Goal: Task Accomplishment & Management: Manage account settings

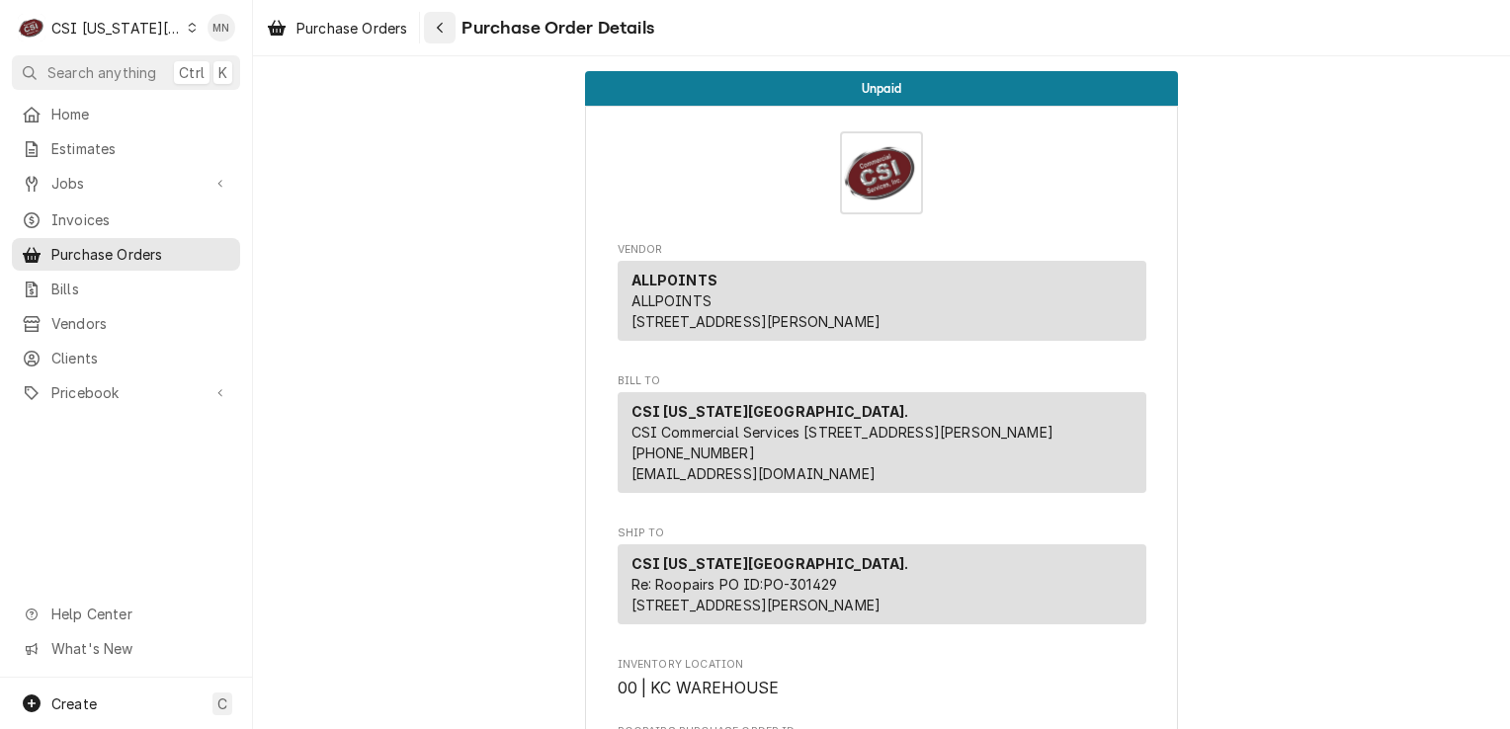
click at [445, 28] on icon "Navigate back" at bounding box center [440, 28] width 9 height 14
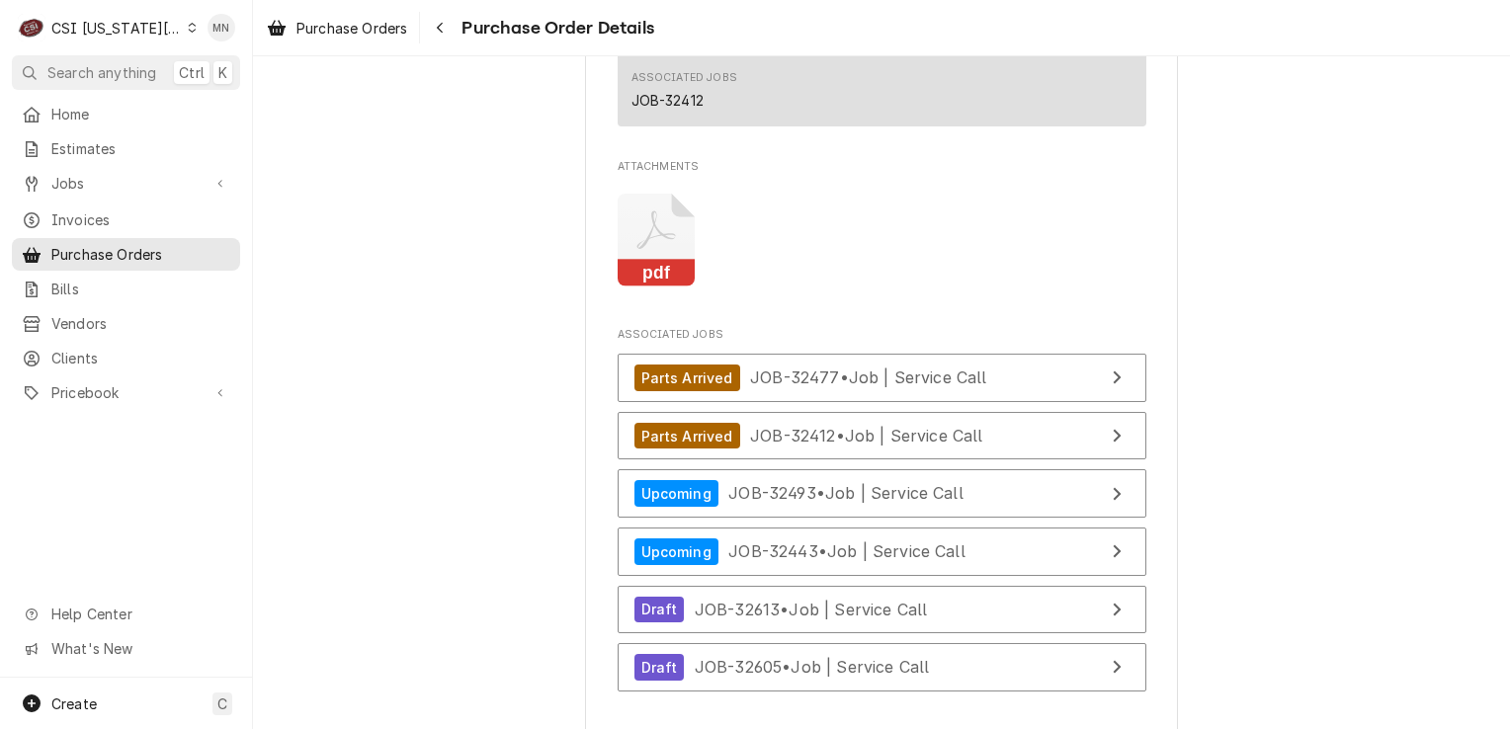
scroll to position [5338, 0]
click at [624, 289] on icon "Attachments" at bounding box center [657, 242] width 78 height 94
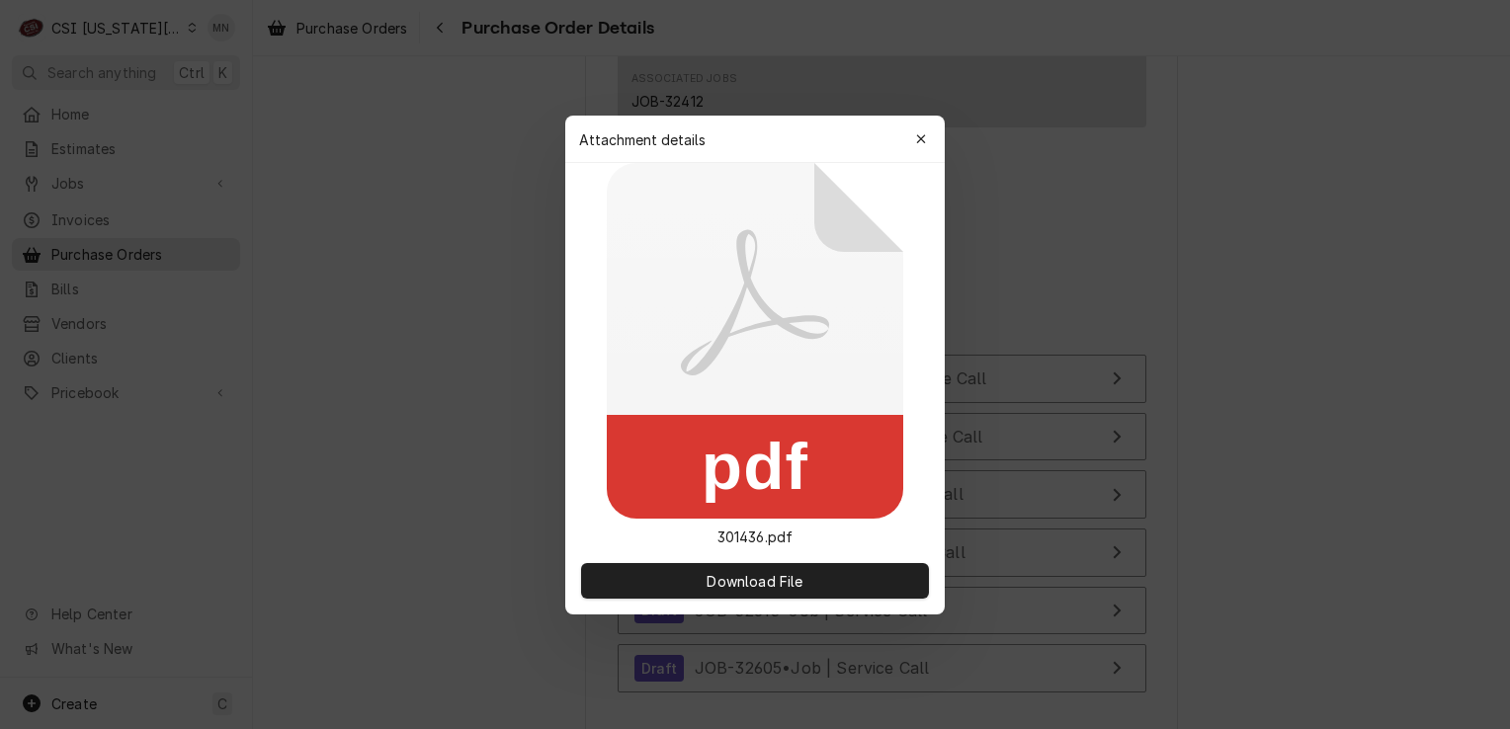
click at [623, 293] on icon at bounding box center [755, 341] width 297 height 356
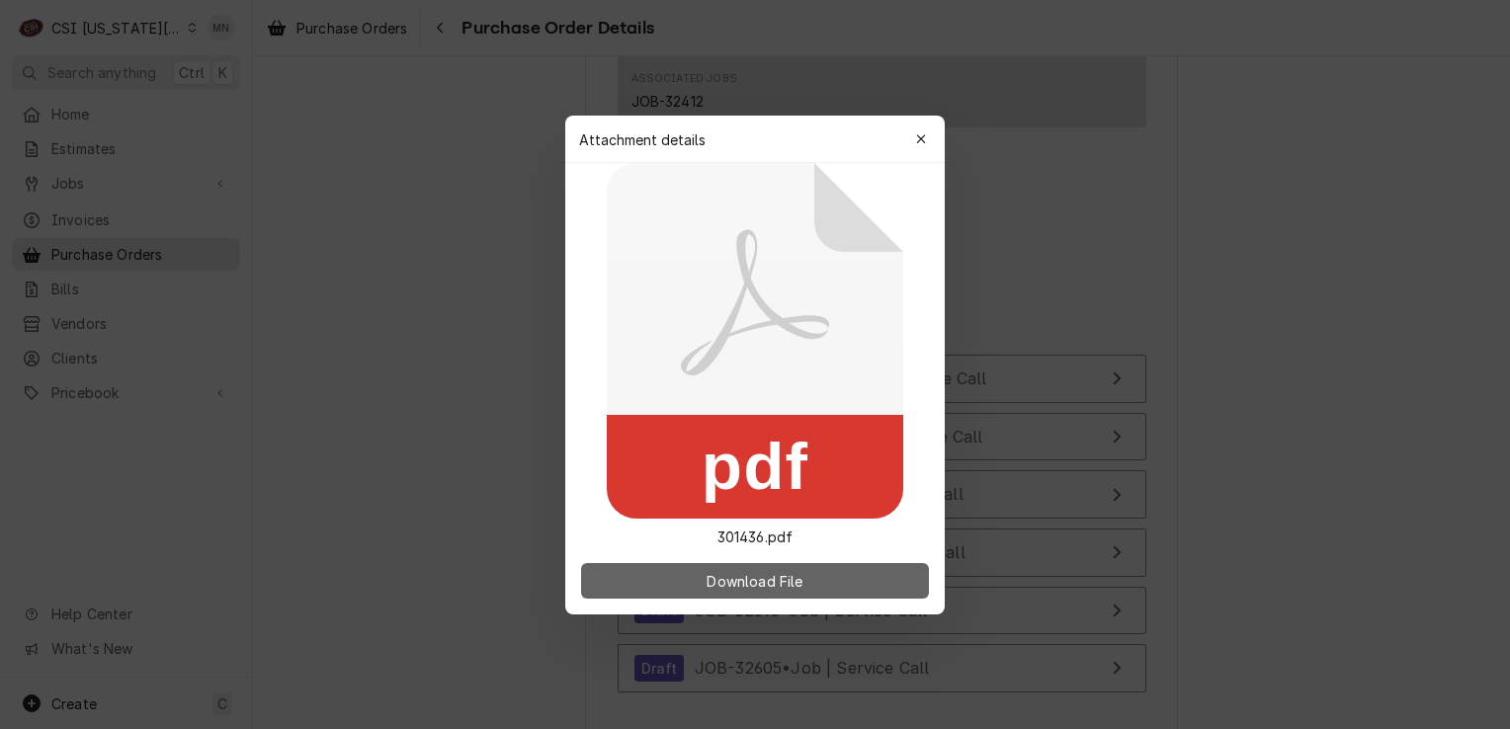
click at [765, 595] on button "Download File" at bounding box center [755, 581] width 348 height 36
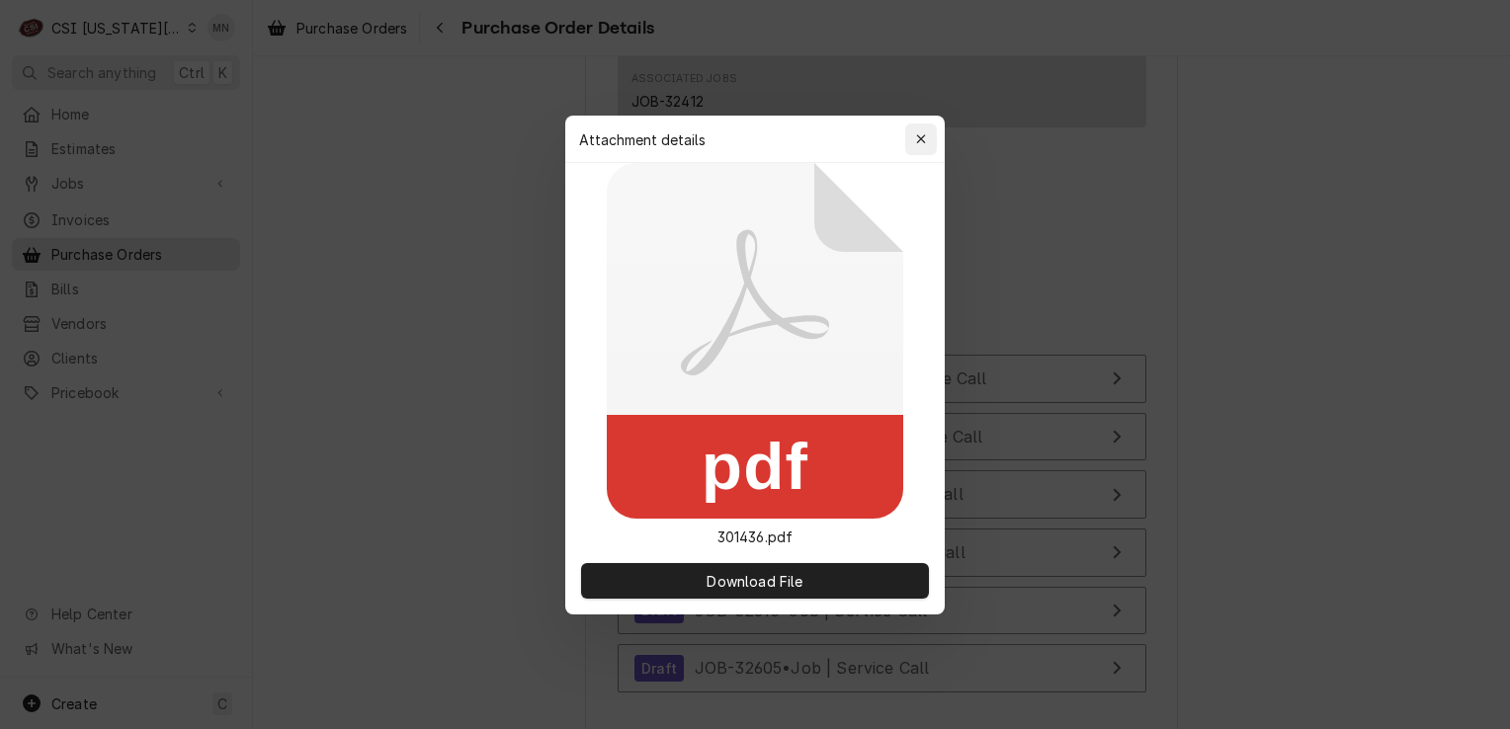
click at [923, 140] on icon "button" at bounding box center [921, 139] width 11 height 14
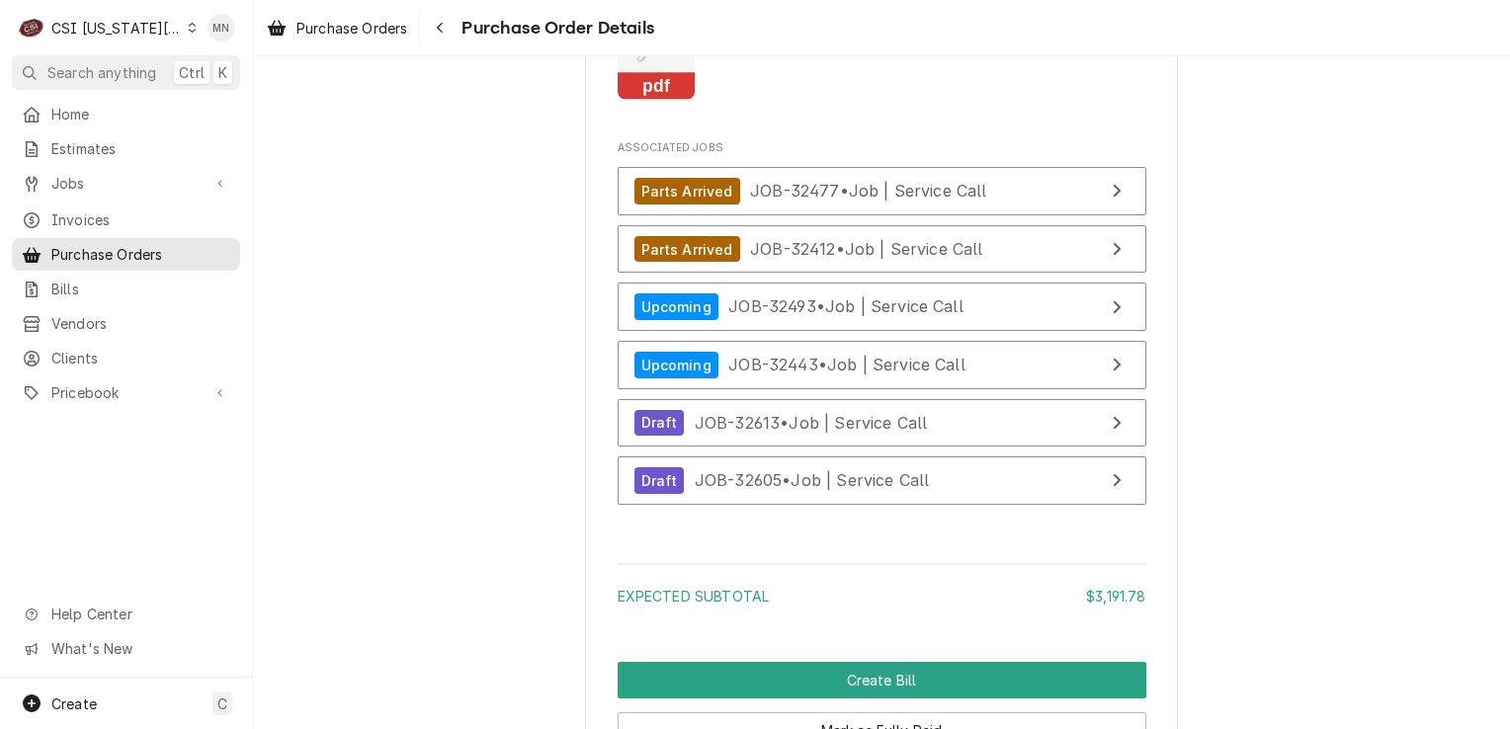
scroll to position [5535, 0]
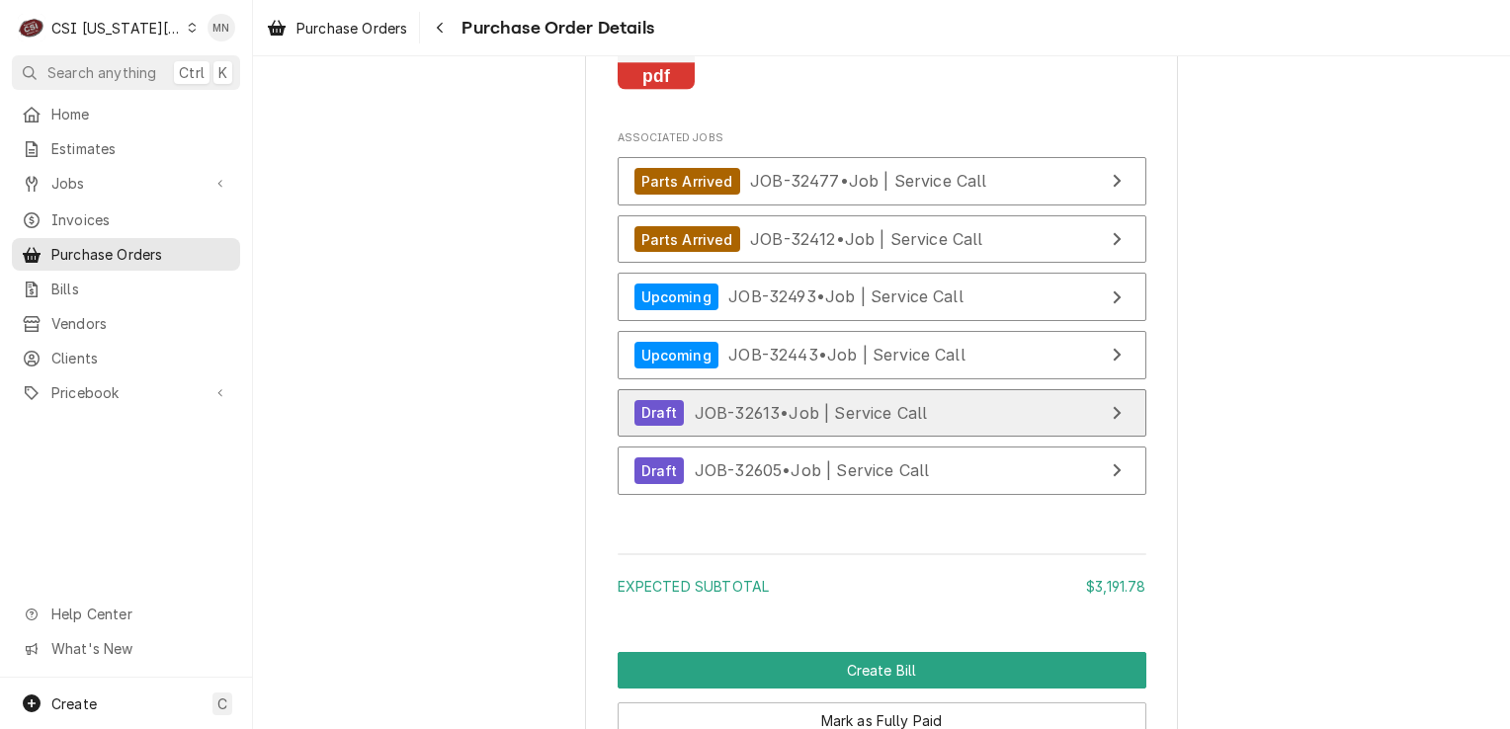
click at [772, 422] on span "JOB-32613 • Job | Service Call" at bounding box center [811, 412] width 233 height 20
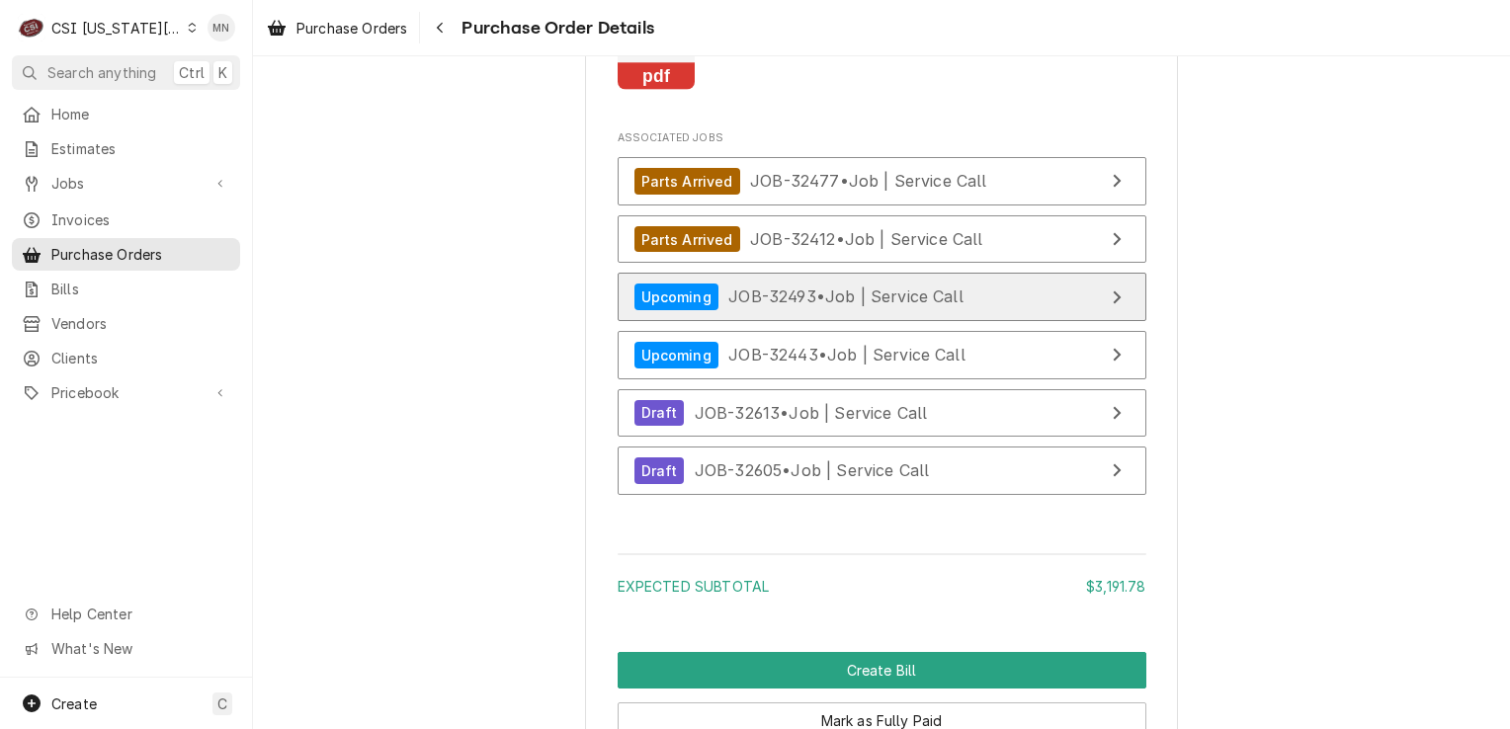
click at [783, 306] on span "JOB-32493 • Job | Service Call" at bounding box center [846, 297] width 235 height 20
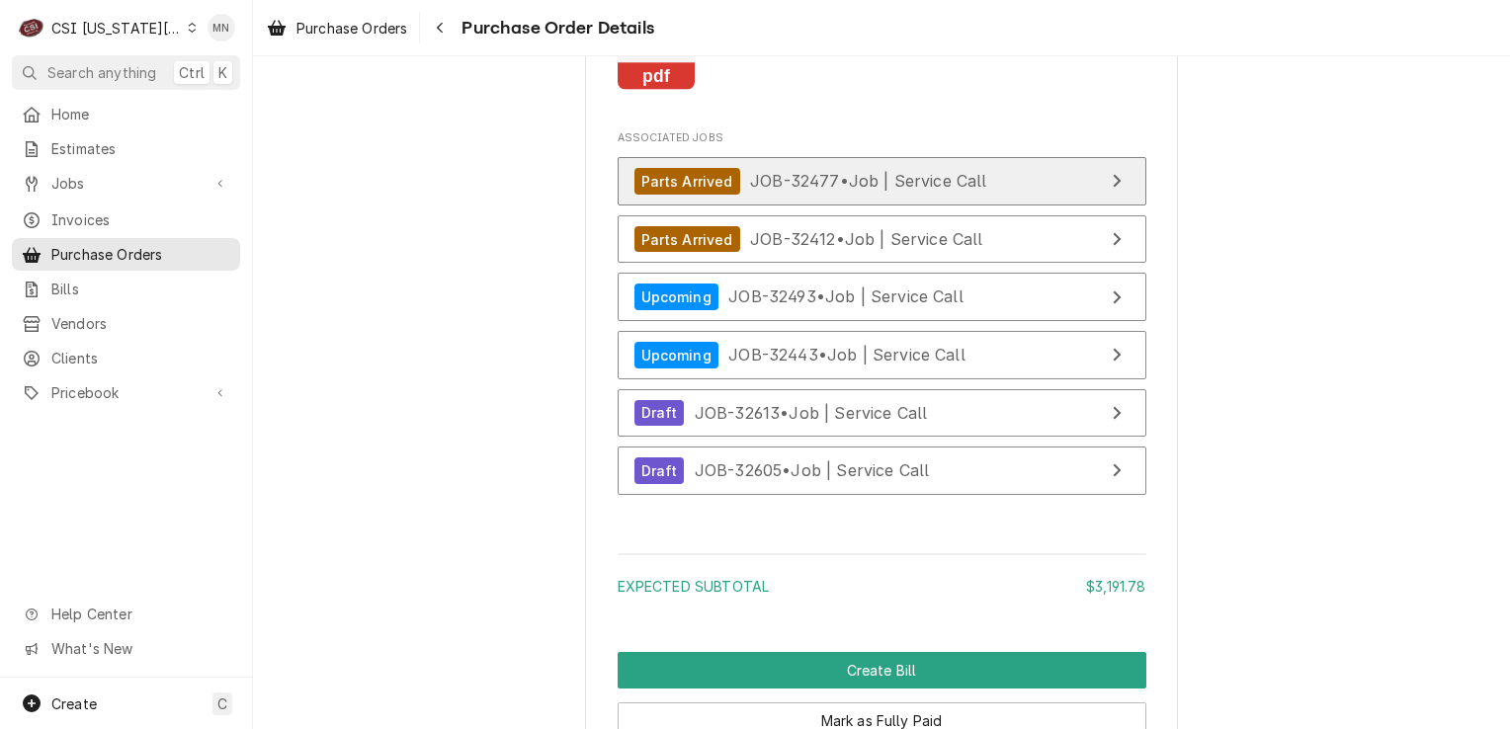
click at [853, 191] on span "JOB-32477 • Job | Service Call" at bounding box center [868, 181] width 237 height 20
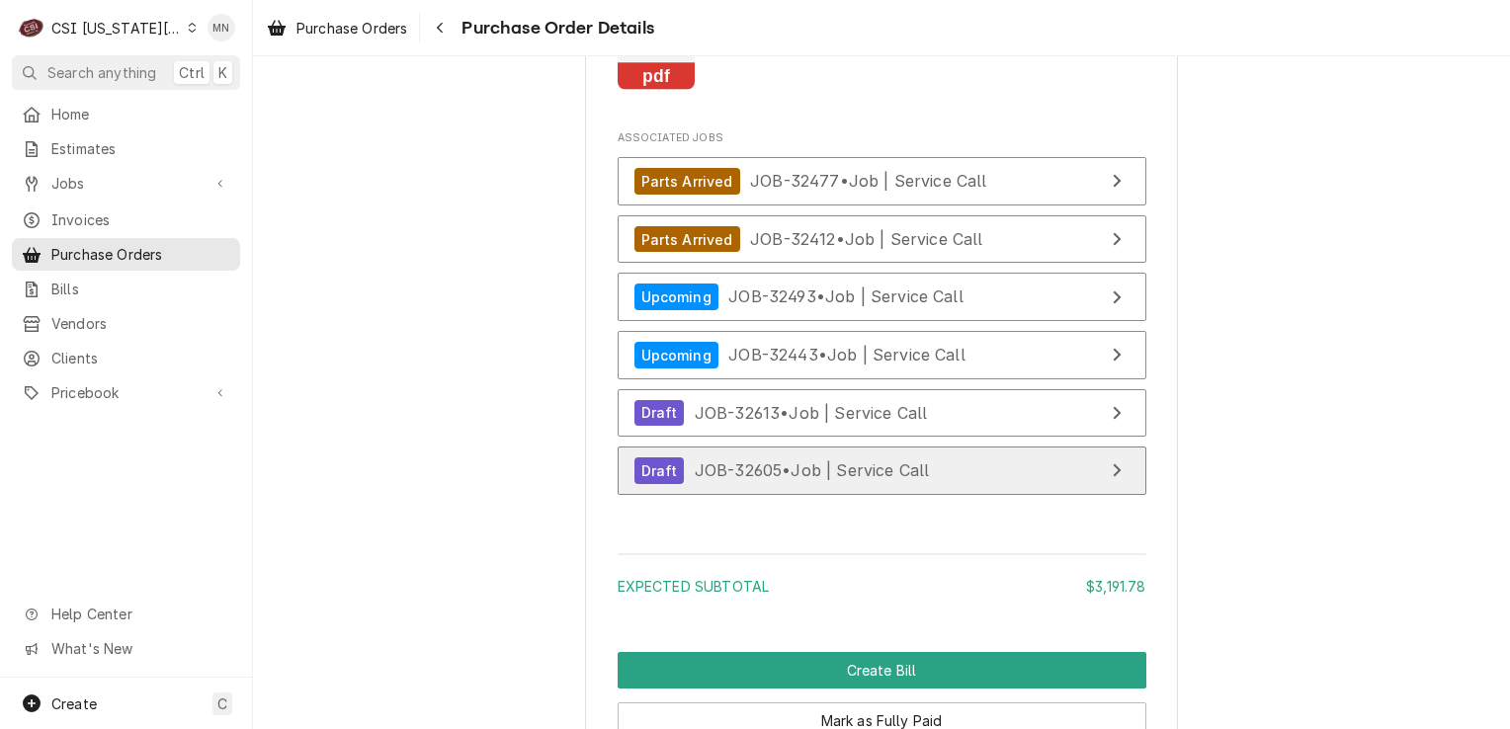
click at [803, 480] on span "JOB-32605 • Job | Service Call" at bounding box center [812, 471] width 235 height 20
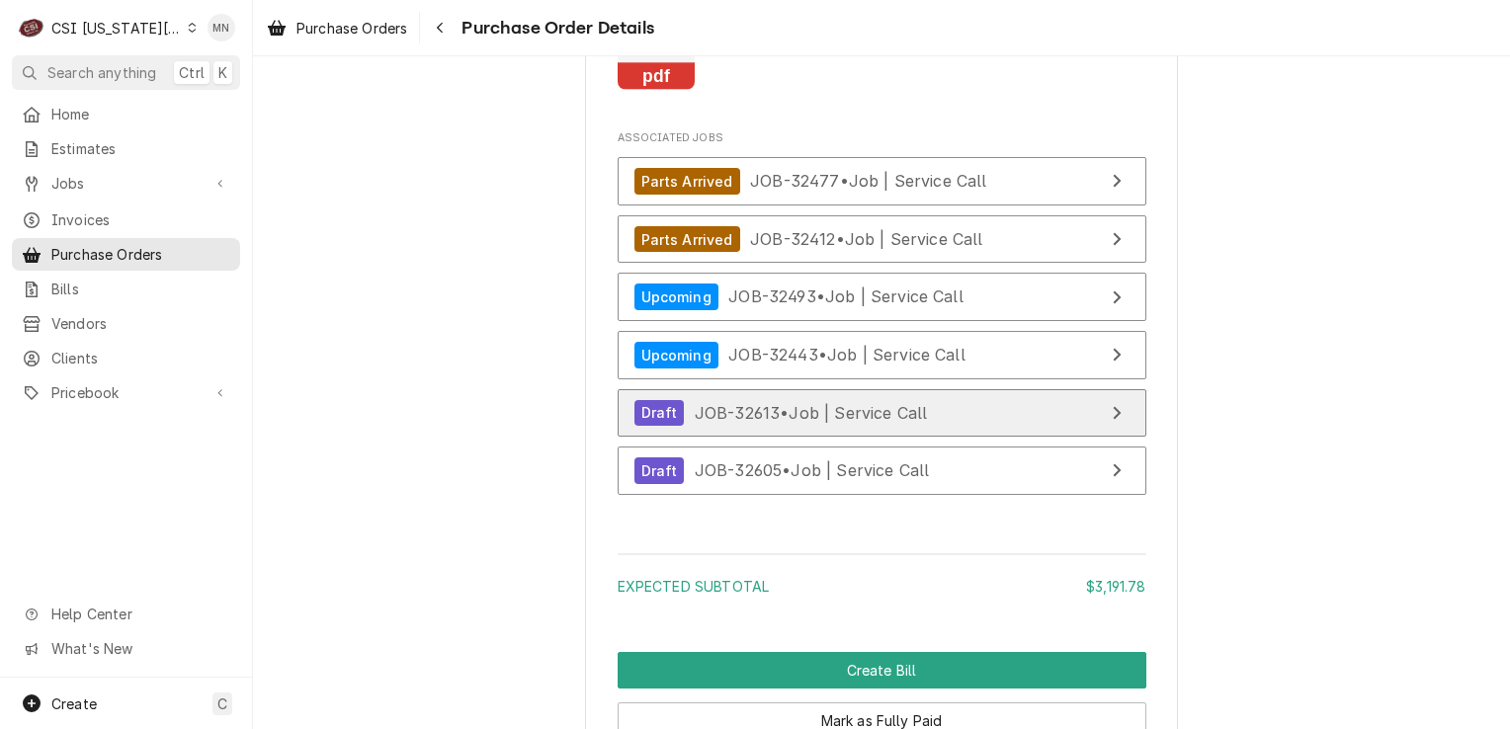
click at [937, 438] on link "Draft JOB-32613 • Job | Service Call" at bounding box center [882, 413] width 529 height 48
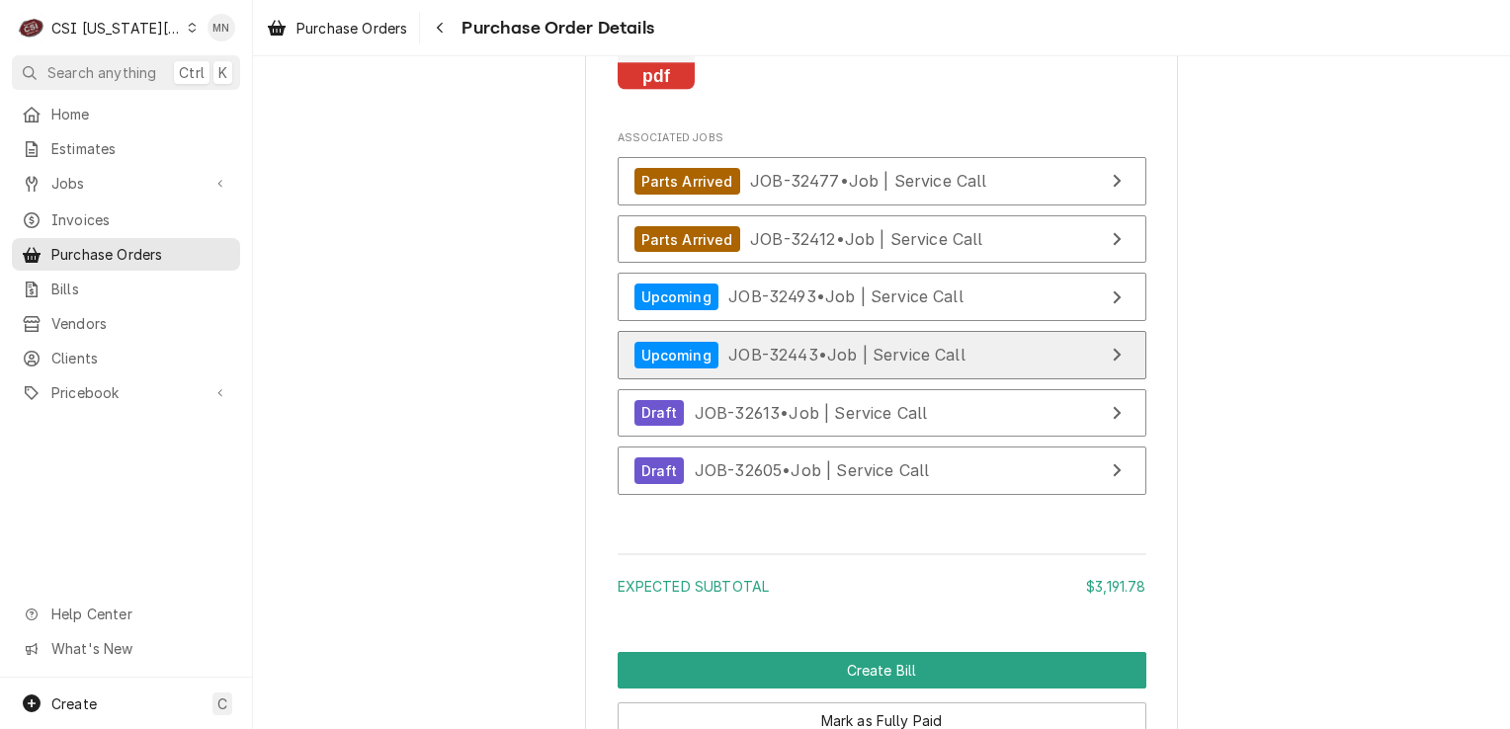
click at [818, 365] on span "JOB-32443 • Job | Service Call" at bounding box center [847, 355] width 237 height 20
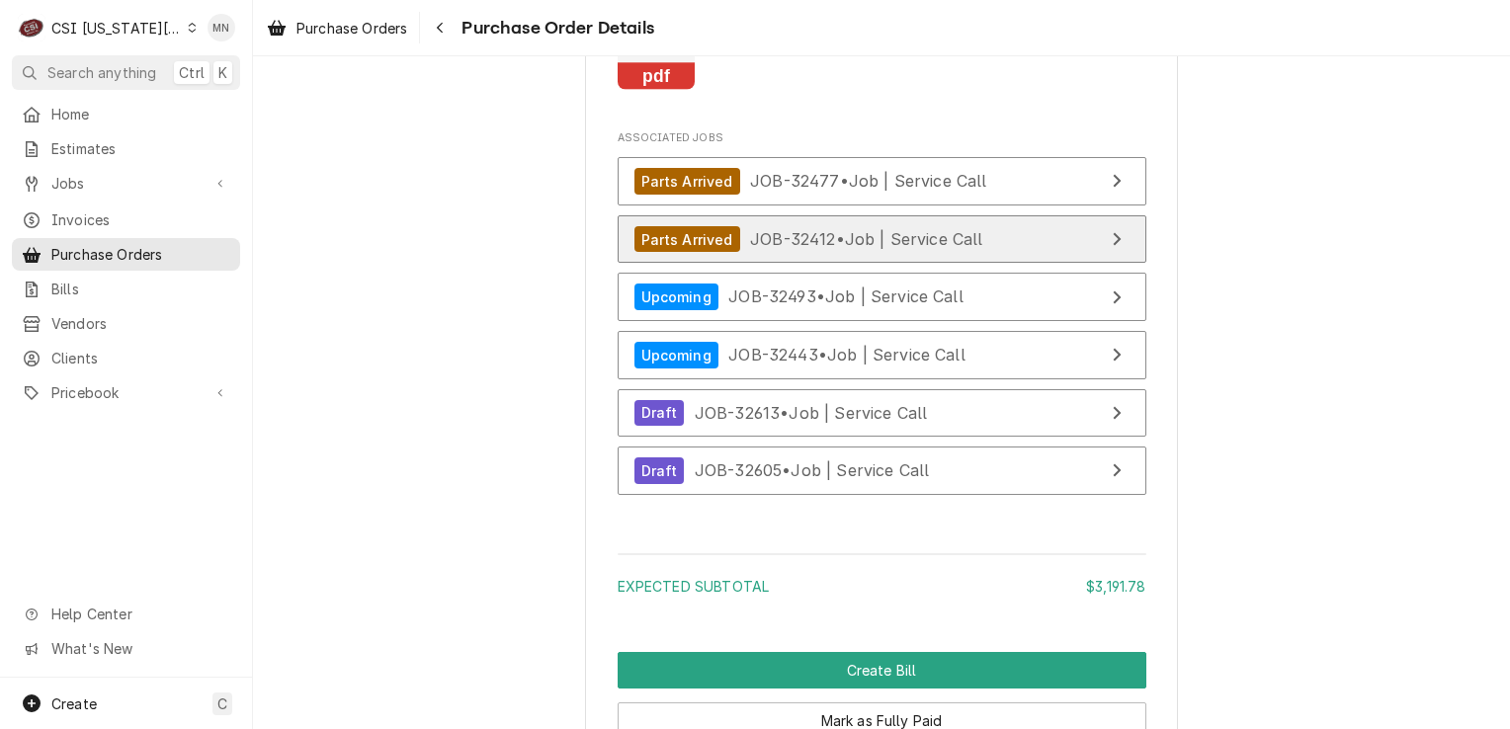
click at [855, 249] on span "JOB-32412 • Job | Service Call" at bounding box center [866, 239] width 233 height 20
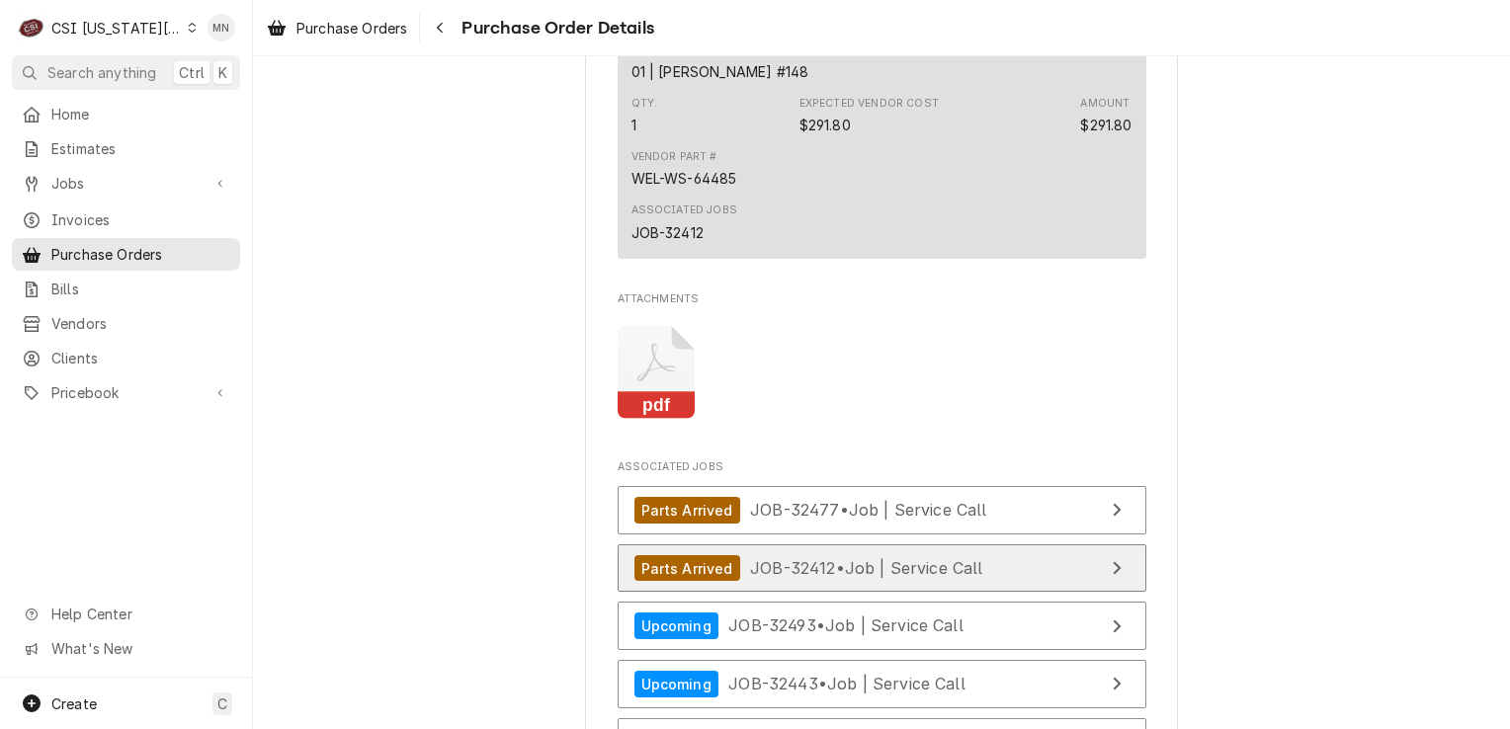
scroll to position [5041, 0]
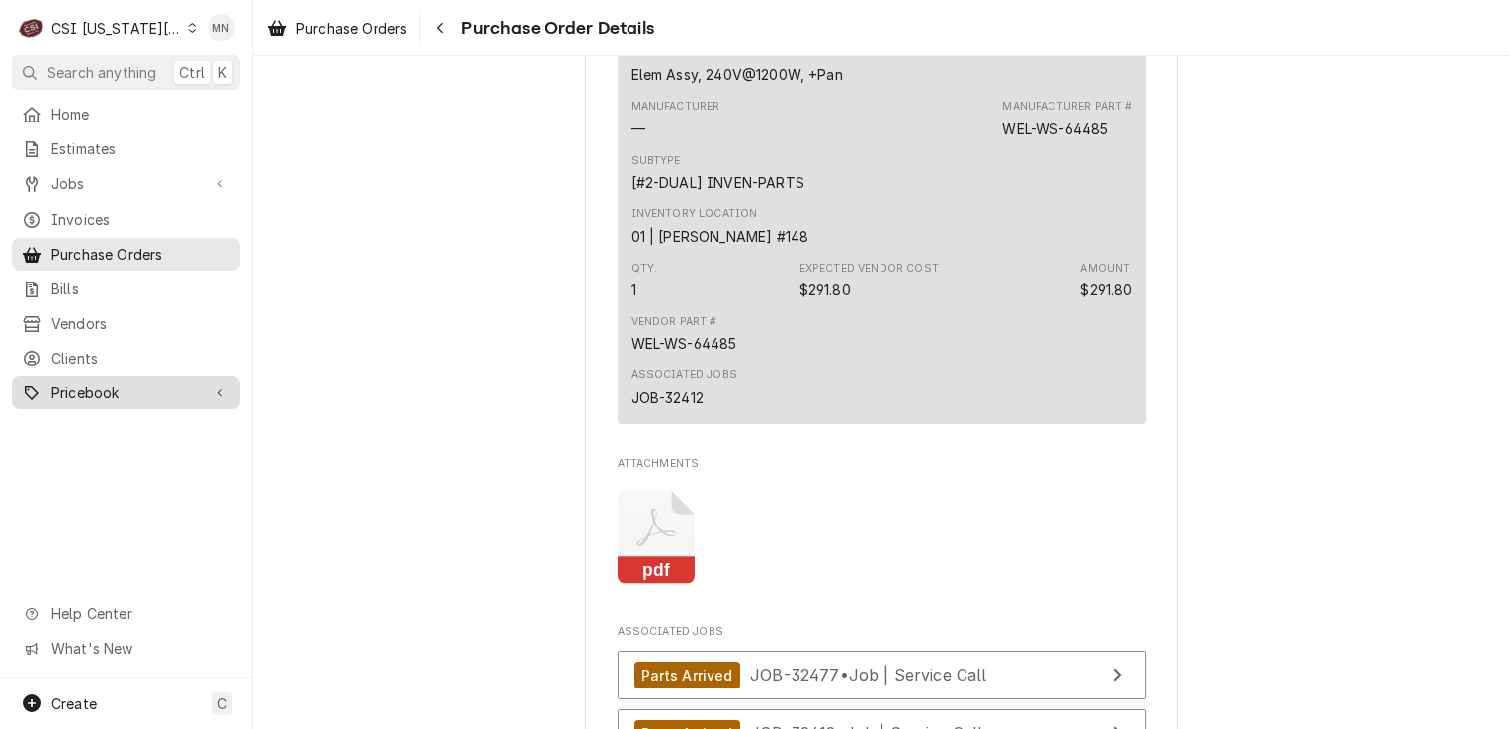
click at [109, 383] on span "Pricebook" at bounding box center [125, 393] width 149 height 21
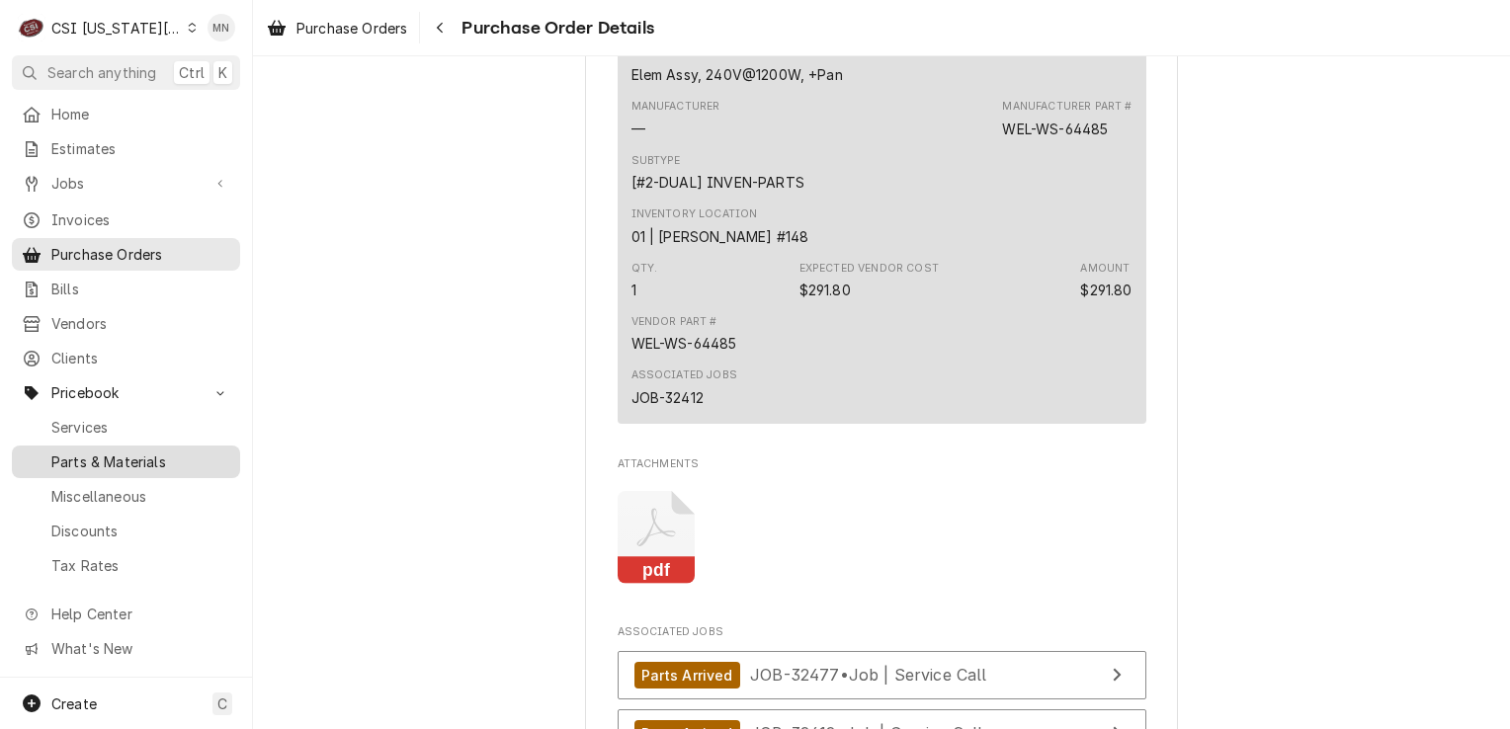
click at [121, 453] on span "Parts & Materials" at bounding box center [140, 462] width 179 height 21
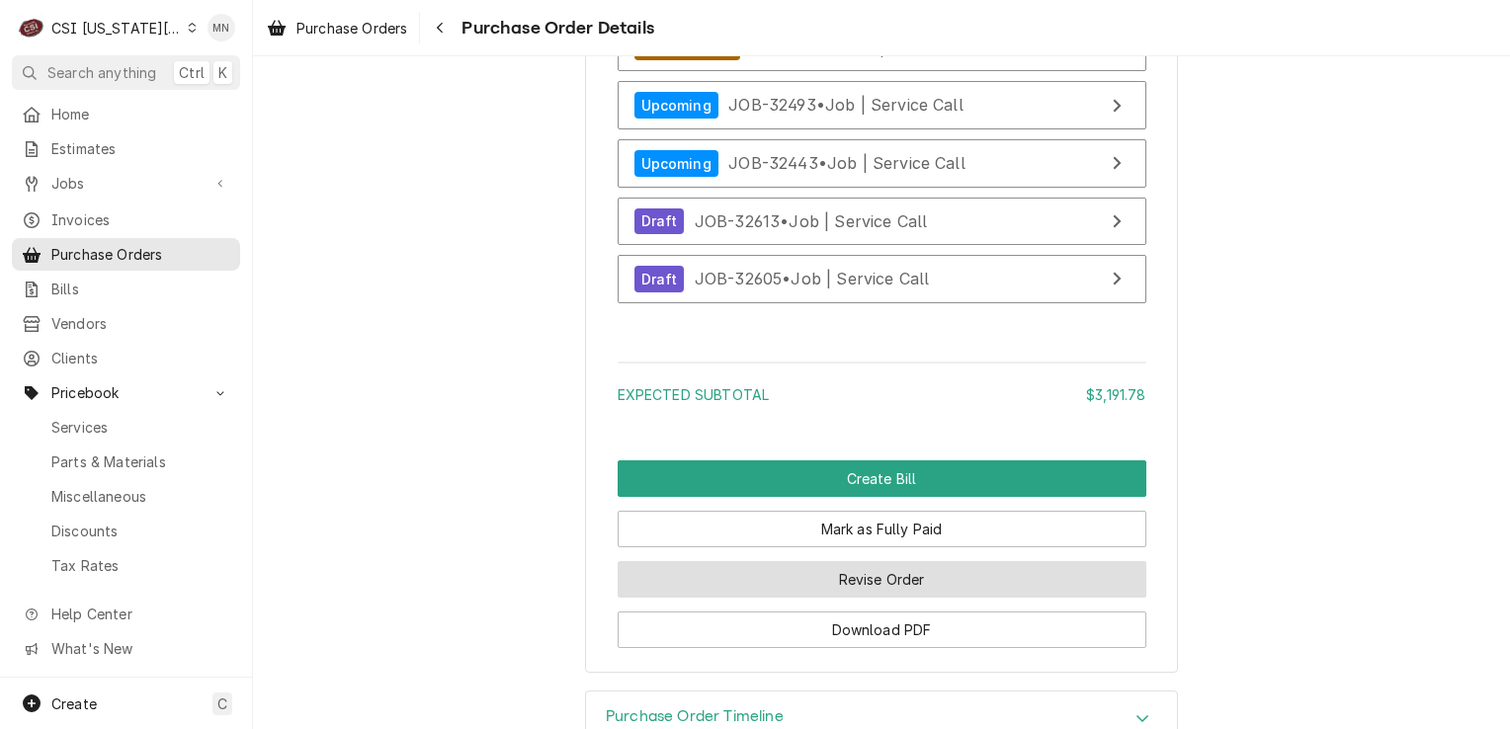
scroll to position [5733, 0]
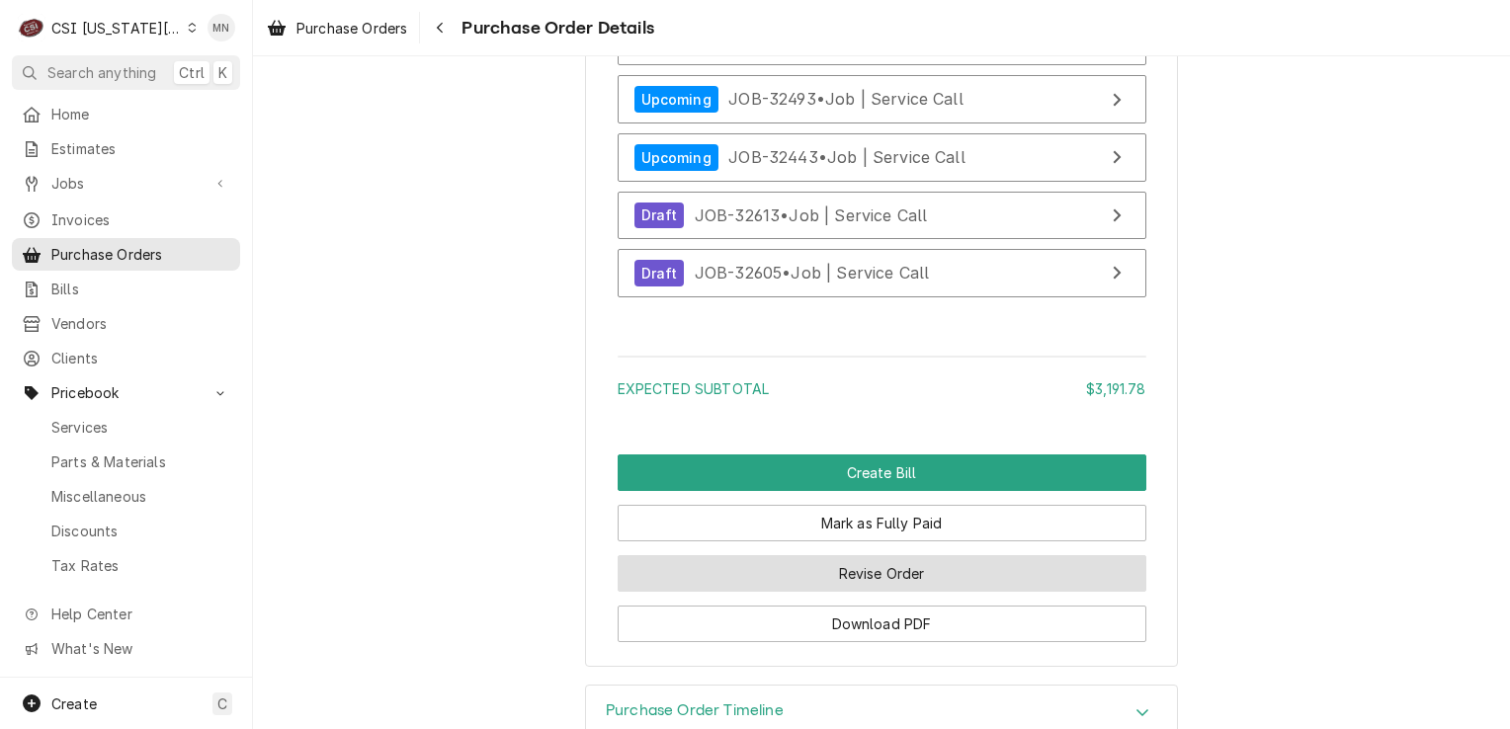
click at [883, 592] on button "Revise Order" at bounding box center [882, 574] width 529 height 37
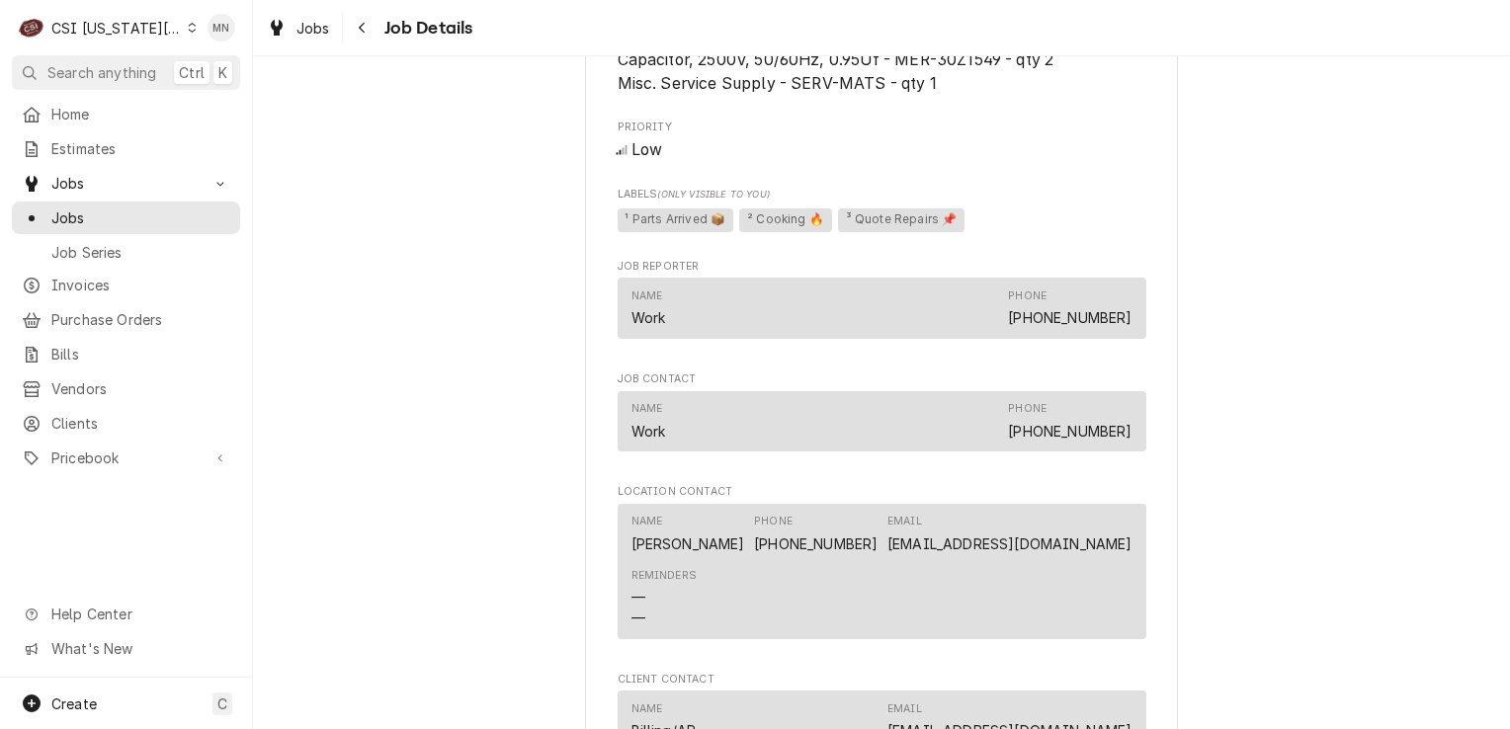
scroll to position [1091, 0]
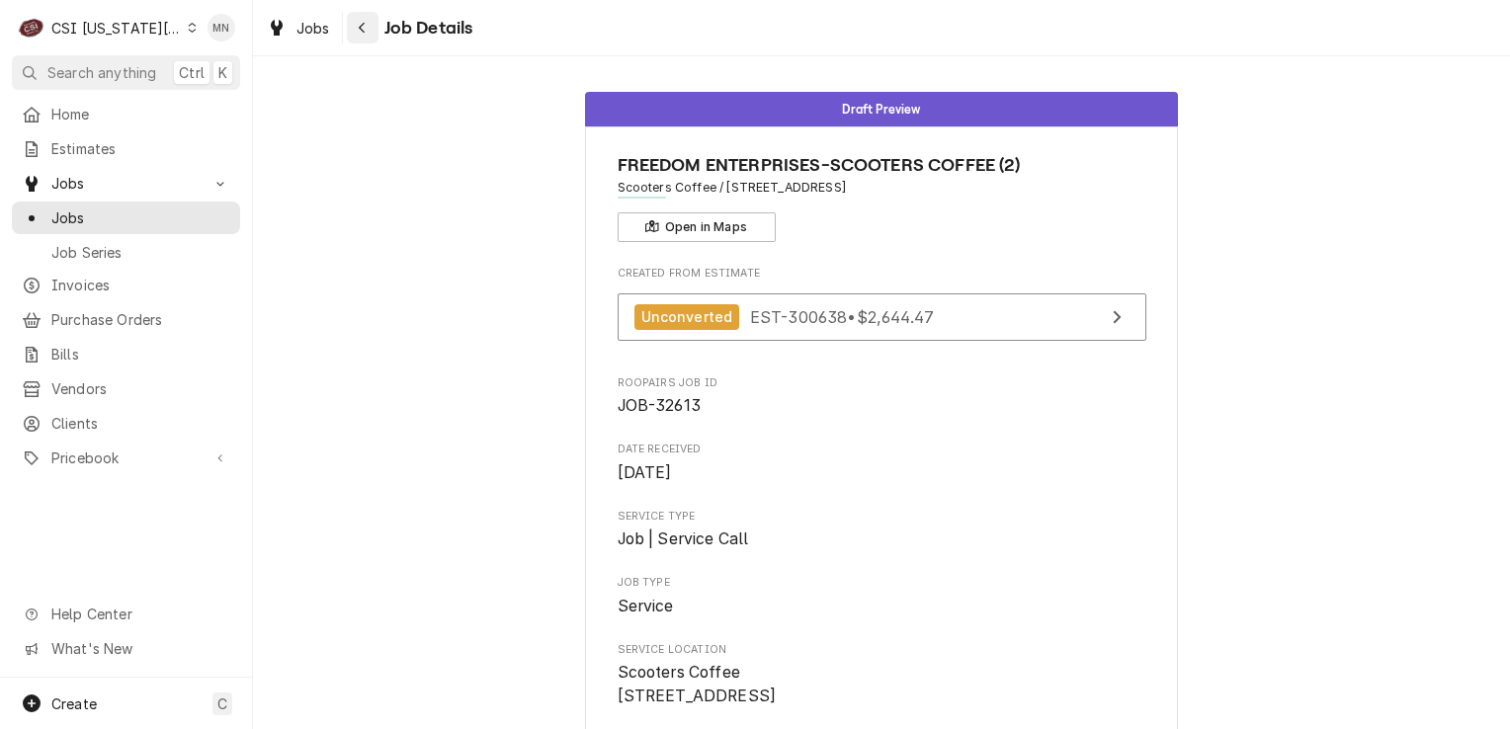
click at [360, 26] on icon "Navigate back" at bounding box center [362, 28] width 6 height 11
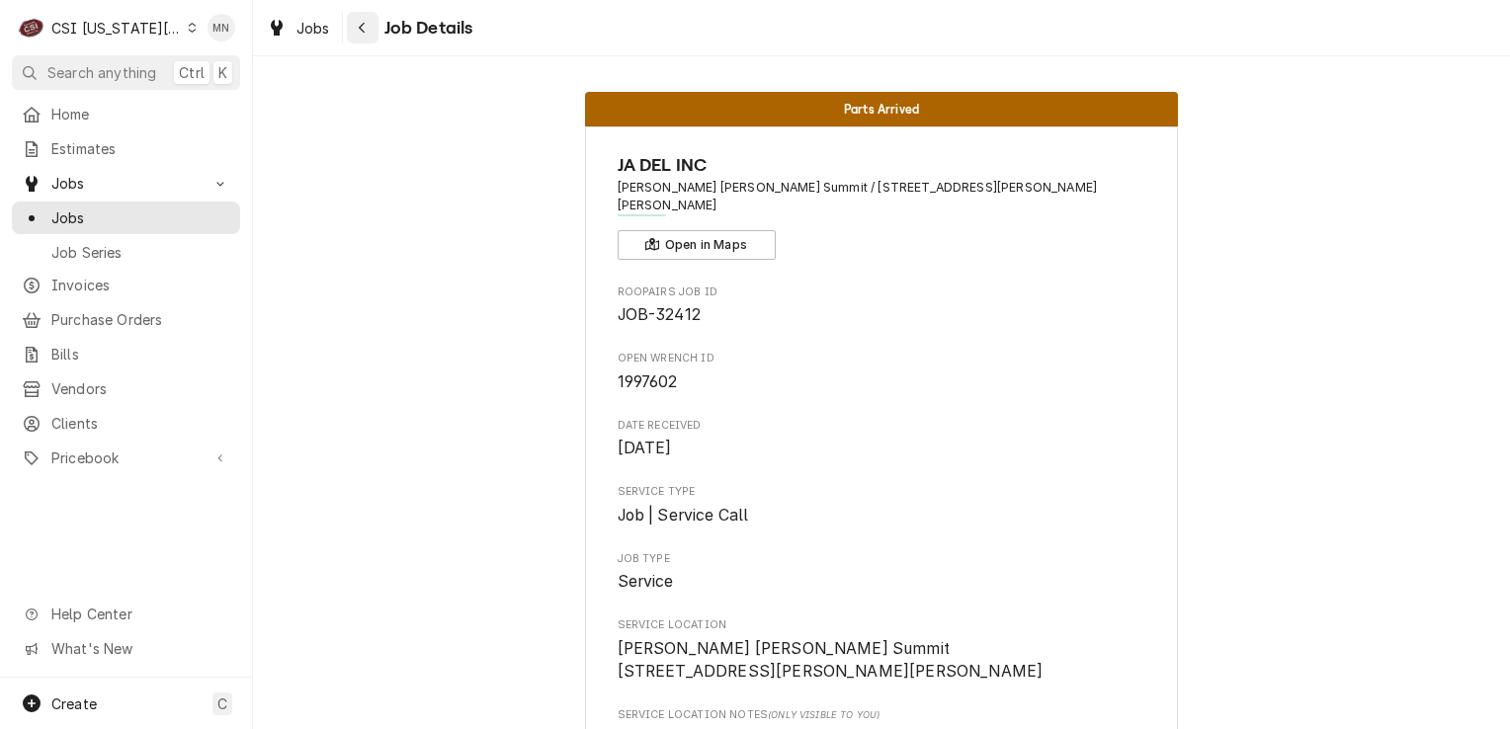
click at [363, 35] on div "Navigate back" at bounding box center [363, 28] width 20 height 20
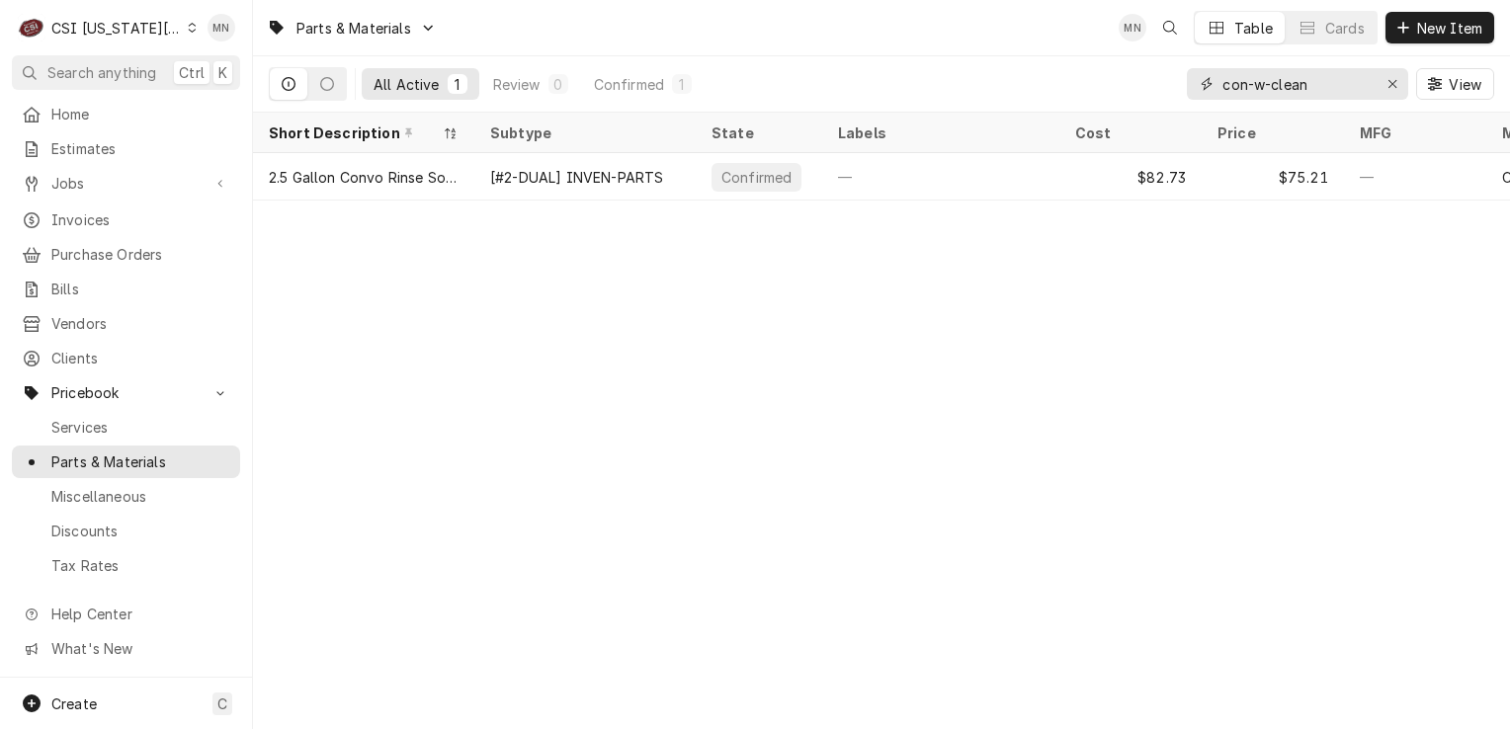
drag, startPoint x: 1318, startPoint y: 91, endPoint x: 1198, endPoint y: 86, distance: 119.7
click at [1198, 86] on div "con-w-clean" at bounding box center [1297, 84] width 221 height 32
type input "P"
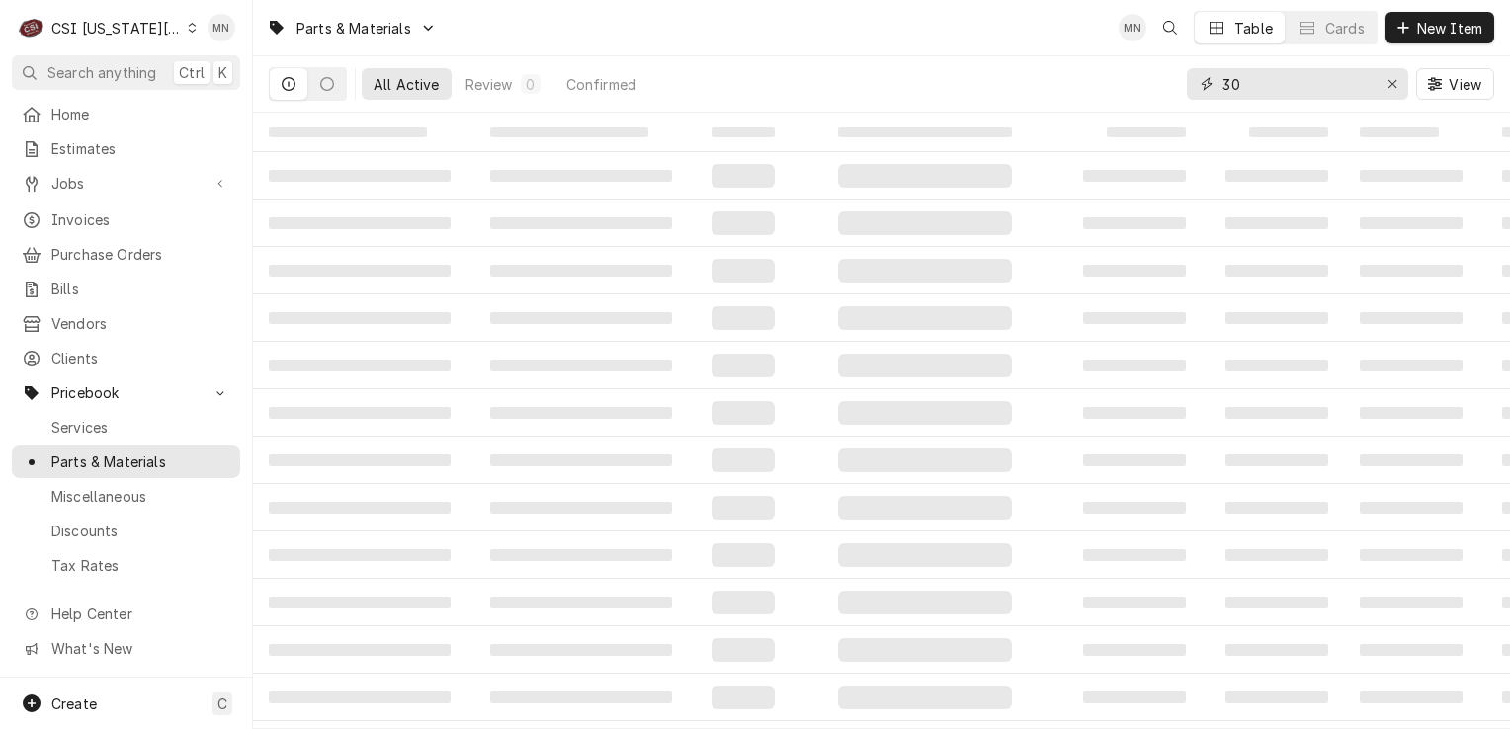
type input "3"
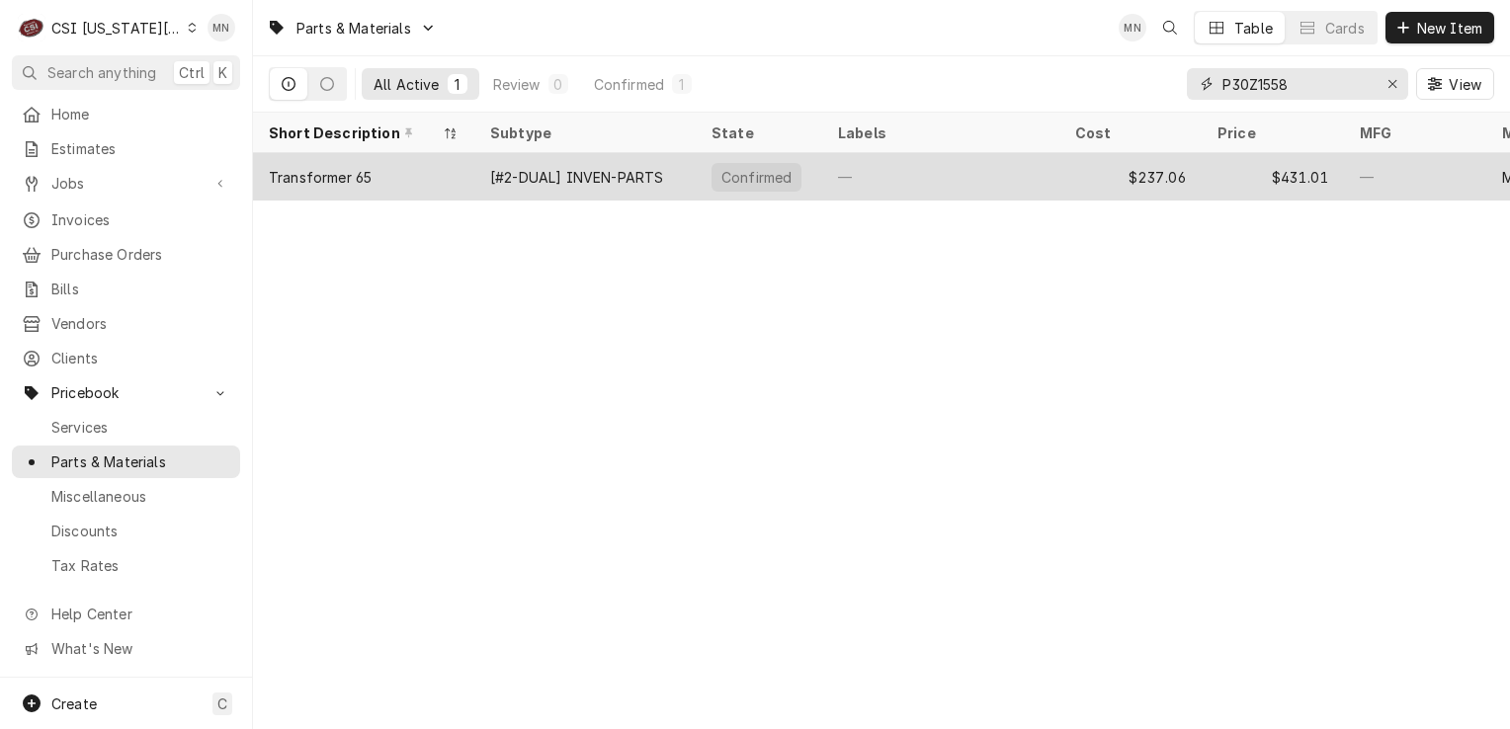
type input "P30Z1558"
click at [533, 172] on div "[#2-DUAL] INVEN-PARTS" at bounding box center [576, 177] width 173 height 21
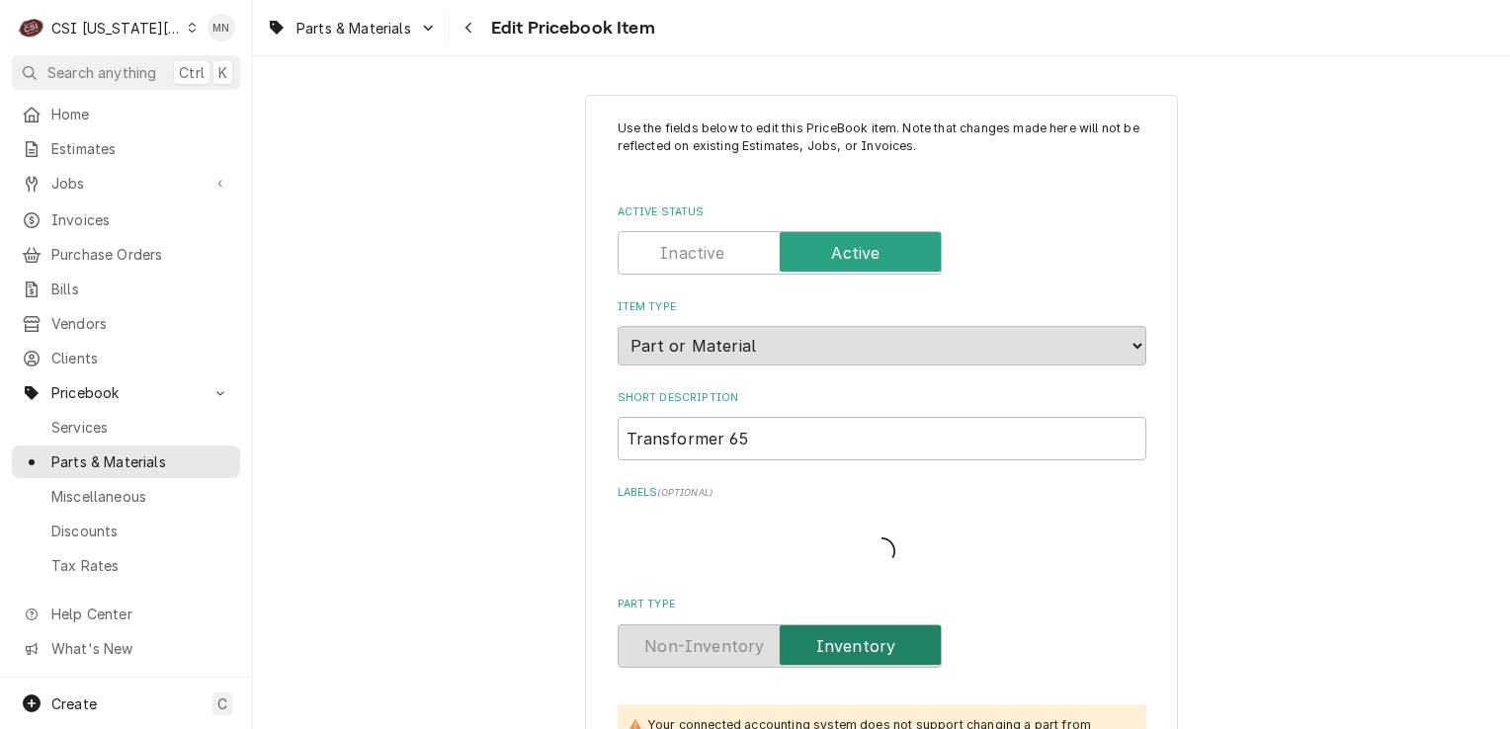
type textarea "x"
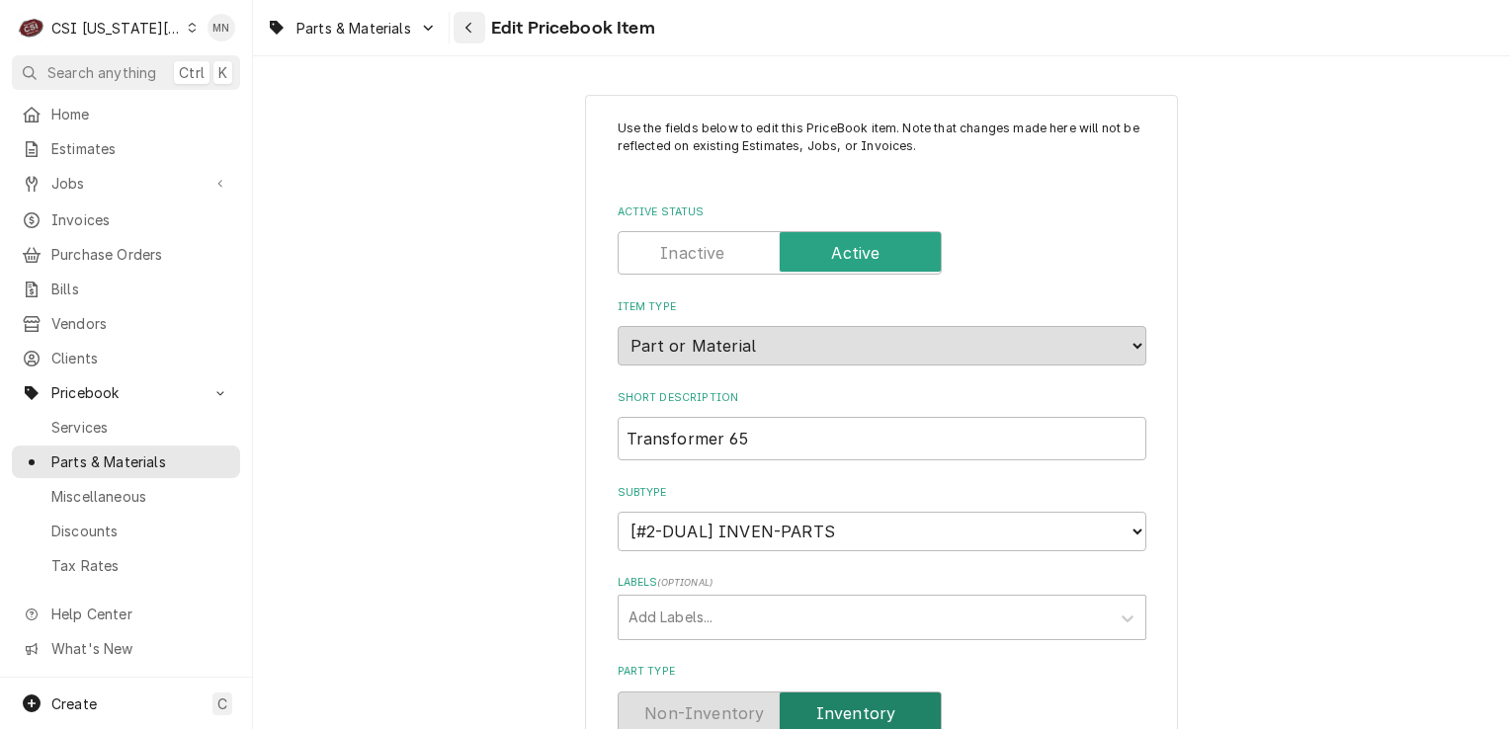
click at [465, 28] on icon "Navigate back" at bounding box center [469, 28] width 9 height 14
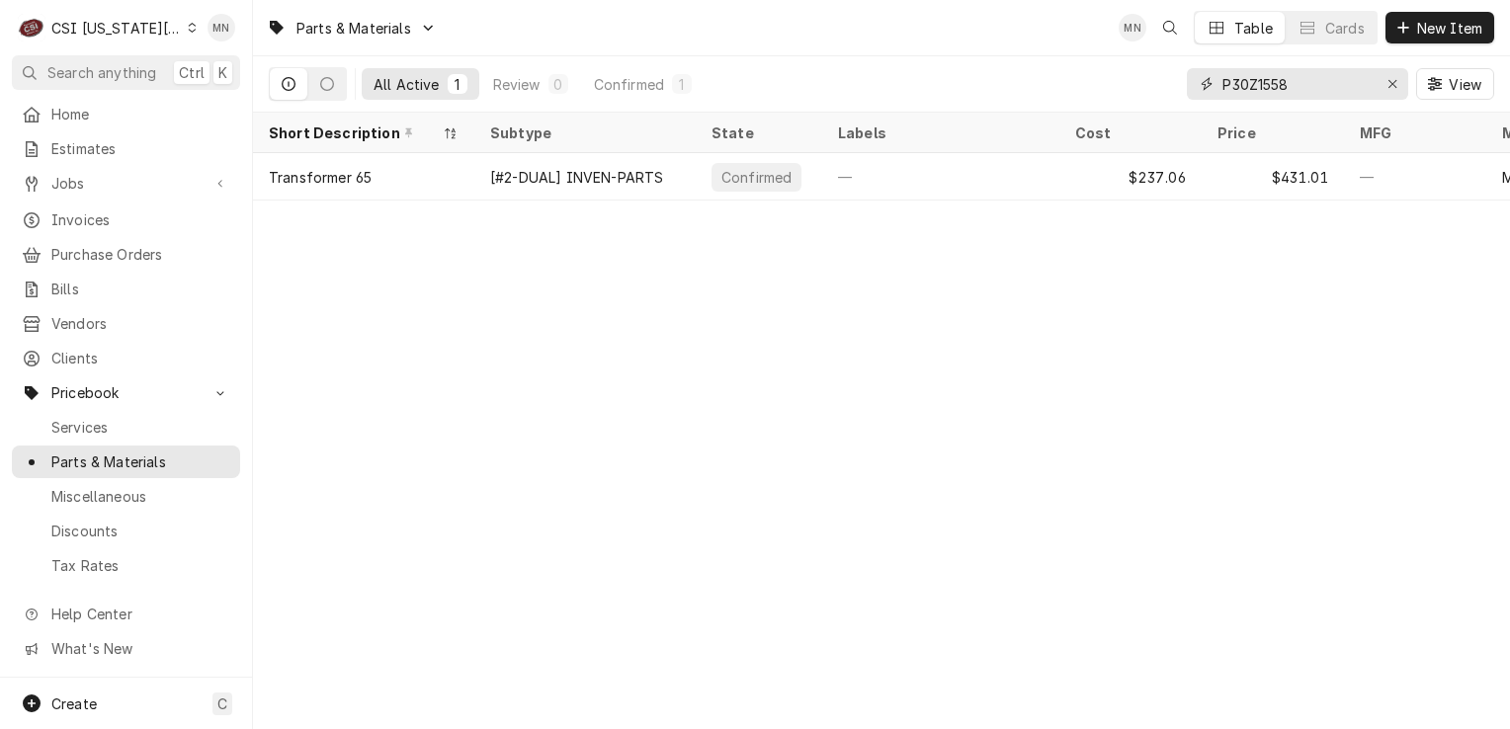
drag, startPoint x: 1316, startPoint y: 78, endPoint x: 1207, endPoint y: 73, distance: 108.8
click at [1207, 73] on div "P30Z1558" at bounding box center [1297, 84] width 221 height 32
type input "P"
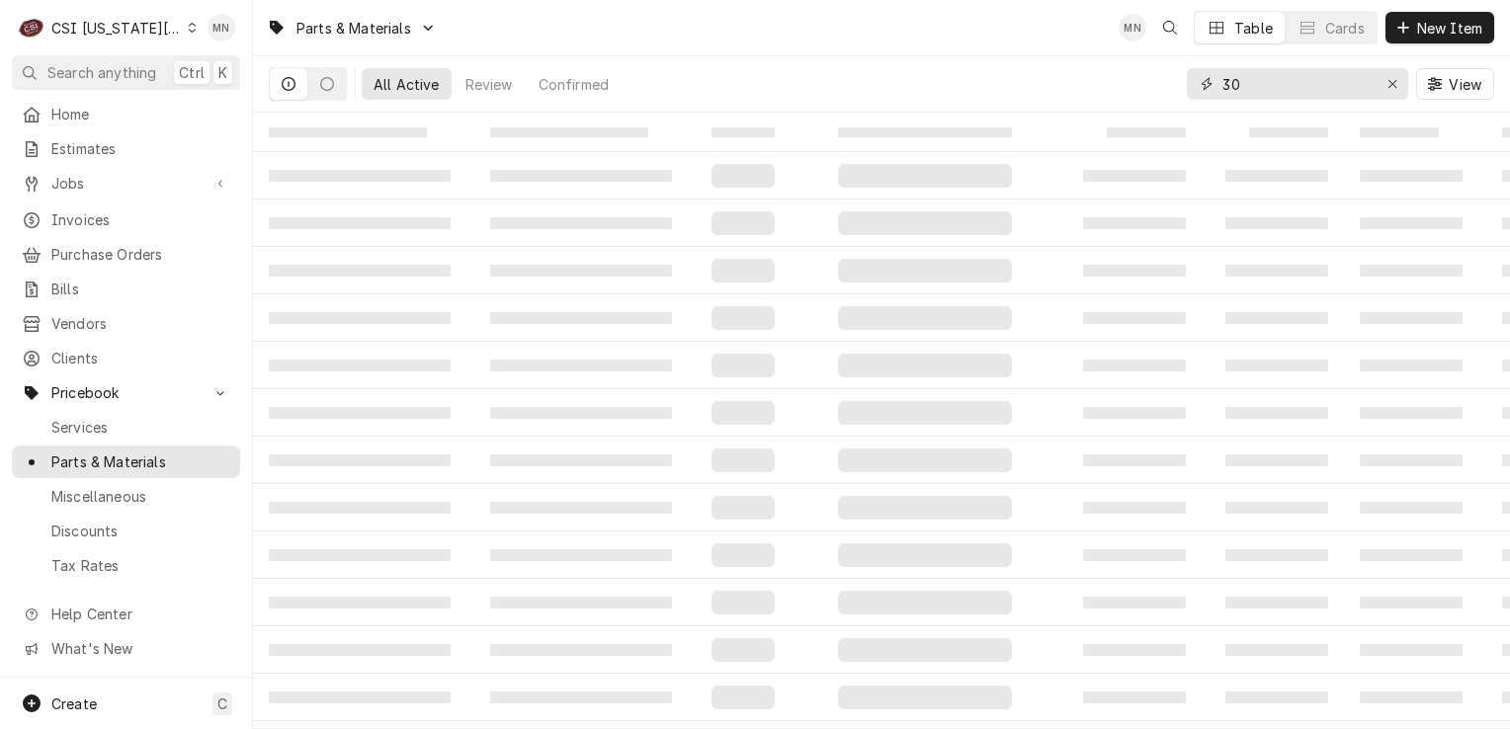
type input "3"
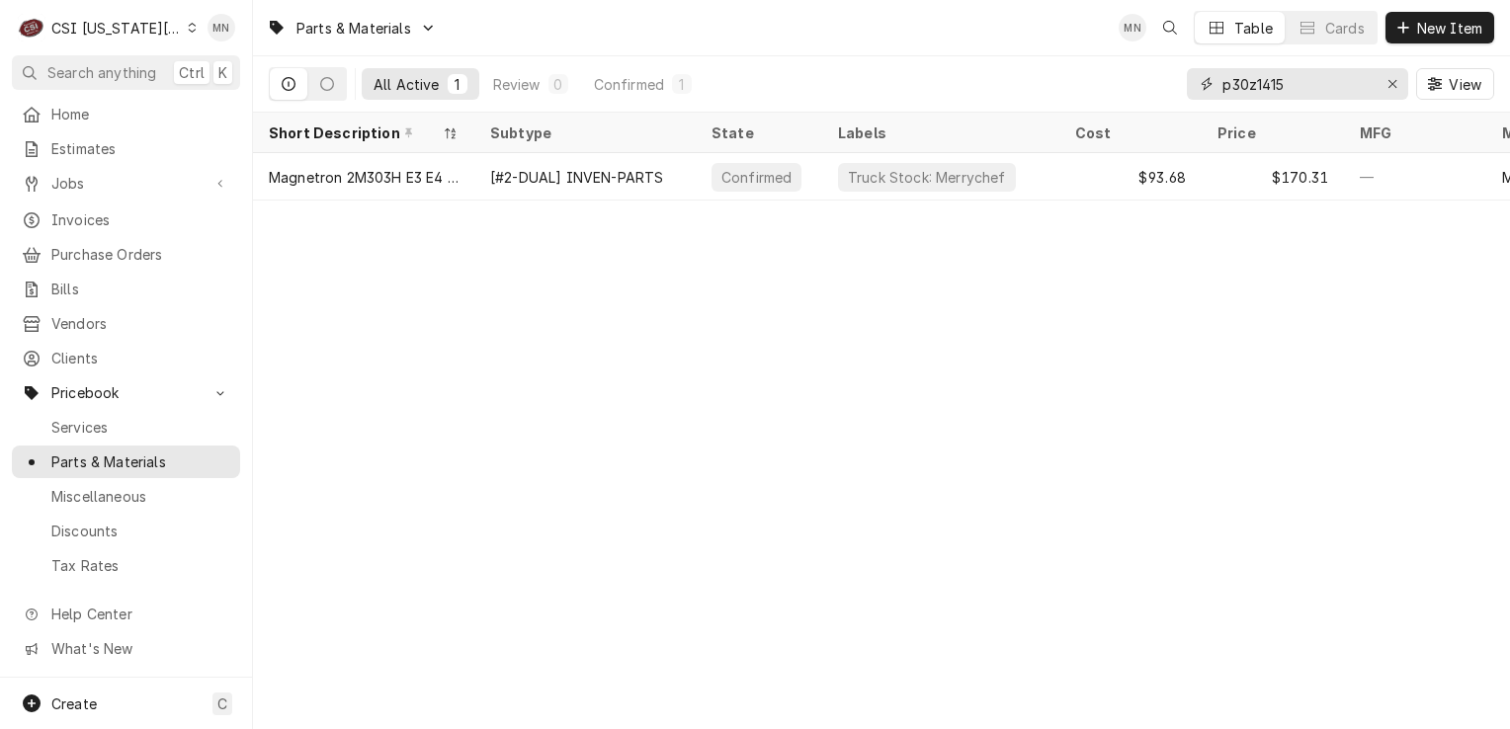
drag, startPoint x: 1303, startPoint y: 79, endPoint x: 1128, endPoint y: 79, distance: 175.0
click at [1128, 79] on div "All Active 1 Review 0 Confirmed 1 p30z1415 View" at bounding box center [882, 83] width 1226 height 55
type input "p"
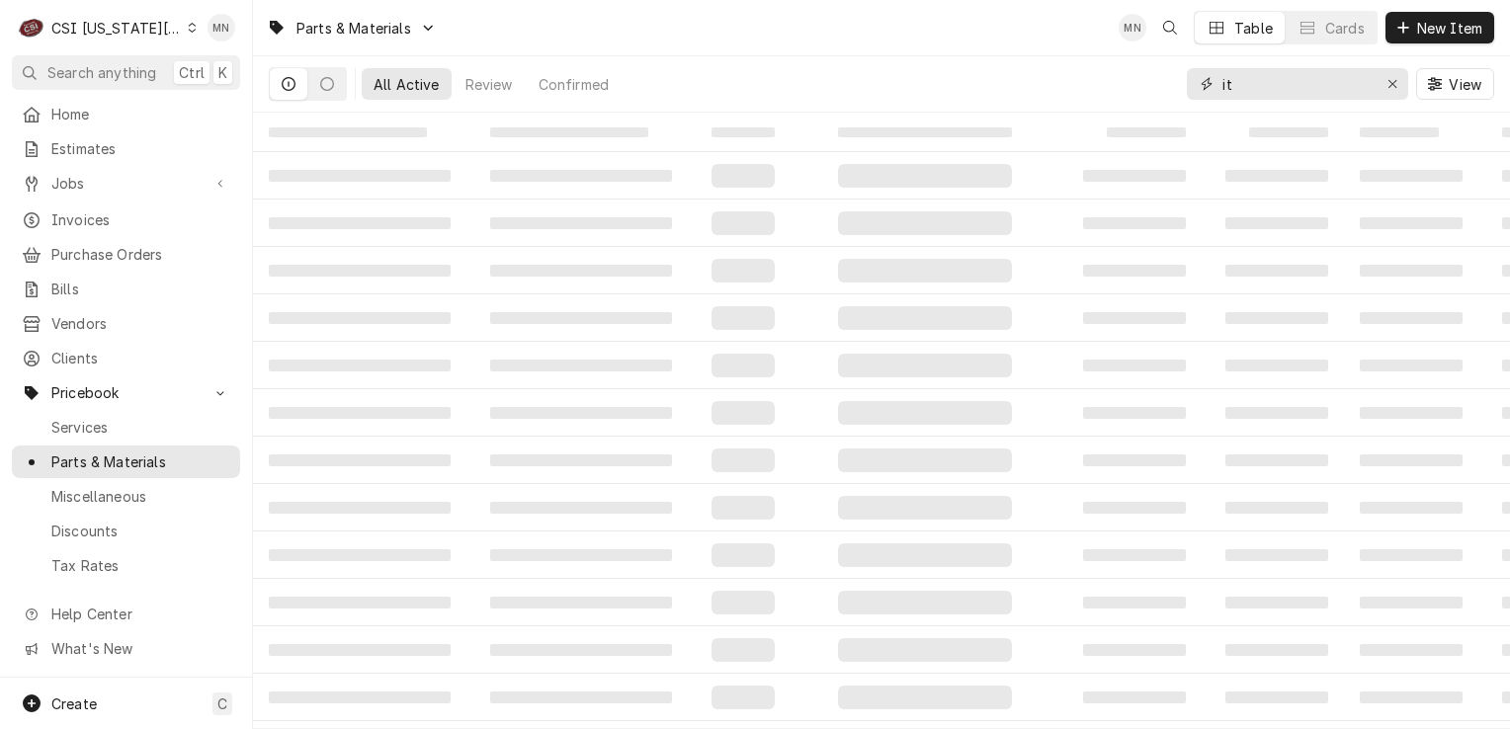
type input "i"
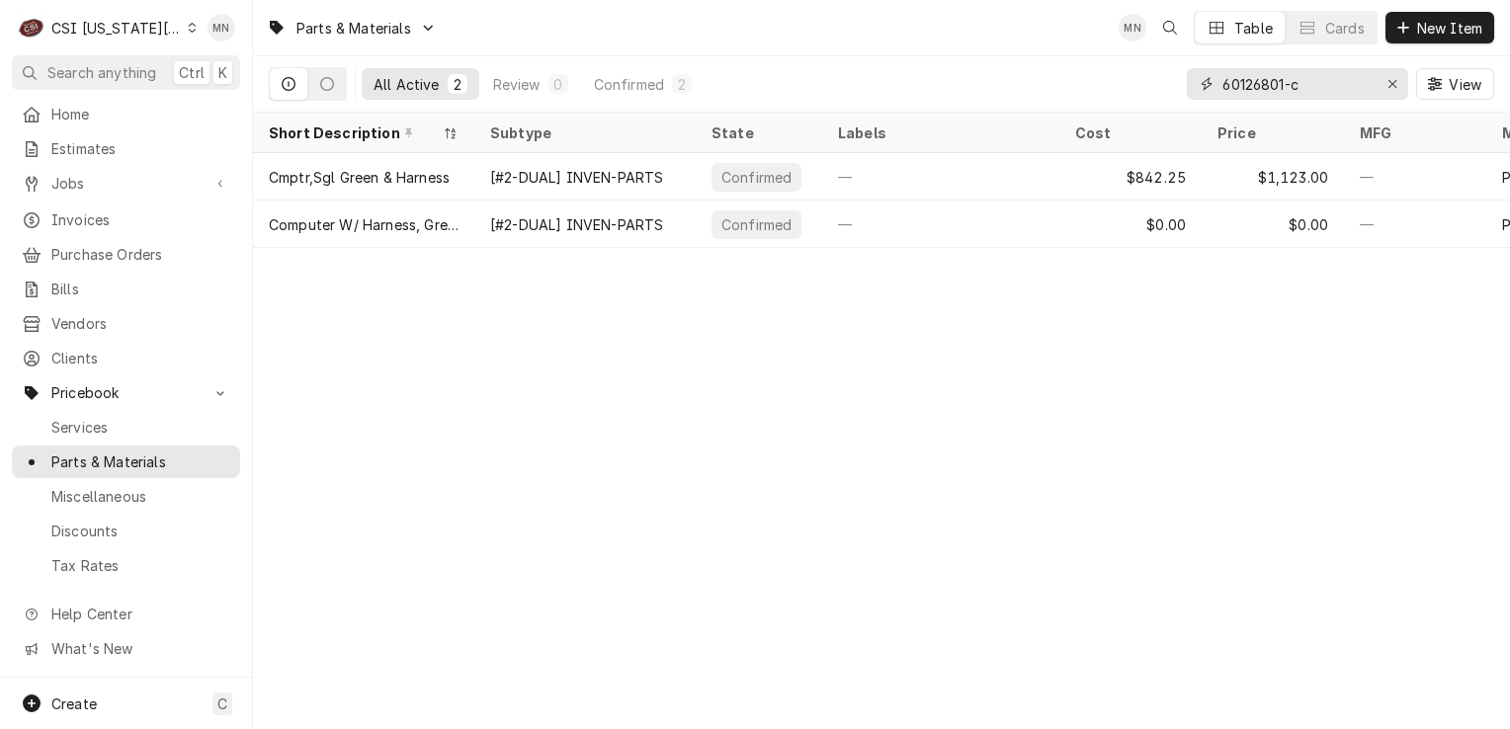
click at [1318, 87] on input "60126801-c" at bounding box center [1297, 84] width 148 height 32
drag, startPoint x: 1278, startPoint y: 86, endPoint x: 1245, endPoint y: 84, distance: 32.7
click at [1245, 84] on input "60126801-c" at bounding box center [1297, 84] width 148 height 32
type input "p"
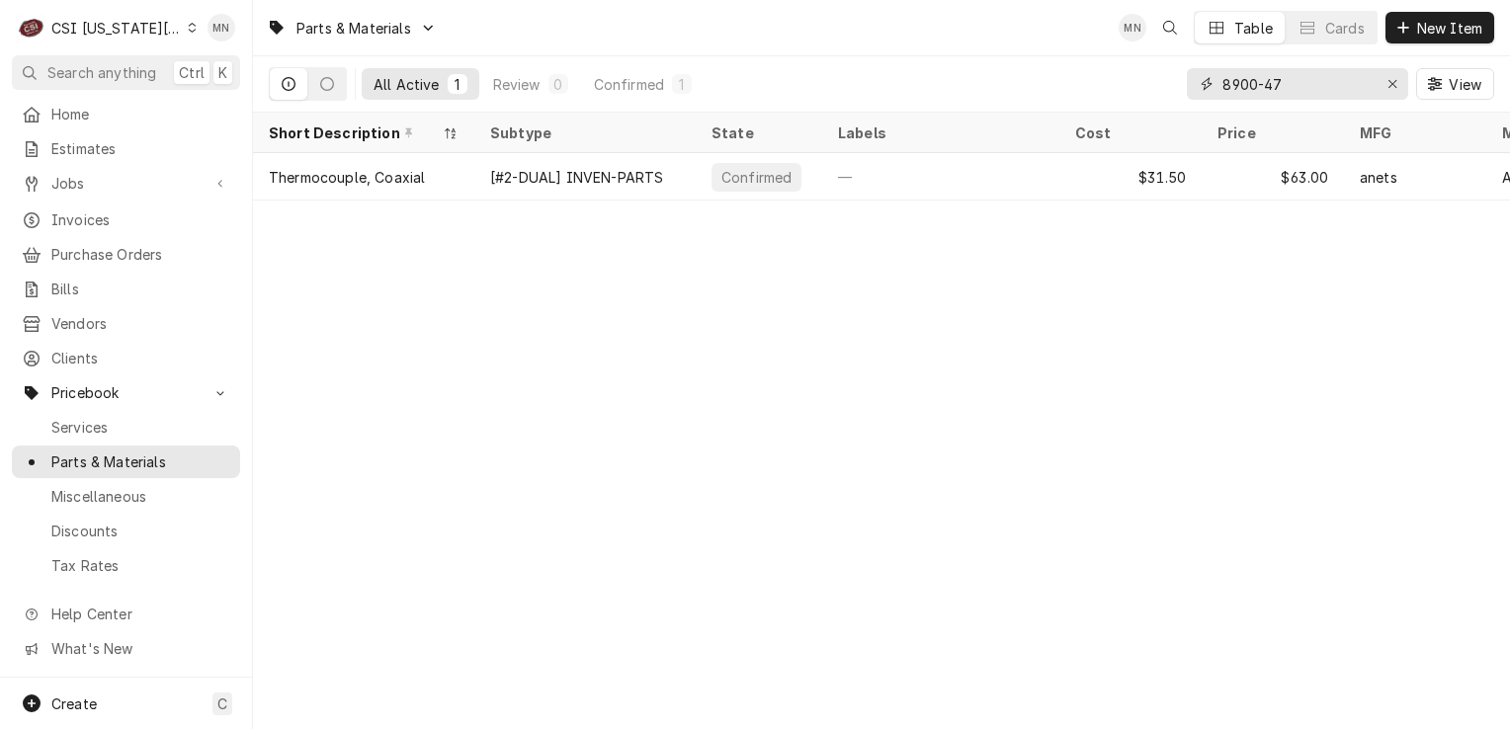
click at [1316, 78] on input "8900-47" at bounding box center [1297, 84] width 148 height 32
drag, startPoint x: 1309, startPoint y: 77, endPoint x: 1151, endPoint y: 78, distance: 158.2
click at [1151, 78] on div "All Active 1 Review 0 Confirmed 1 8900-47 View" at bounding box center [882, 83] width 1226 height 55
drag, startPoint x: 1295, startPoint y: 86, endPoint x: 1144, endPoint y: 75, distance: 151.6
click at [1144, 75] on div "All Active 1 Review 0 Confirmed 1 020009016 View" at bounding box center [882, 83] width 1226 height 55
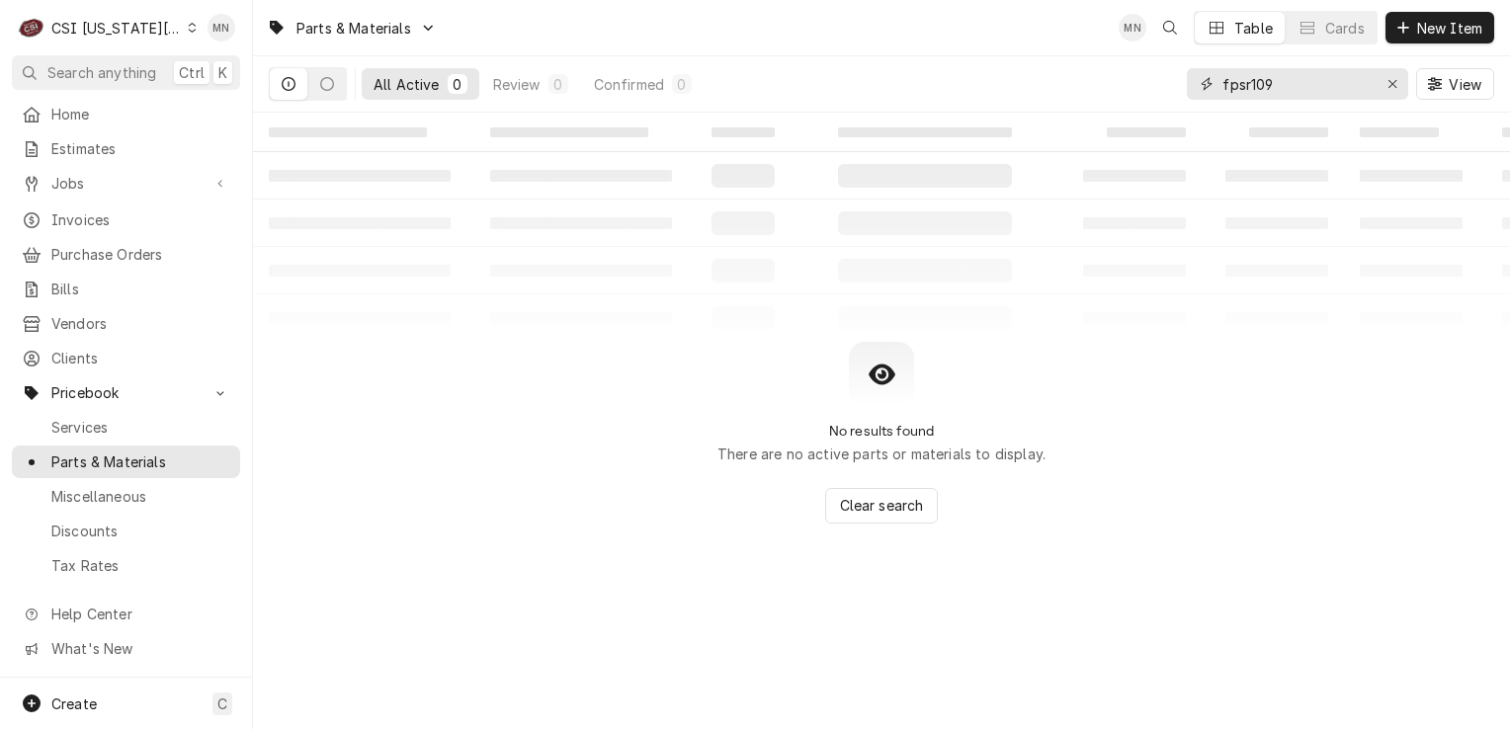
drag, startPoint x: 1238, startPoint y: 85, endPoint x: 1202, endPoint y: 85, distance: 35.6
click at [1202, 85] on div "fpsr109" at bounding box center [1297, 84] width 221 height 32
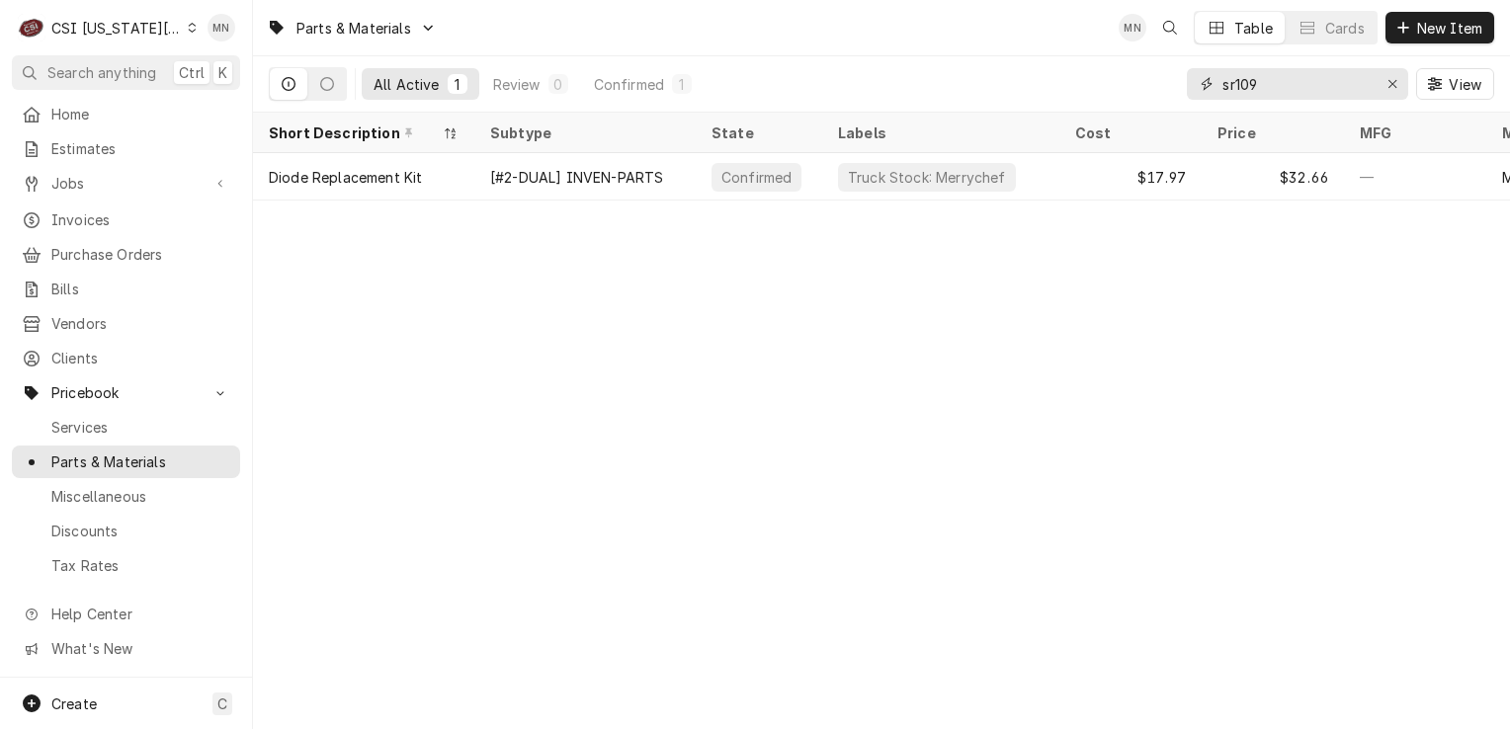
drag, startPoint x: 1303, startPoint y: 88, endPoint x: 1168, endPoint y: 87, distance: 134.4
click at [1168, 87] on div "All Active 1 Review 0 Confirmed 1 sr109 View" at bounding box center [882, 83] width 1226 height 55
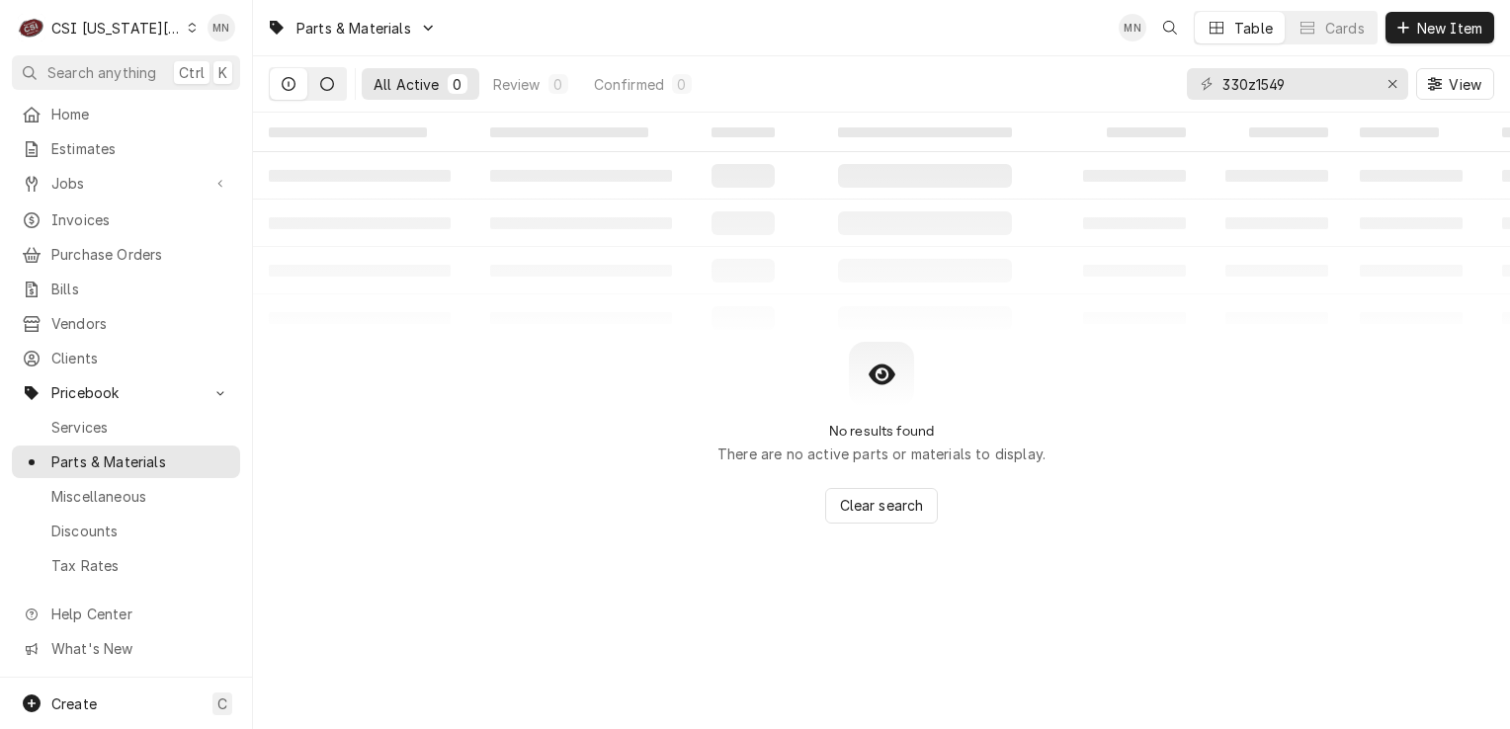
click at [324, 87] on icon "Dynamic Content Wrapper" at bounding box center [327, 84] width 14 height 14
click at [297, 89] on button "Dynamic Content Wrapper" at bounding box center [289, 84] width 38 height 32
click at [1226, 83] on input "330z1549" at bounding box center [1297, 84] width 148 height 32
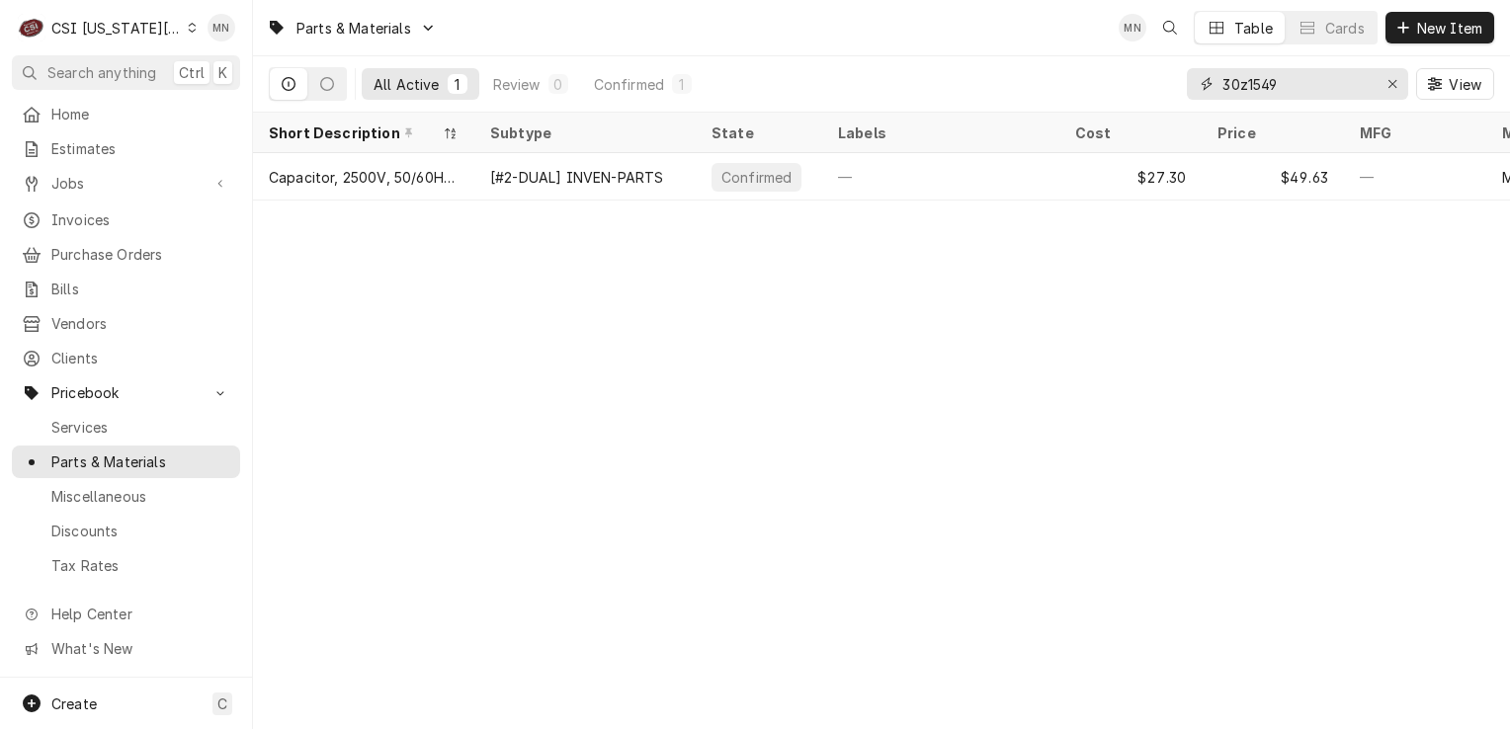
drag, startPoint x: 1279, startPoint y: 78, endPoint x: 1180, endPoint y: 76, distance: 98.9
click at [1180, 76] on div "All Active 1 Review 0 Confirmed 1 30z1549 View" at bounding box center [882, 83] width 1226 height 55
drag, startPoint x: 1323, startPoint y: 88, endPoint x: 991, endPoint y: 77, distance: 331.3
click at [991, 77] on div "All Active 1 Review 0 Confirmed 1 300007 View" at bounding box center [882, 83] width 1226 height 55
drag, startPoint x: 1221, startPoint y: 88, endPoint x: 1118, endPoint y: 85, distance: 102.8
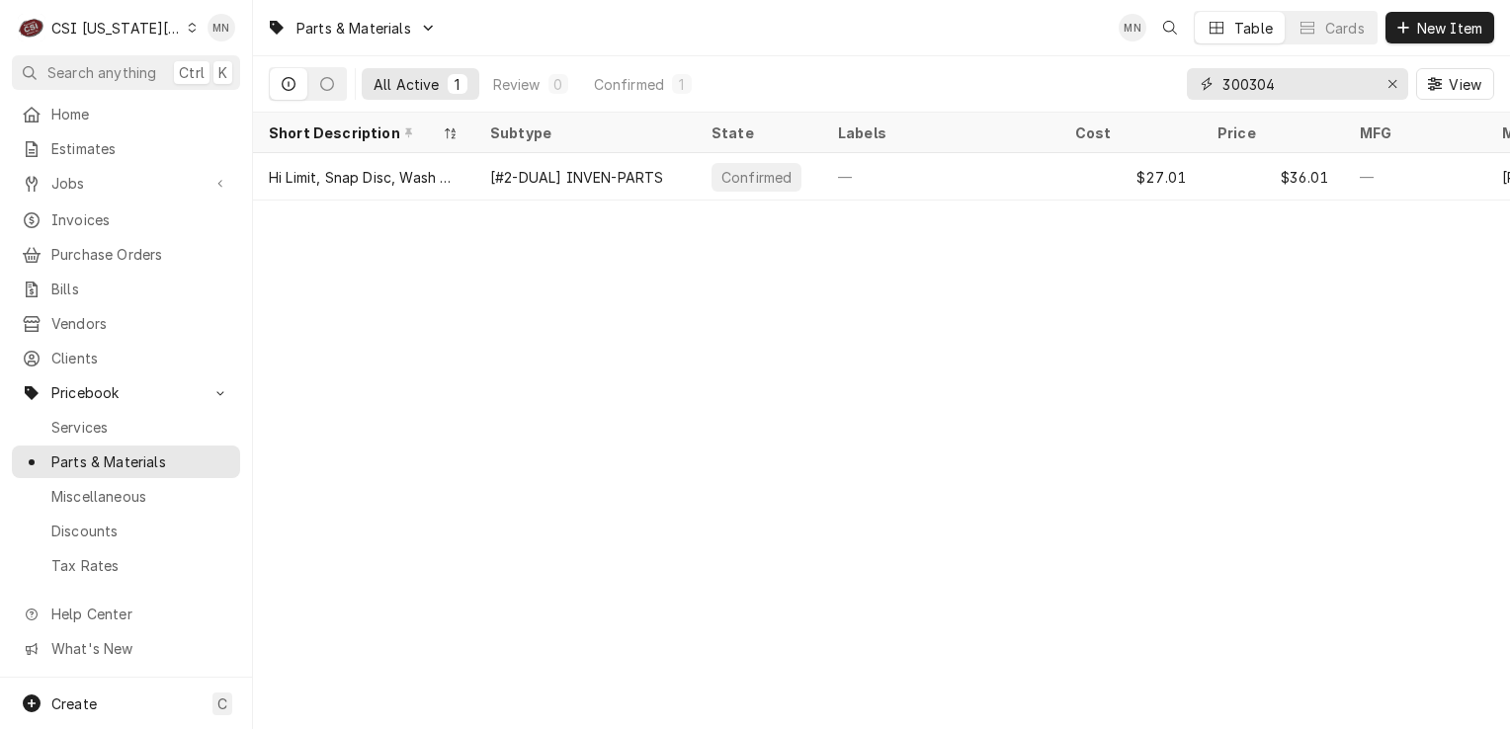
click at [1120, 84] on div "All Active 1 Review 0 Confirmed 1 300304 View" at bounding box center [882, 83] width 1226 height 55
drag, startPoint x: 1261, startPoint y: 80, endPoint x: 1219, endPoint y: 79, distance: 42.5
click at [1219, 79] on div "64485" at bounding box center [1297, 84] width 221 height 32
drag, startPoint x: 1272, startPoint y: 82, endPoint x: 1210, endPoint y: 82, distance: 62.3
click at [1210, 82] on div "64485" at bounding box center [1297, 84] width 221 height 32
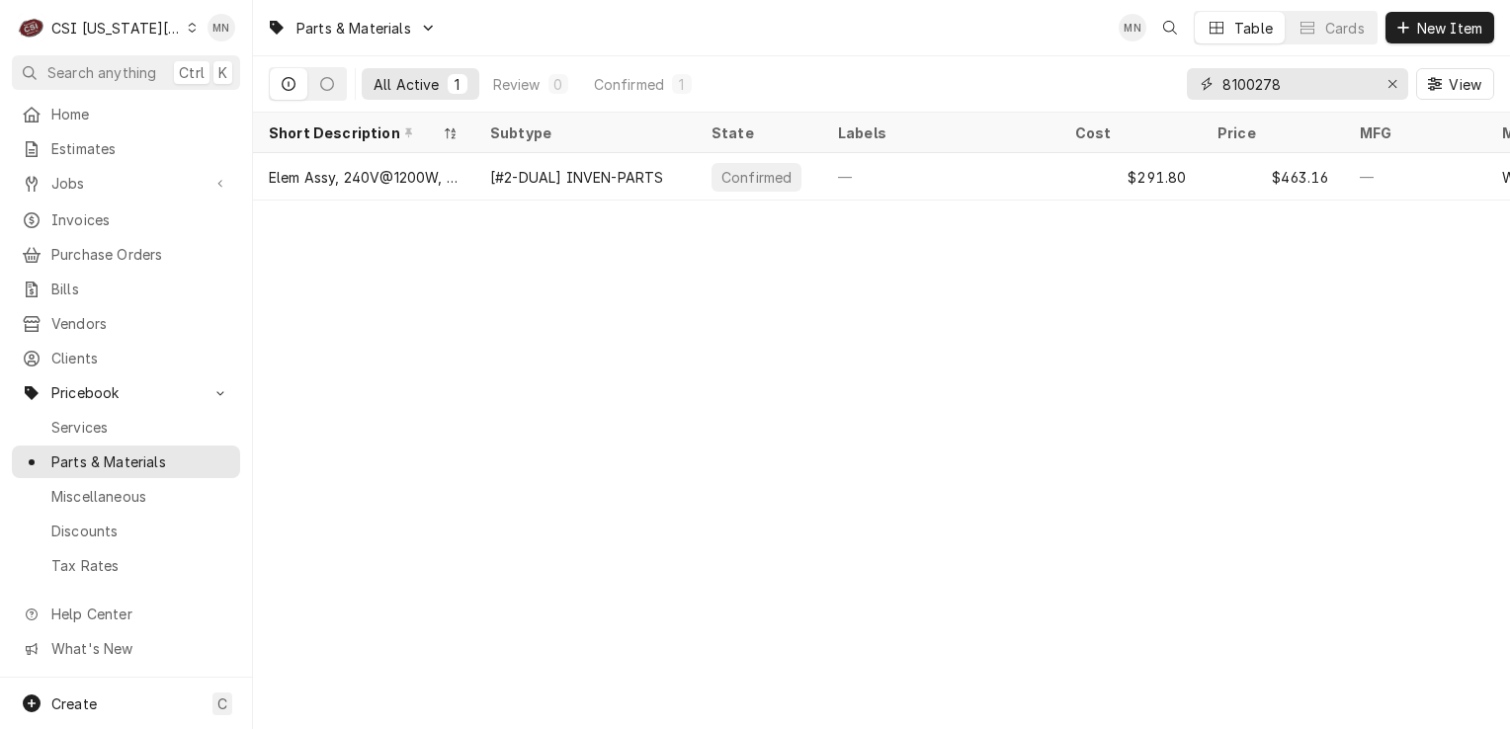
type input "8100278"
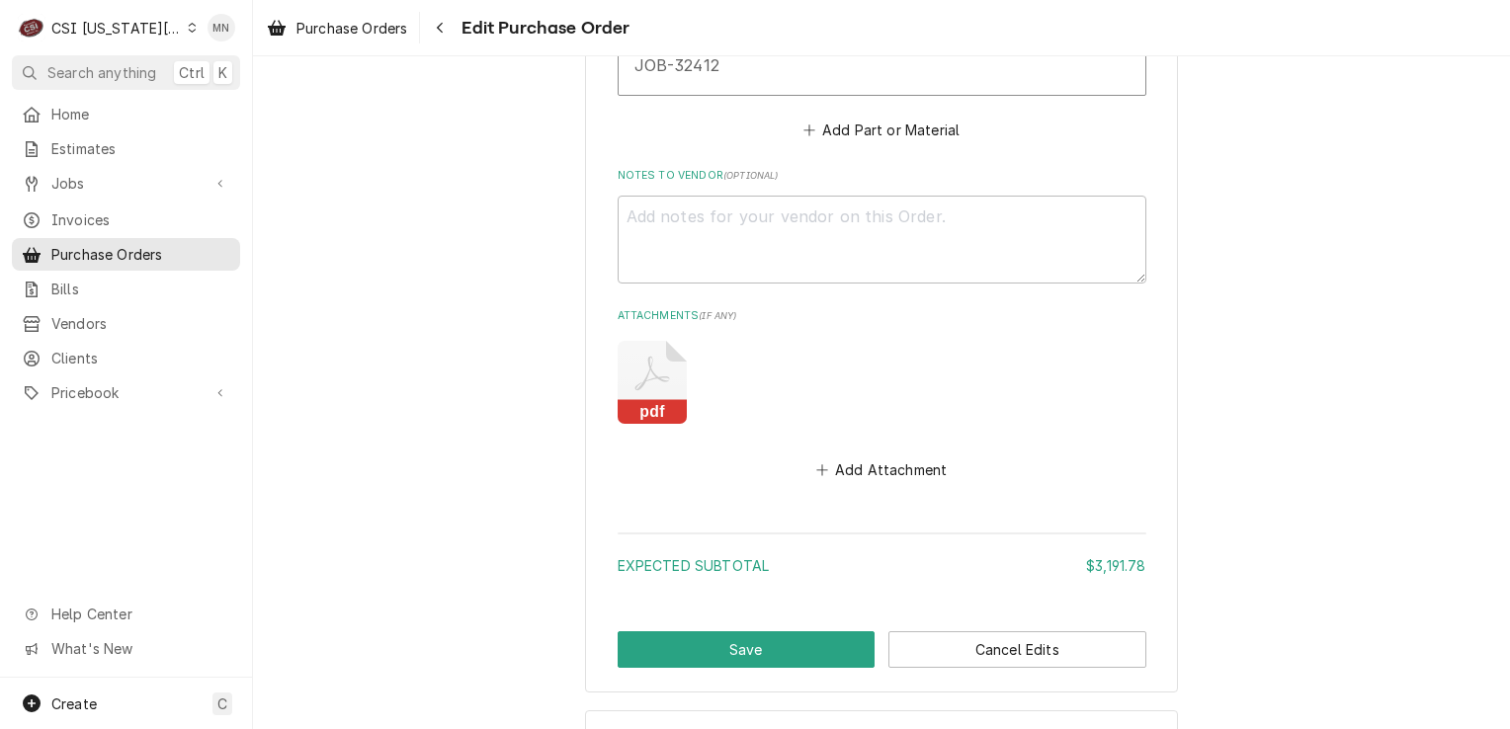
scroll to position [5461, 0]
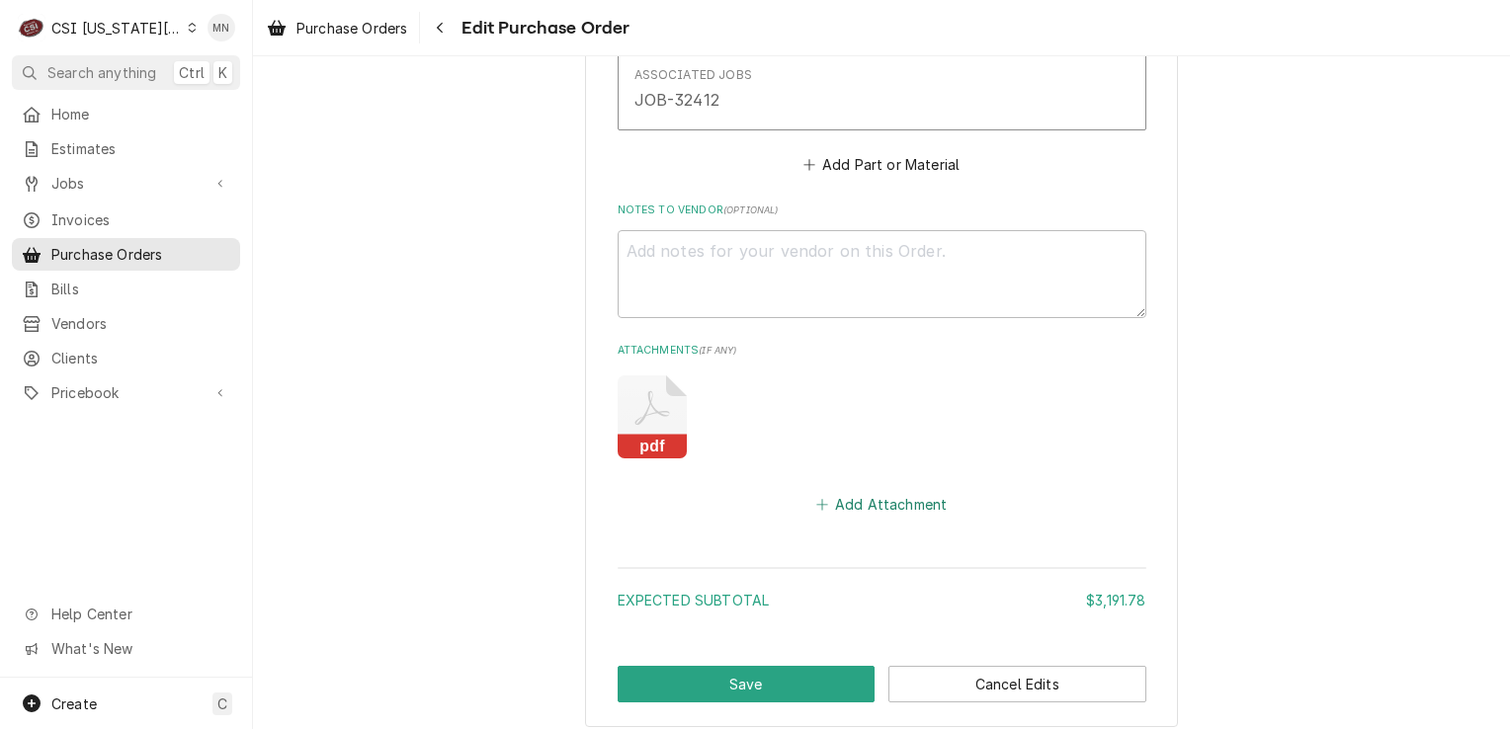
click at [883, 492] on button "Add Attachment" at bounding box center [882, 505] width 138 height 28
type textarea "x"
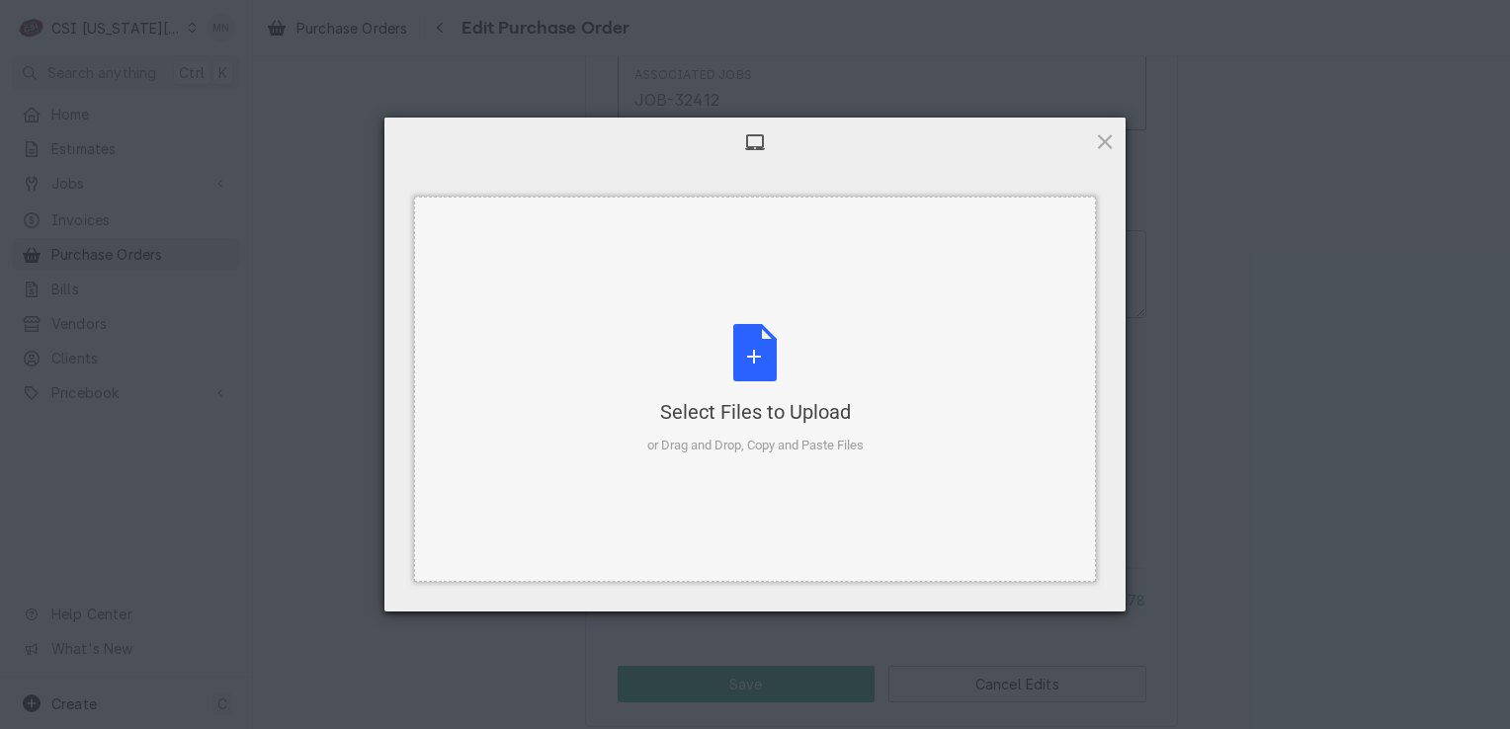
click at [724, 375] on div "Select Files to Upload or Drag and Drop, Copy and Paste Files" at bounding box center [755, 389] width 216 height 131
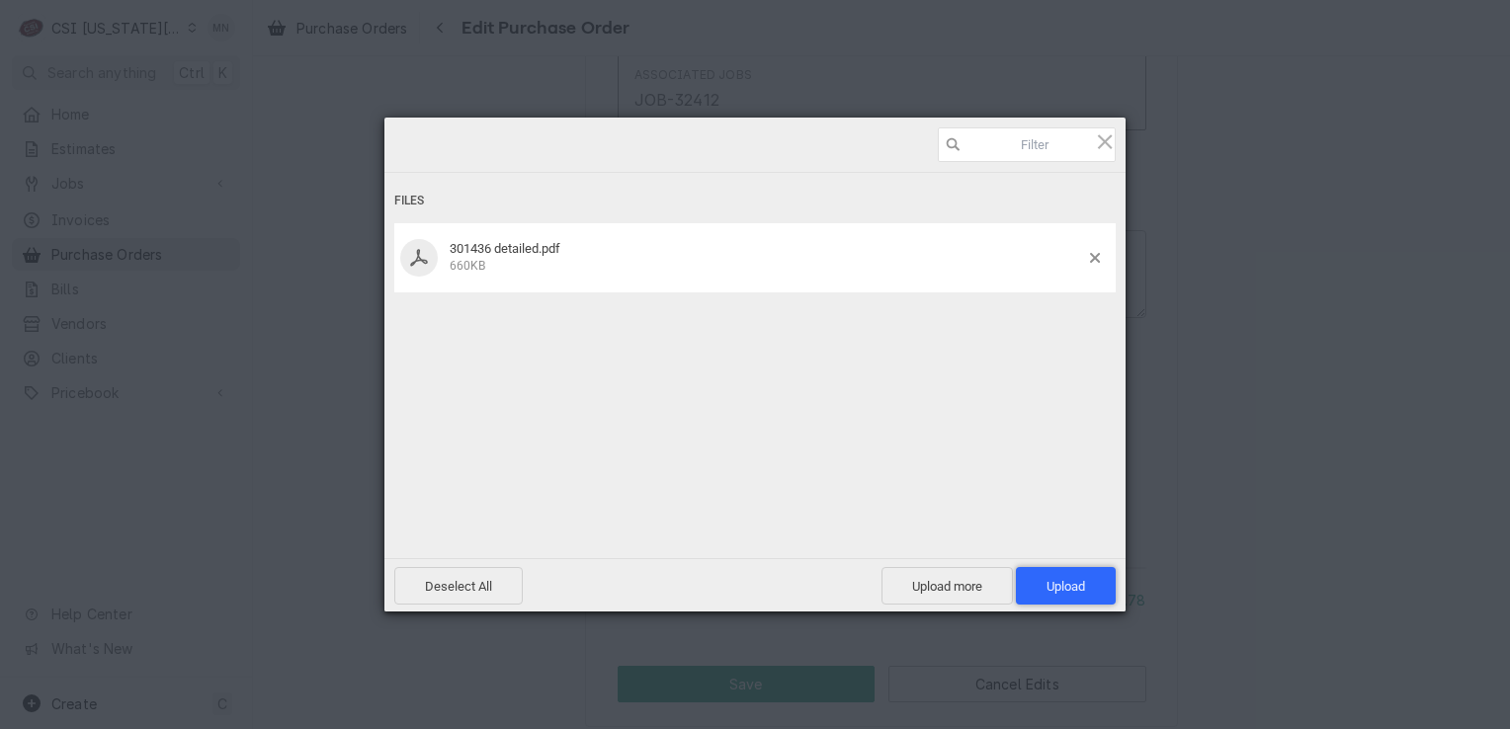
click at [1042, 577] on span "Upload 1" at bounding box center [1066, 586] width 100 height 38
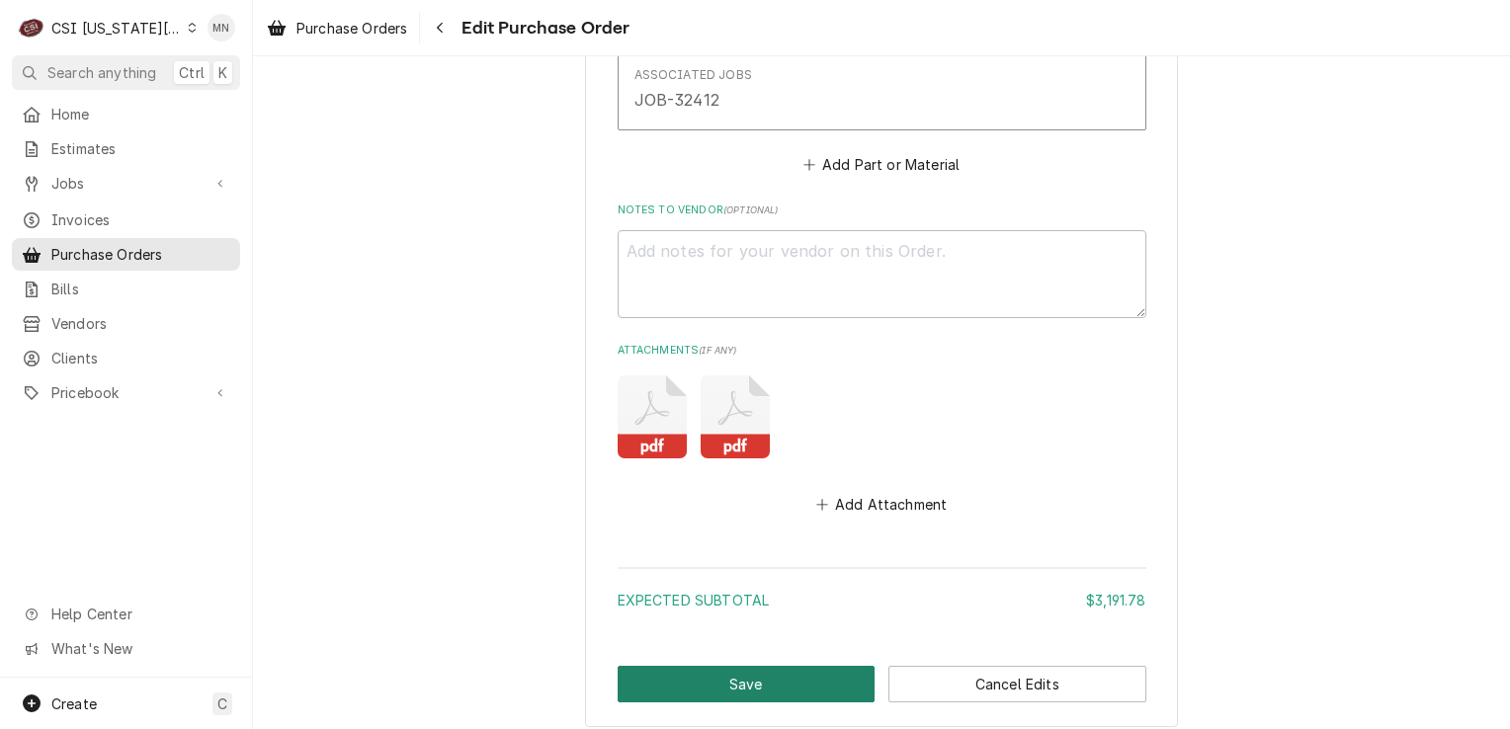
click at [795, 684] on button "Save" at bounding box center [747, 684] width 258 height 37
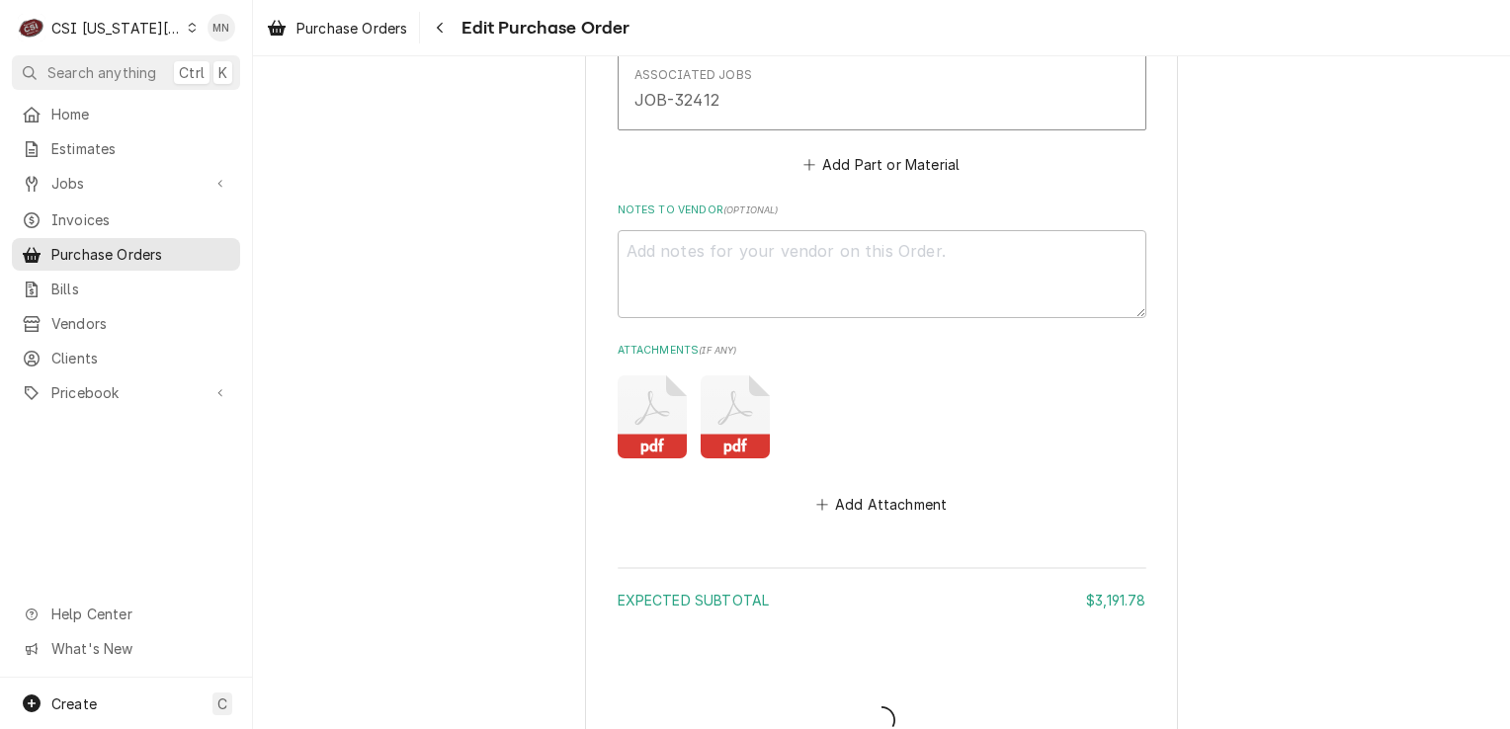
type textarea "x"
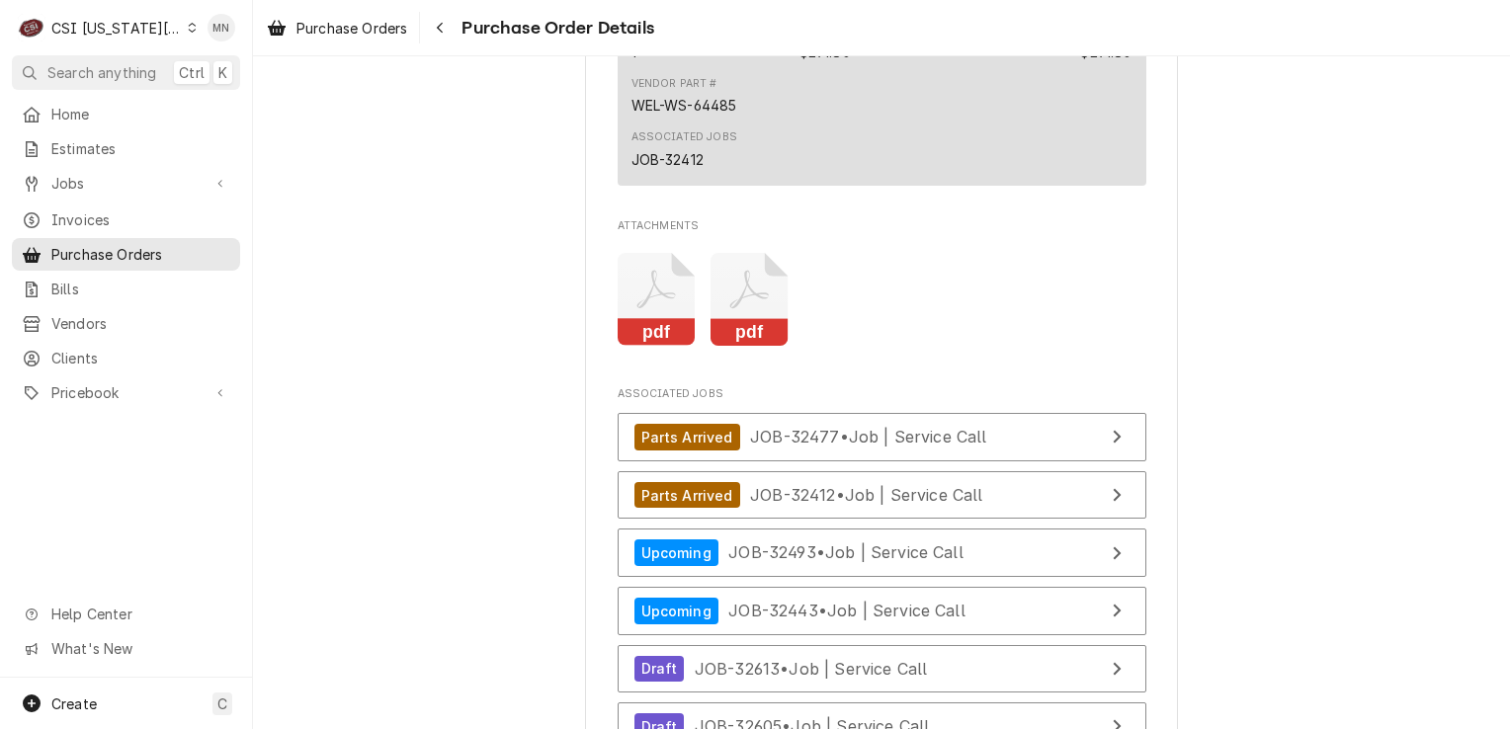
scroll to position [5634, 0]
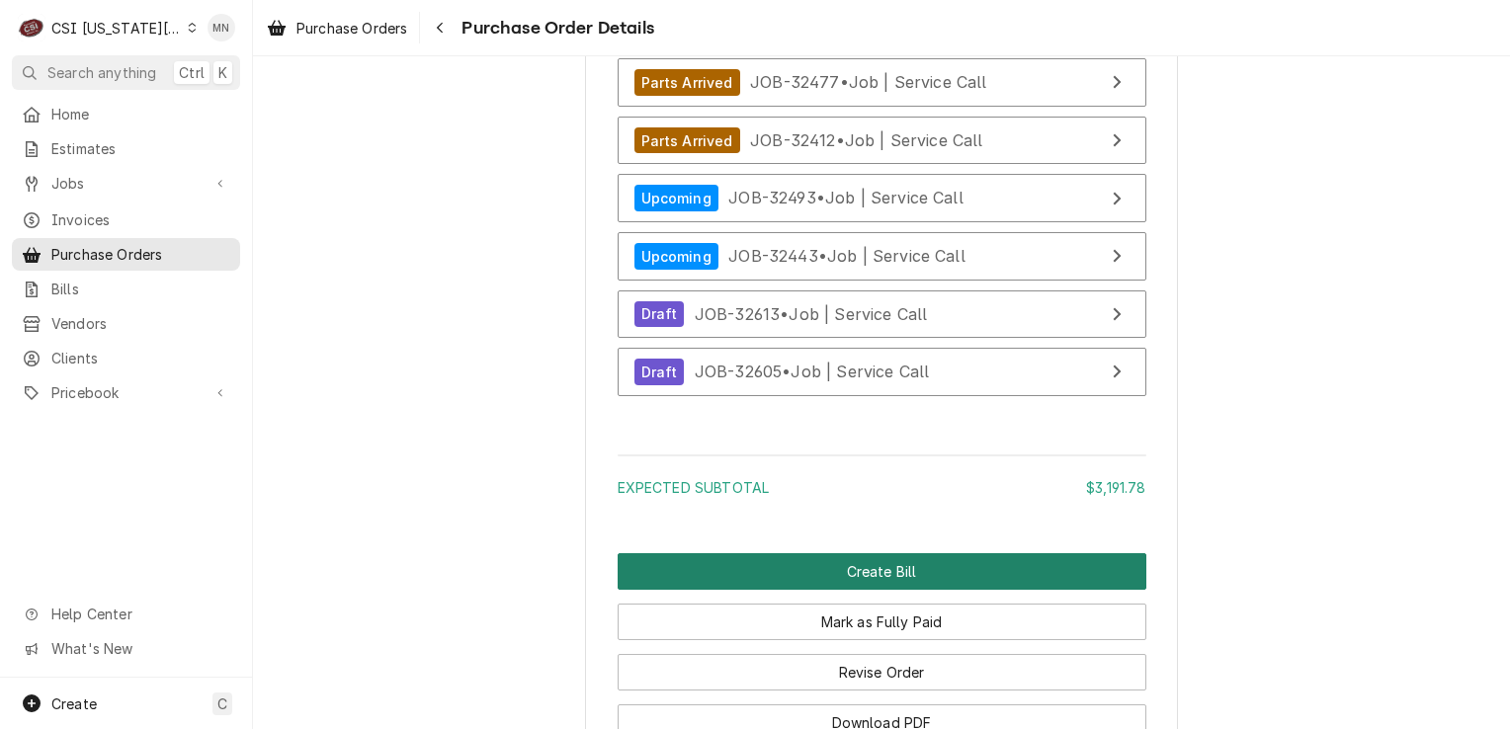
click at [859, 590] on button "Create Bill" at bounding box center [882, 572] width 529 height 37
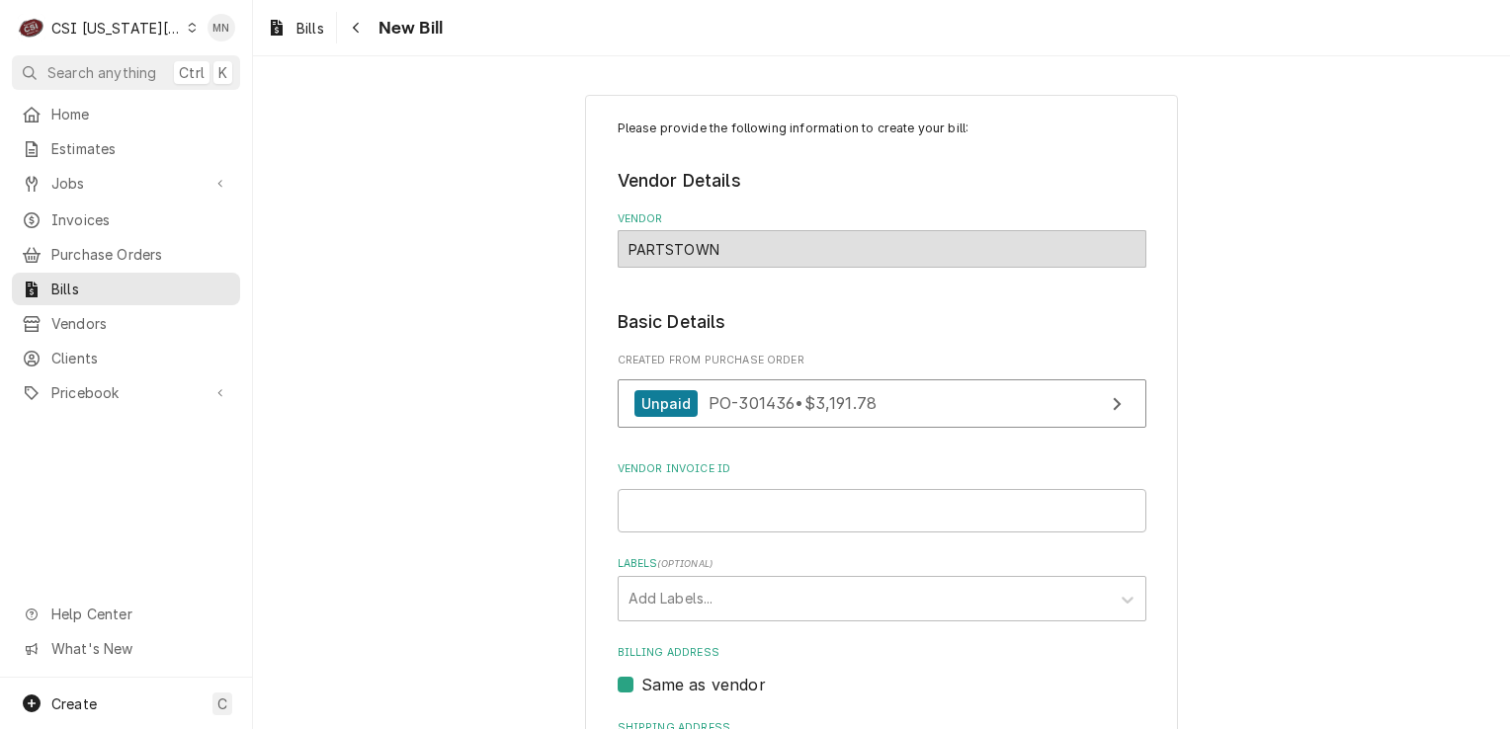
scroll to position [297, 0]
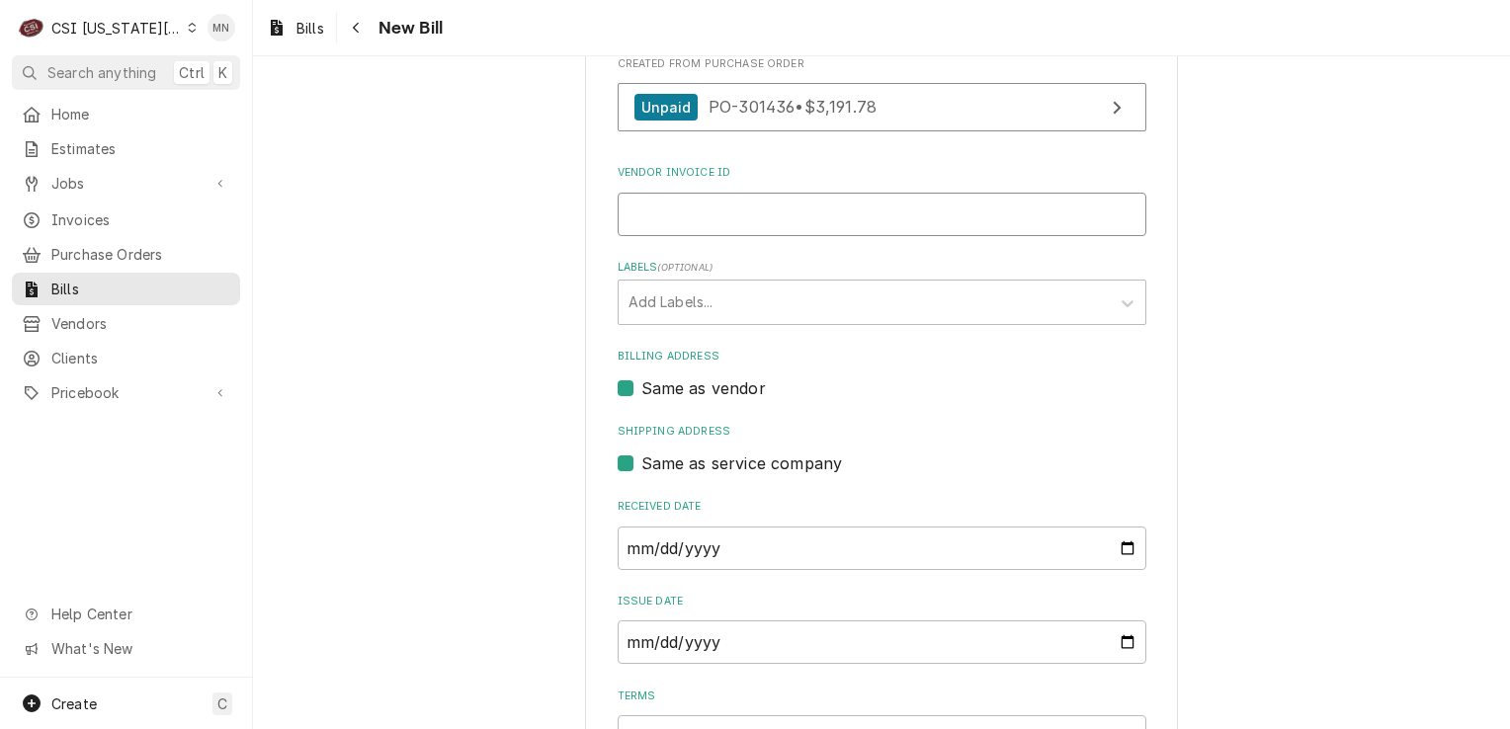
click at [705, 218] on input "Vendor Invoice ID" at bounding box center [882, 214] width 529 height 43
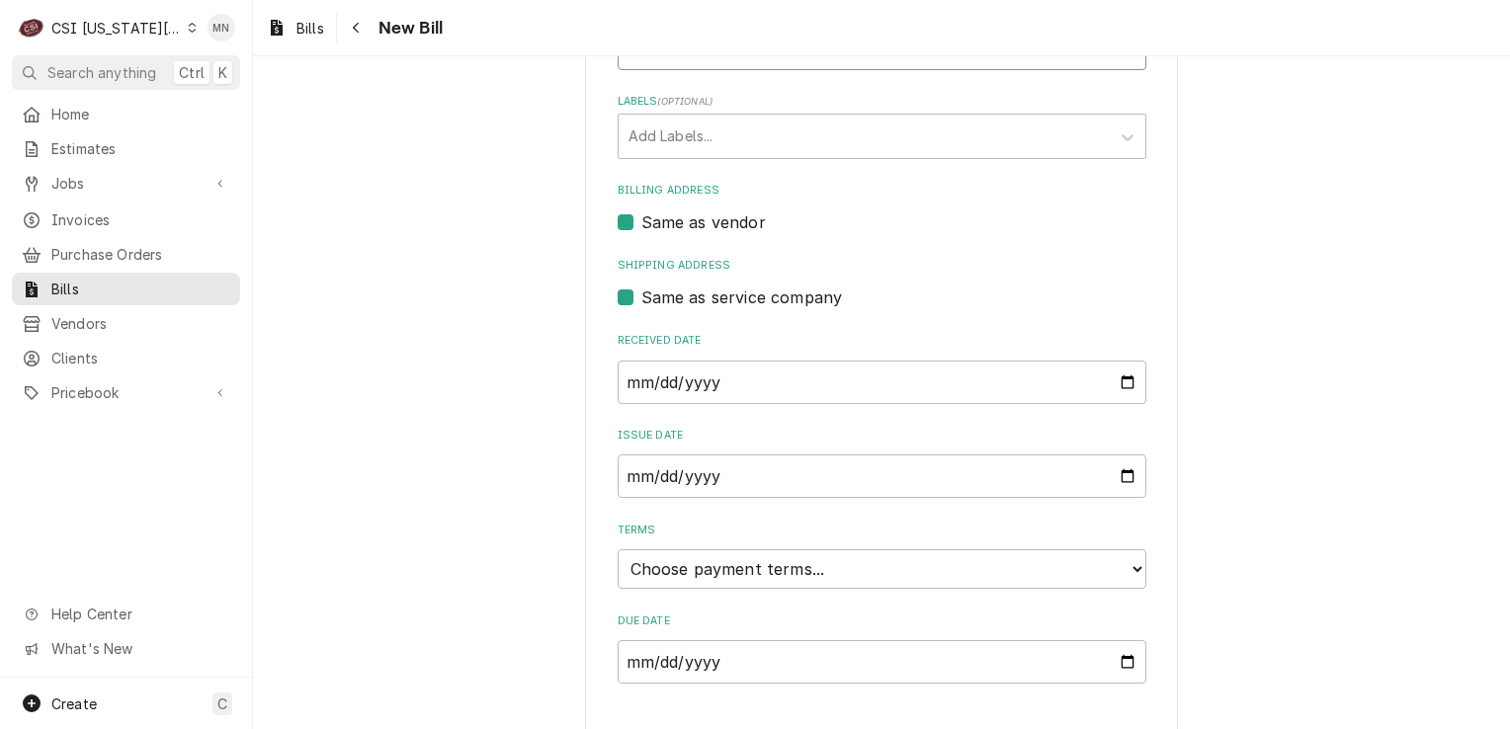
scroll to position [497, 0]
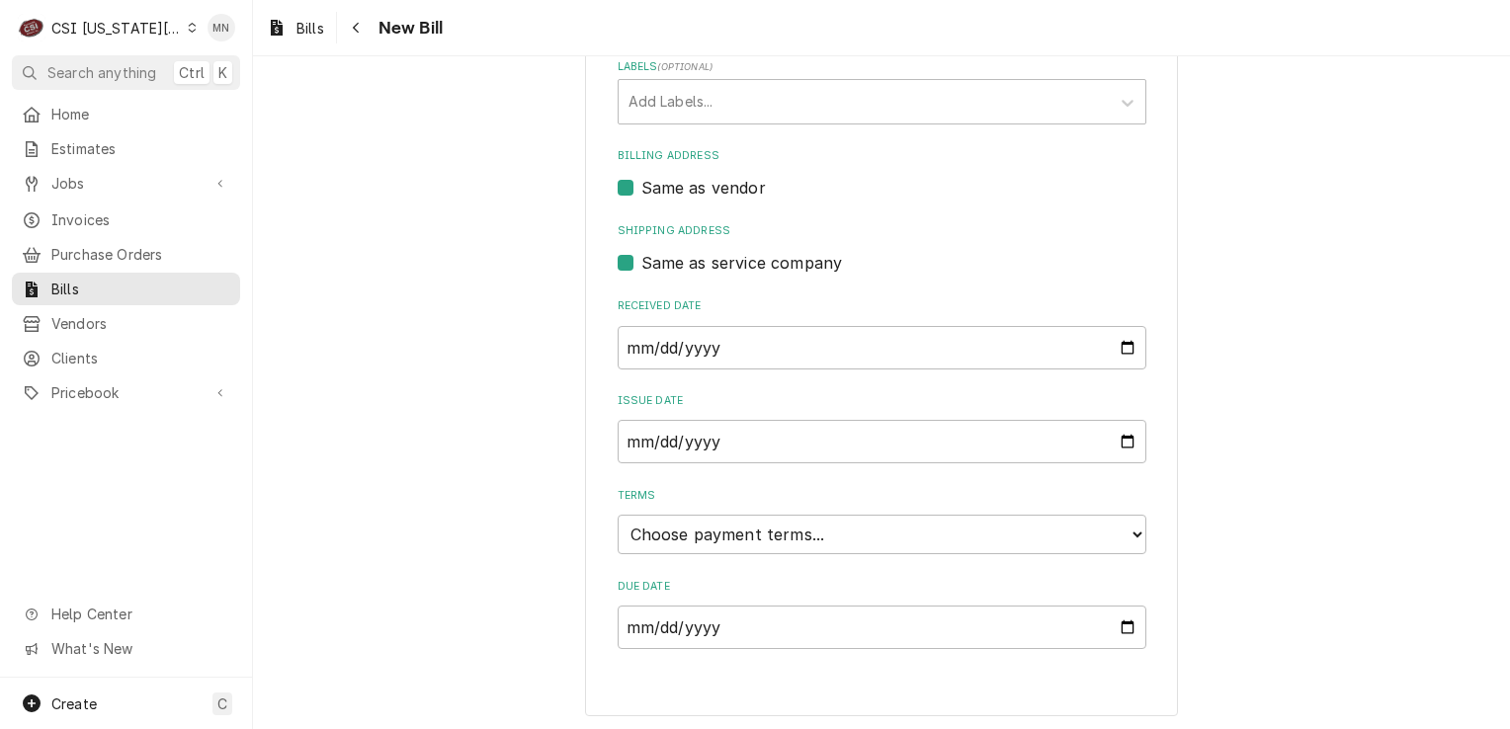
type input "2106824887"
click at [1121, 346] on input "2025-09-10" at bounding box center [882, 347] width 529 height 43
type input "2025-09-05"
click at [763, 436] on input "2025-09-10" at bounding box center [882, 441] width 529 height 43
click at [1120, 438] on input "2025-09-10" at bounding box center [882, 441] width 529 height 43
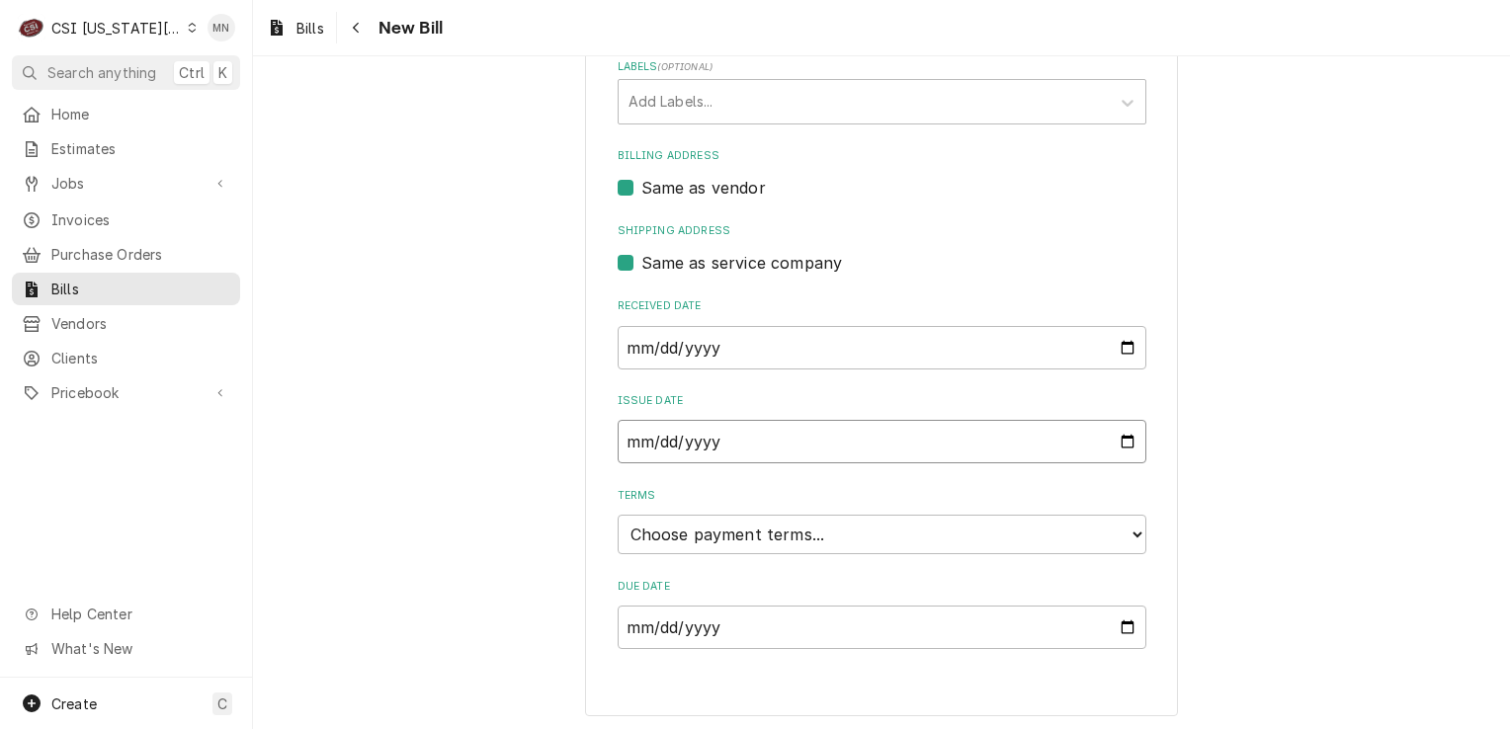
type input "2025-09-05"
click at [834, 524] on select "Choose payment terms... Same Day Net 7 Net 14 Net 21 Net 30 Net 45 Net 60 Net 90" at bounding box center [882, 535] width 529 height 40
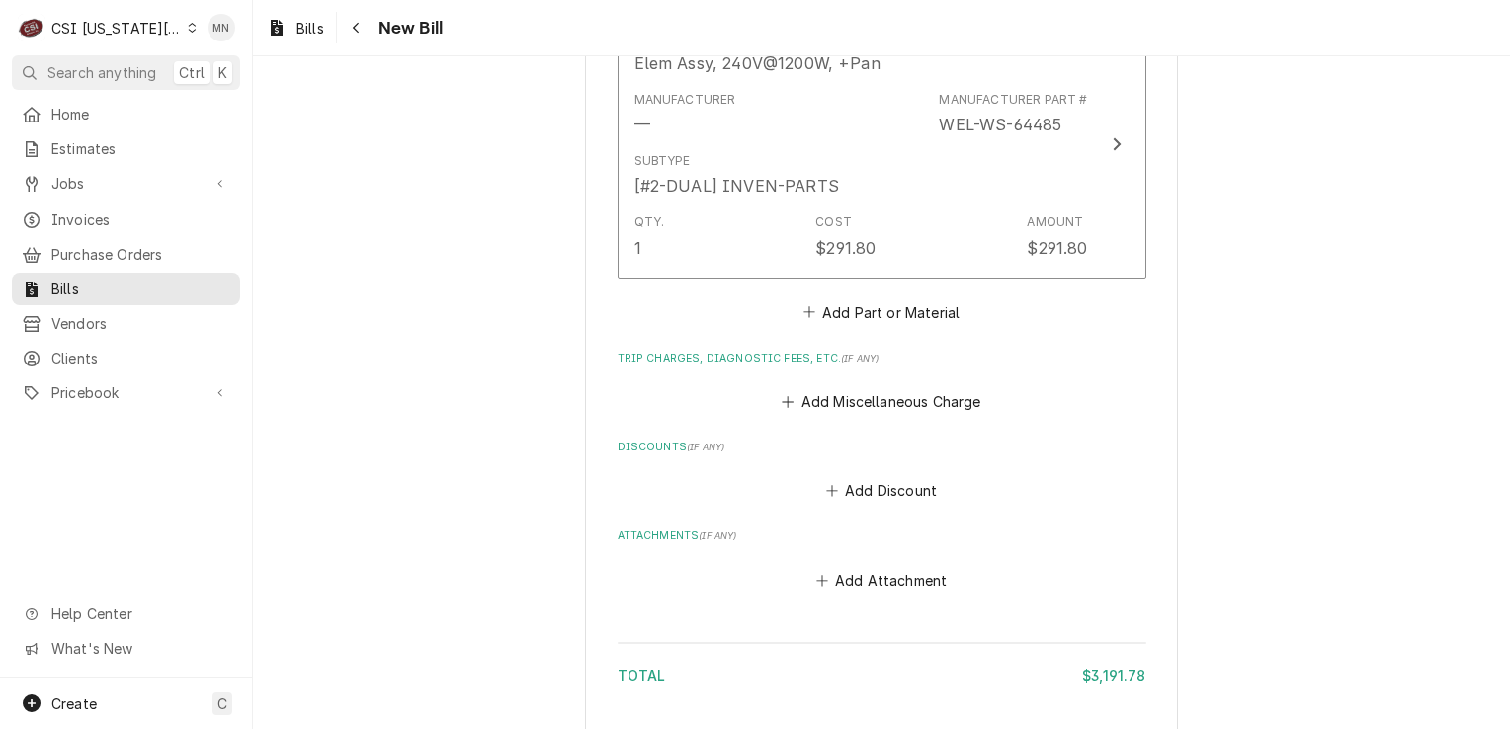
scroll to position [3957, 0]
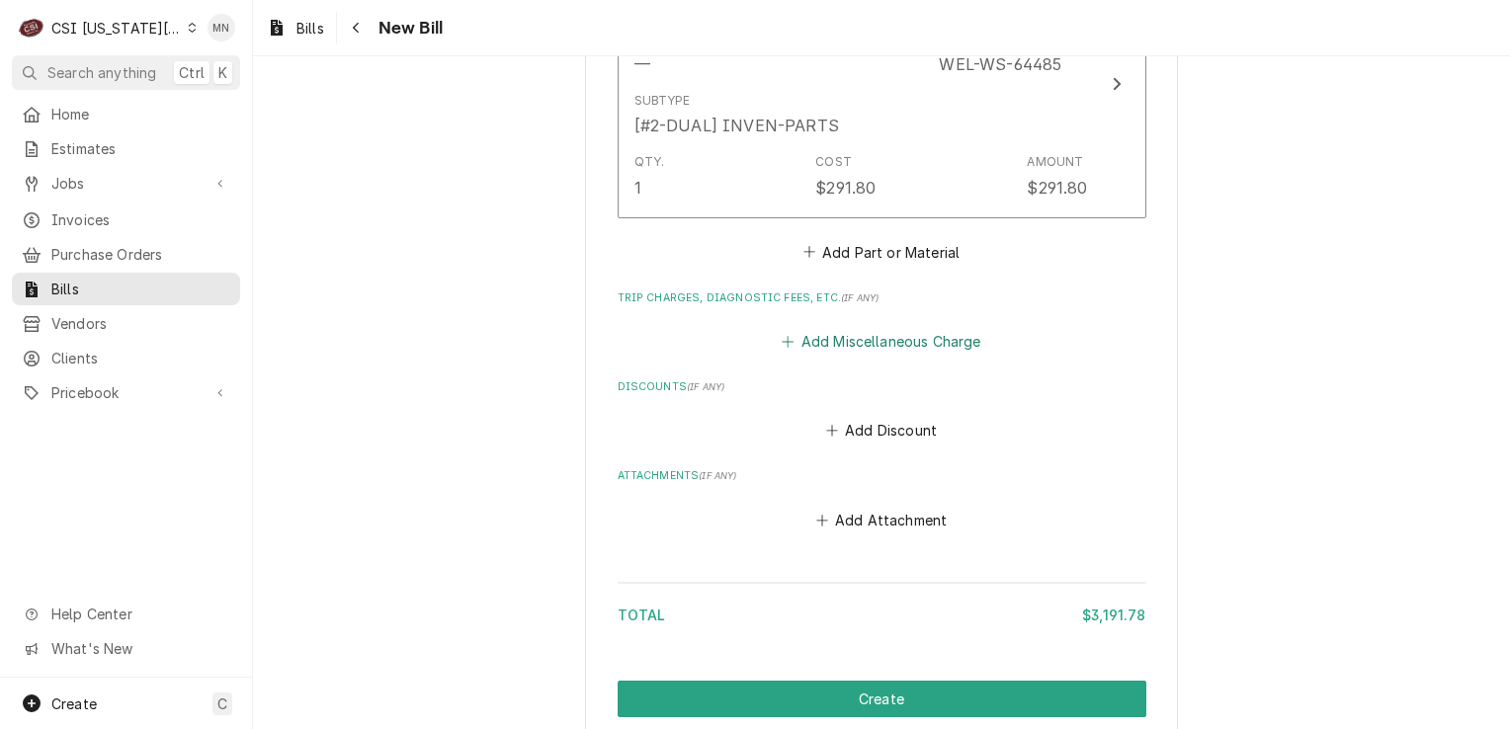
click at [834, 331] on button "Add Miscellaneous Charge" at bounding box center [882, 342] width 206 height 28
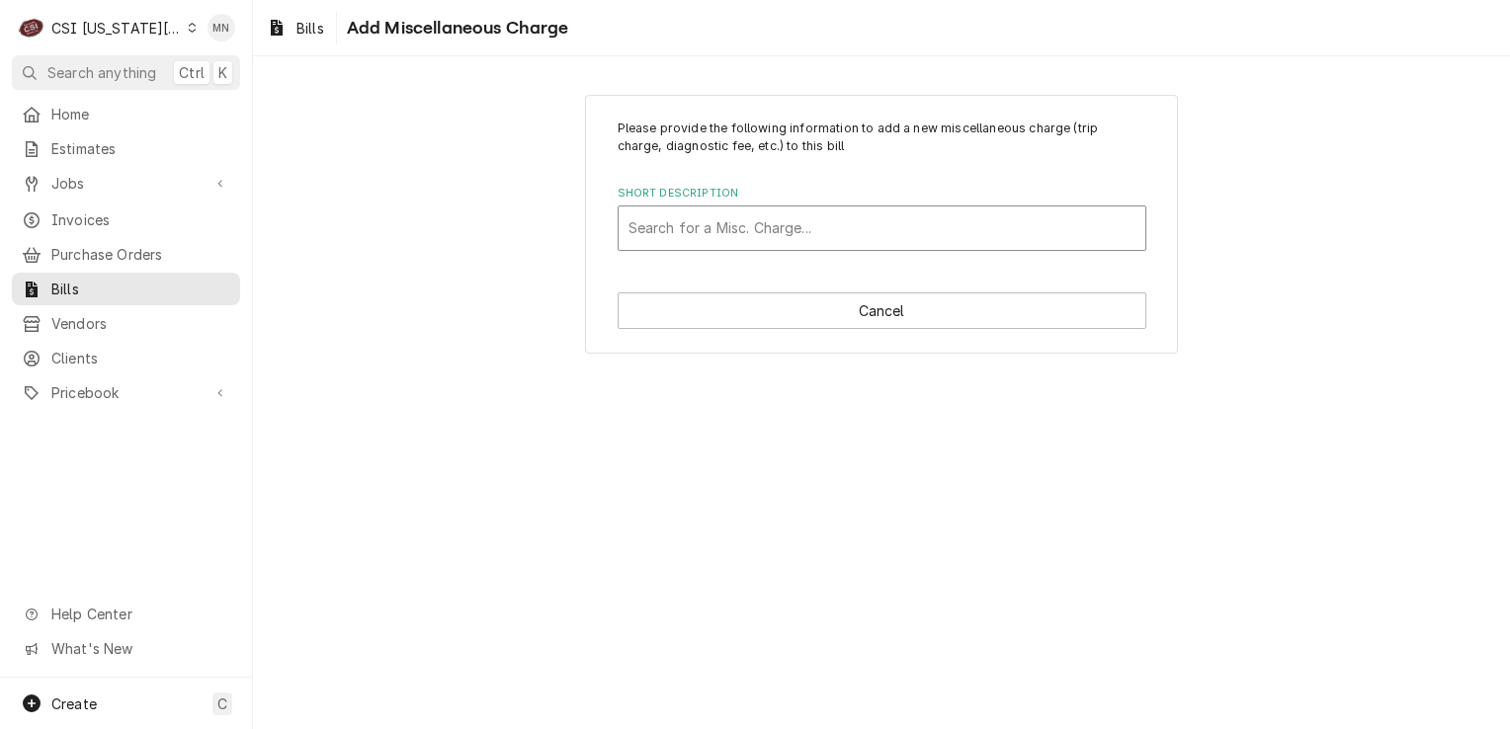
click at [724, 233] on div "Short Description" at bounding box center [882, 229] width 507 height 36
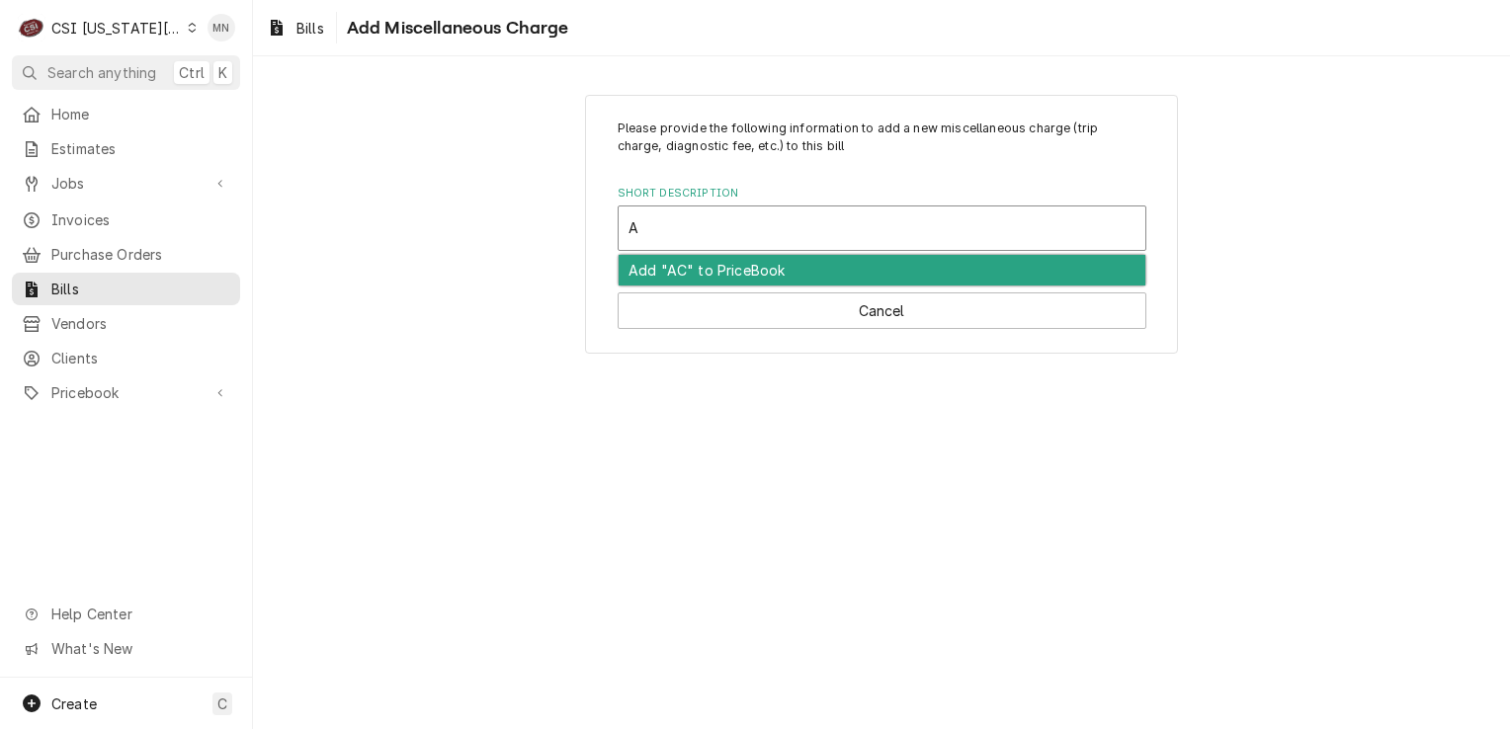
type input "AC"
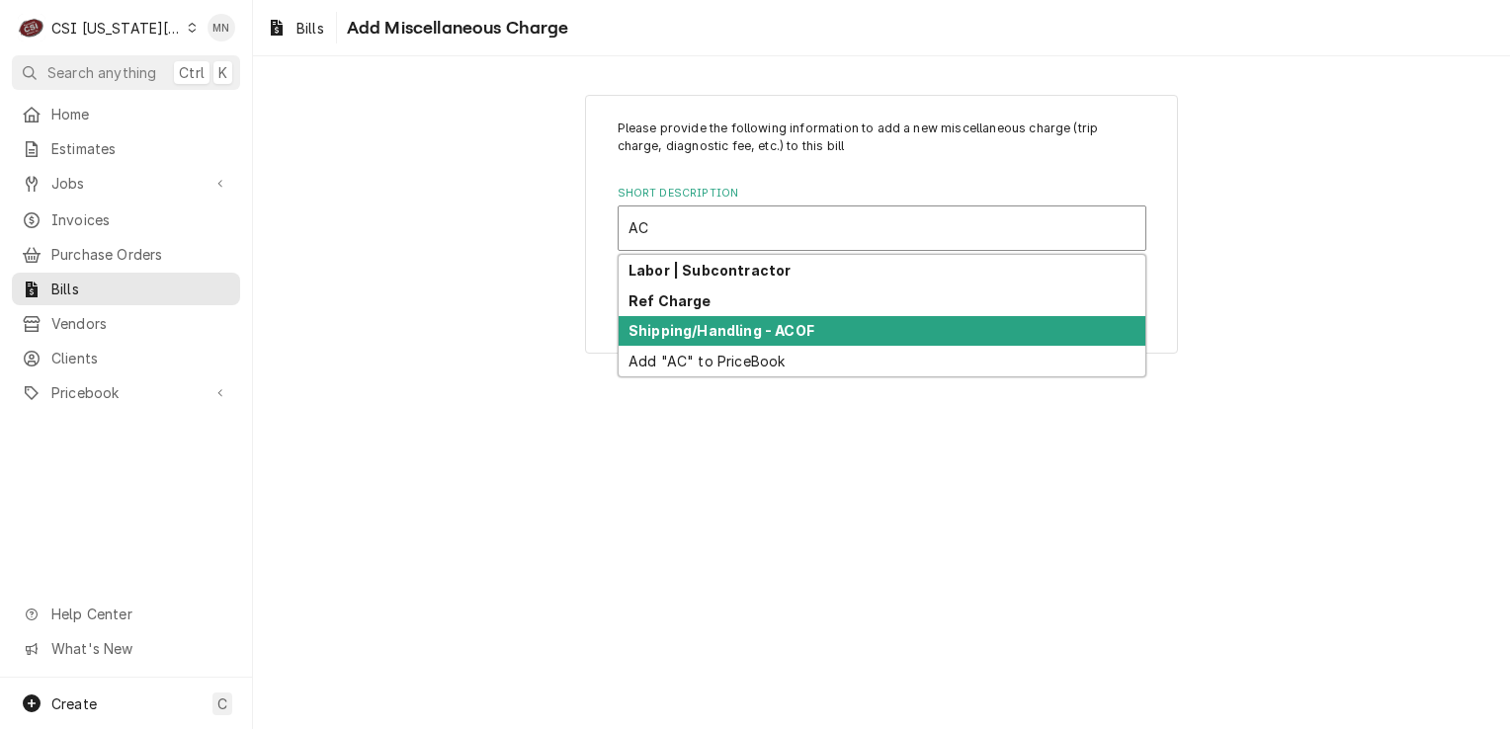
click at [708, 326] on strong "Shipping/Handling - ACOF" at bounding box center [722, 330] width 186 height 17
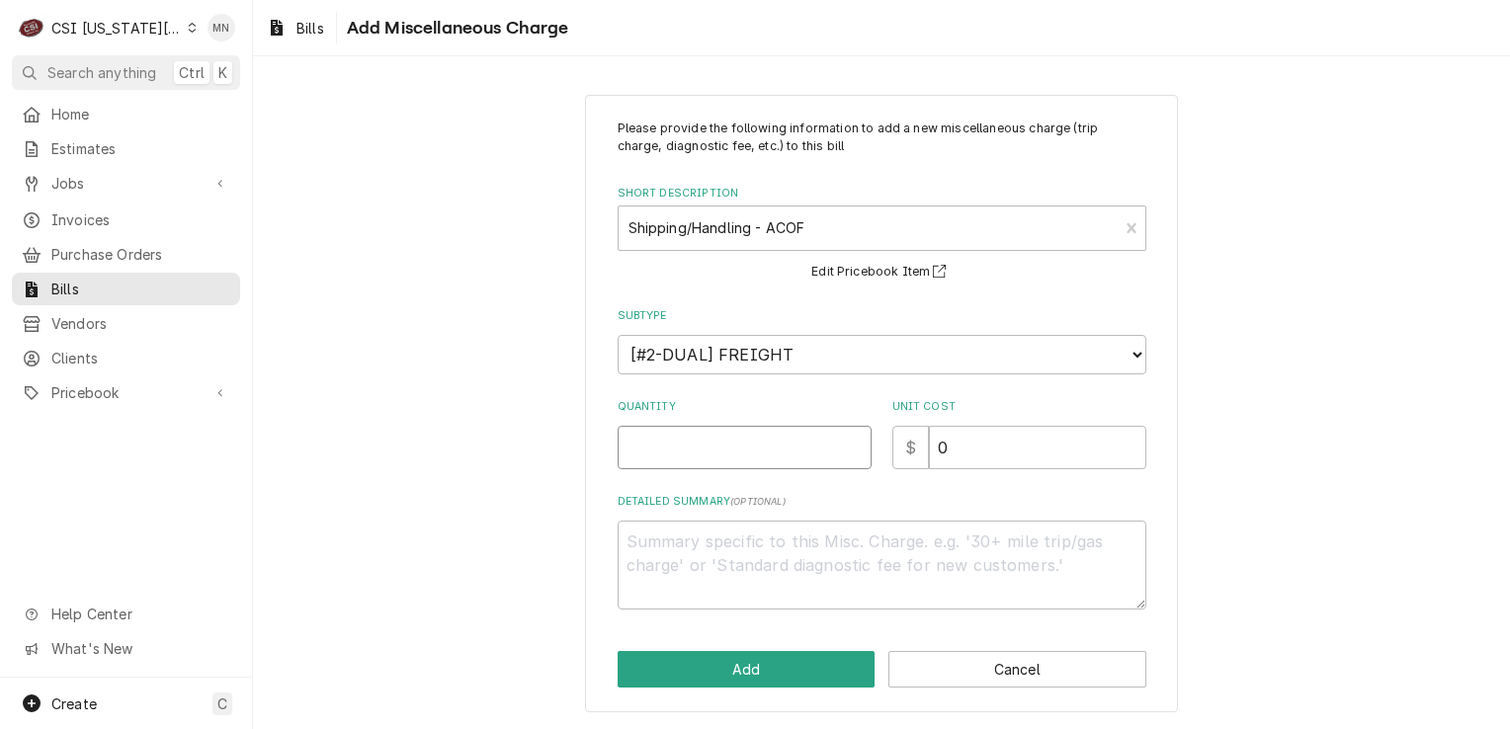
click at [756, 452] on input "Quantity" at bounding box center [745, 447] width 254 height 43
type textarea "x"
type input "7"
click at [961, 447] on input "0" at bounding box center [1037, 447] width 217 height 43
drag, startPoint x: 905, startPoint y: 447, endPoint x: 917, endPoint y: 449, distance: 12.0
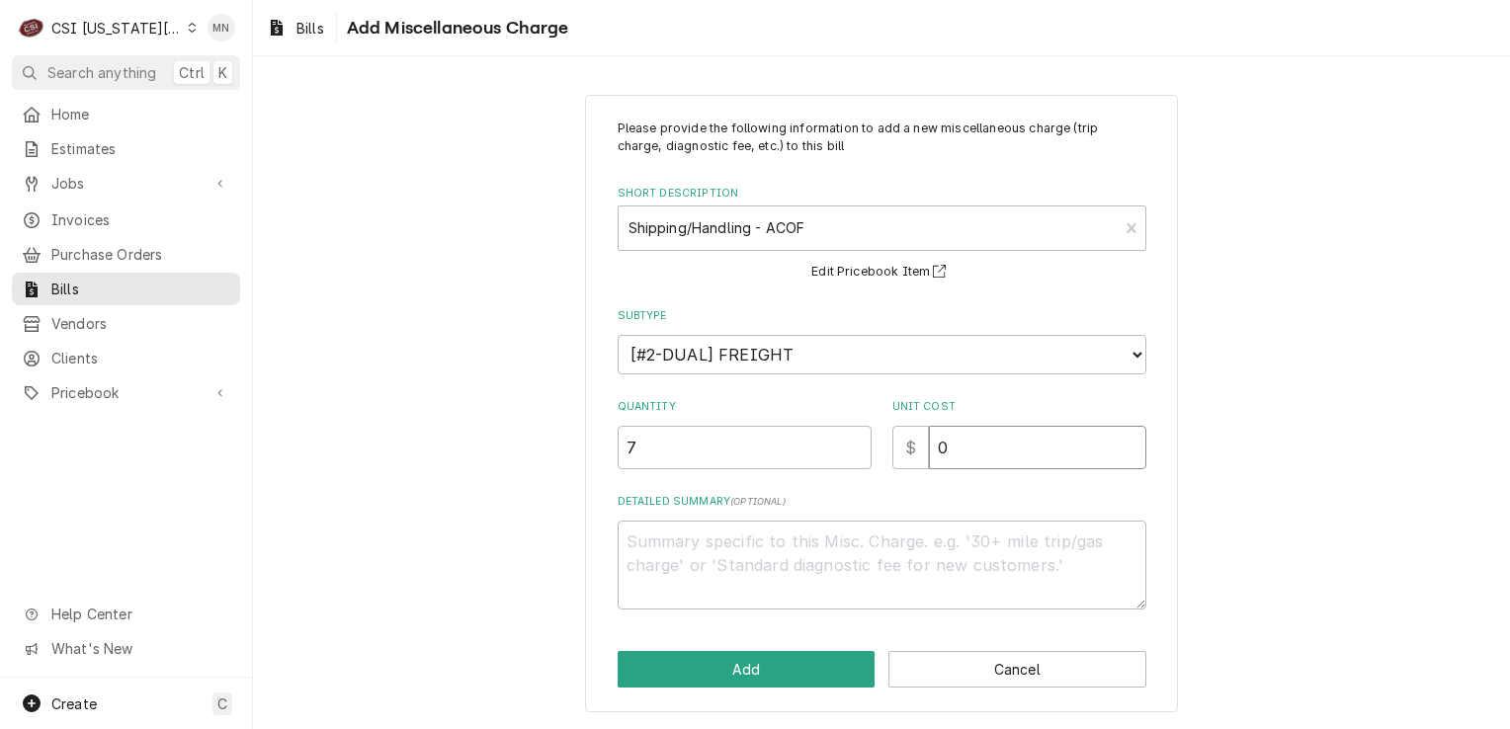
click at [908, 447] on div "$ 0" at bounding box center [1020, 447] width 254 height 43
type textarea "x"
type input "1"
type textarea "x"
type input "18"
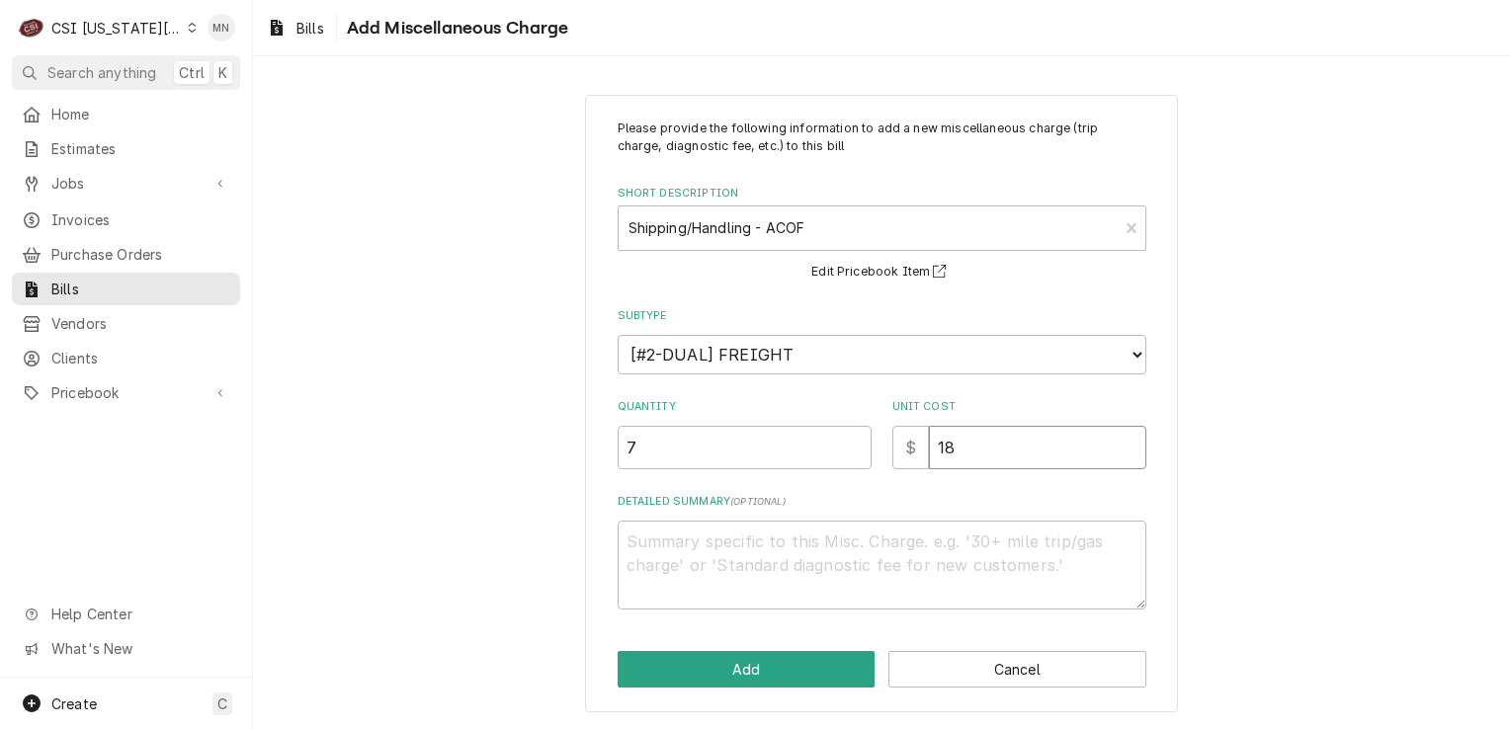
type textarea "x"
type input "18.9"
type textarea "x"
type input "18.93"
click at [755, 668] on button "Add" at bounding box center [747, 669] width 258 height 37
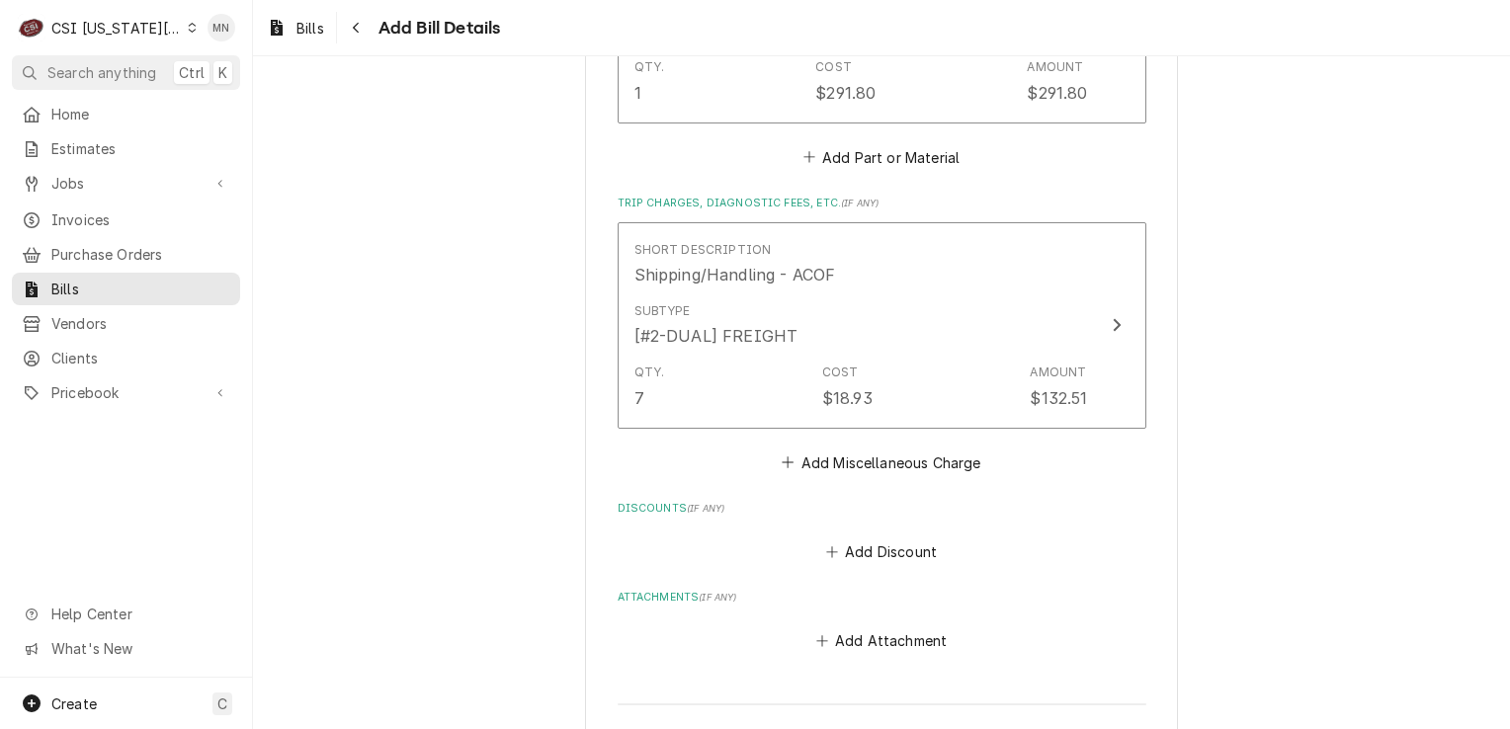
scroll to position [4048, 0]
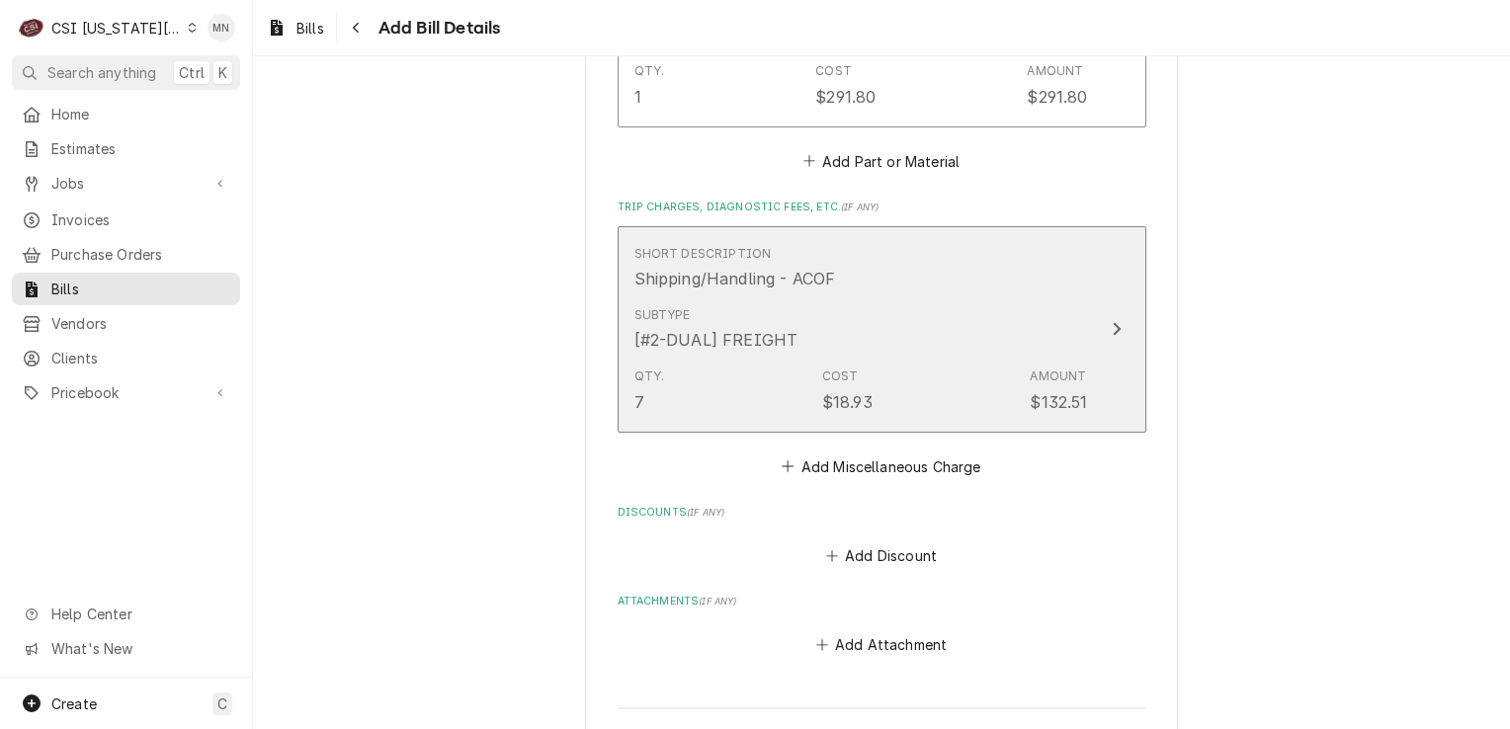
click at [1084, 348] on button "Short Description Shipping/Handling - ACOF Subtype [#2-DUAL] FREIGHT Qty. 7 Cos…" at bounding box center [882, 329] width 529 height 207
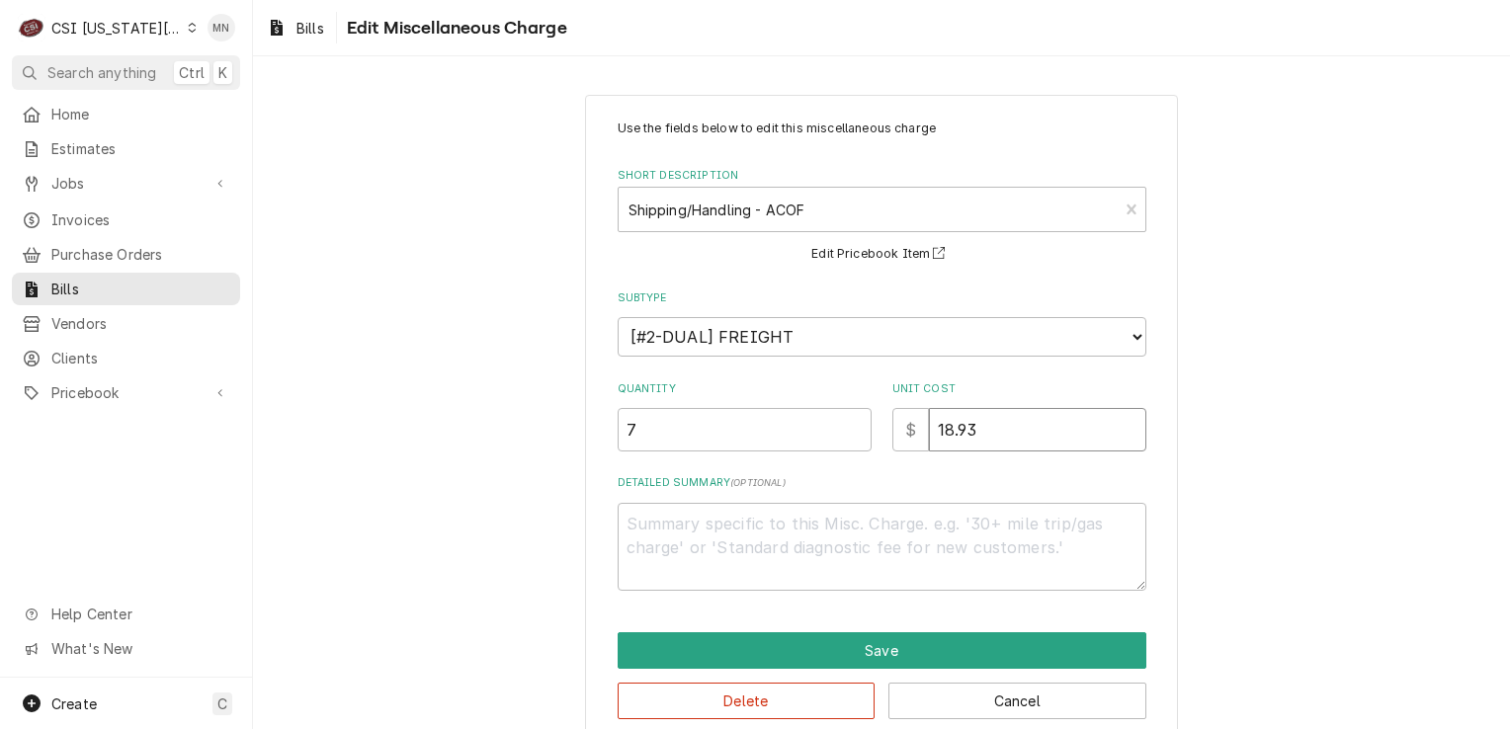
click at [985, 433] on input "18.93" at bounding box center [1037, 429] width 217 height 43
type textarea "x"
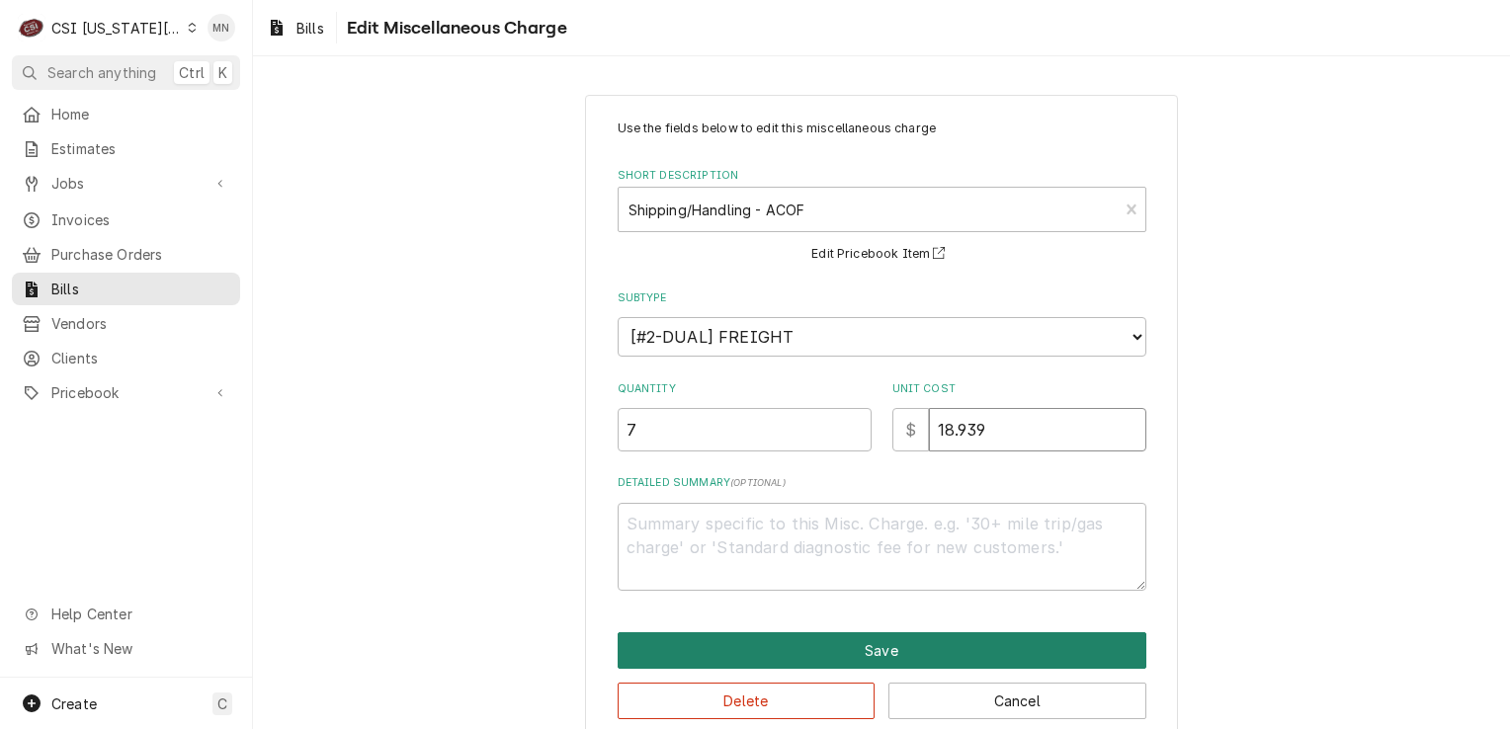
type input "18.939"
click at [848, 650] on button "Save" at bounding box center [882, 651] width 529 height 37
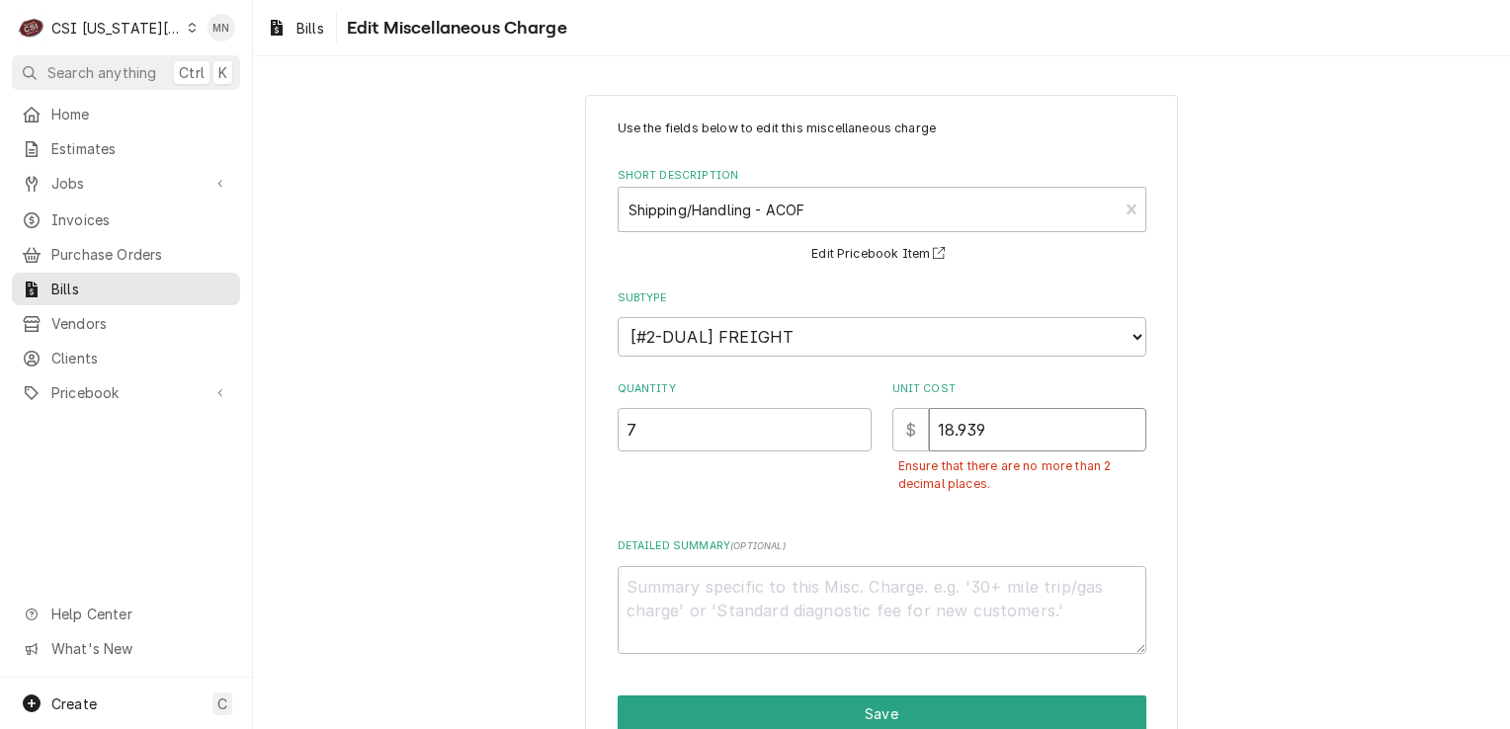
click at [985, 421] on input "18.939" at bounding box center [1037, 429] width 217 height 43
type textarea "x"
type input "18.93"
drag, startPoint x: 644, startPoint y: 421, endPoint x: 526, endPoint y: 414, distance: 118.8
click at [526, 415] on div "Use the fields below to edit this miscellaneous charge Short Description Shippi…" at bounding box center [881, 451] width 1257 height 748
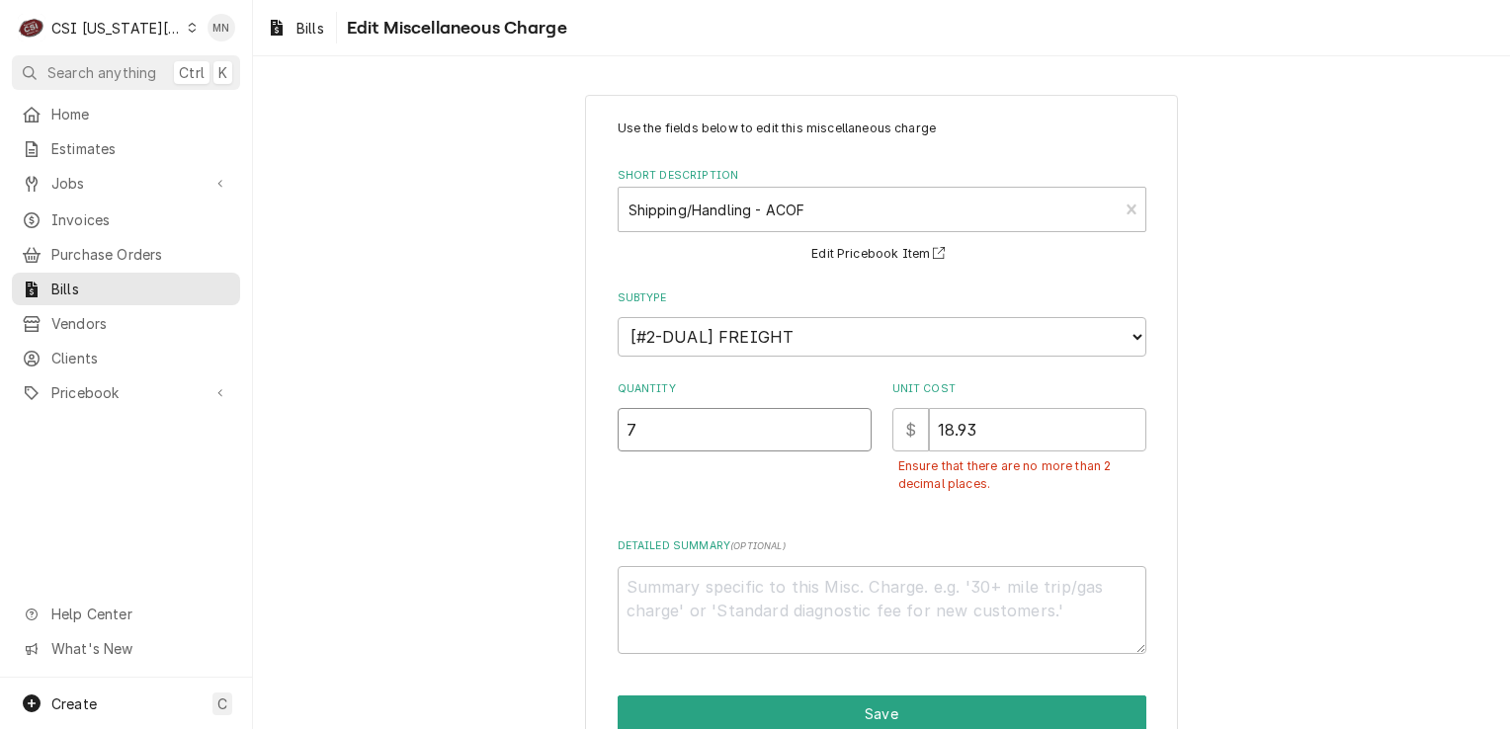
type textarea "x"
type input "1"
type textarea "x"
type input "1"
type textarea "x"
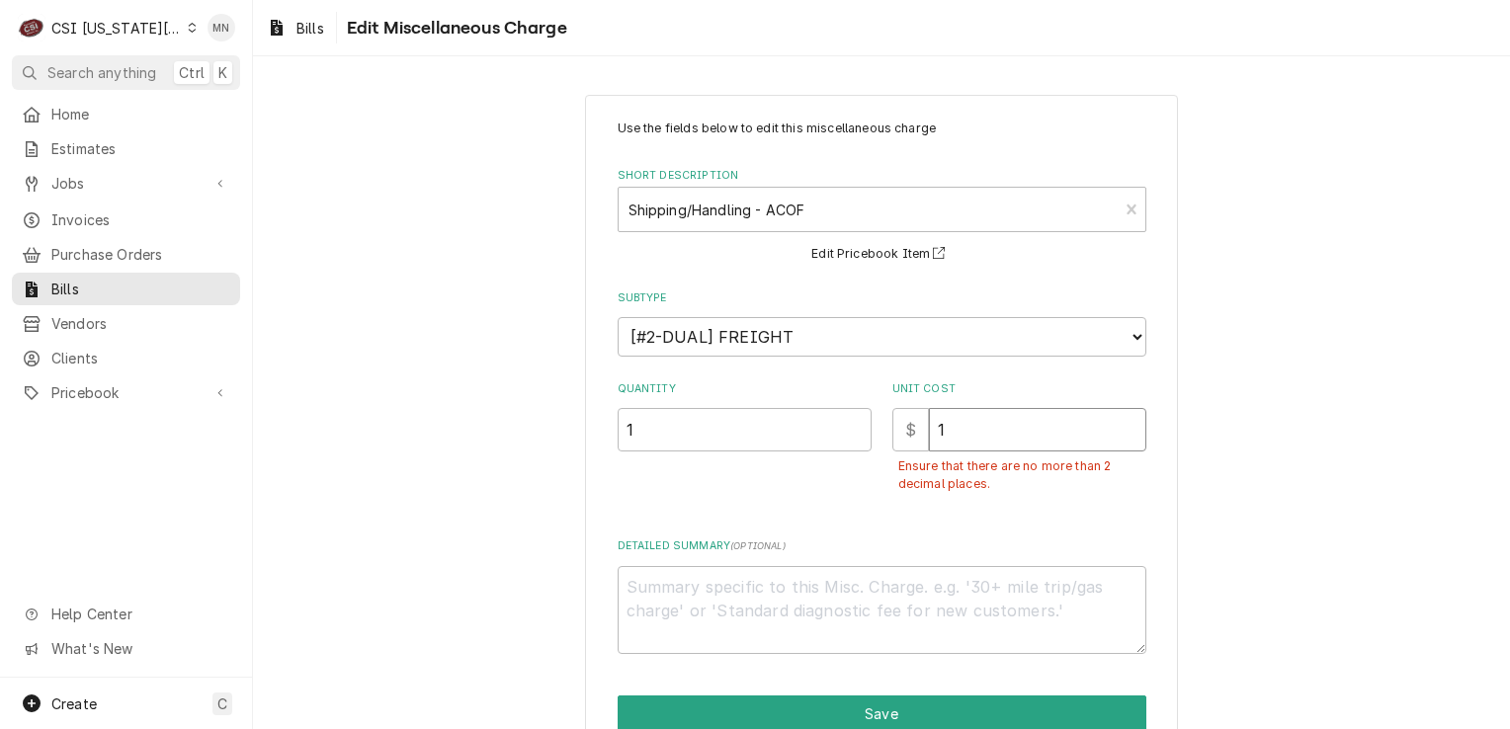
type input "13"
type textarea "x"
type input "132"
type textarea "x"
type input "132.5"
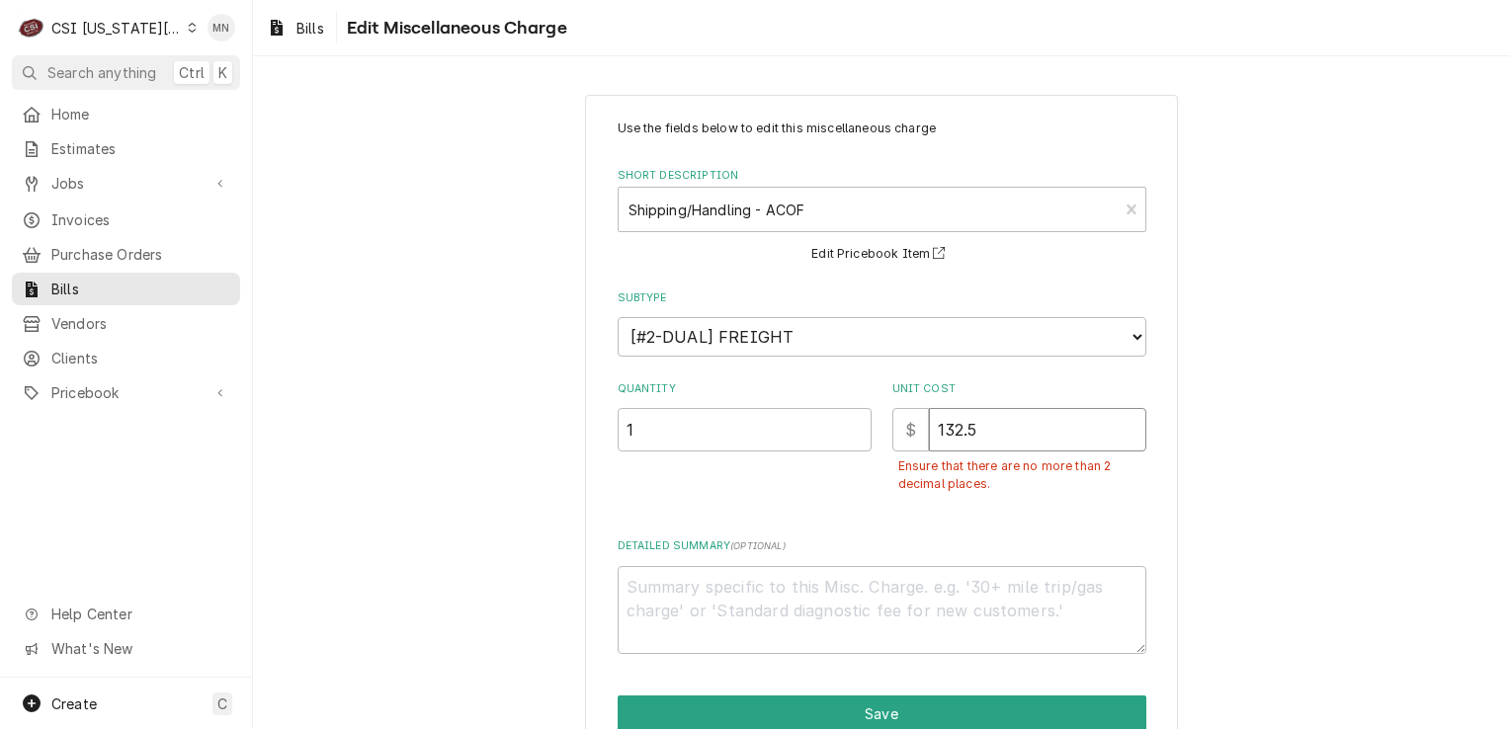
type textarea "x"
type input "132.52"
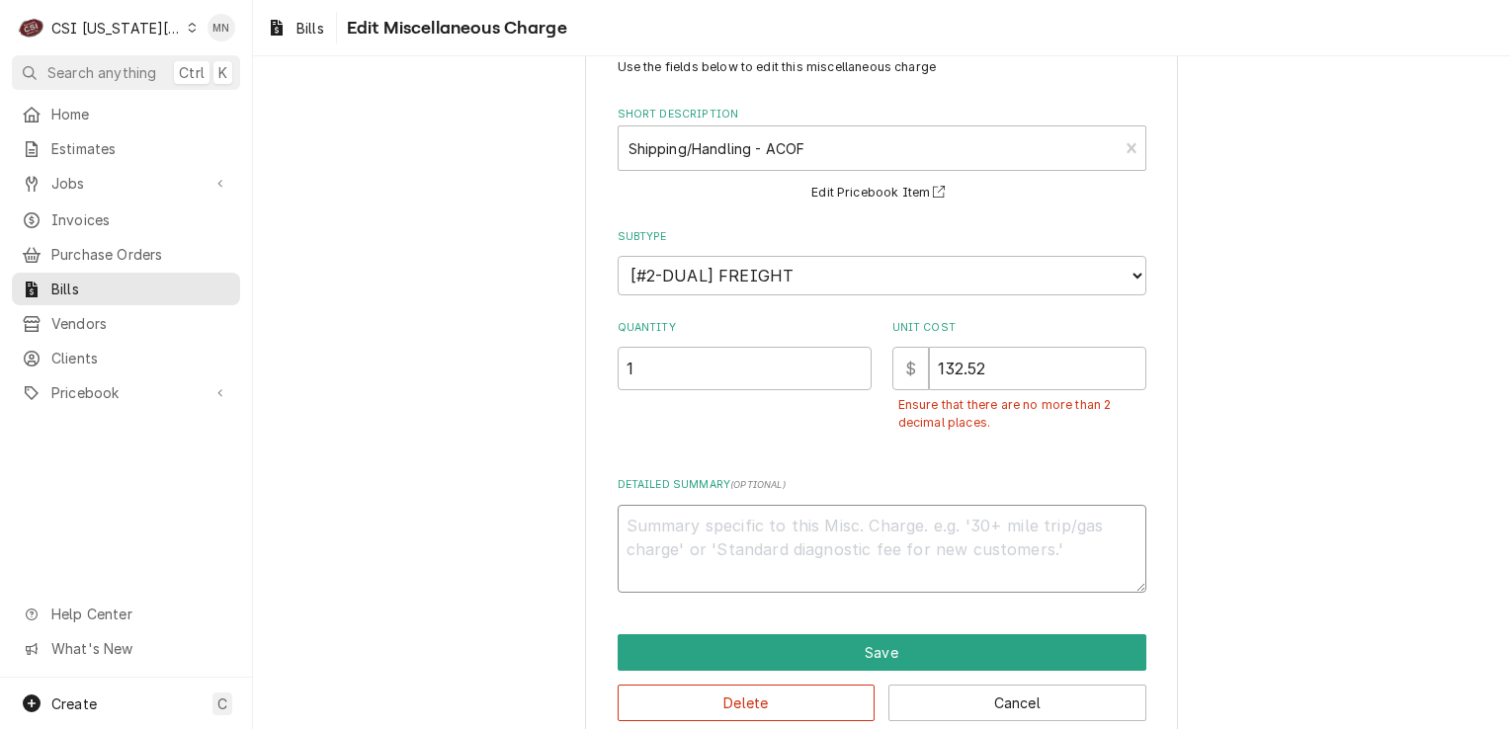
scroll to position [92, 0]
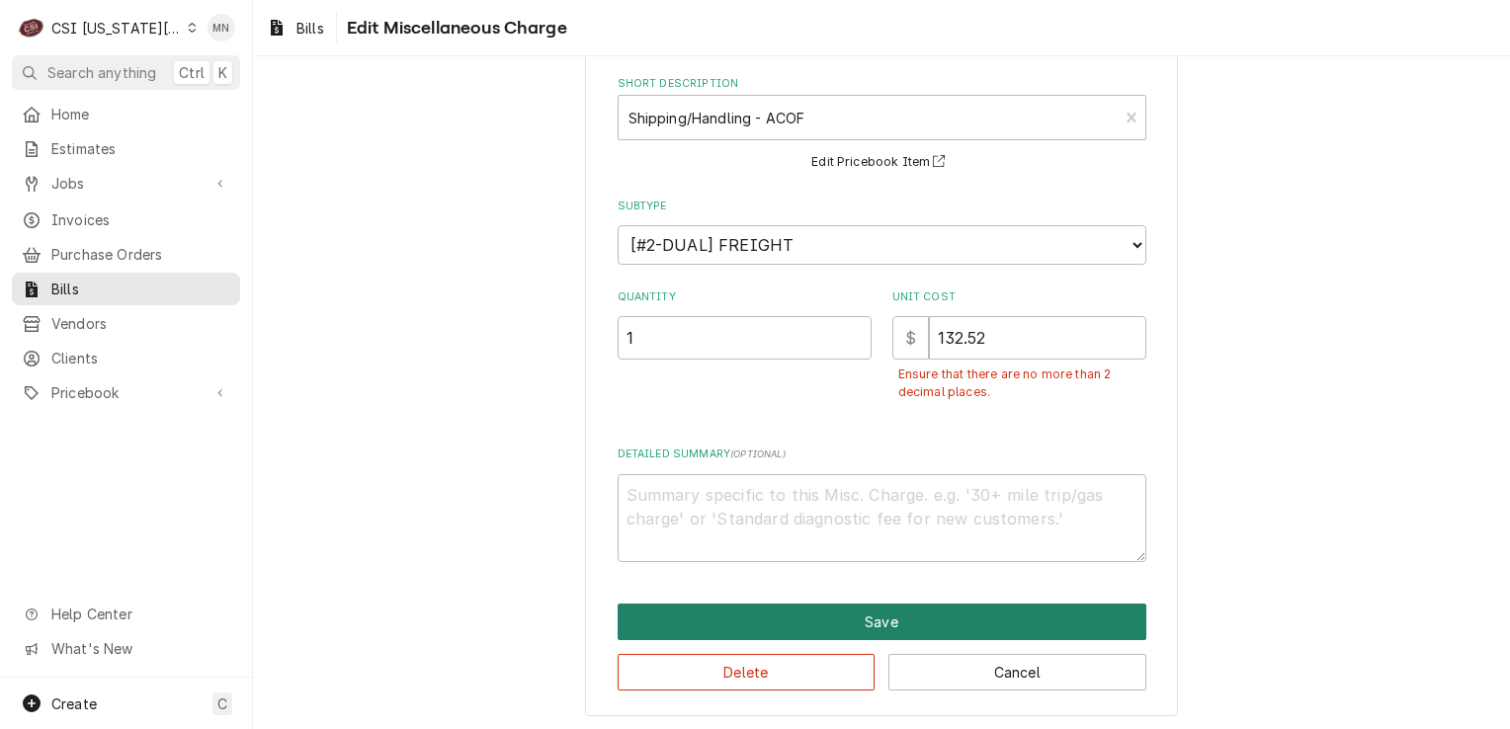
click at [877, 617] on button "Save" at bounding box center [882, 622] width 529 height 37
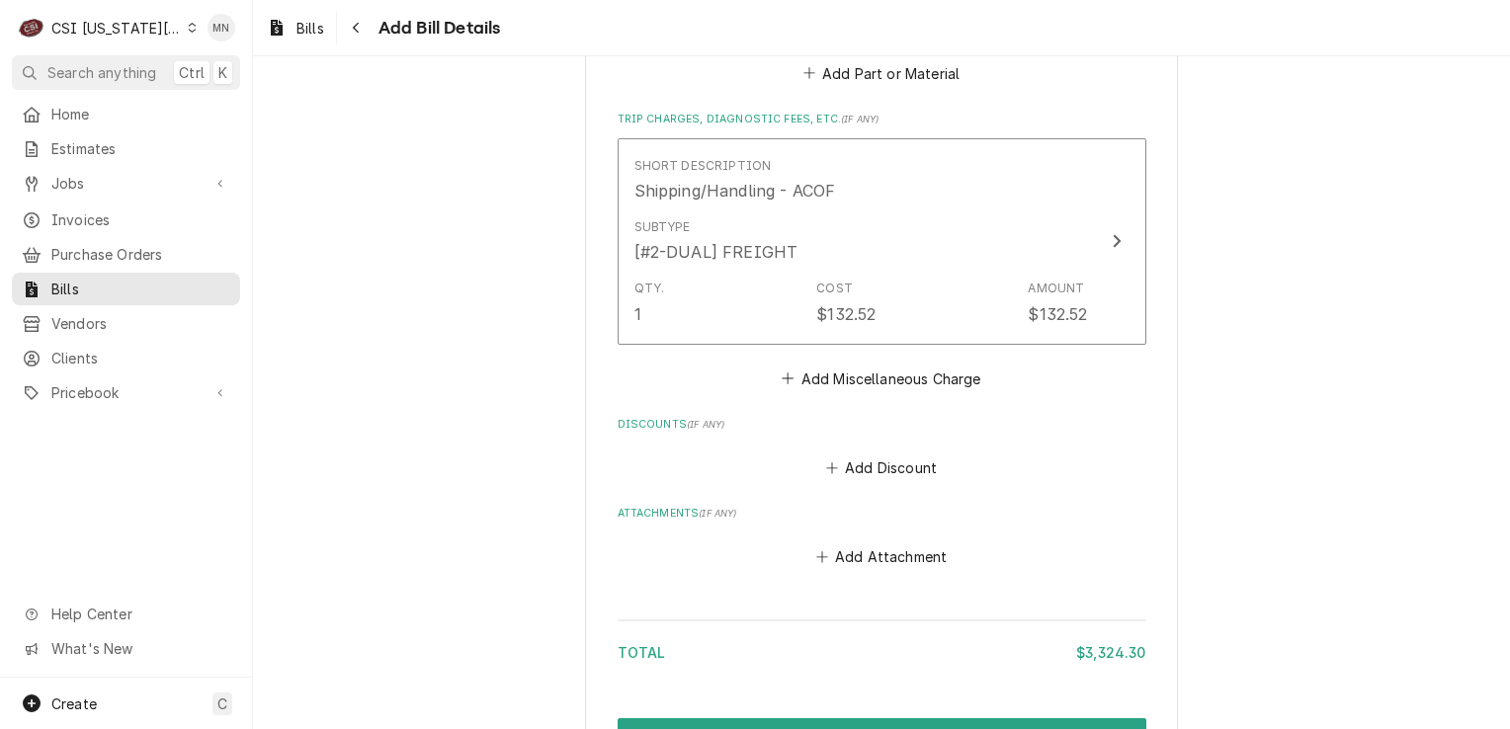
scroll to position [4184, 0]
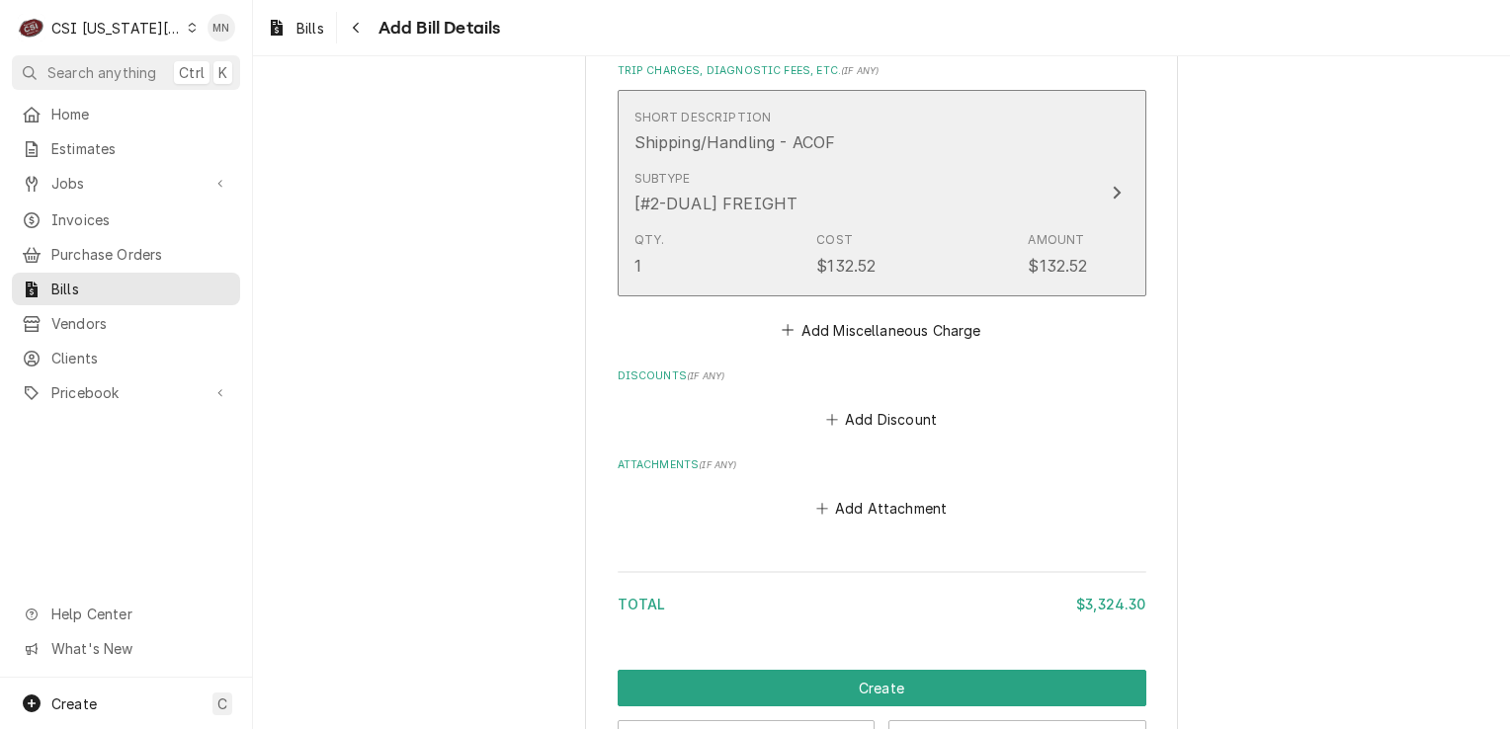
click at [929, 223] on div "Qty. 1 Cost $132.52 Amount $132.52" at bounding box center [862, 253] width 454 height 61
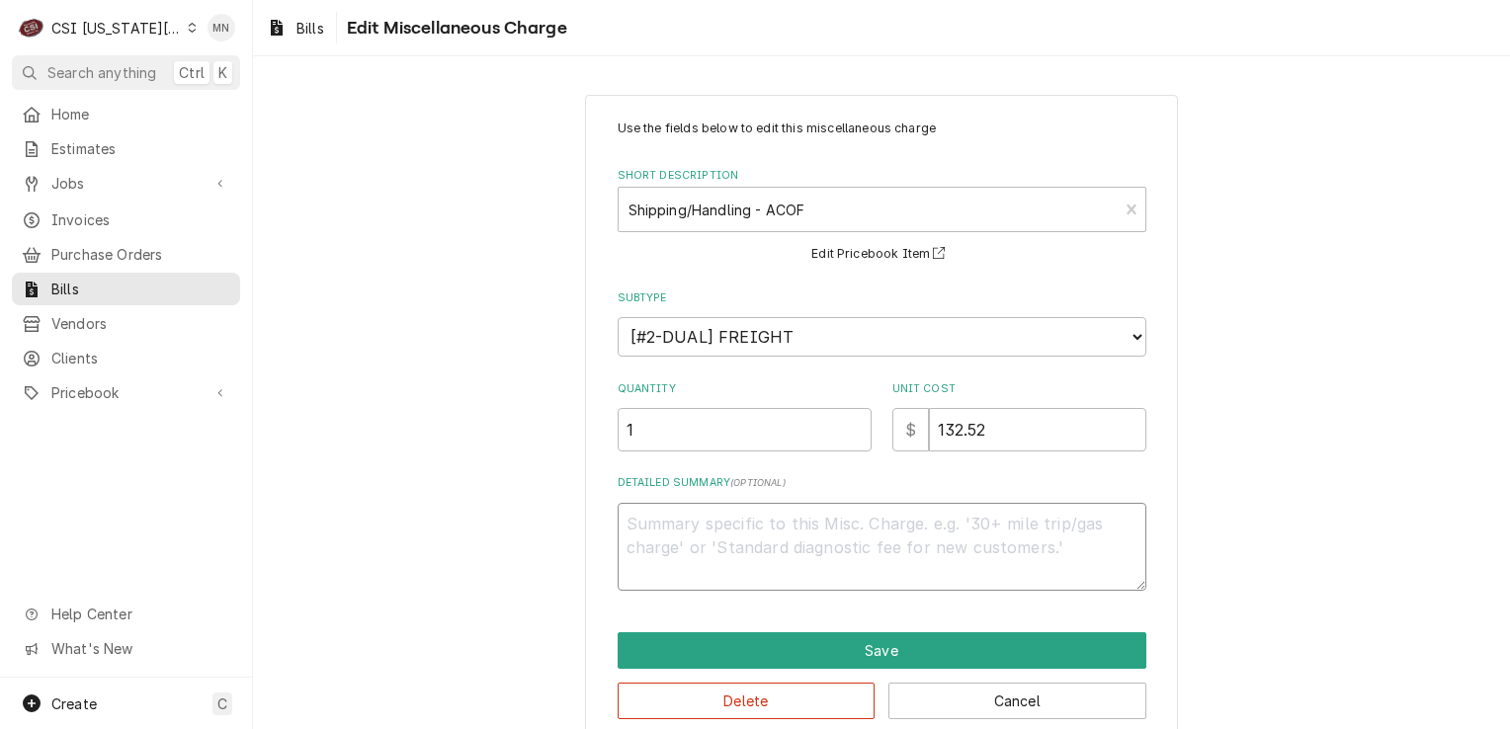
click at [682, 528] on textarea "Detailed Summary ( optional )" at bounding box center [882, 547] width 529 height 89
type textarea "x"
type textarea "J"
type textarea "x"
type textarea "Jo"
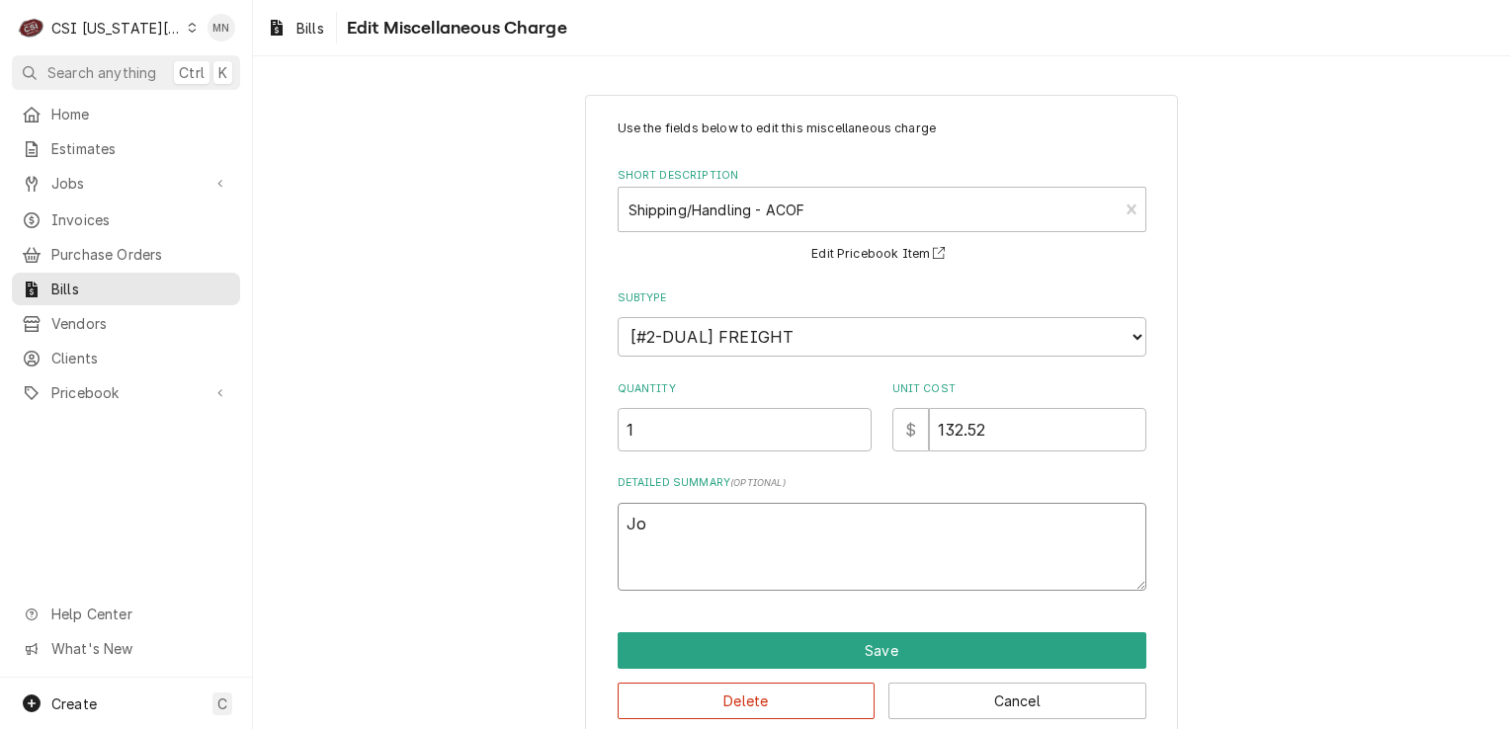
type textarea "x"
type textarea "Job"
type textarea "x"
type textarea "Jo"
type textarea "x"
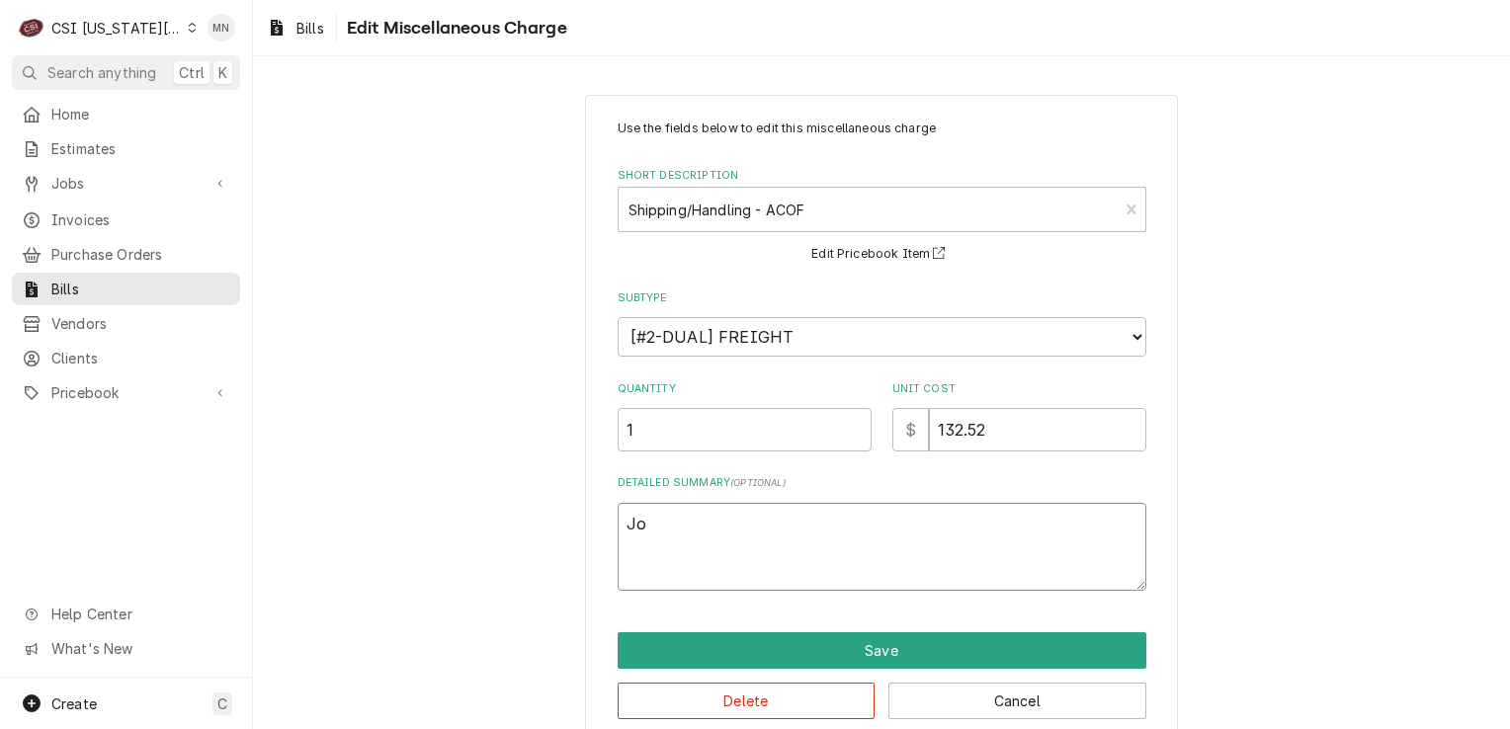
type textarea "J"
type textarea "x"
type textarea "A"
type textarea "x"
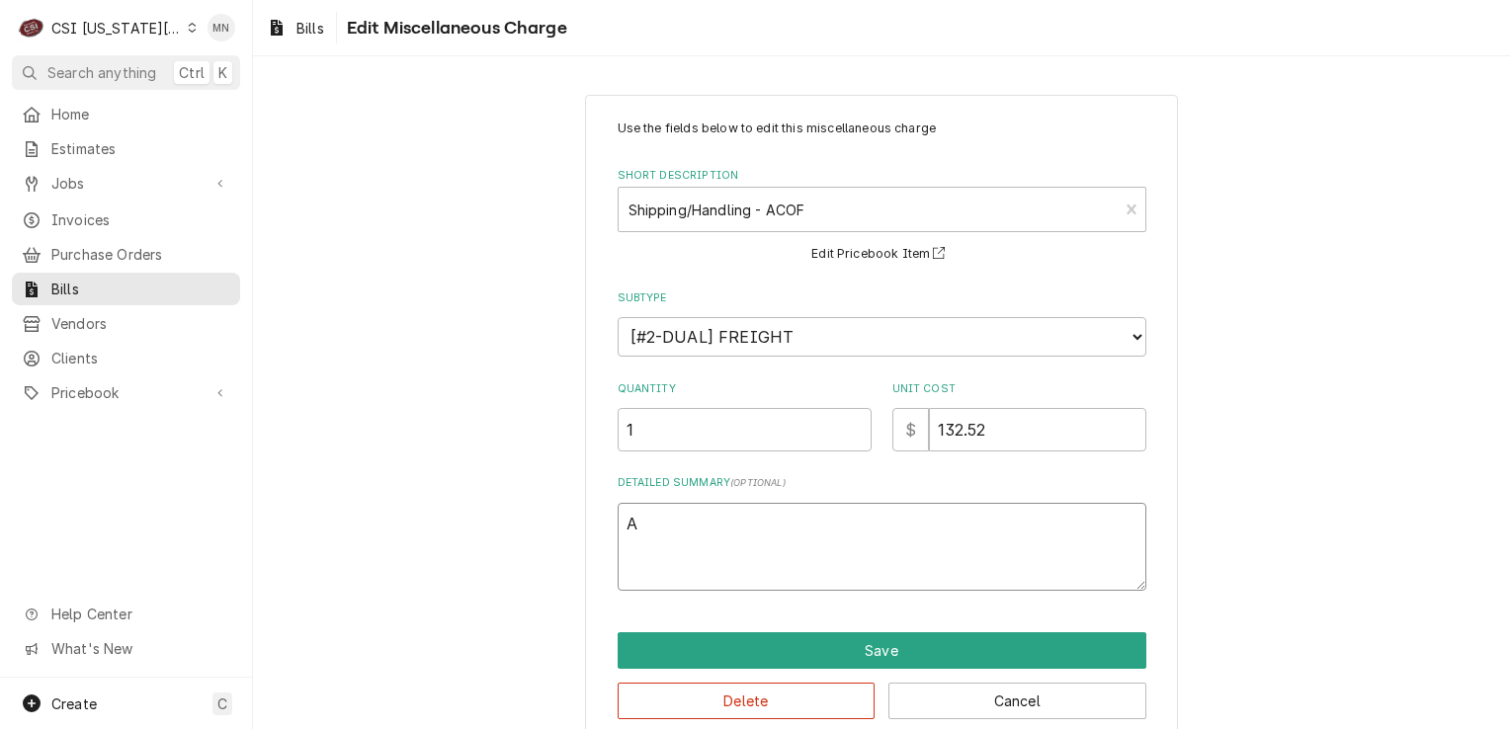
type textarea "AC"
type textarea "x"
type textarea "ACO"
type textarea "x"
type textarea "ACOF"
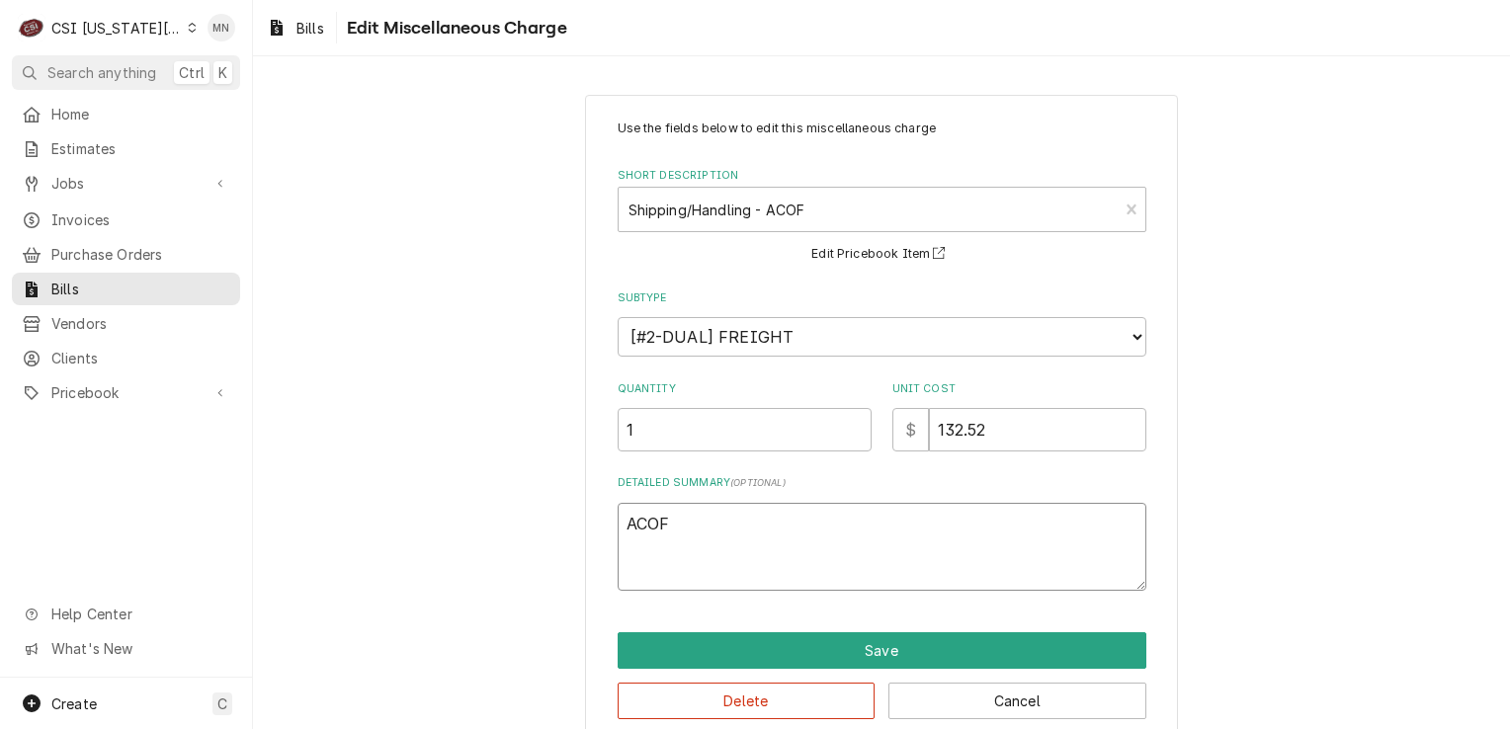
type textarea "x"
type textarea "ACOF"
type textarea "x"
type textarea "ACOF 2"
type textarea "x"
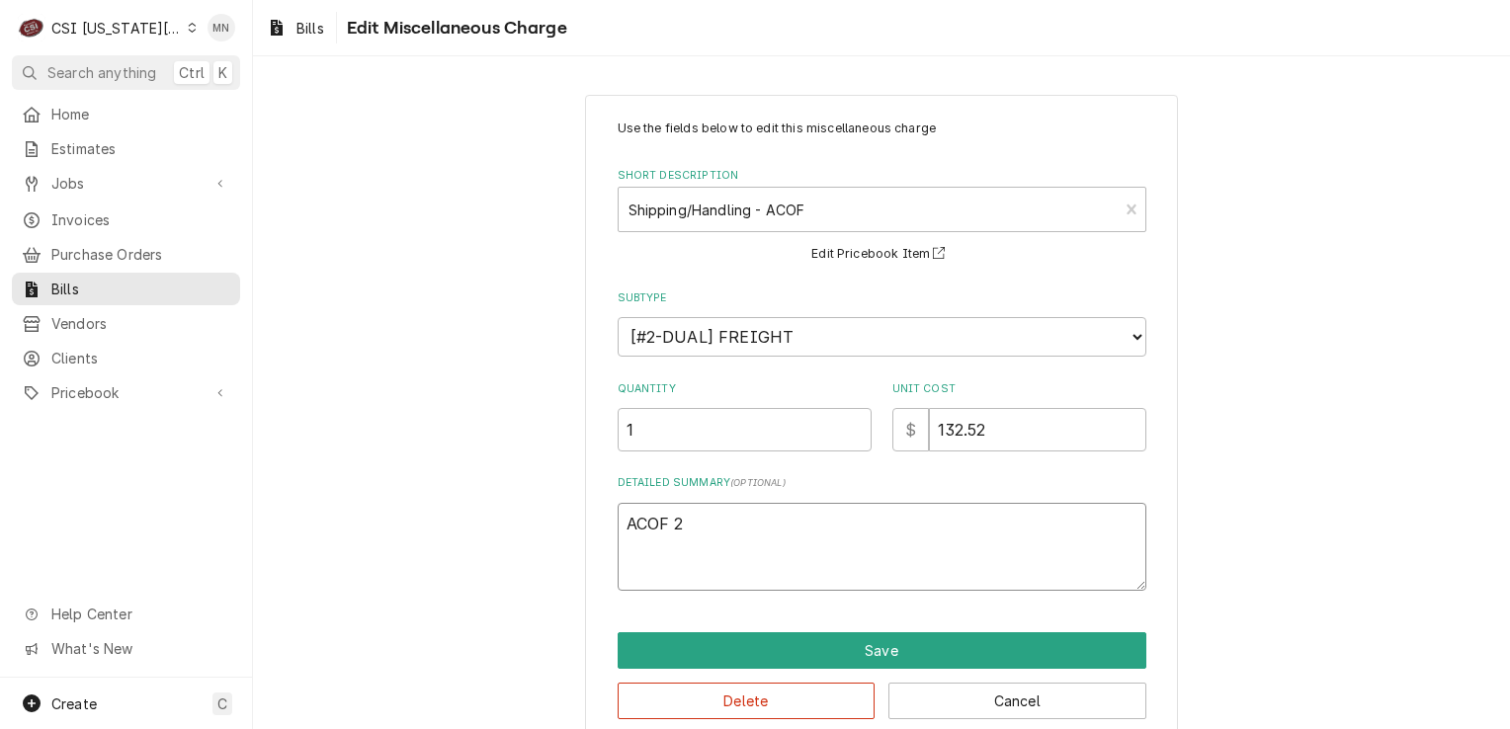
type textarea "ACOF 21"
type textarea "x"
type textarea "ACOF 210"
type textarea "x"
type textarea "ACOF 2106"
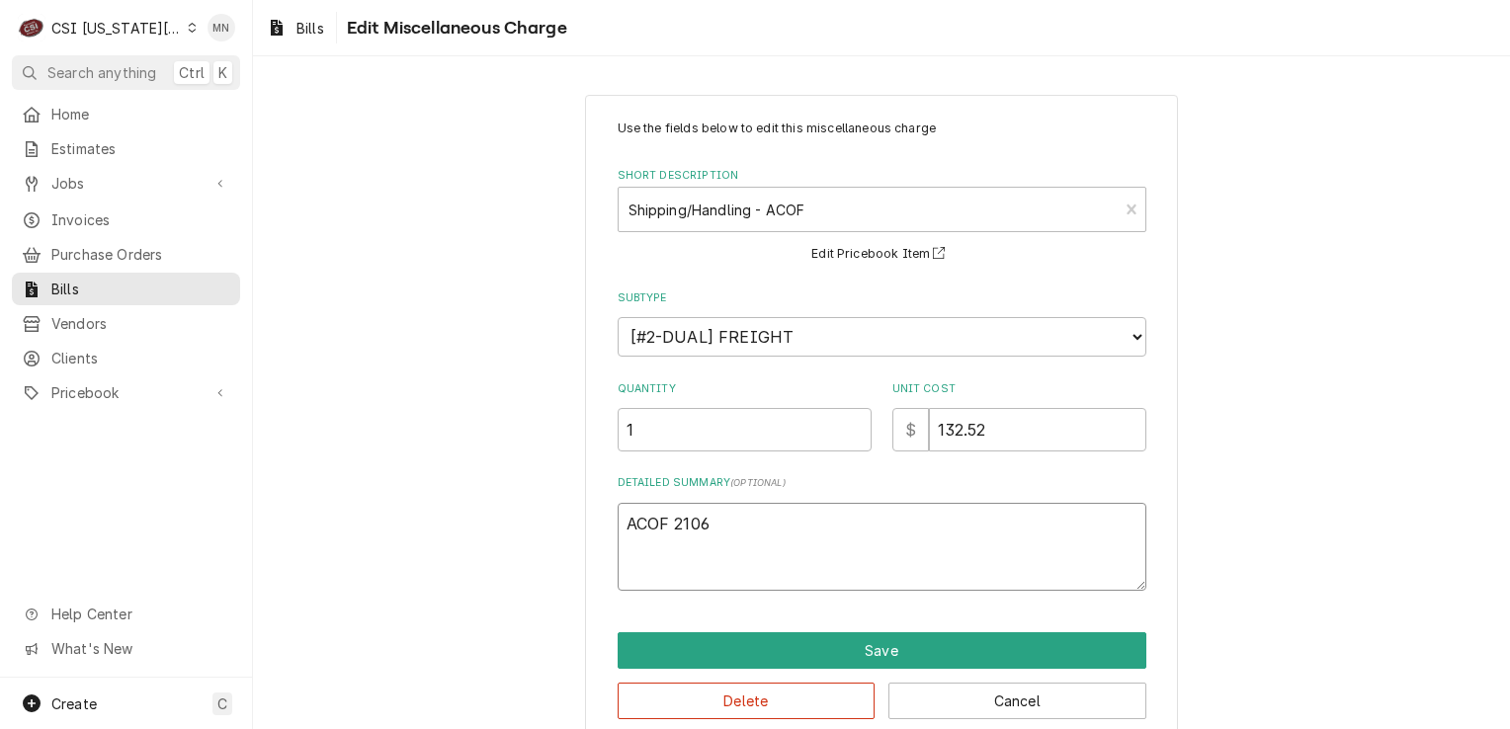
type textarea "x"
type textarea "ACOF 21068"
type textarea "x"
type textarea "ACOF 210682"
type textarea "x"
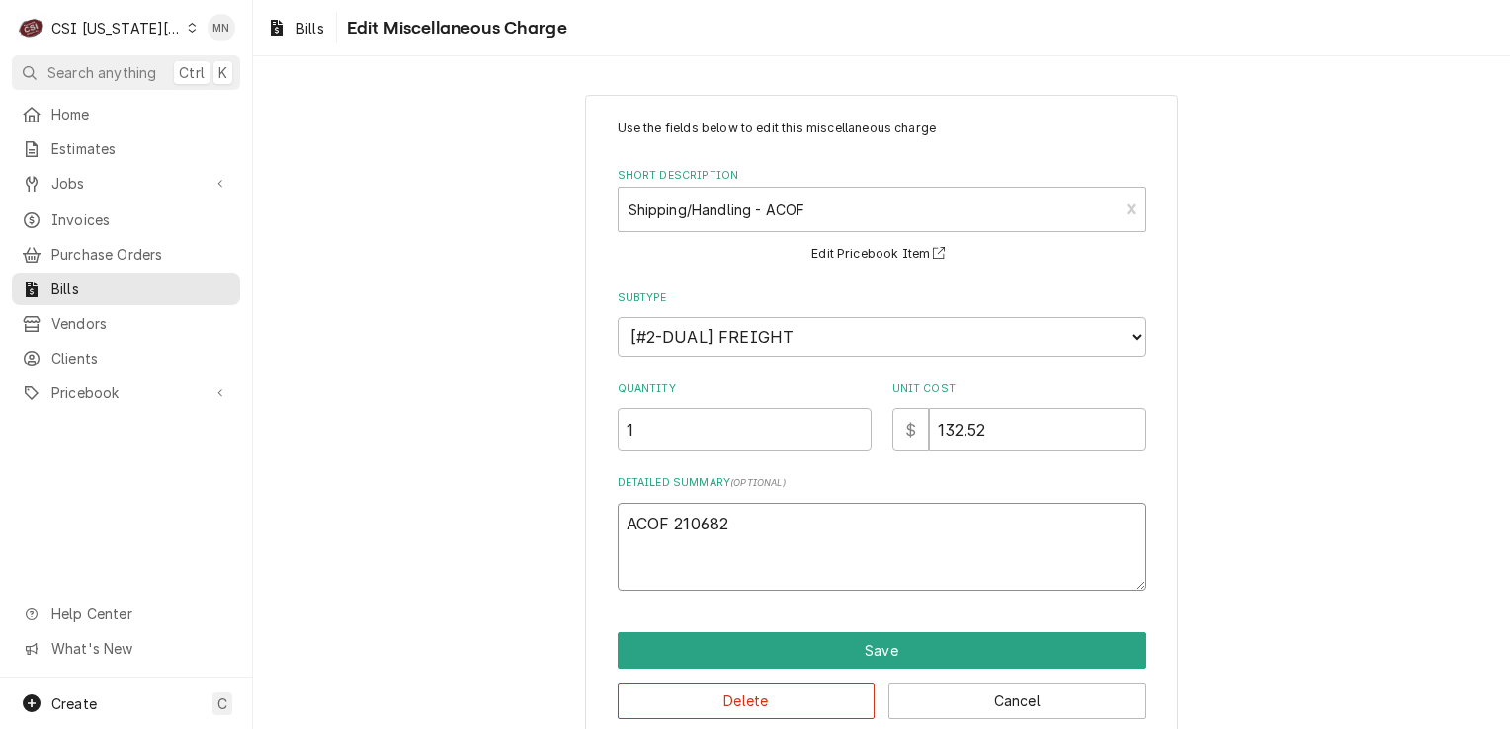
type textarea "ACOF 2106824"
type textarea "x"
type textarea "ACOF 21068248"
type textarea "x"
type textarea "ACOF 210682488"
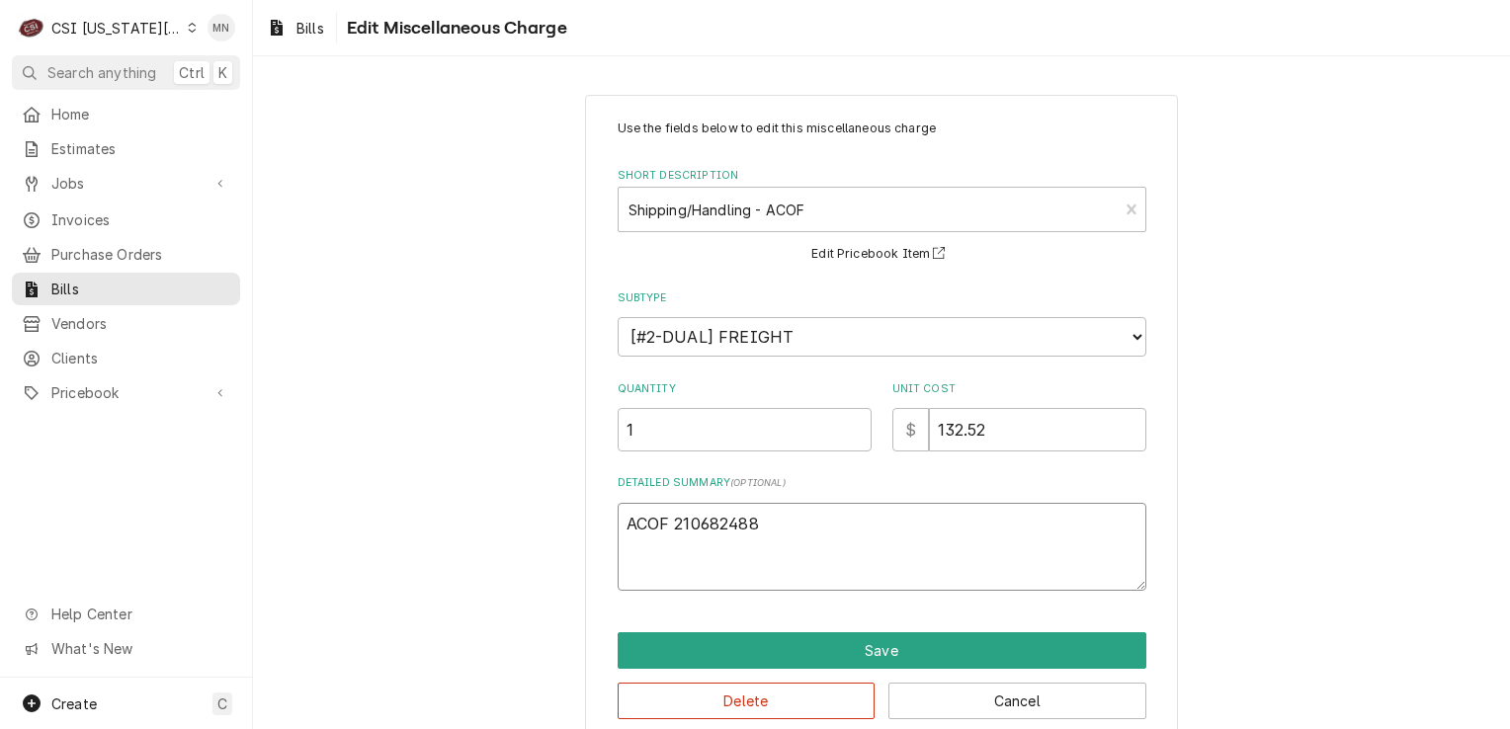
type textarea "x"
type textarea "ACOF 2106824887"
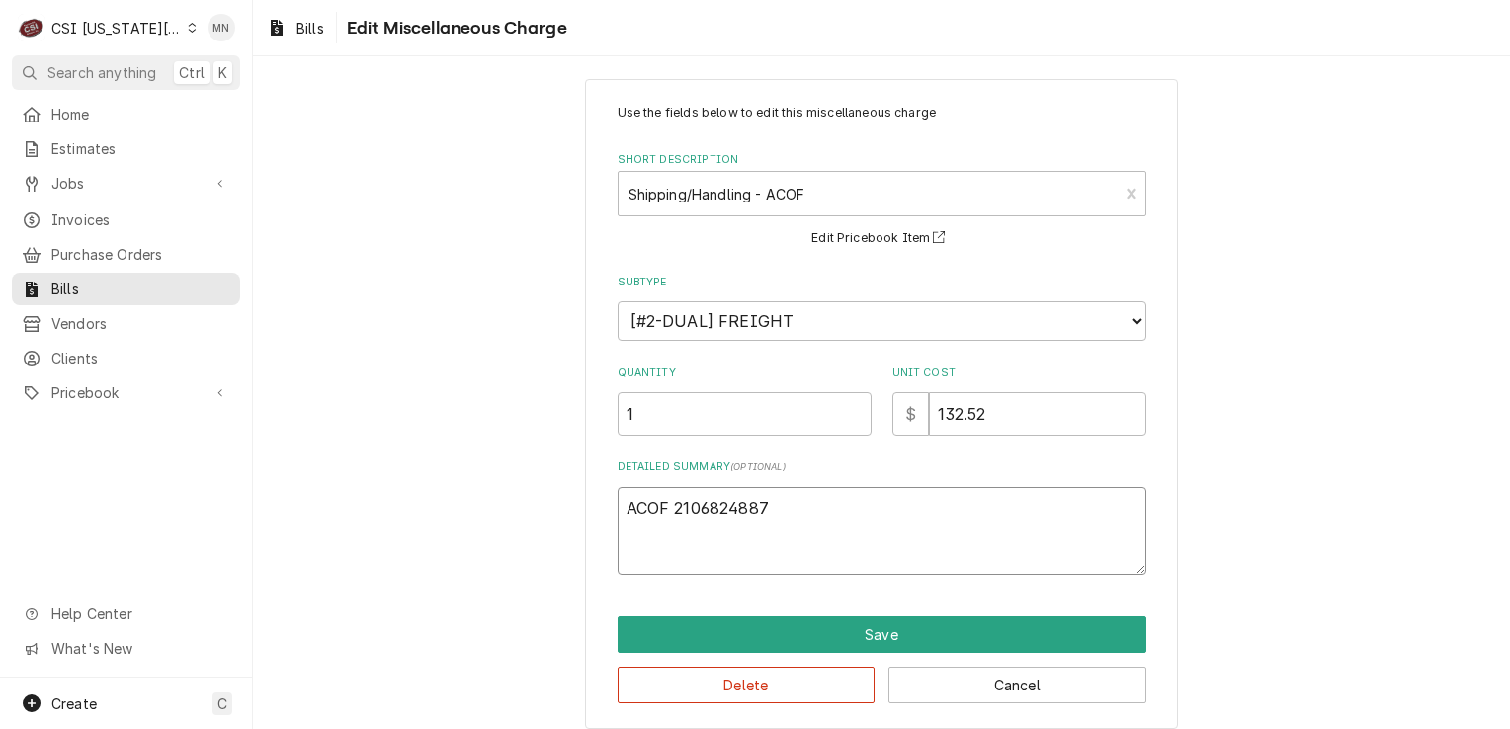
scroll to position [29, 0]
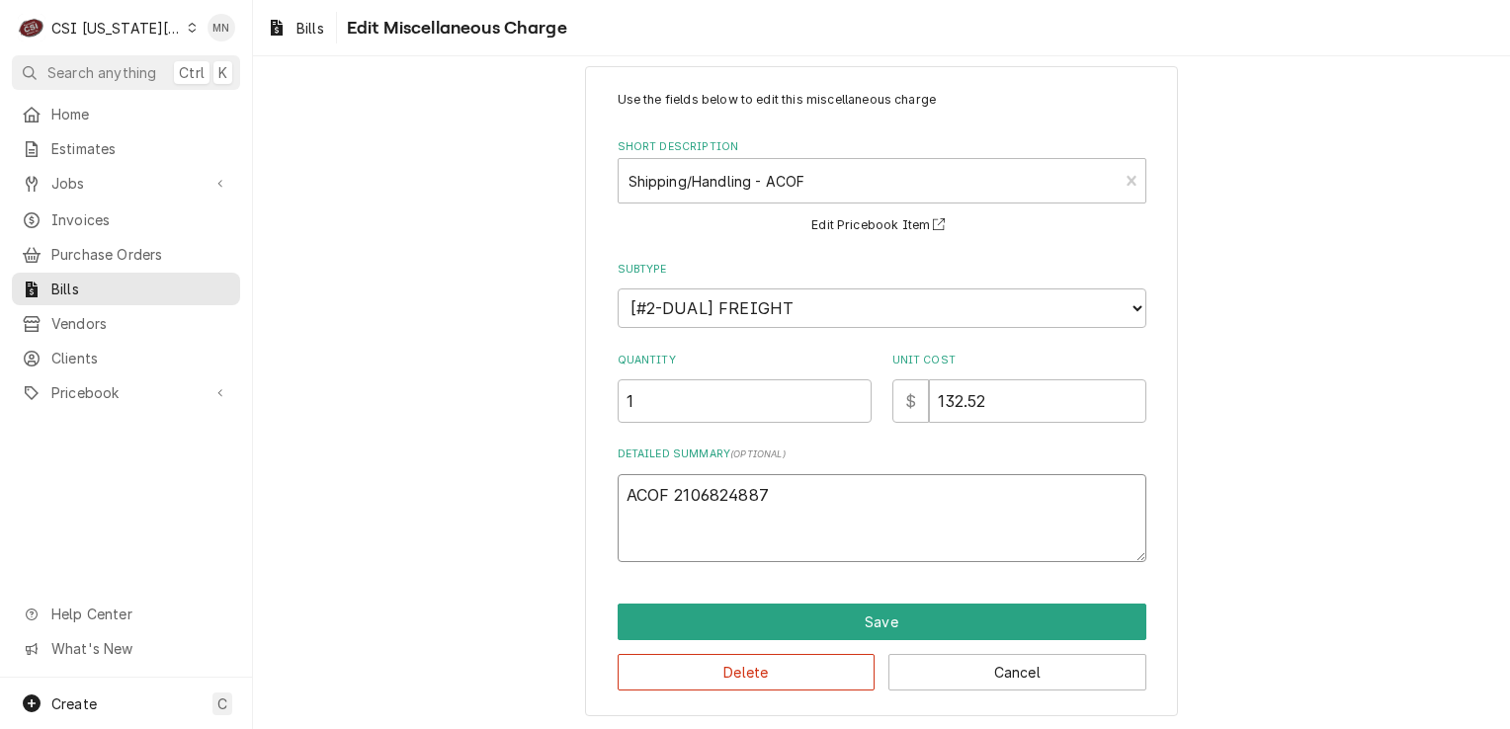
type textarea "x"
type textarea "ACOF 2106824887"
type textarea "x"
type textarea "ACOF 2106824887 $"
type textarea "x"
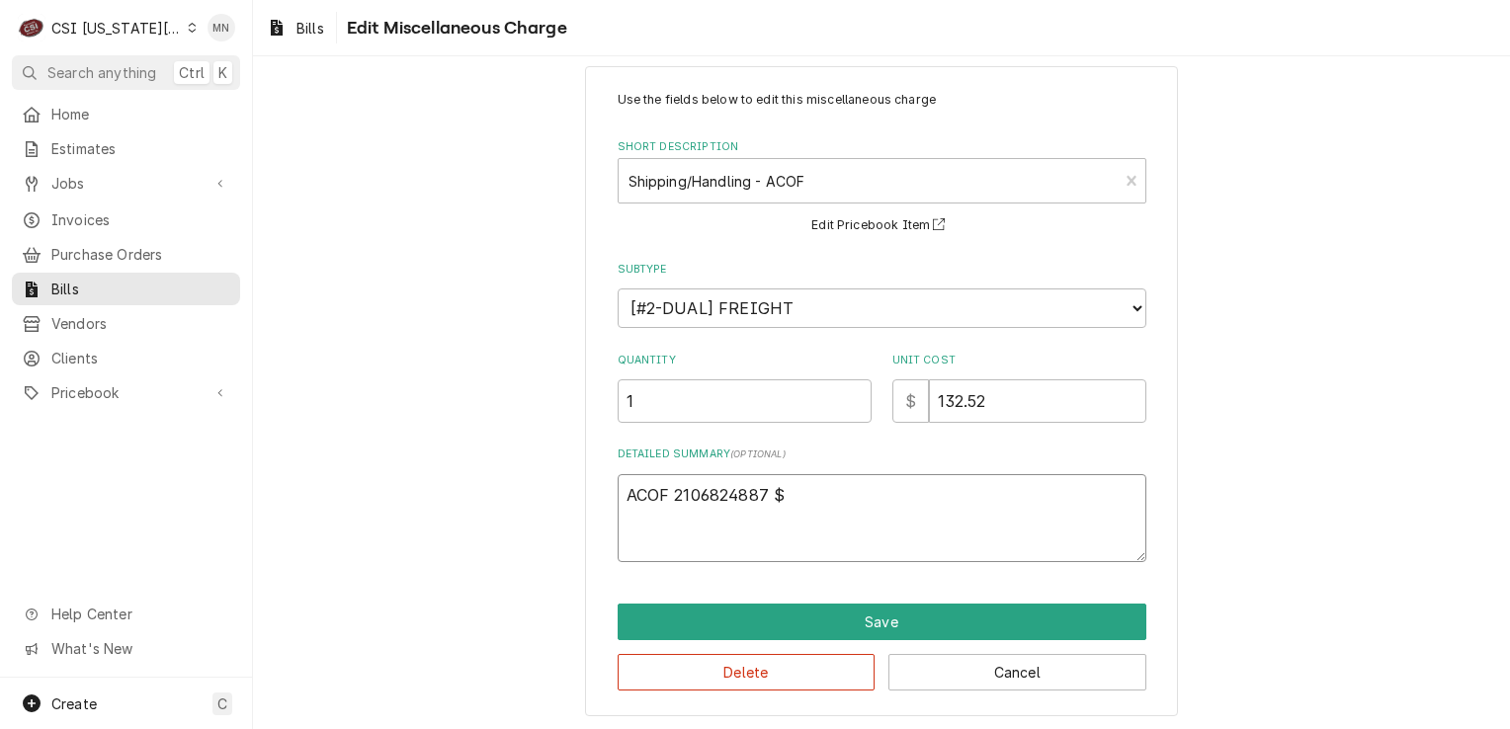
type textarea "ACOF 2106824887 $"
type textarea "x"
type textarea "ACOF 2106824887 $ 1"
type textarea "x"
type textarea "ACOF 2106824887 $ 13"
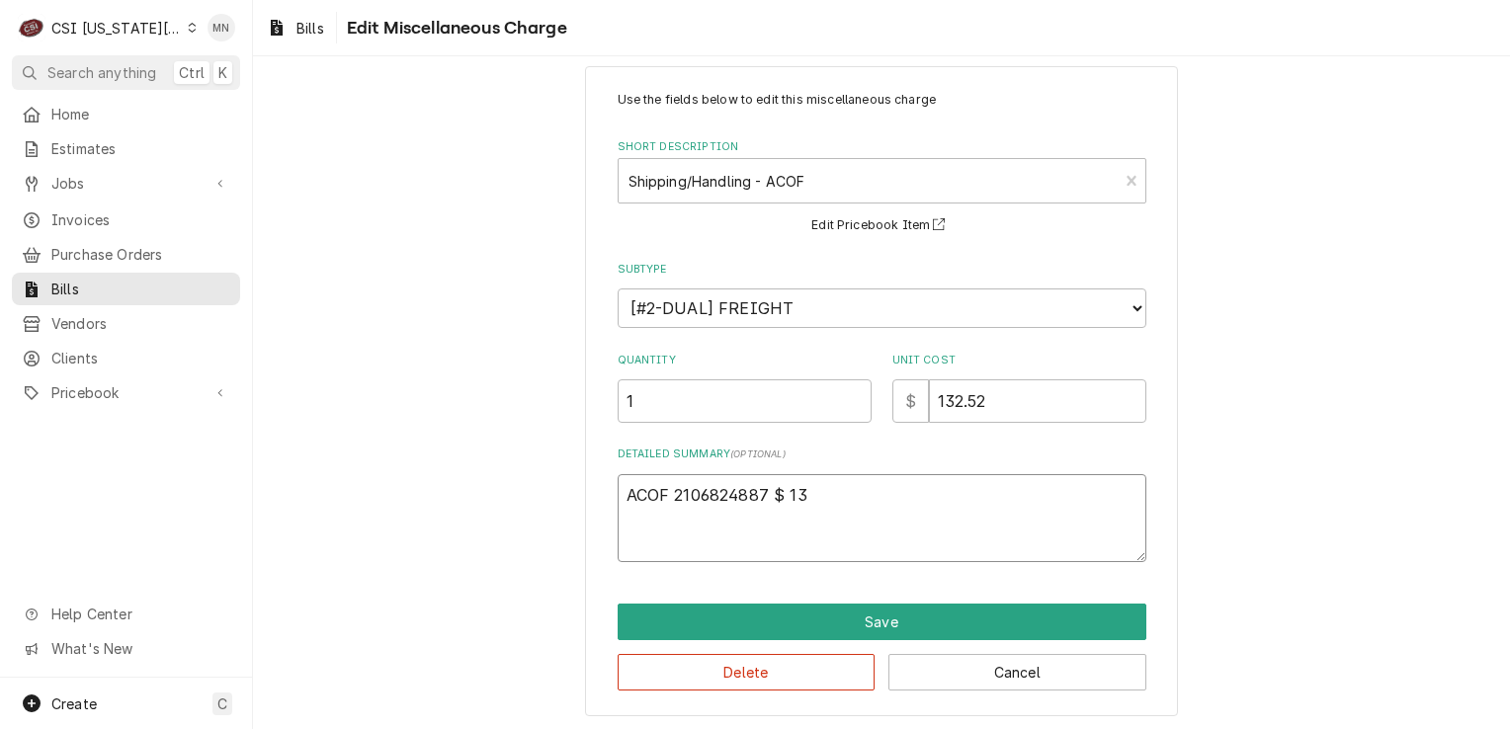
type textarea "x"
type textarea "ACOF 2106824887 $ 132"
type textarea "x"
type textarea "ACOF 2106824887 $ 132."
type textarea "x"
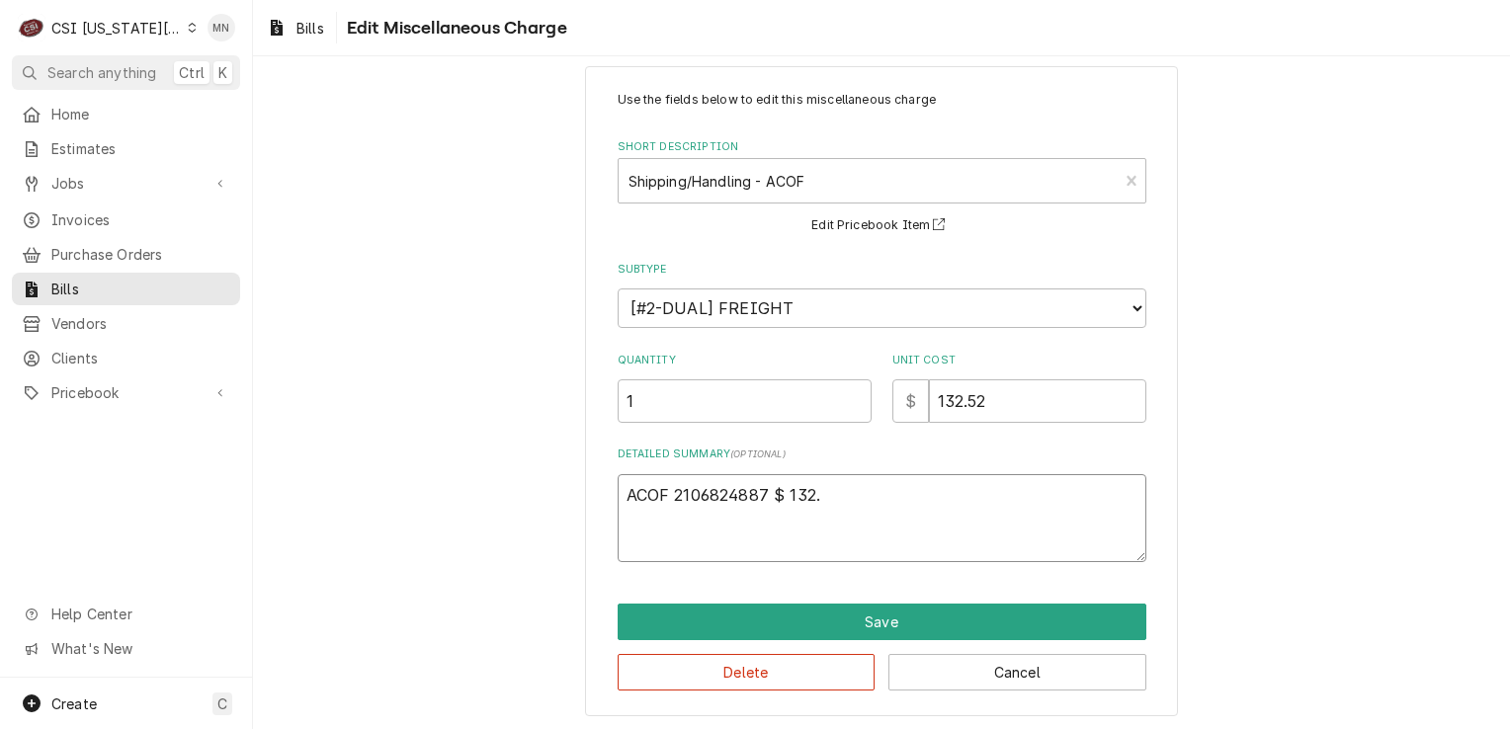
type textarea "ACOF 2106824887 $ 132.5"
type textarea "x"
type textarea "ACOF 2106824887 $ 132.52"
click at [1360, 486] on div "Use the fields below to edit this miscellaneous charge Short Description Shippi…" at bounding box center [881, 390] width 1257 height 685
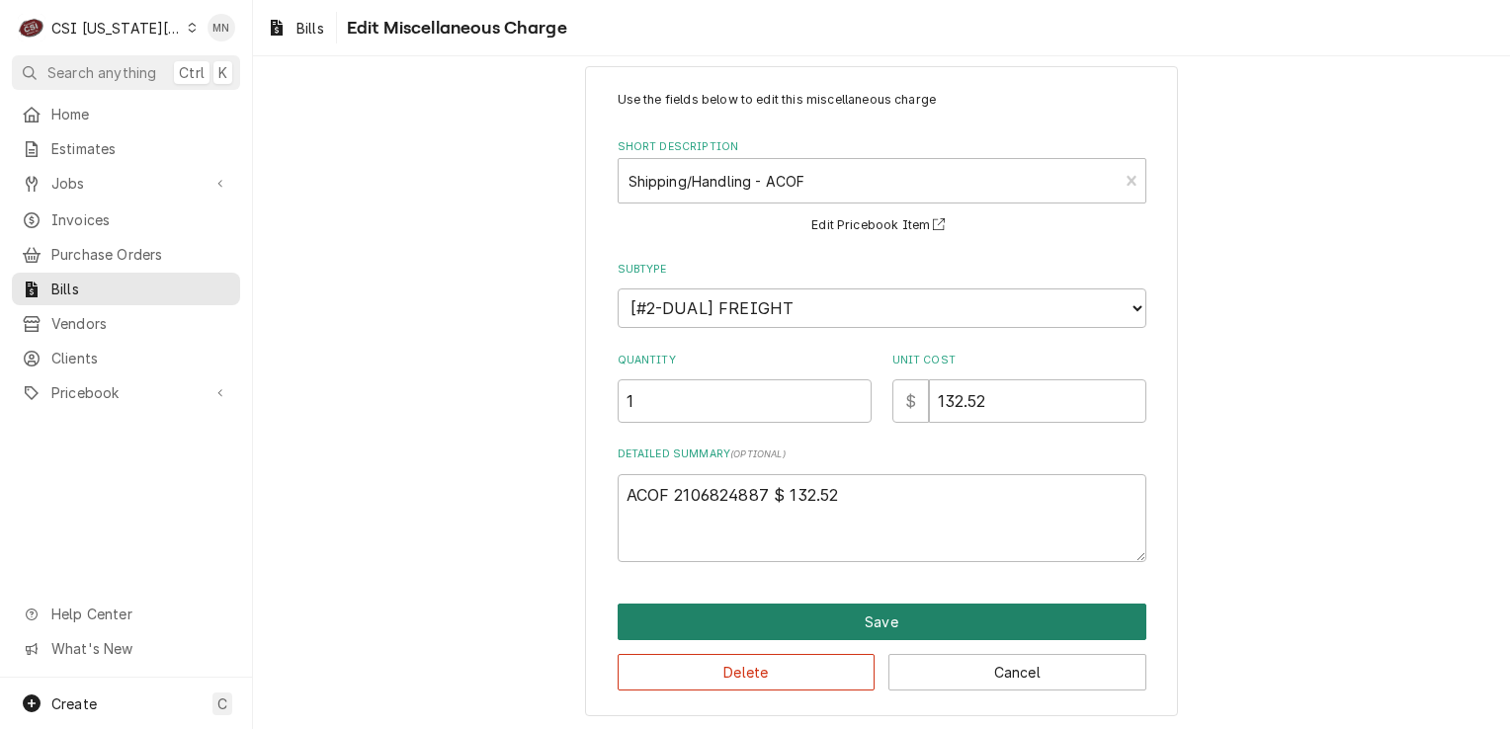
click at [864, 625] on button "Save" at bounding box center [882, 622] width 529 height 37
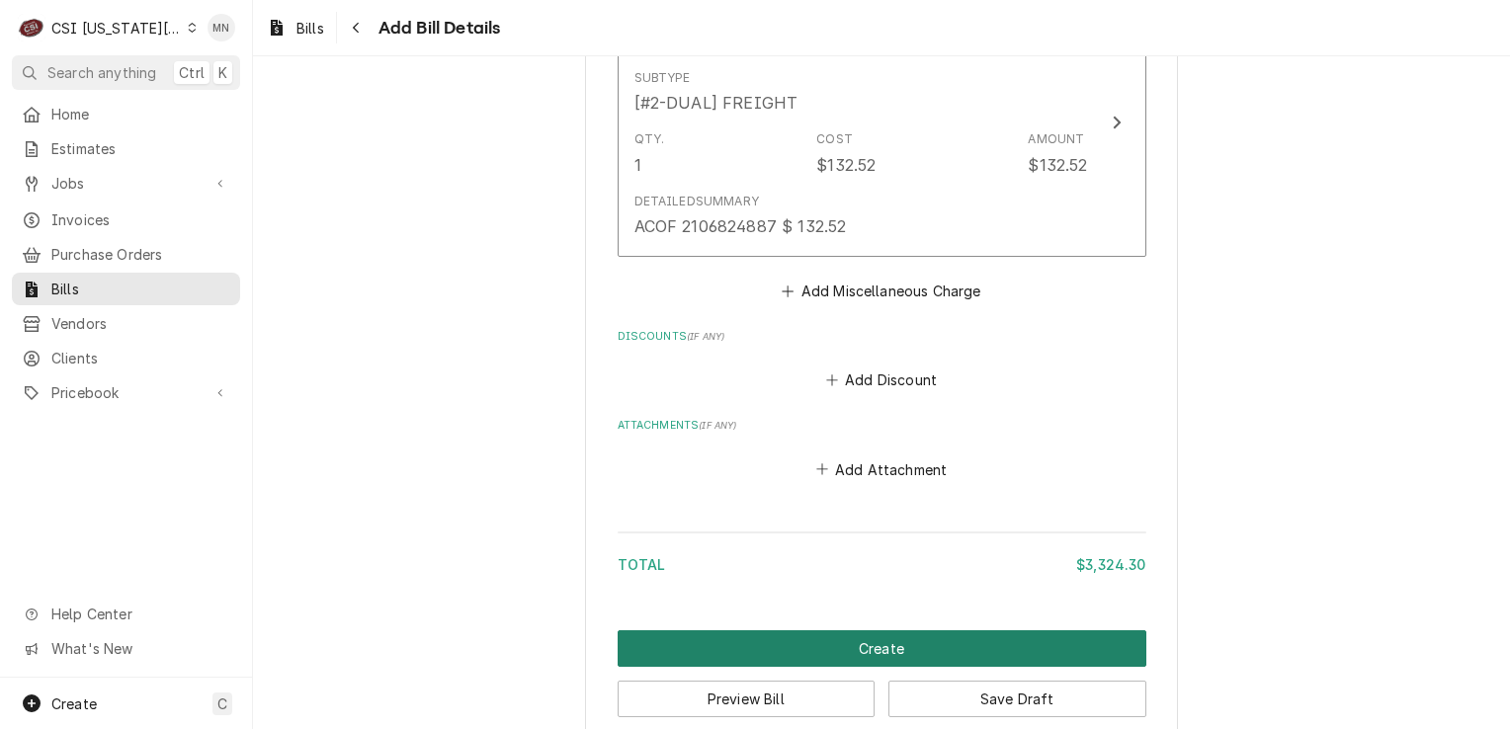
scroll to position [4307, 0]
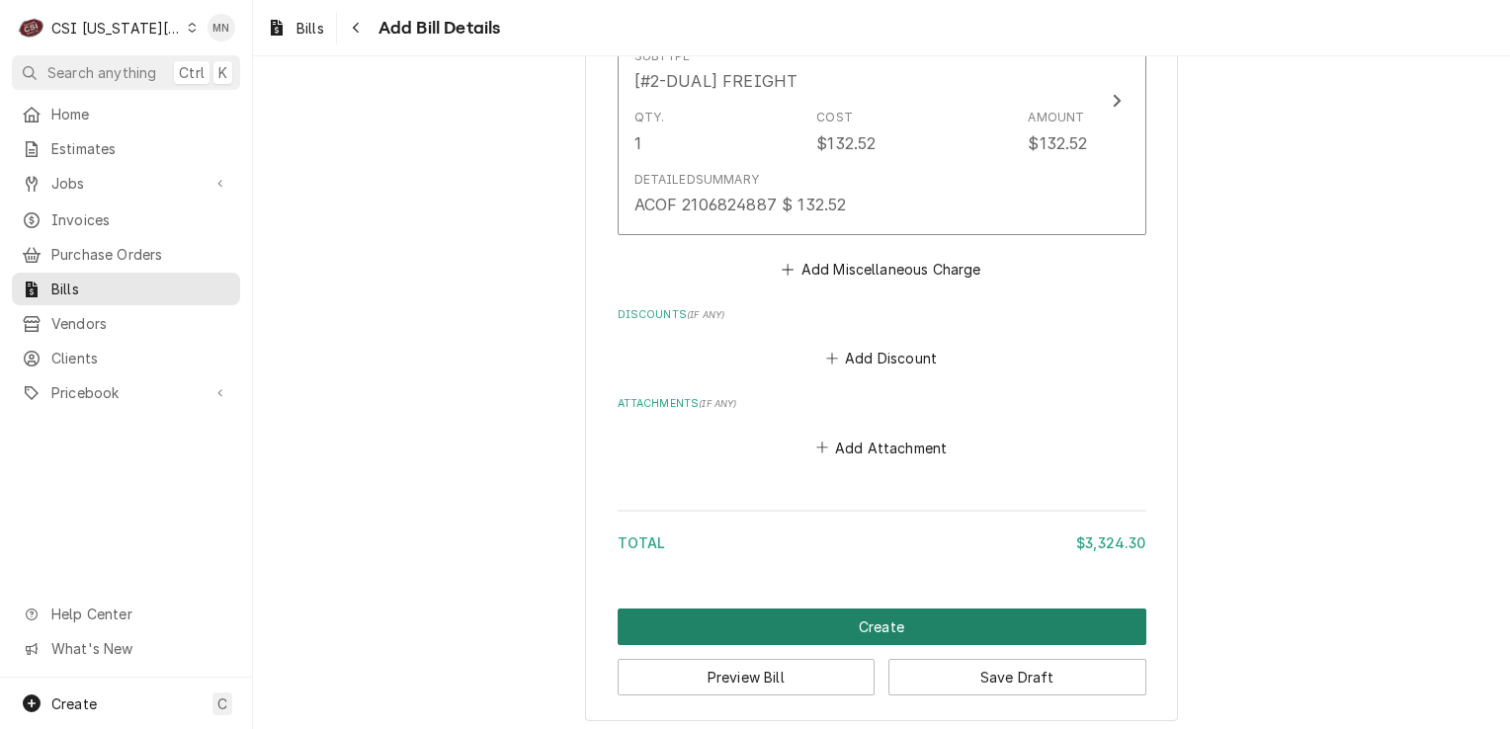
click at [871, 621] on button "Create" at bounding box center [882, 627] width 529 height 37
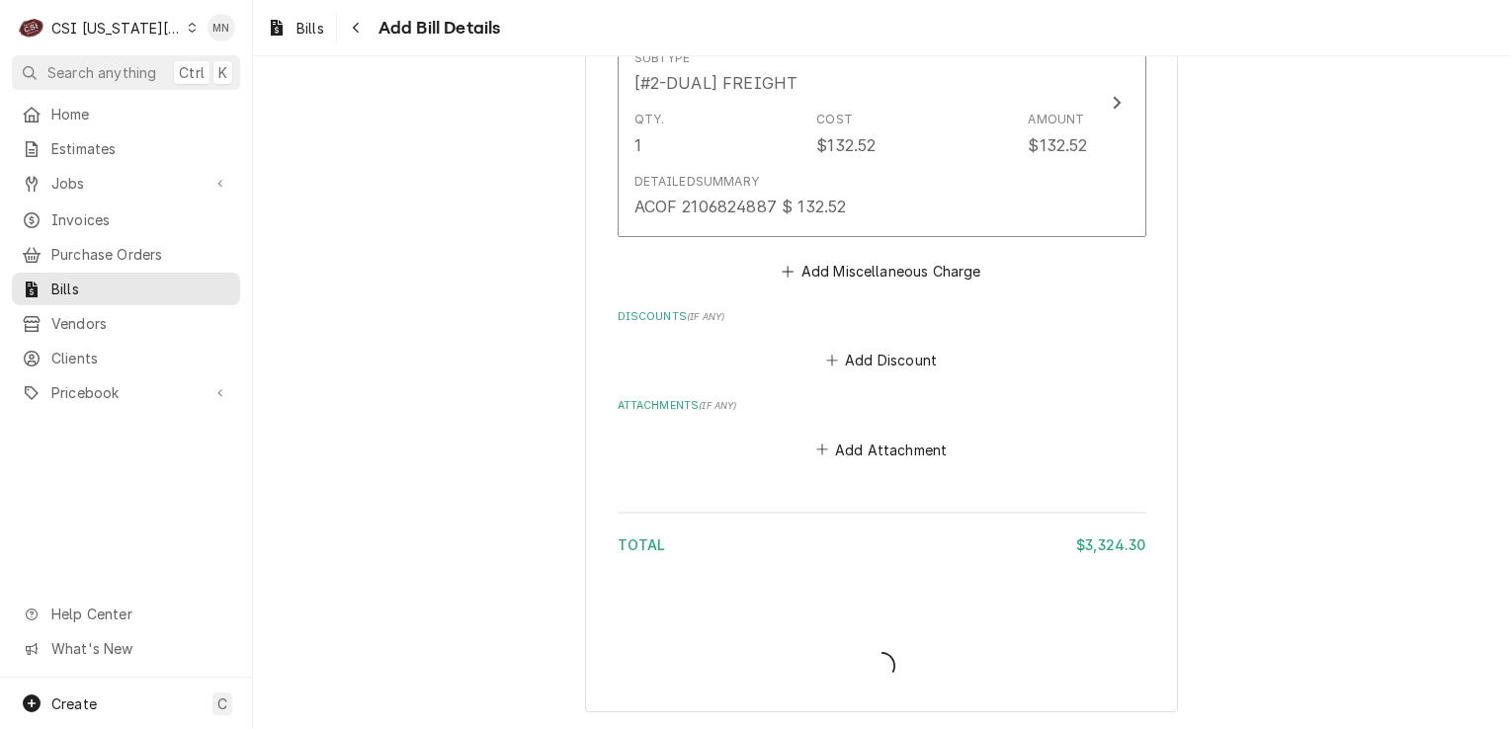
scroll to position [4297, 0]
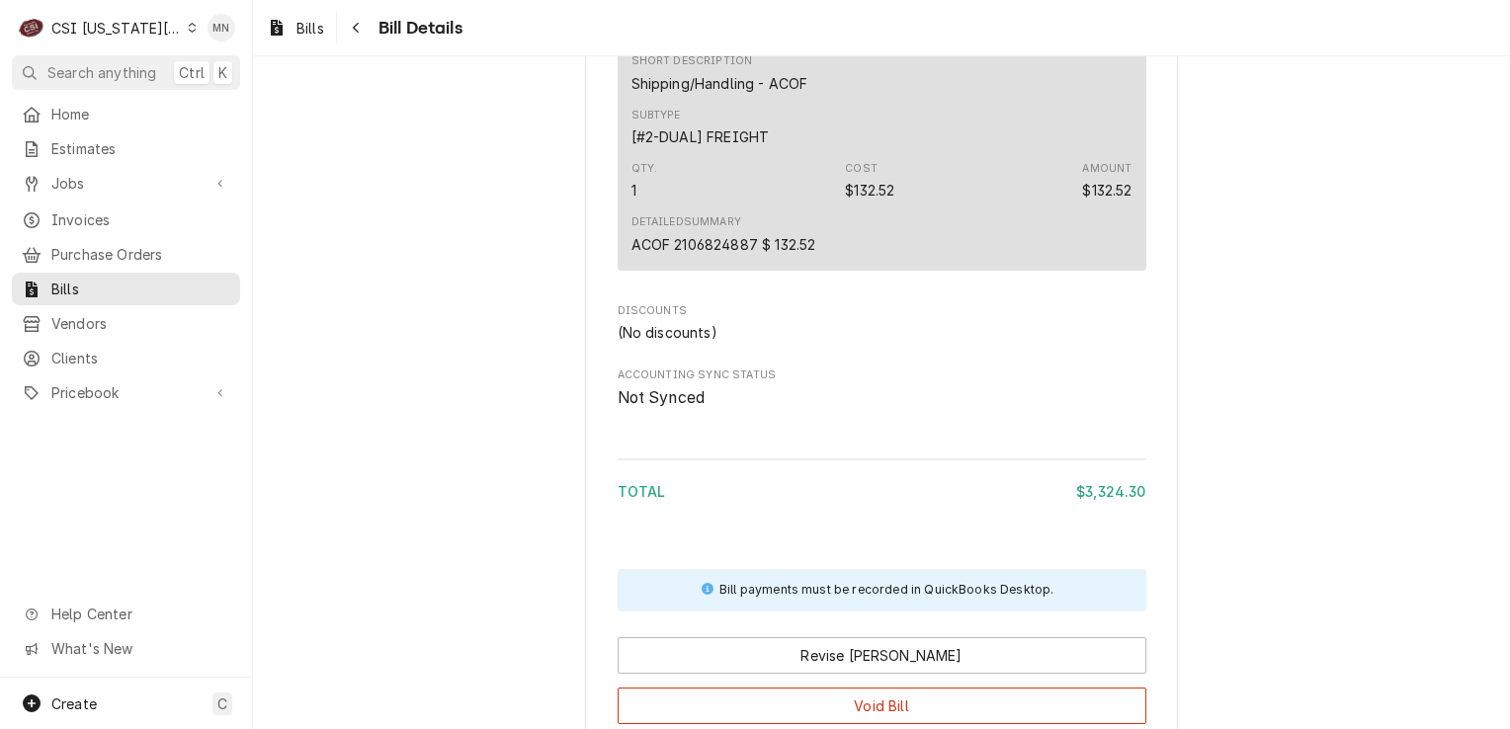
scroll to position [3834, 0]
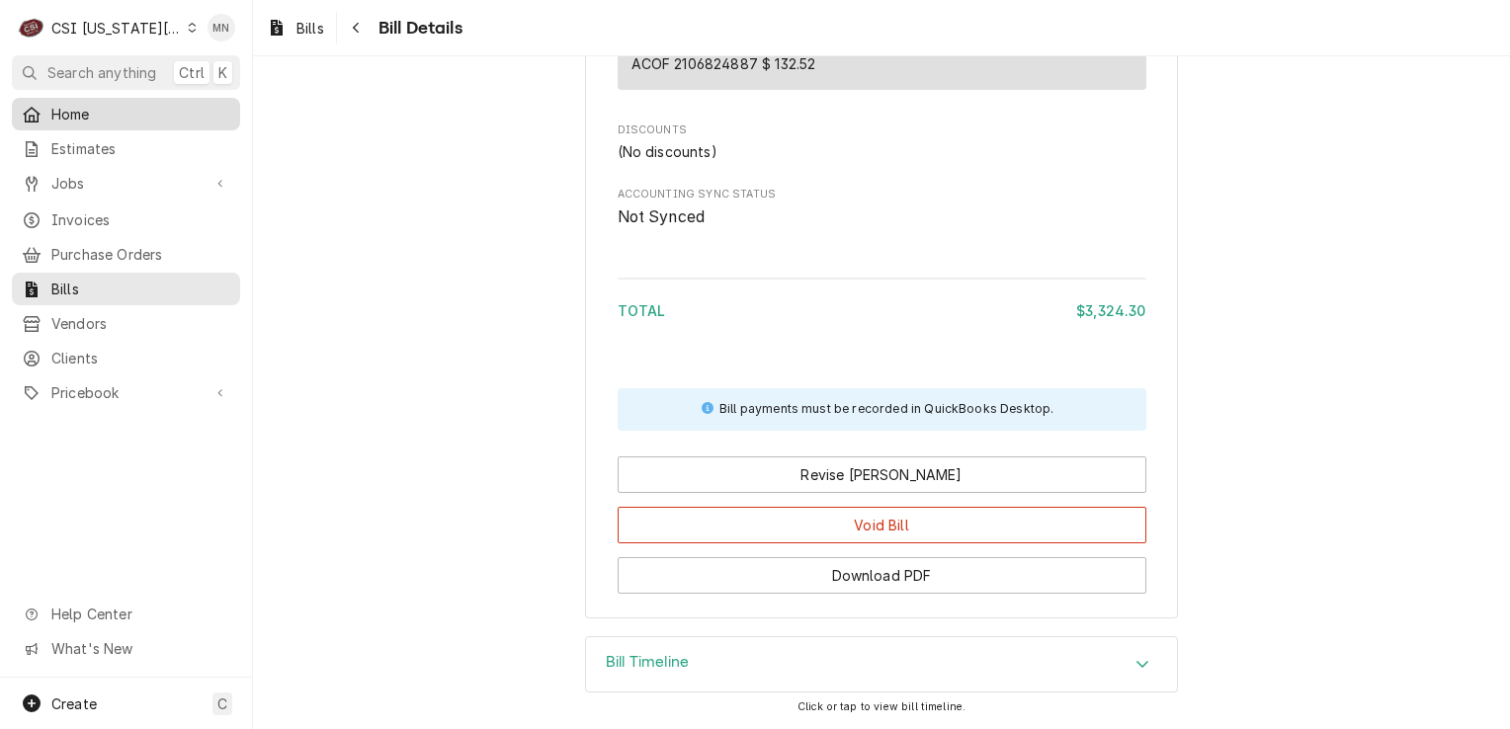
click at [76, 105] on span "Home" at bounding box center [140, 114] width 179 height 21
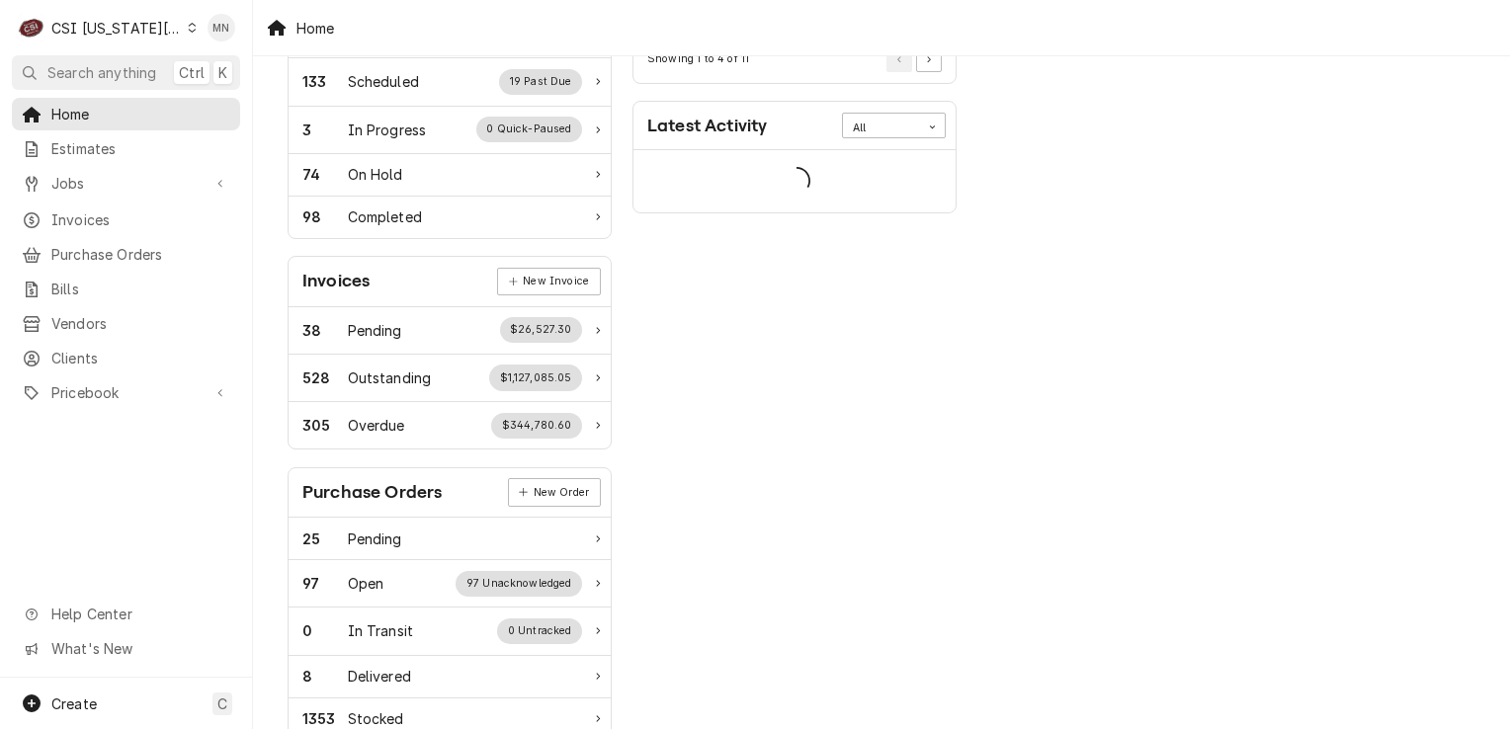
scroll to position [395, 0]
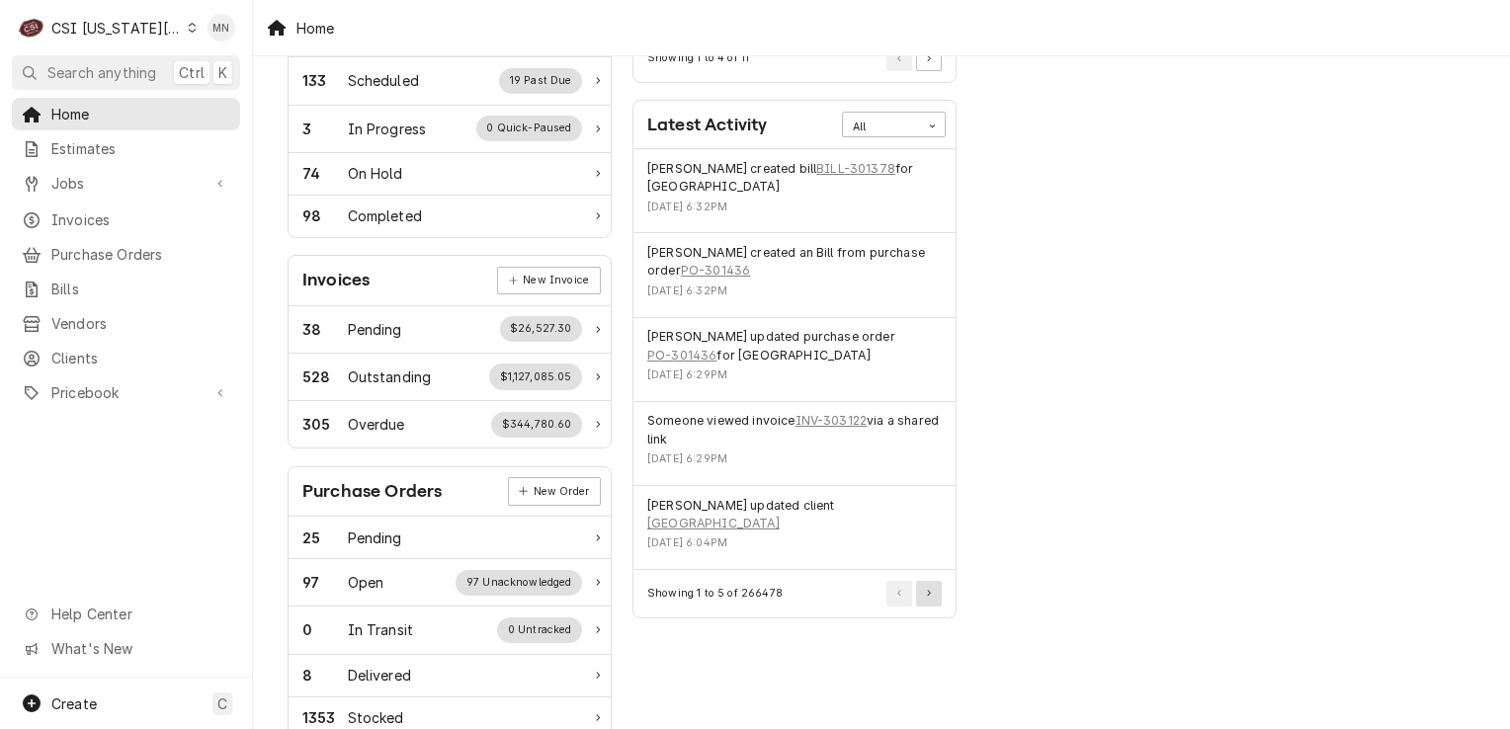
click at [933, 603] on button "Pagination Controls" at bounding box center [929, 594] width 26 height 26
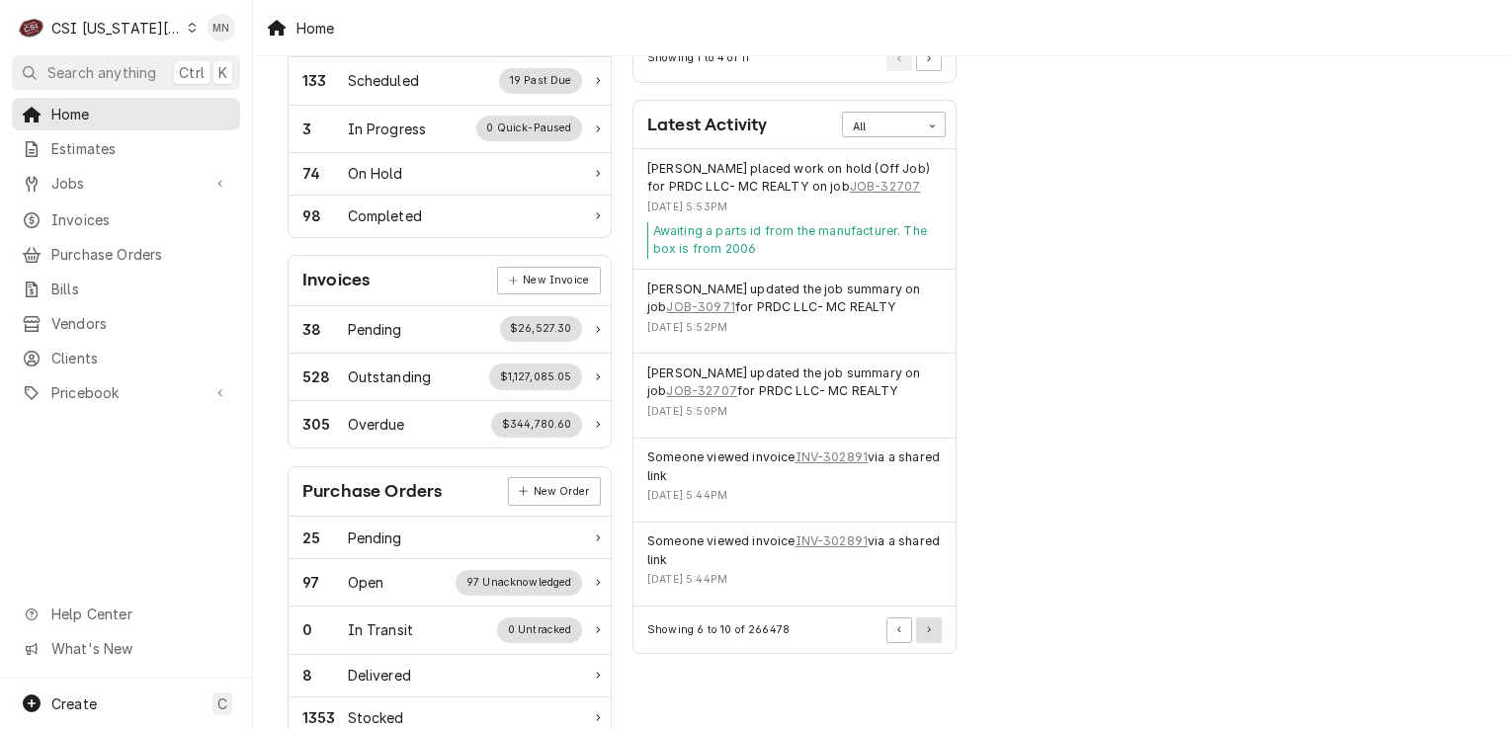
click at [933, 603] on div "Someone viewed invoice INV-302891 via a shared link Wed, Sep 10, 2025 - 5:44PM" at bounding box center [795, 565] width 322 height 84
click at [929, 619] on button "Pagination Controls" at bounding box center [929, 631] width 26 height 26
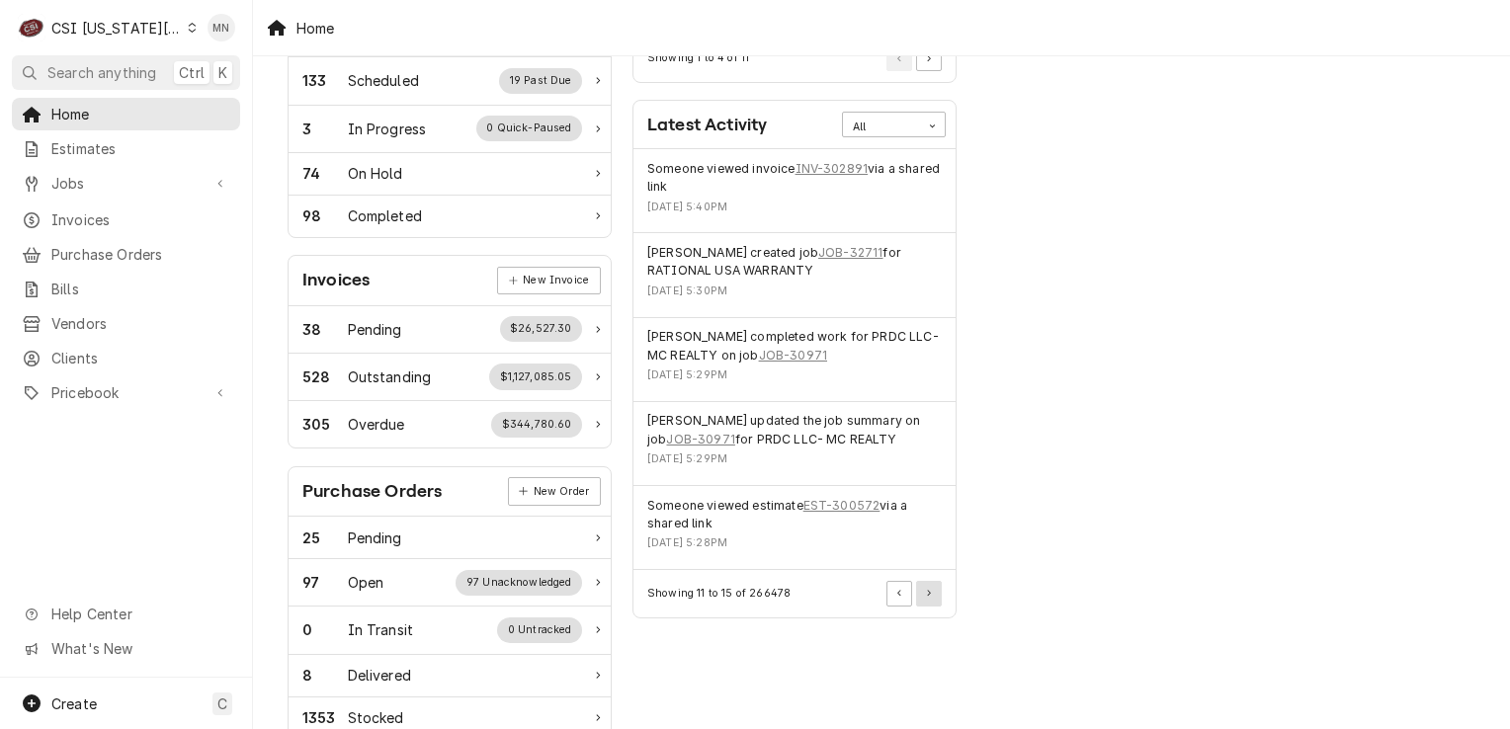
click at [929, 600] on button "Pagination Controls" at bounding box center [929, 594] width 26 height 26
click at [929, 596] on button "Pagination Controls" at bounding box center [929, 594] width 26 height 26
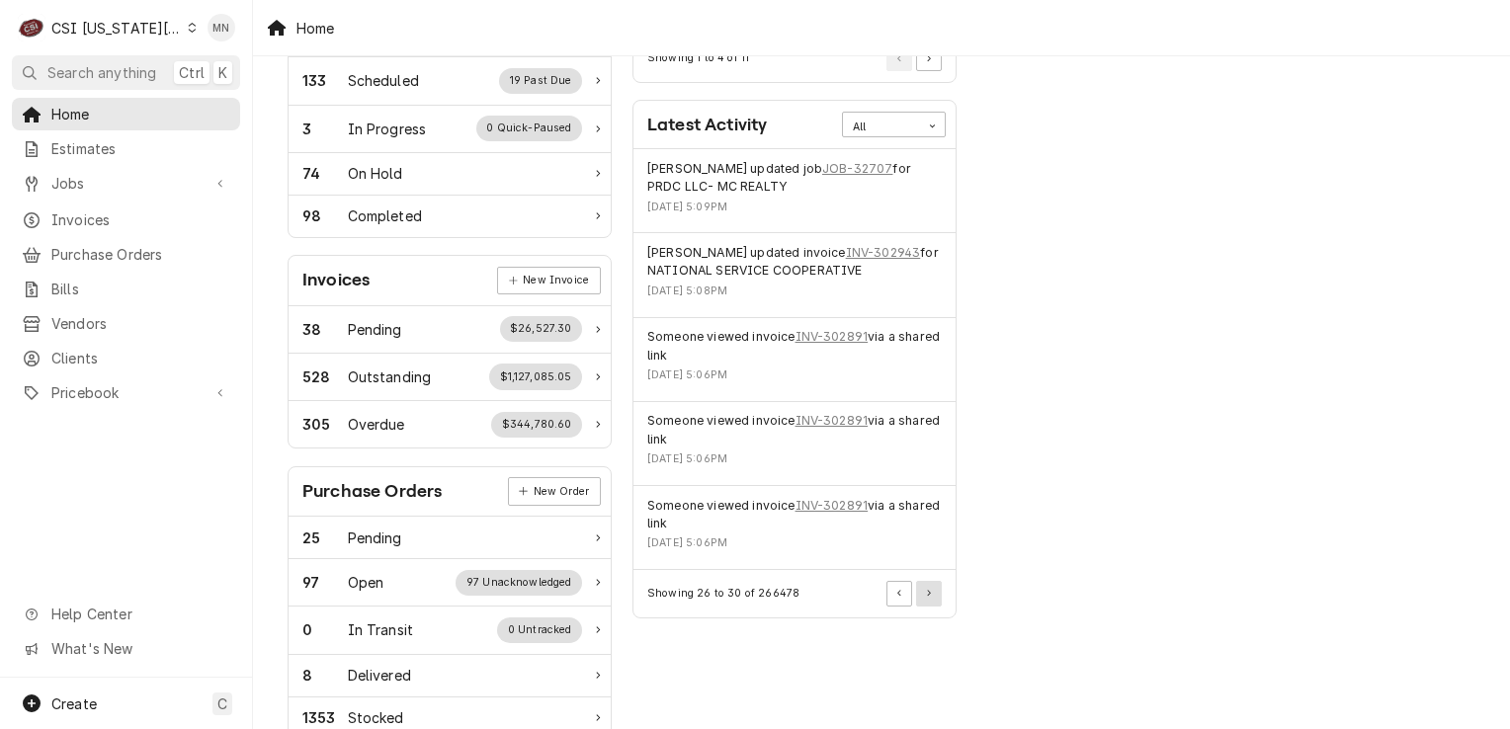
click at [929, 596] on button "Pagination Controls" at bounding box center [929, 594] width 26 height 26
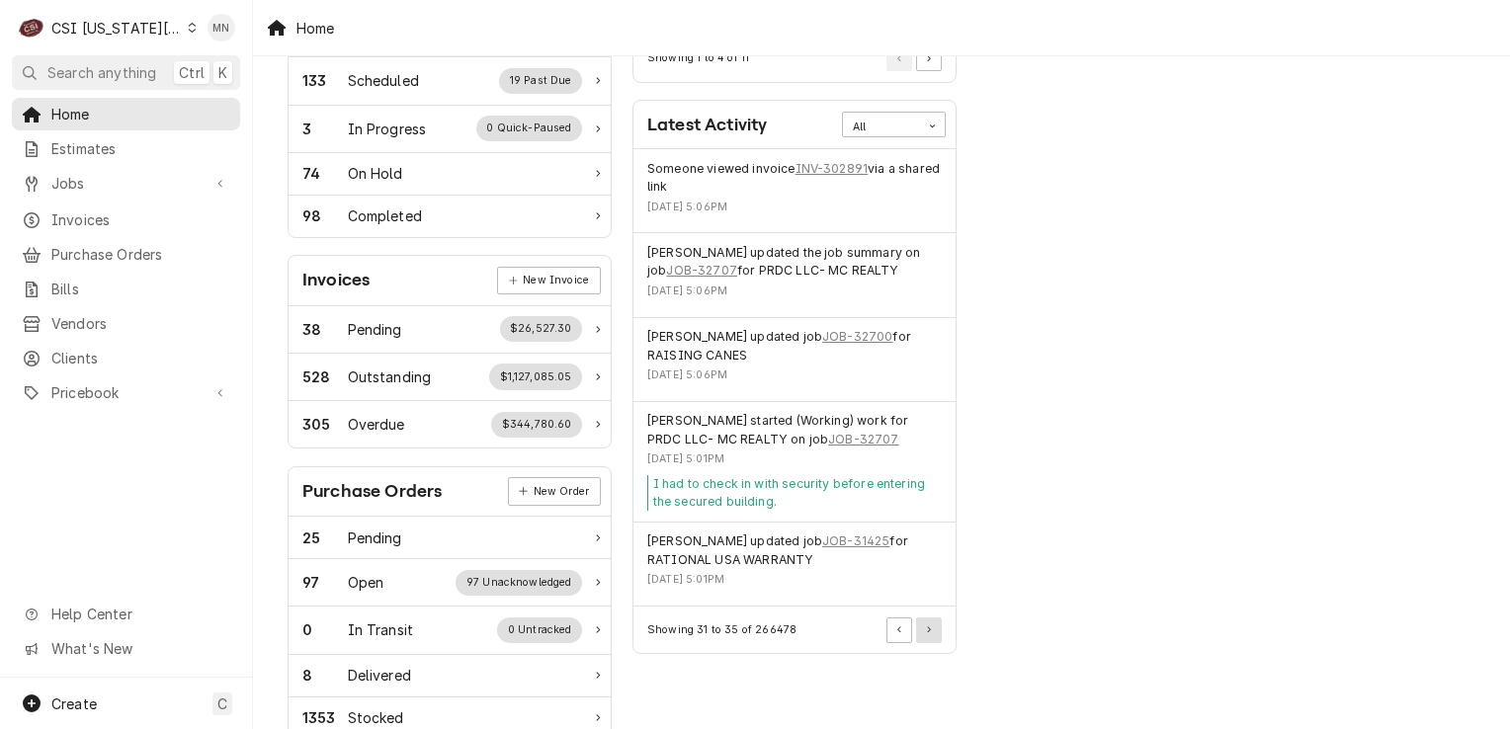
click at [929, 596] on div "Will Larsen updated job JOB-31425 for RATIONAL USA WARRANTY Wed, Sep 10, 2025 -…" at bounding box center [795, 565] width 322 height 84
click at [898, 618] on button "Pagination Controls" at bounding box center [900, 631] width 26 height 26
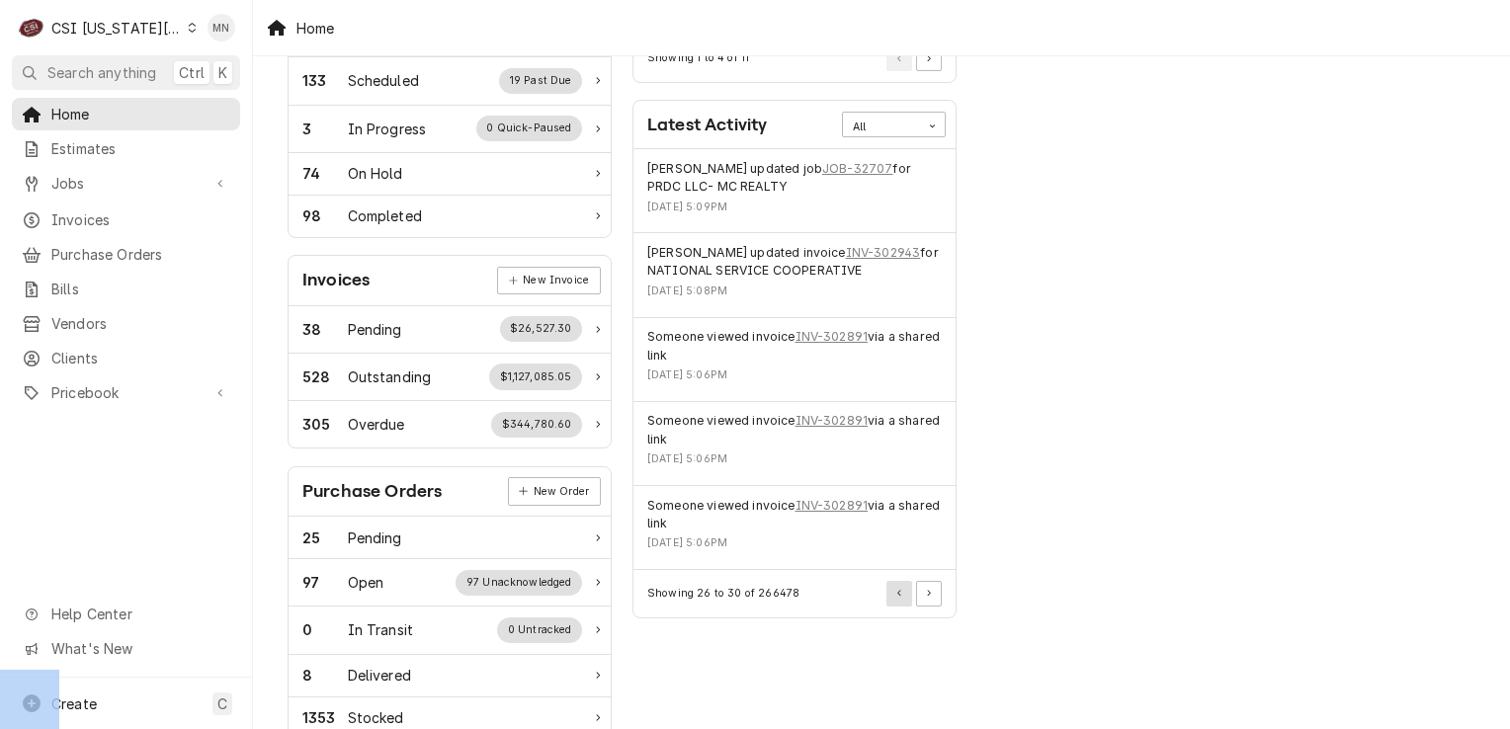
click at [898, 618] on div "Actions Urgent Actions All 84 Jobs Ready to Reschedule Reschedule jobs that now…" at bounding box center [795, 320] width 345 height 1283
drag, startPoint x: 898, startPoint y: 618, endPoint x: 898, endPoint y: 595, distance: 22.7
click at [898, 595] on button "Pagination Controls" at bounding box center [900, 594] width 26 height 26
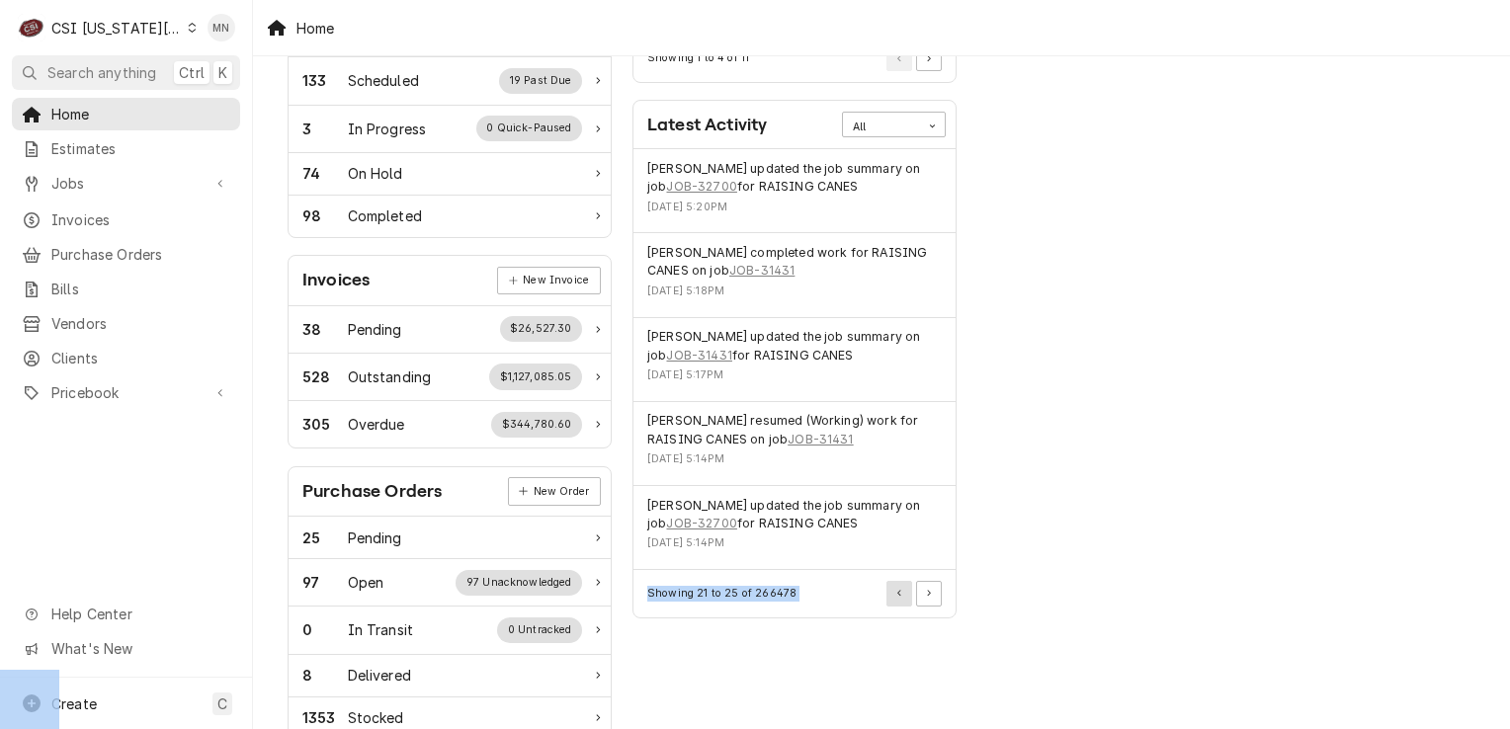
click at [898, 595] on button "Pagination Controls" at bounding box center [900, 594] width 26 height 26
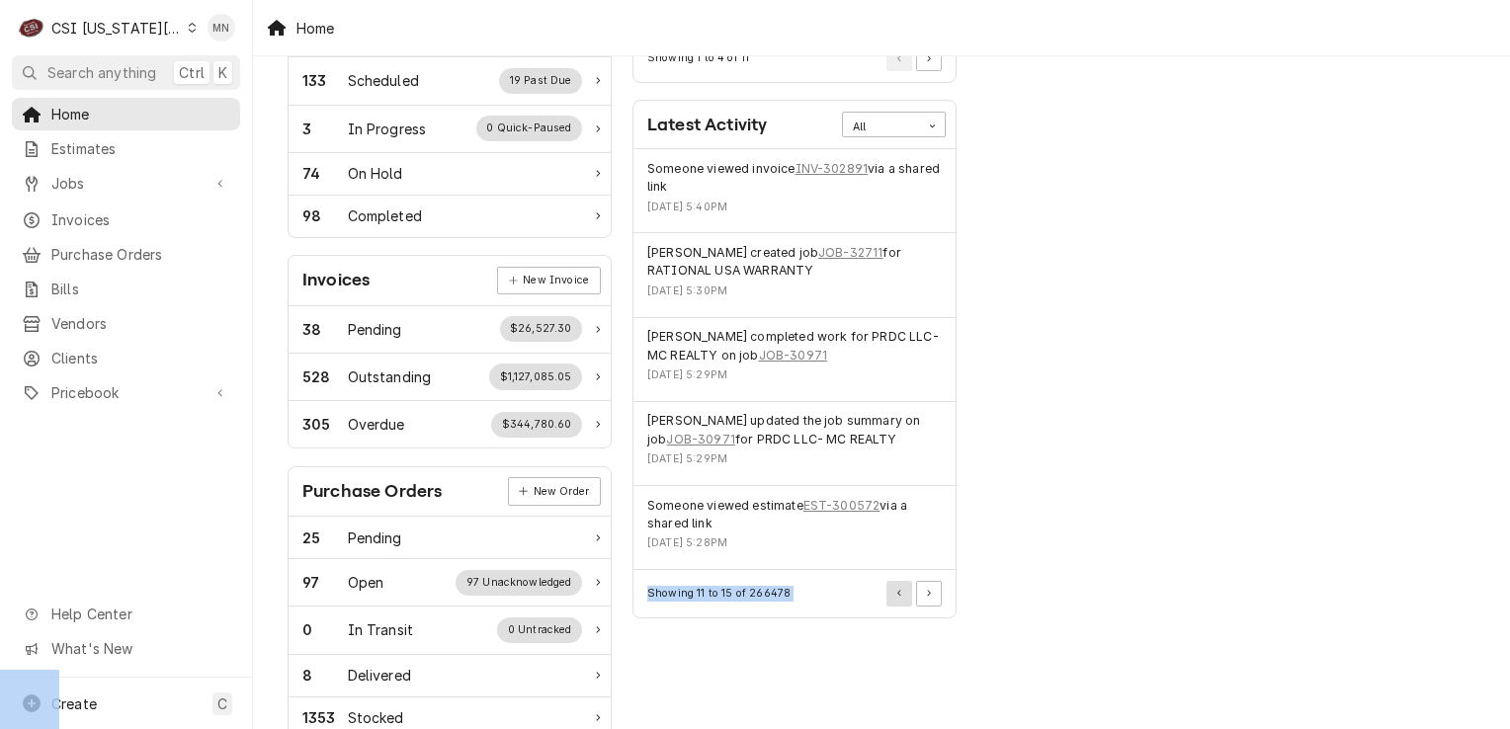
click at [898, 595] on button "Pagination Controls" at bounding box center [900, 594] width 26 height 26
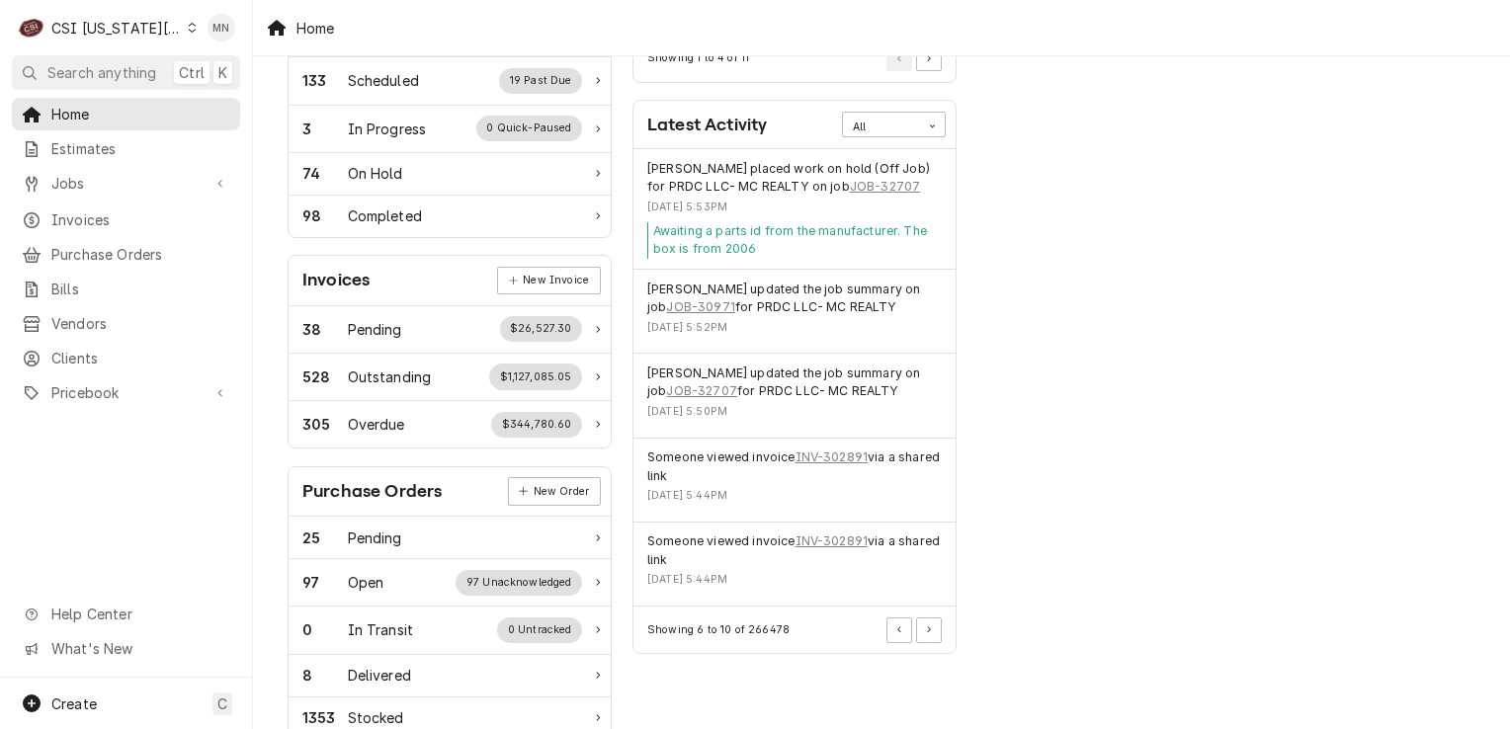
click at [898, 595] on div "Someone viewed invoice INV-302891 via a shared link Wed, Sep 10, 2025 - 5:44PM" at bounding box center [795, 565] width 322 height 84
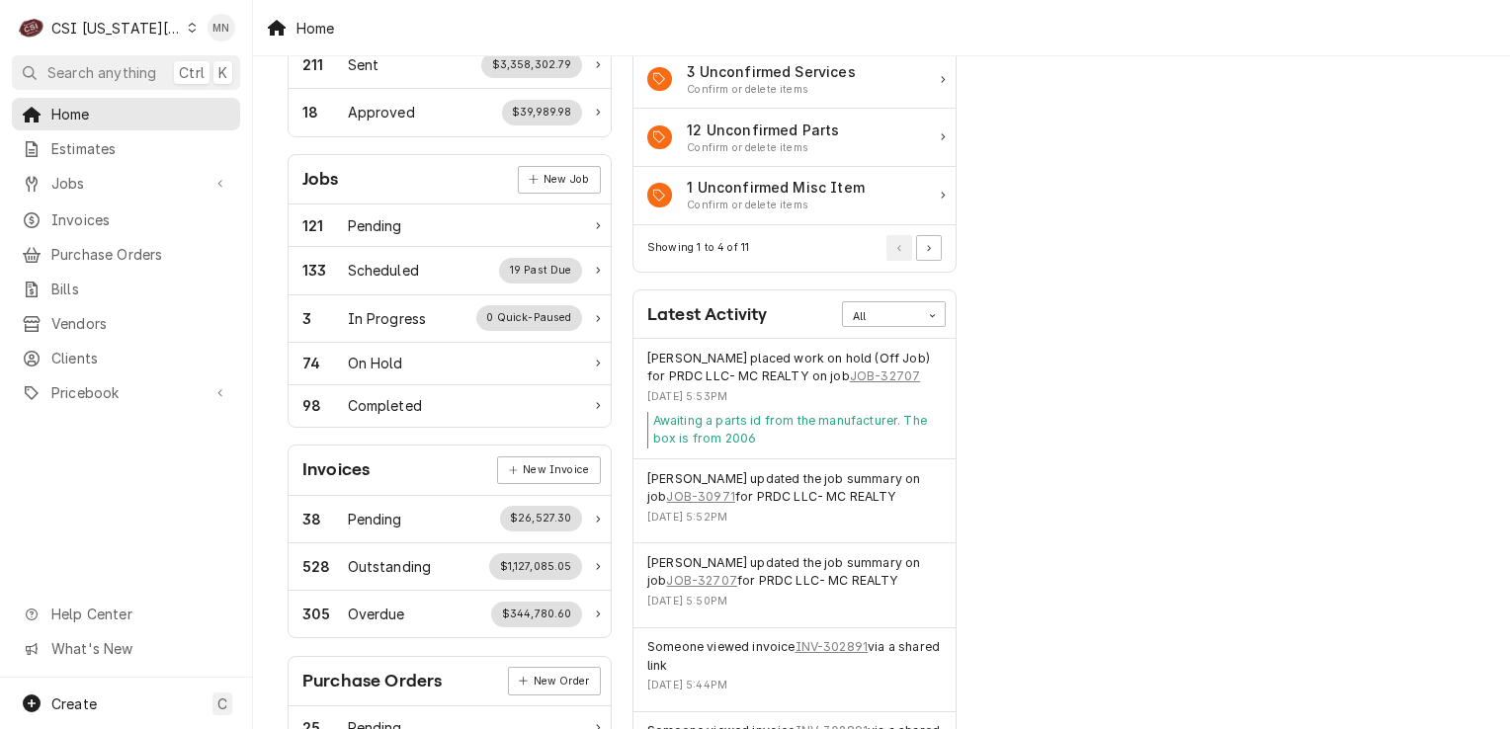
scroll to position [0, 0]
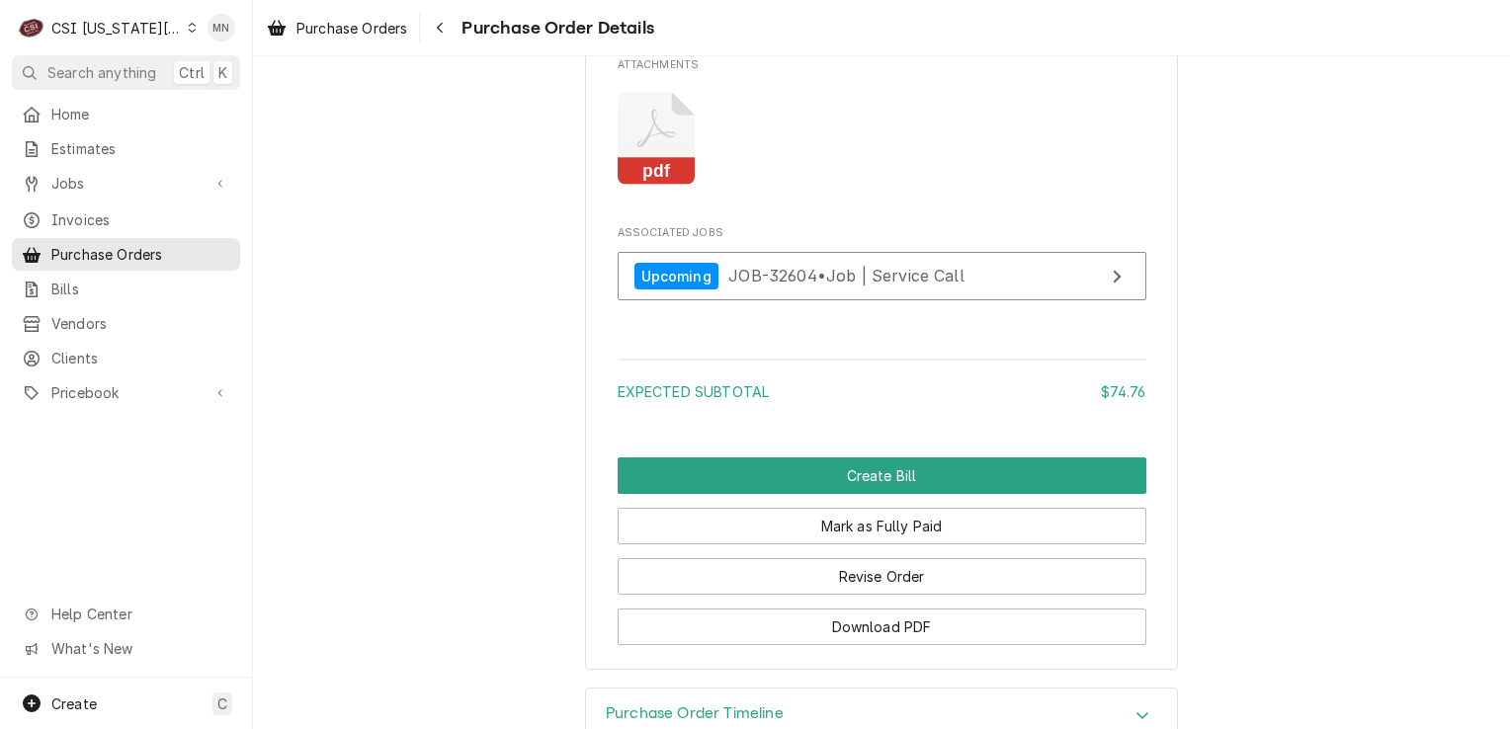
scroll to position [1847, 0]
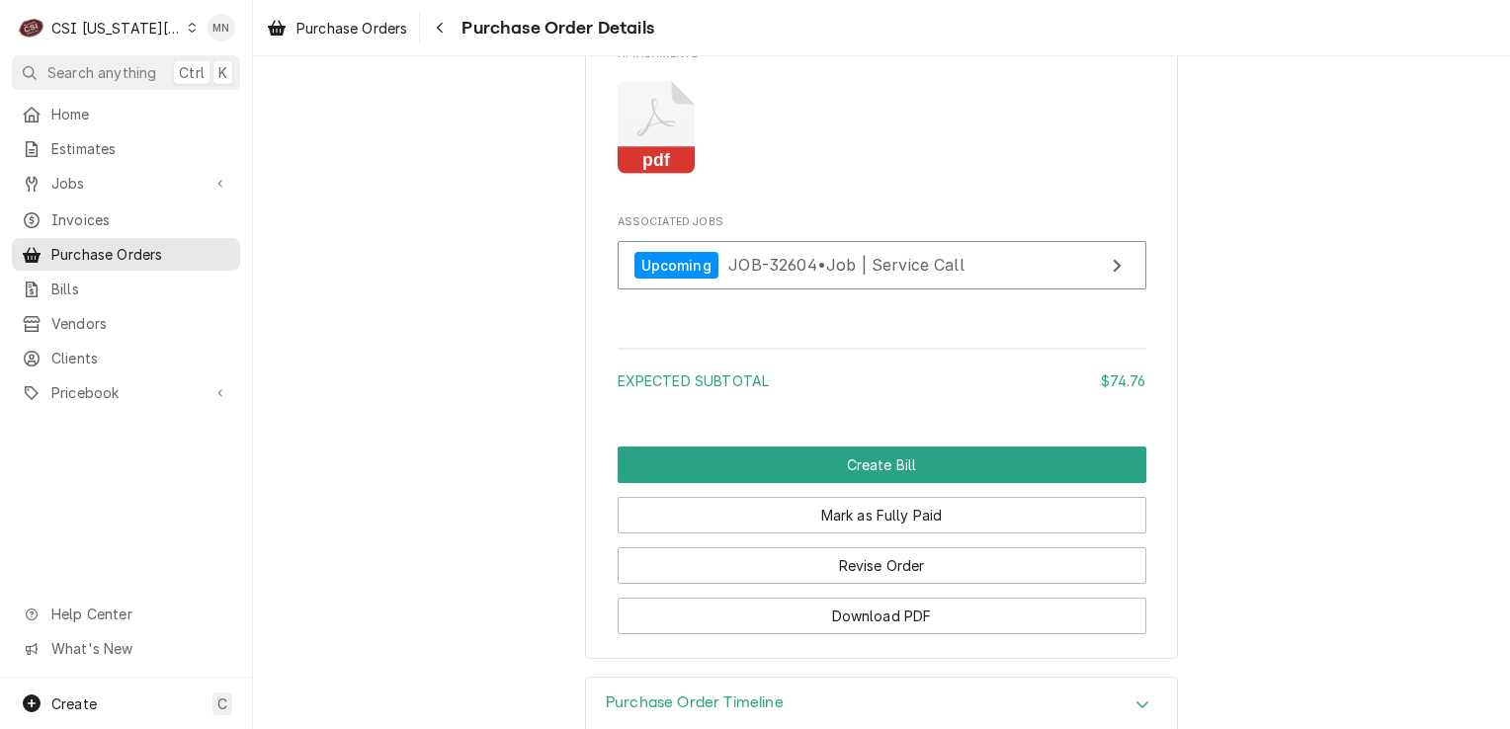
click at [642, 169] on icon "Attachments" at bounding box center [657, 128] width 78 height 94
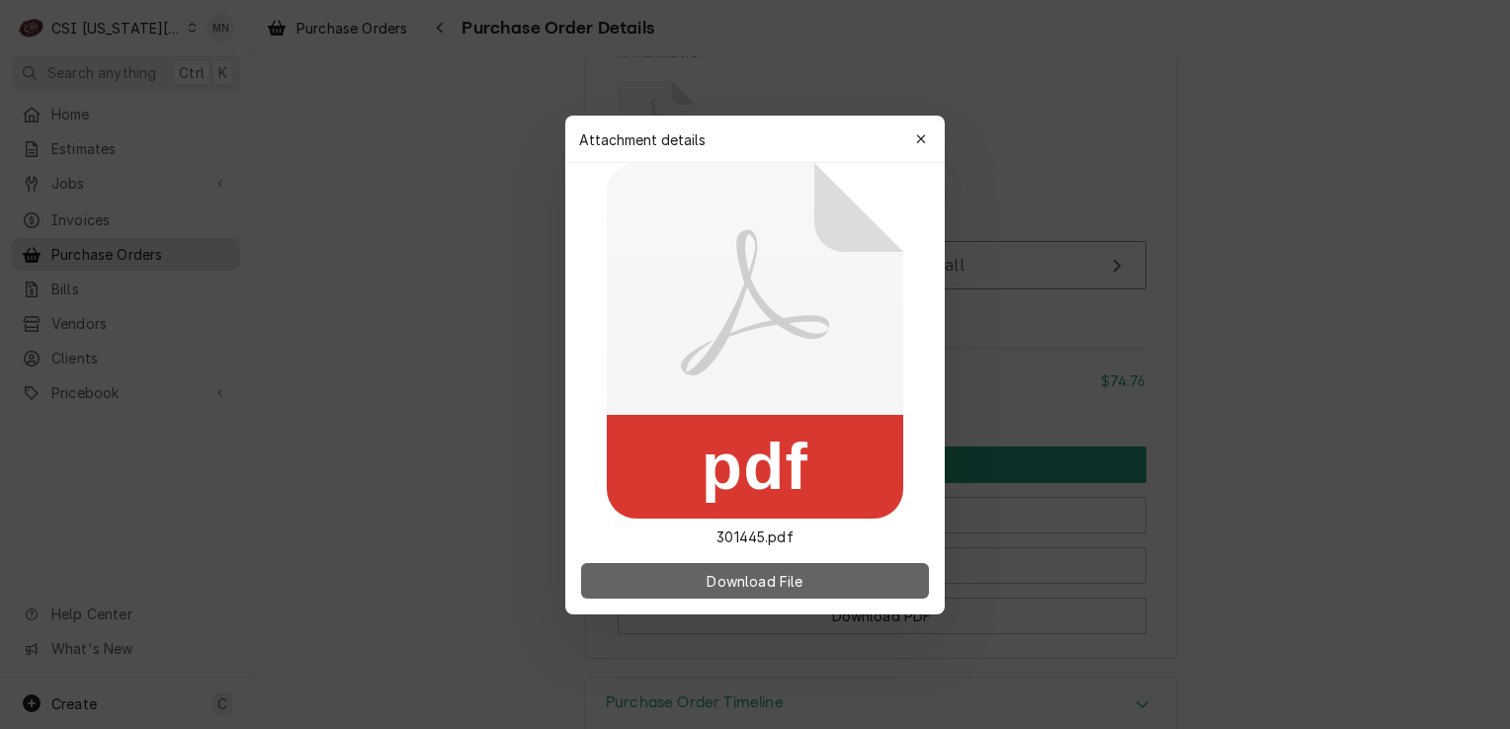
click at [777, 571] on span "Download File" at bounding box center [755, 580] width 104 height 21
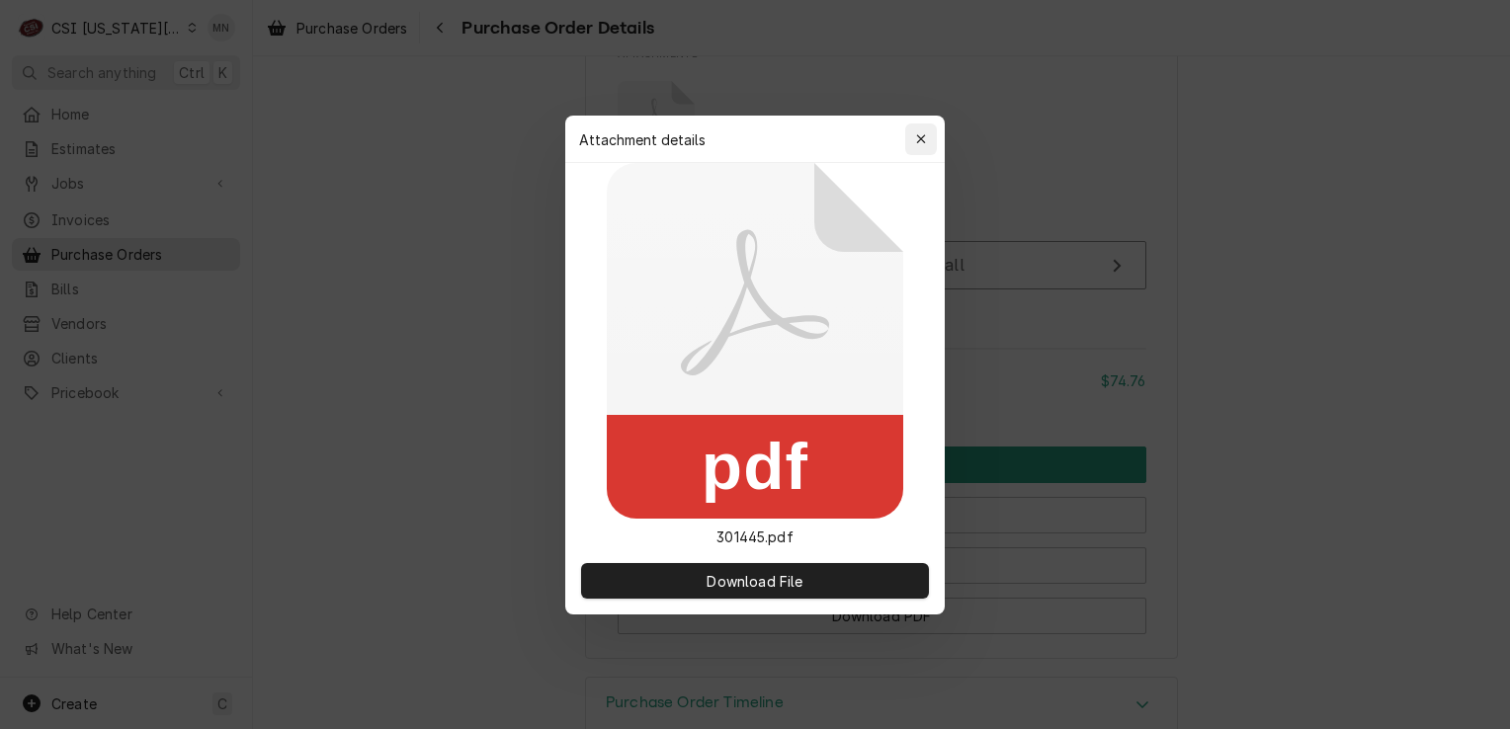
click at [921, 132] on icon "button" at bounding box center [921, 139] width 11 height 14
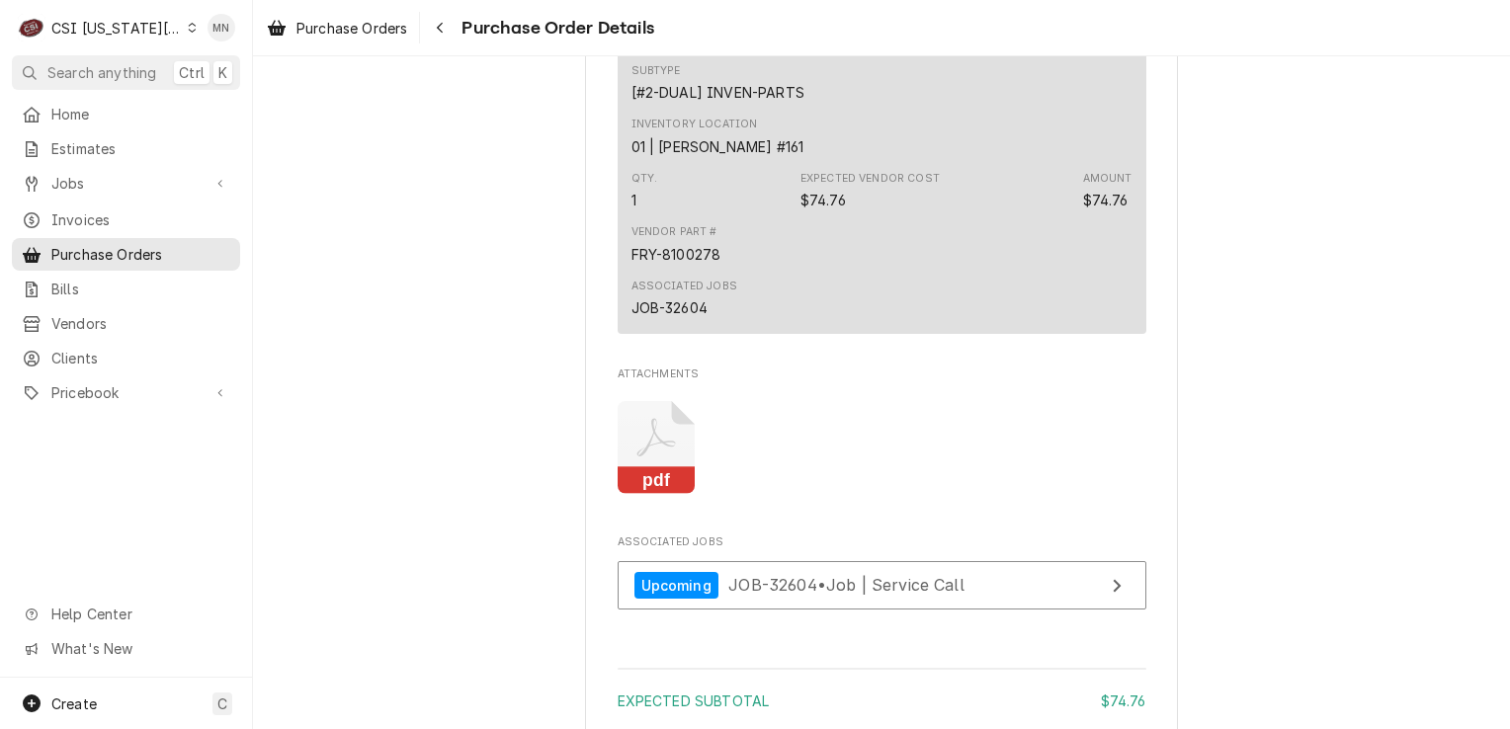
scroll to position [1878, 0]
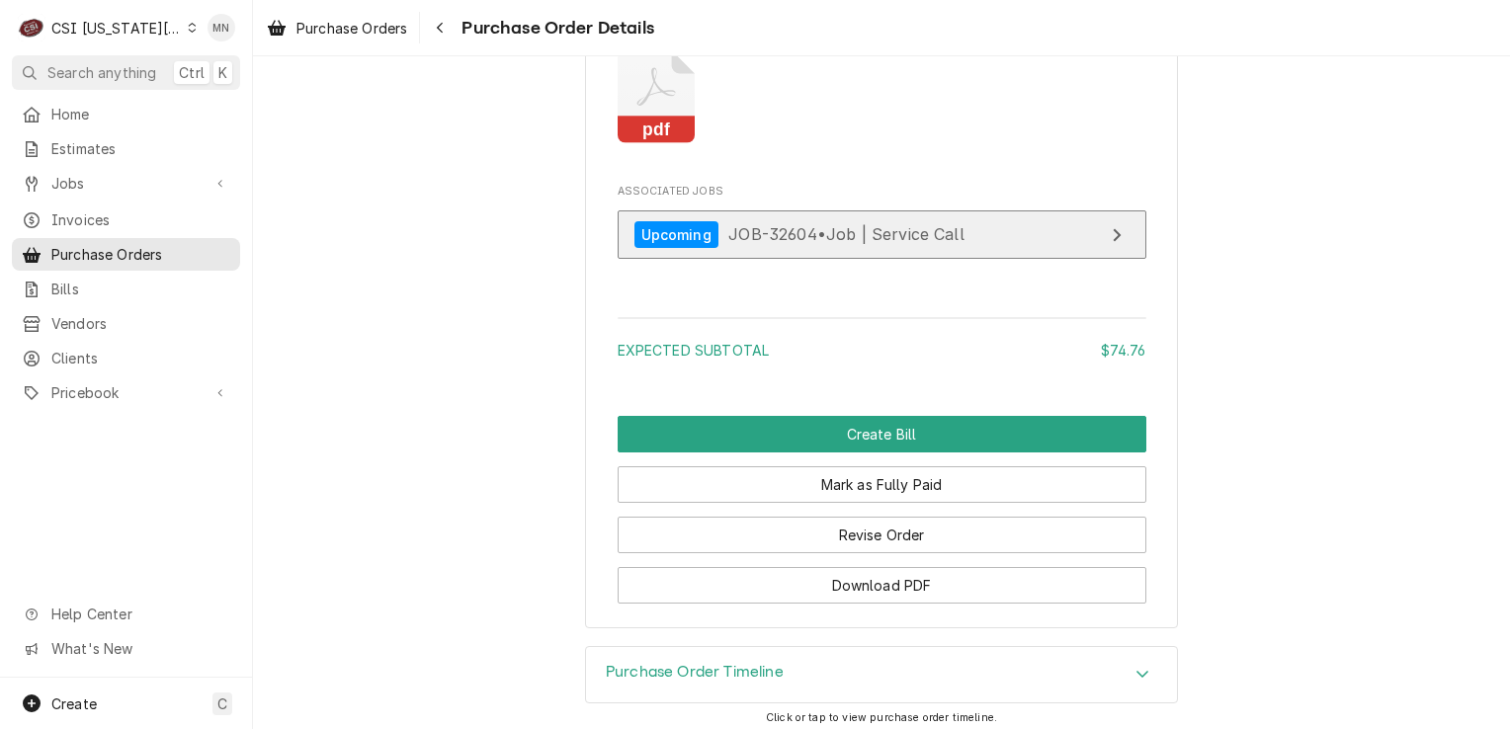
click at [794, 244] on span "JOB-32604 • Job | Service Call" at bounding box center [847, 234] width 236 height 20
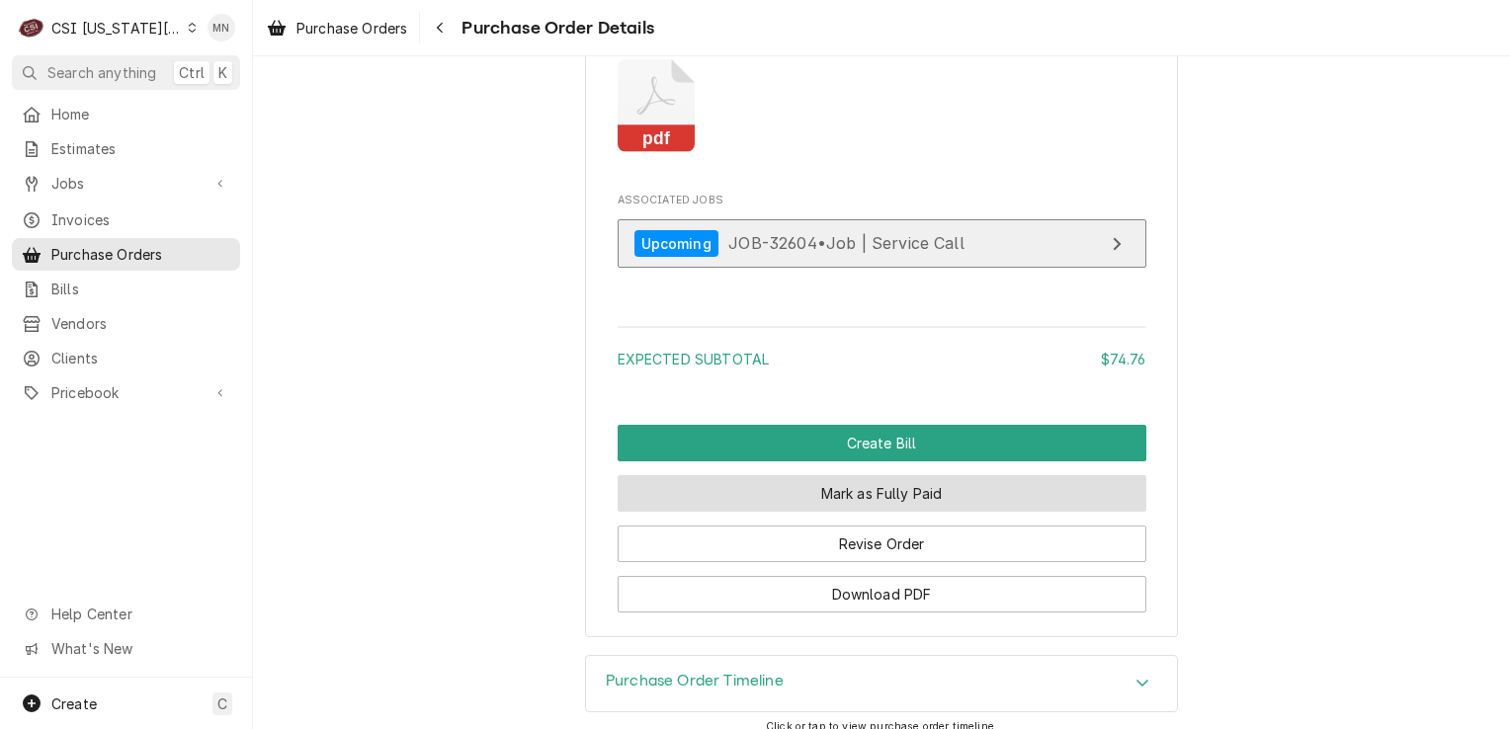
scroll to position [1946, 0]
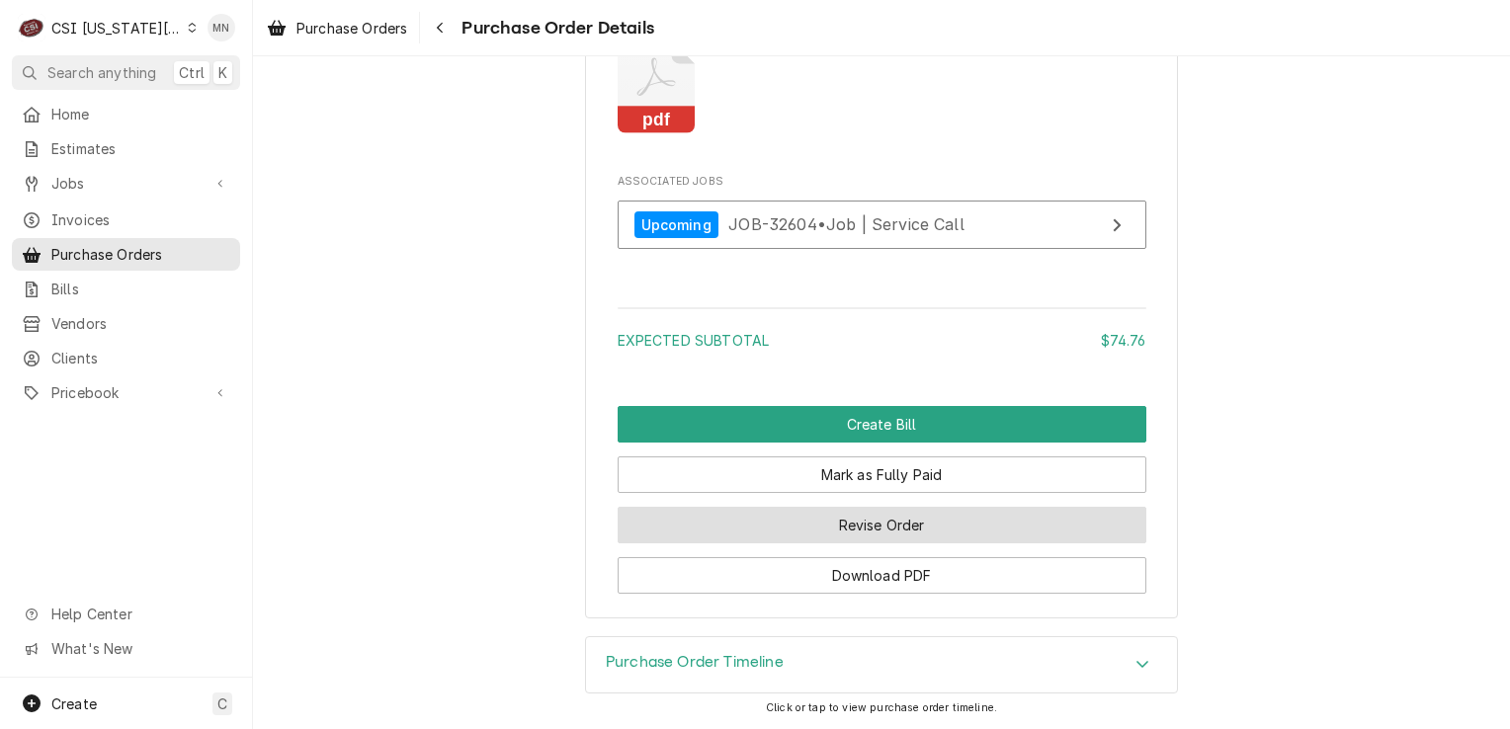
click at [884, 536] on button "Revise Order" at bounding box center [882, 525] width 529 height 37
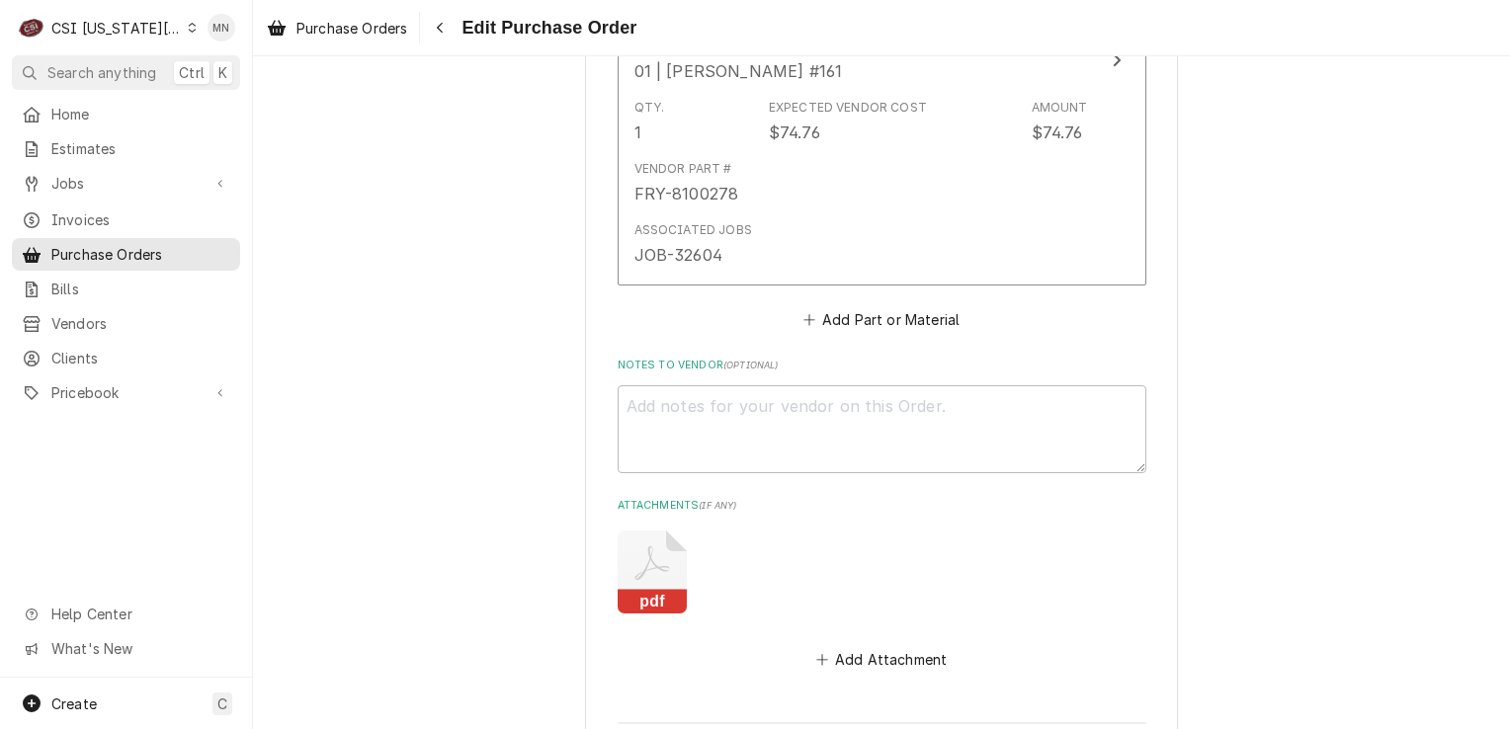
scroll to position [1344, 0]
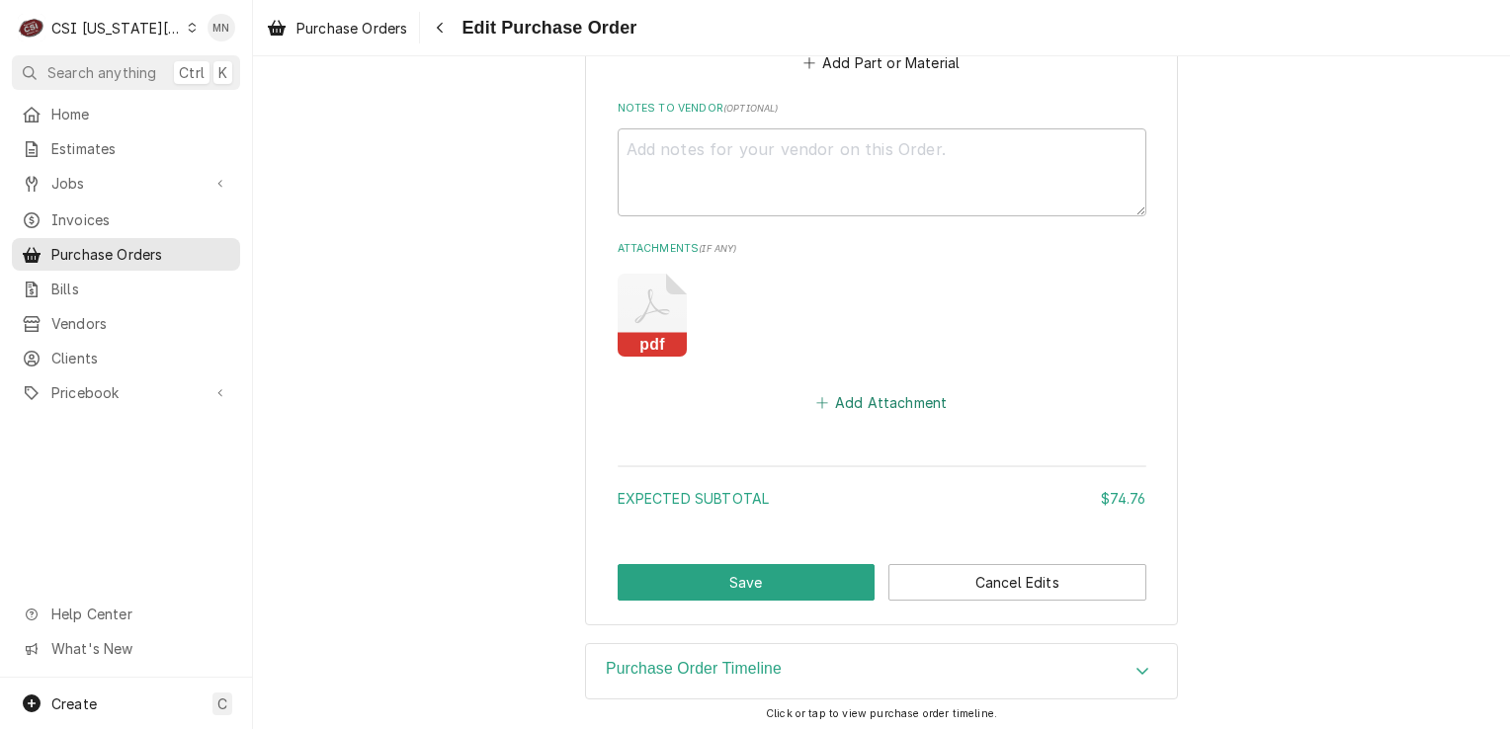
click at [856, 397] on button "Add Attachment" at bounding box center [882, 403] width 138 height 28
type textarea "x"
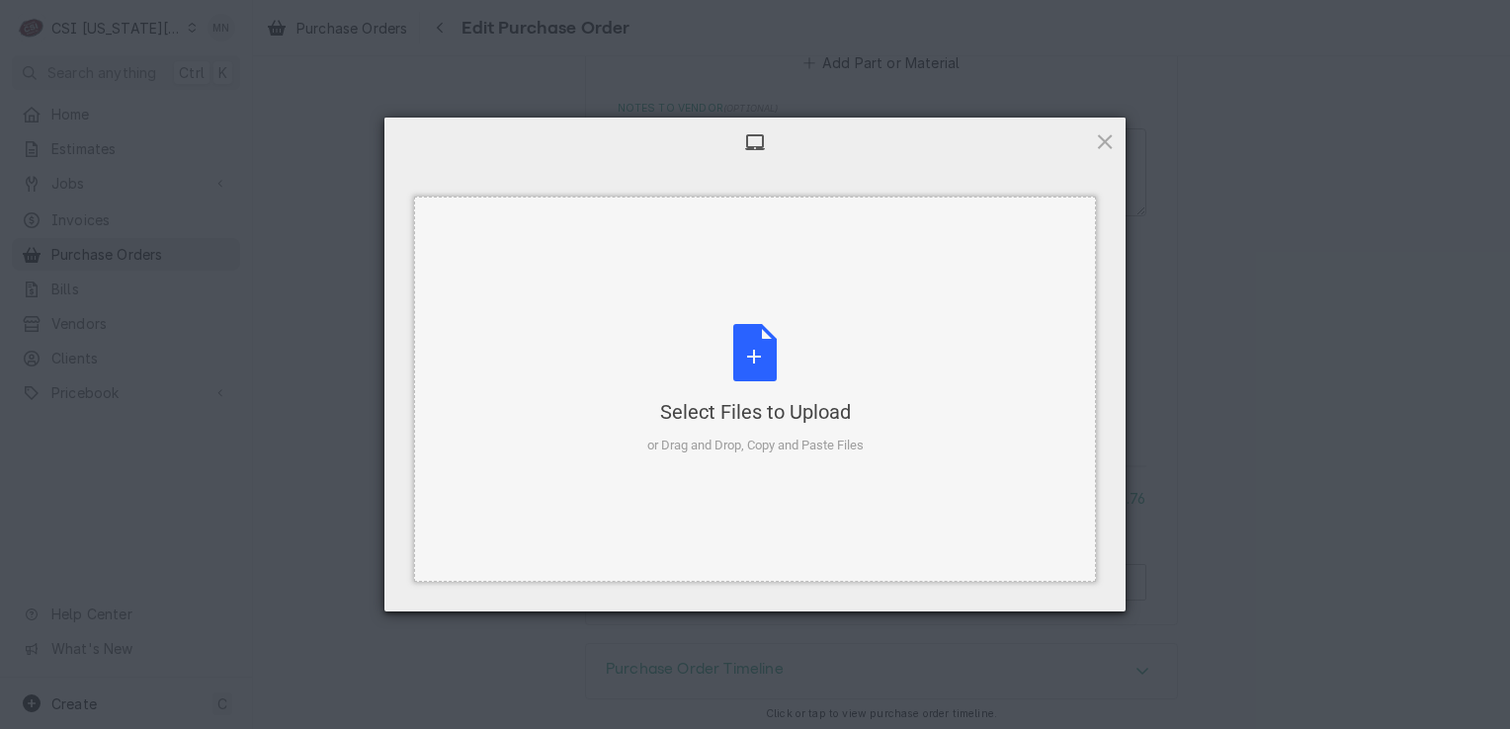
click at [774, 353] on div "Select Files to Upload or Drag and Drop, Copy and Paste Files" at bounding box center [755, 389] width 216 height 131
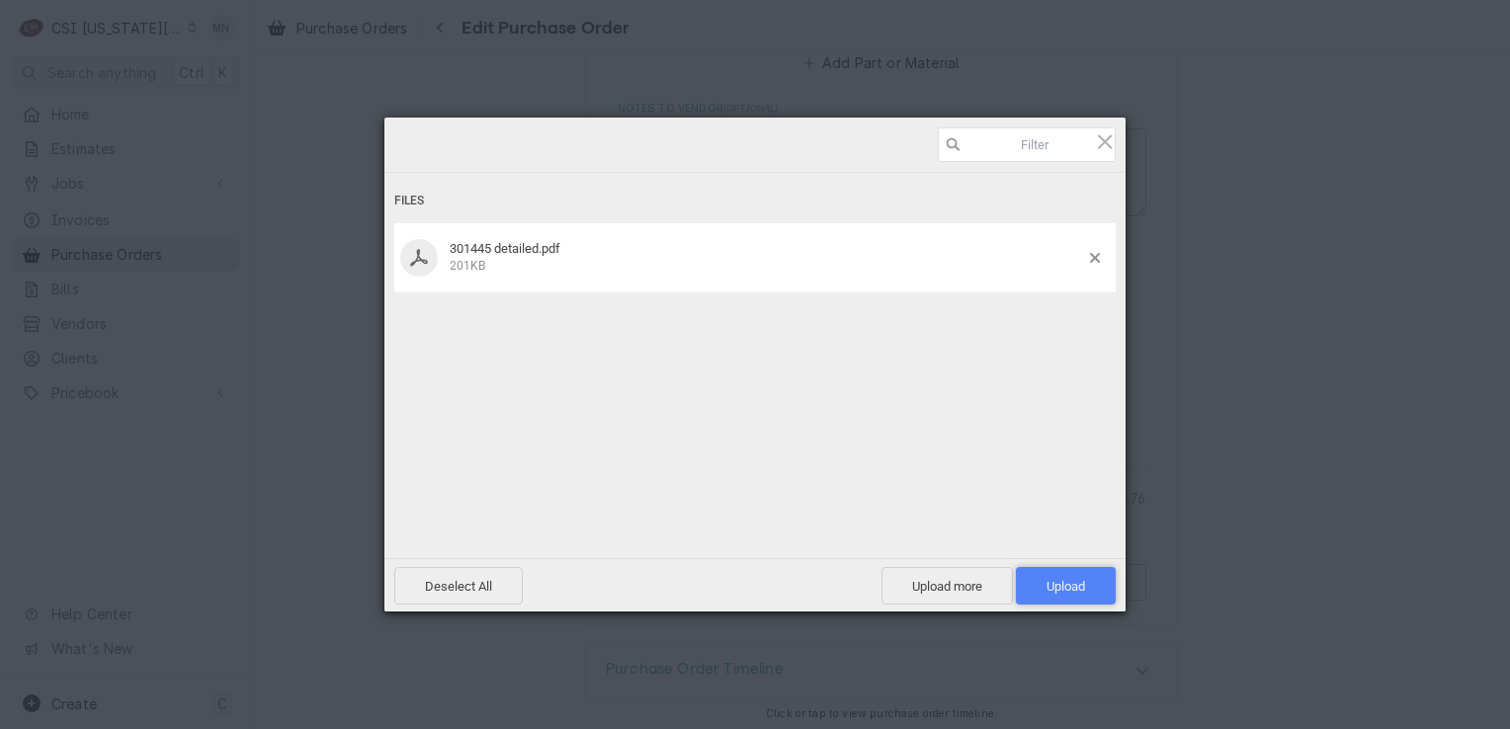
click at [1052, 582] on span "Upload 1" at bounding box center [1066, 586] width 39 height 15
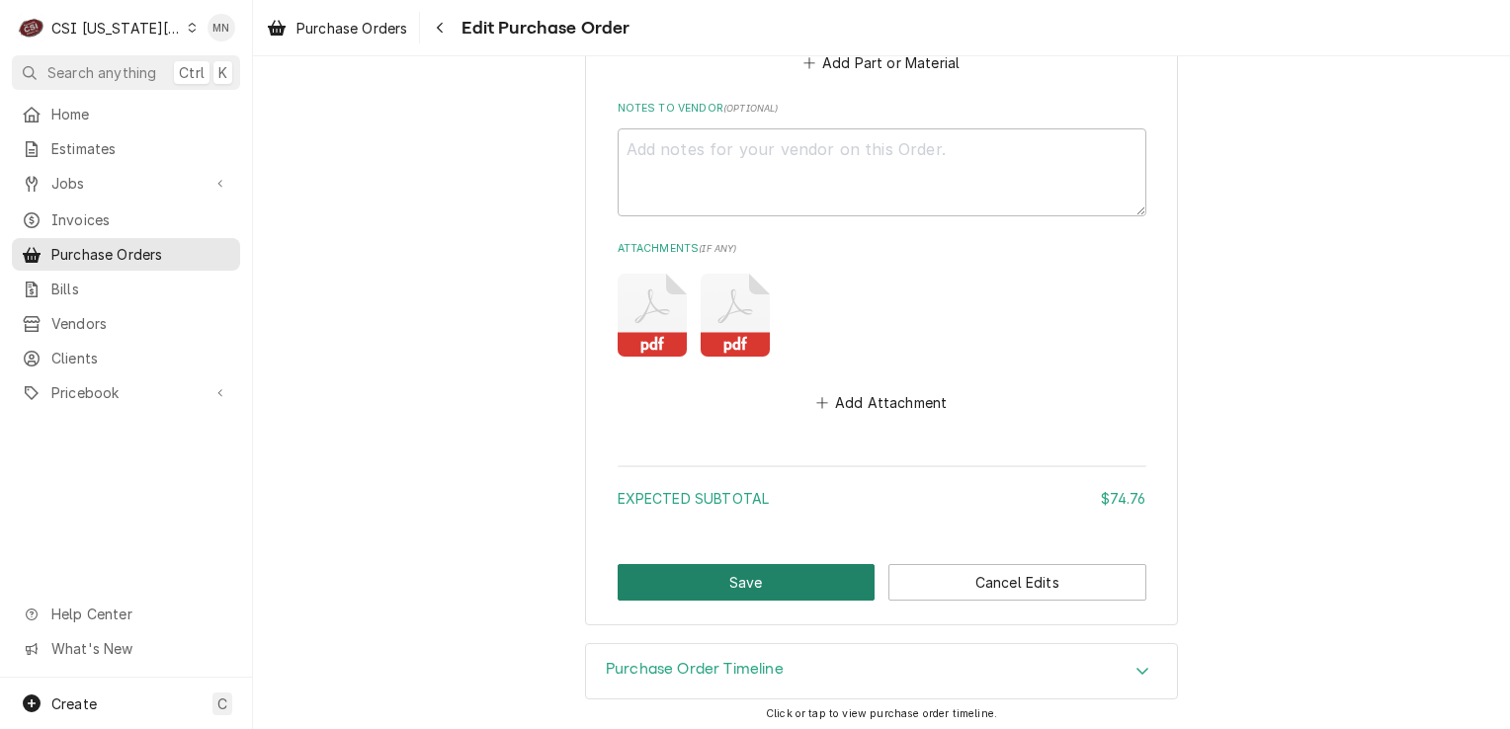
click at [786, 583] on button "Save" at bounding box center [747, 582] width 258 height 37
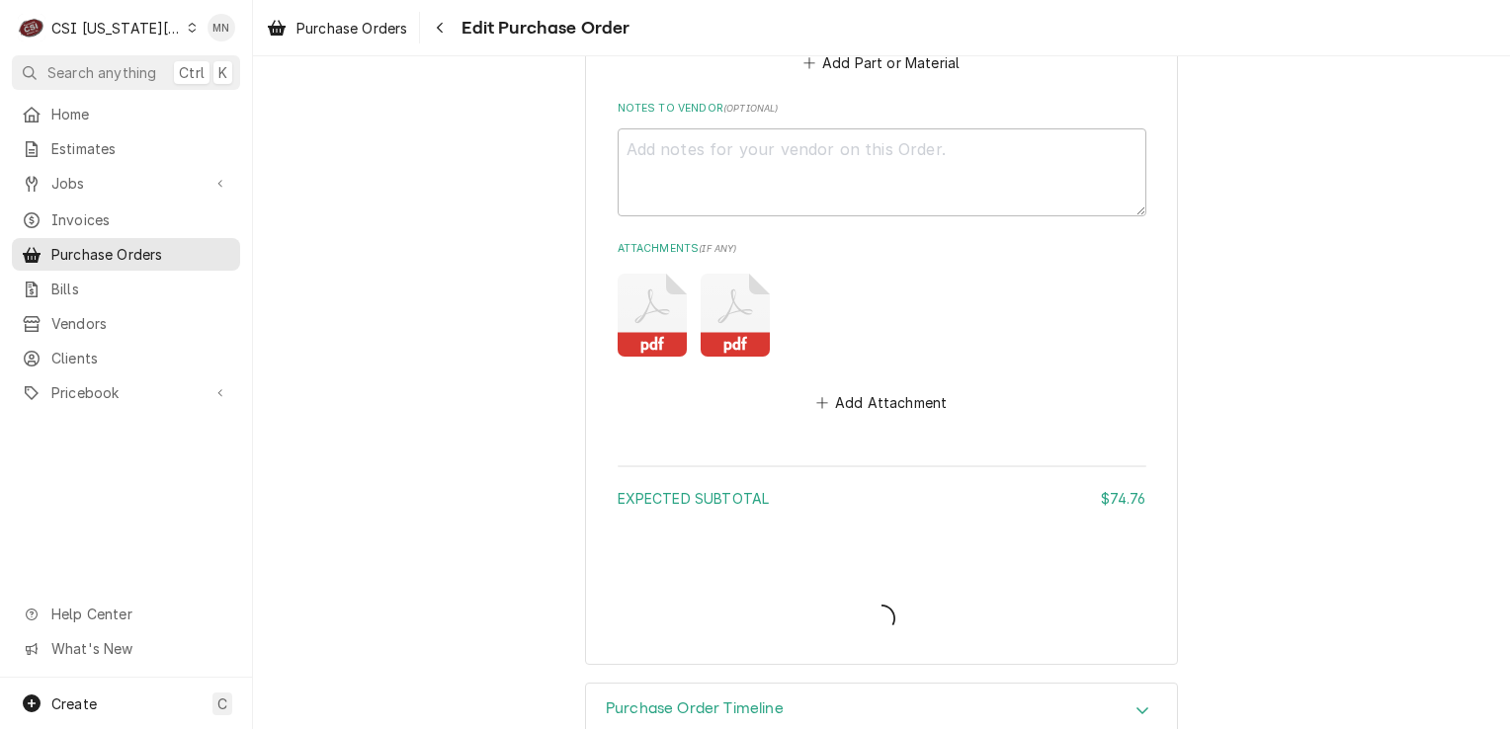
type textarea "x"
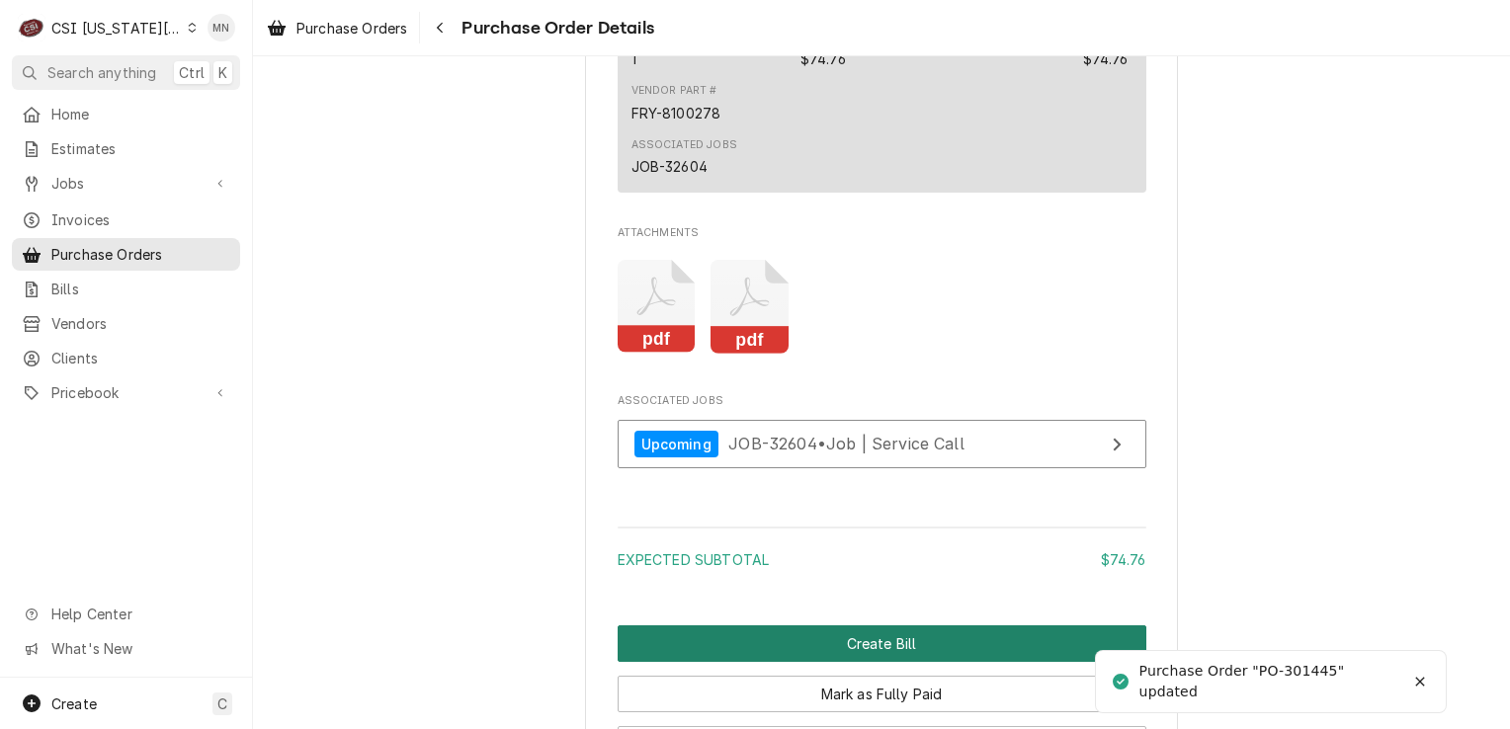
scroll to position [1779, 0]
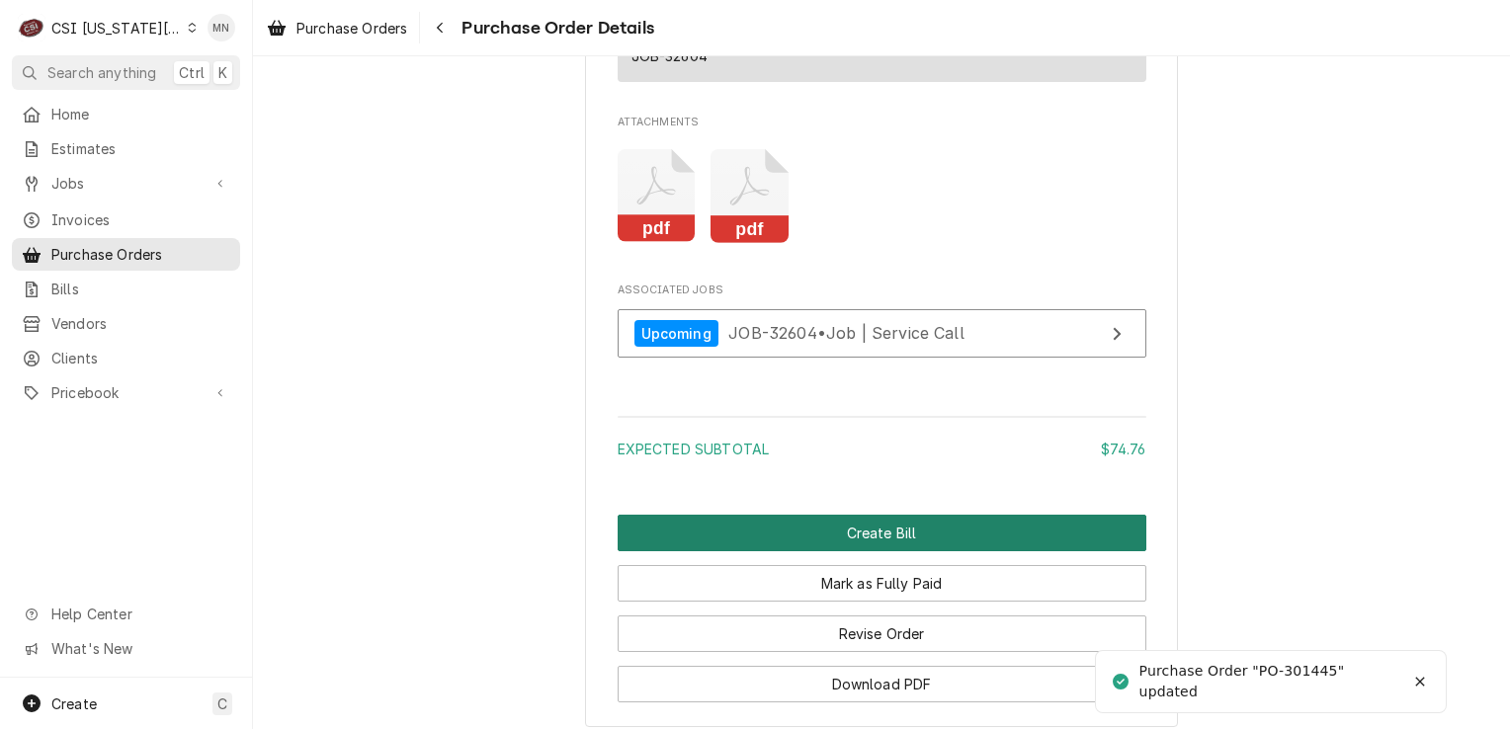
click at [830, 552] on button "Create Bill" at bounding box center [882, 533] width 529 height 37
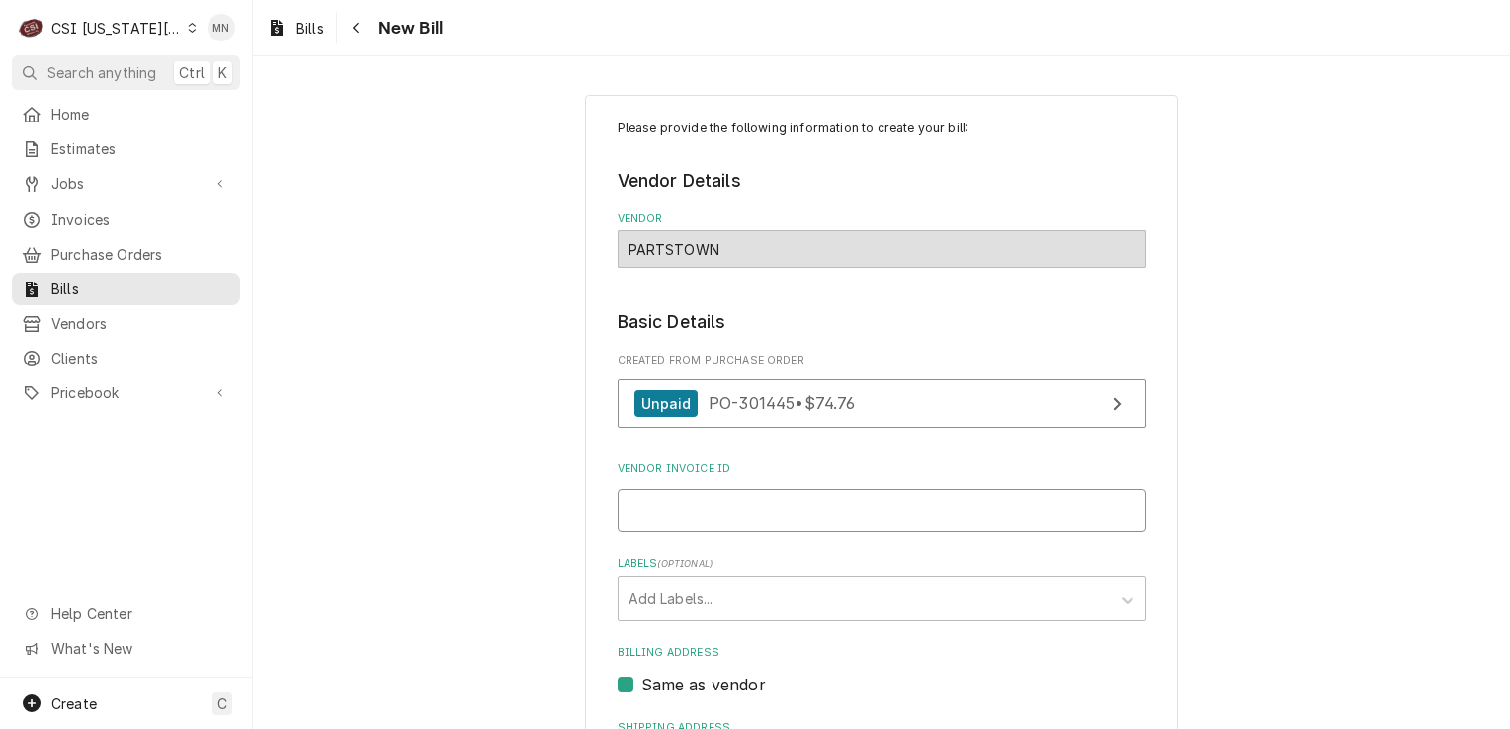
click at [726, 513] on input "Vendor Invoice ID" at bounding box center [882, 510] width 529 height 43
click at [688, 493] on input "Vendor Invoice ID" at bounding box center [882, 510] width 529 height 43
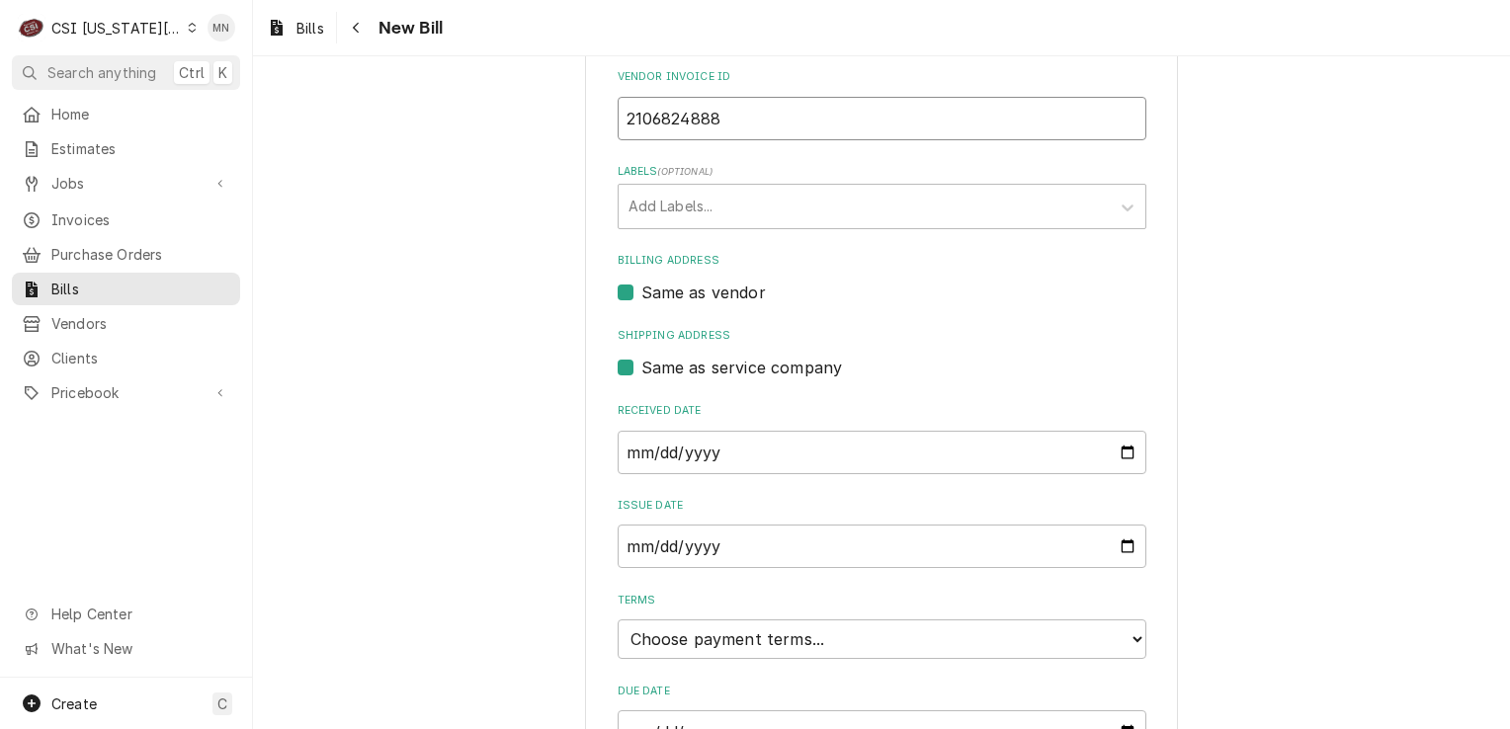
scroll to position [395, 0]
type input "2106824888"
click at [1123, 440] on input "[DATE]" at bounding box center [882, 449] width 529 height 43
click at [1123, 446] on input "[DATE]" at bounding box center [882, 449] width 529 height 43
type input "[DATE]"
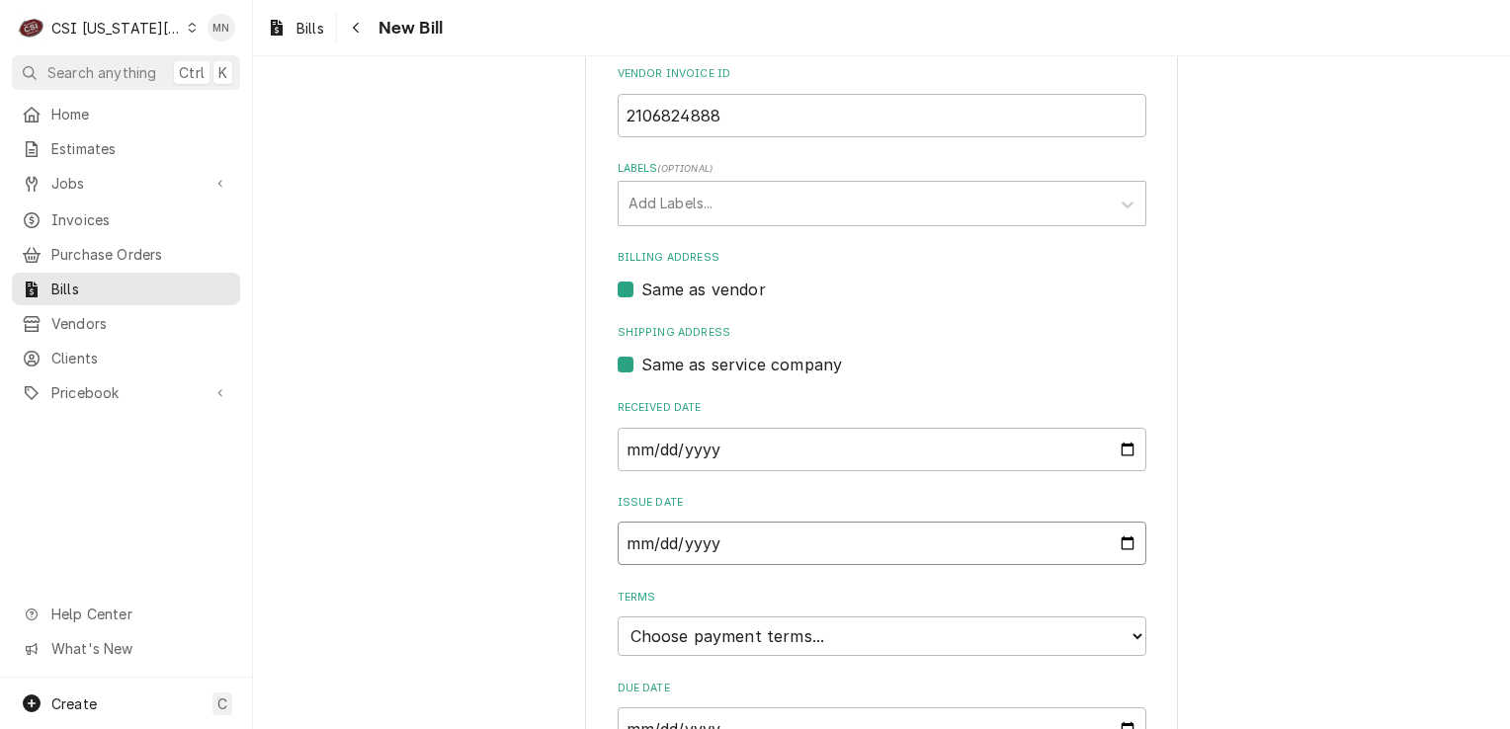
click at [1122, 540] on input "[DATE]" at bounding box center [882, 543] width 529 height 43
type input "[DATE]"
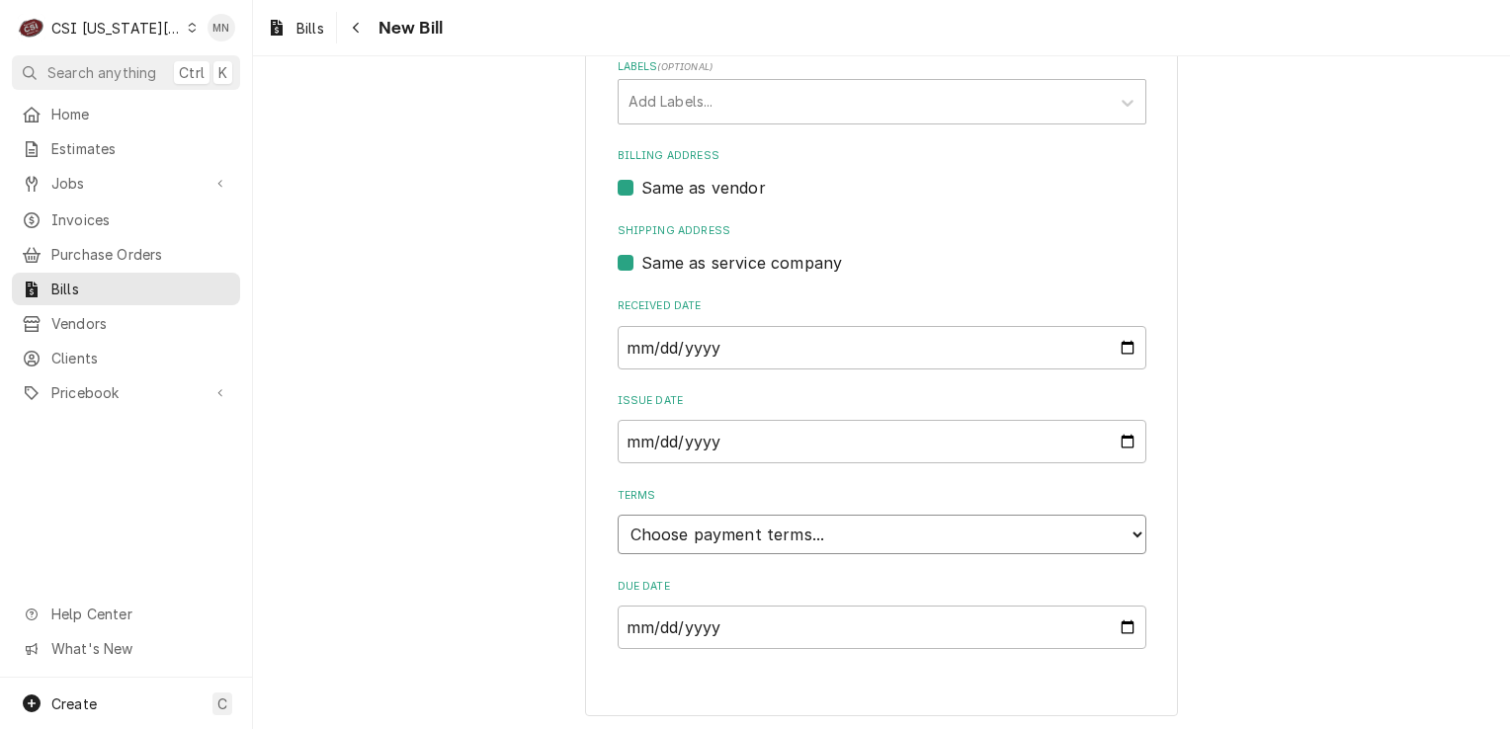
click at [789, 531] on select "Choose payment terms... Same Day Net 7 Net 14 Net 21 Net 30 Net 45 Net 60 Net 90" at bounding box center [882, 535] width 529 height 40
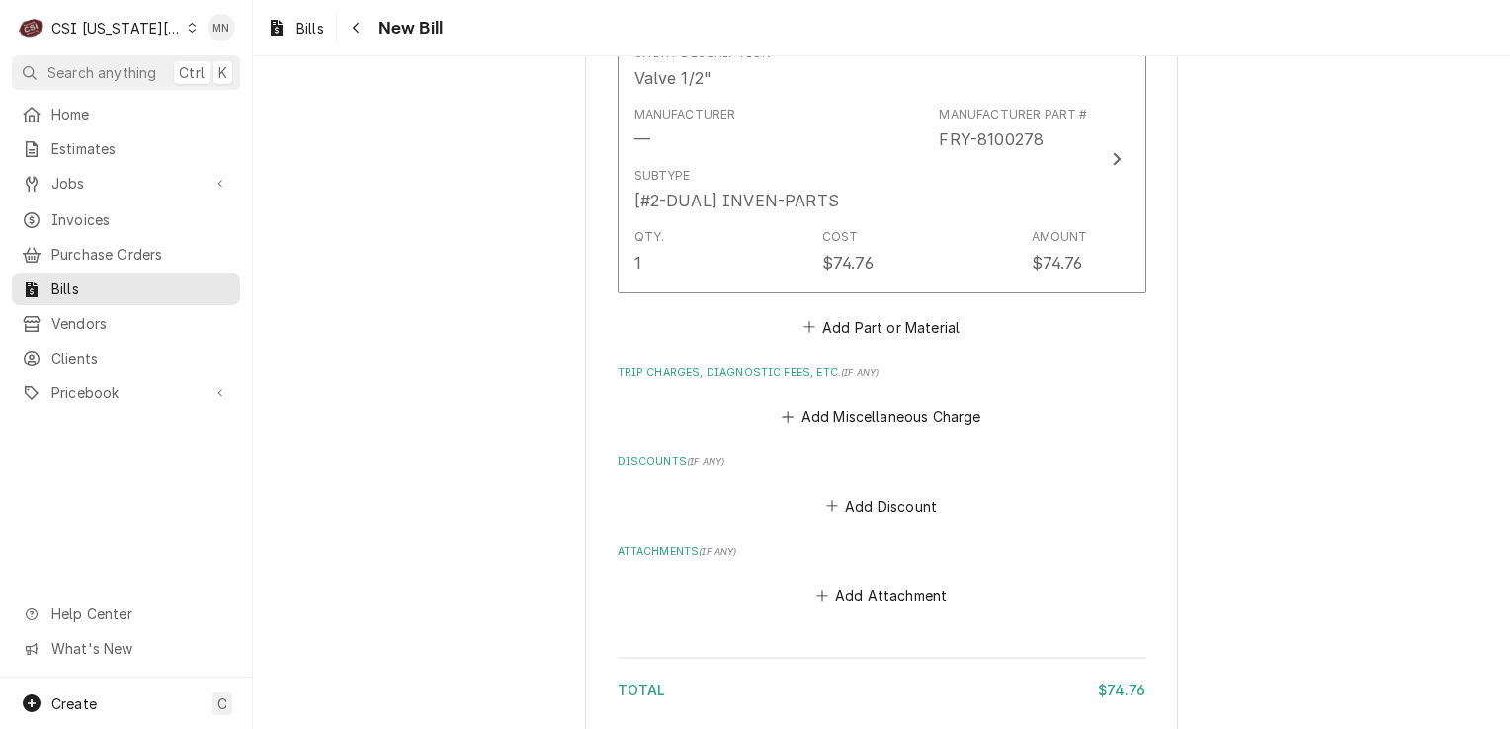
scroll to position [1474, 0]
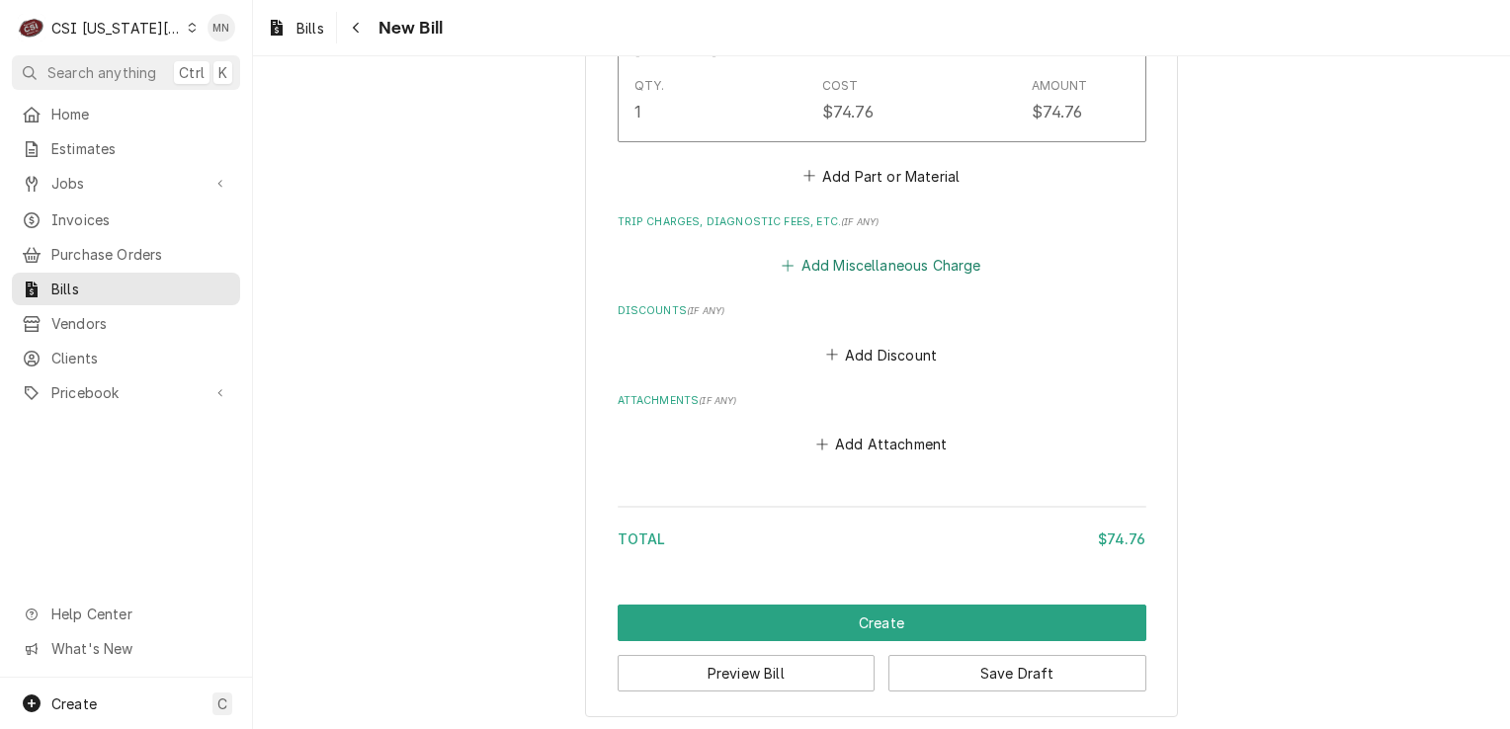
click at [868, 261] on button "Add Miscellaneous Charge" at bounding box center [882, 266] width 206 height 28
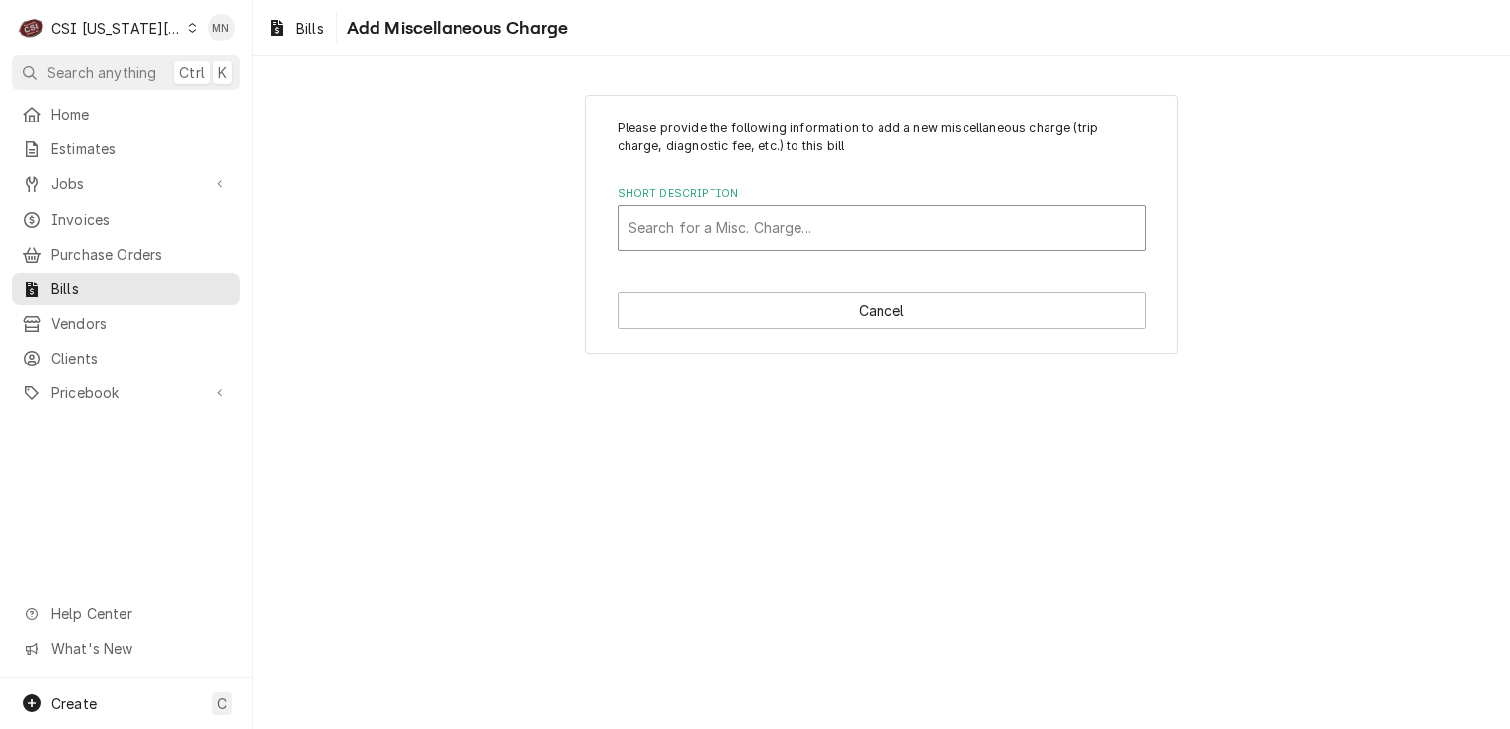
click at [792, 229] on div "Short Description" at bounding box center [882, 229] width 507 height 36
type input "ac"
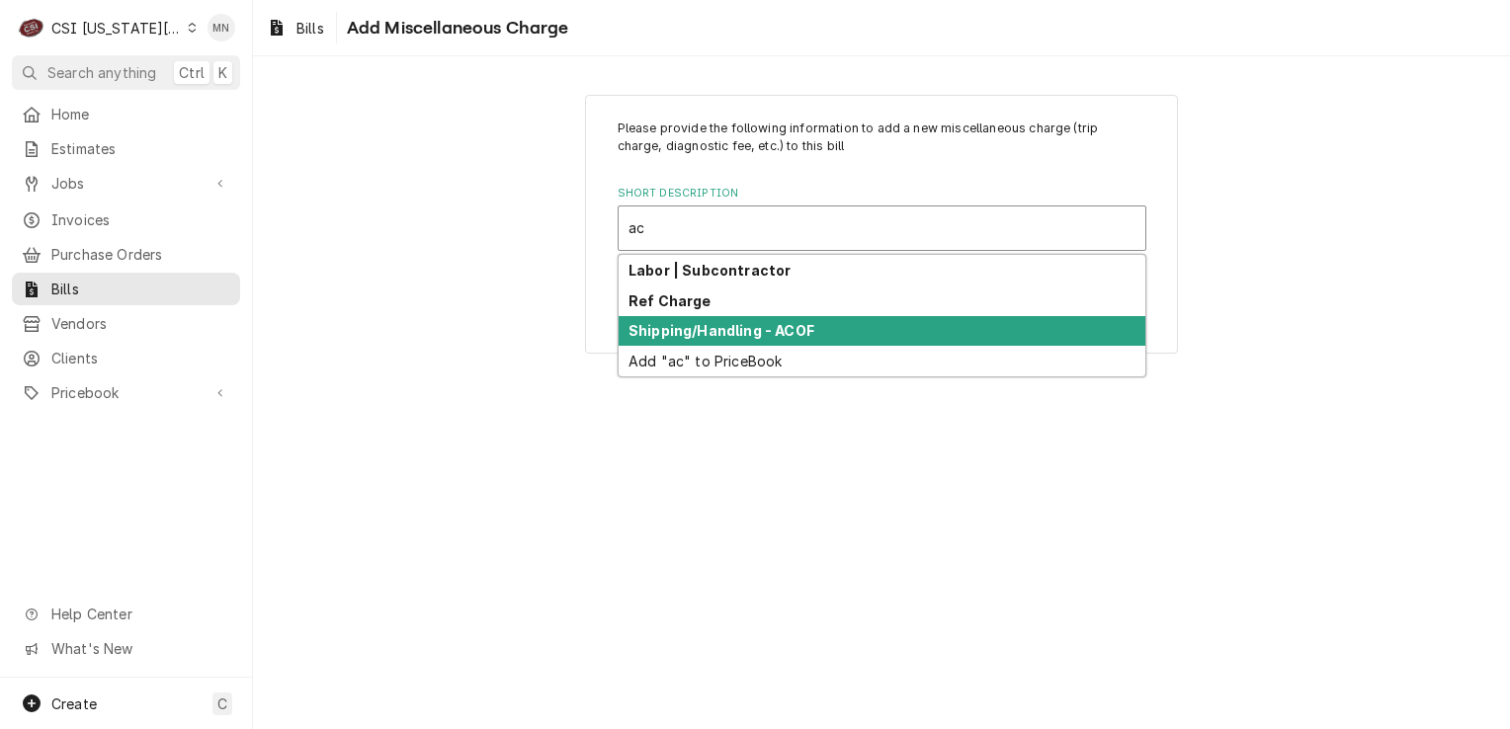
click at [748, 322] on strong "Shipping/Handling - ACOF" at bounding box center [722, 330] width 186 height 17
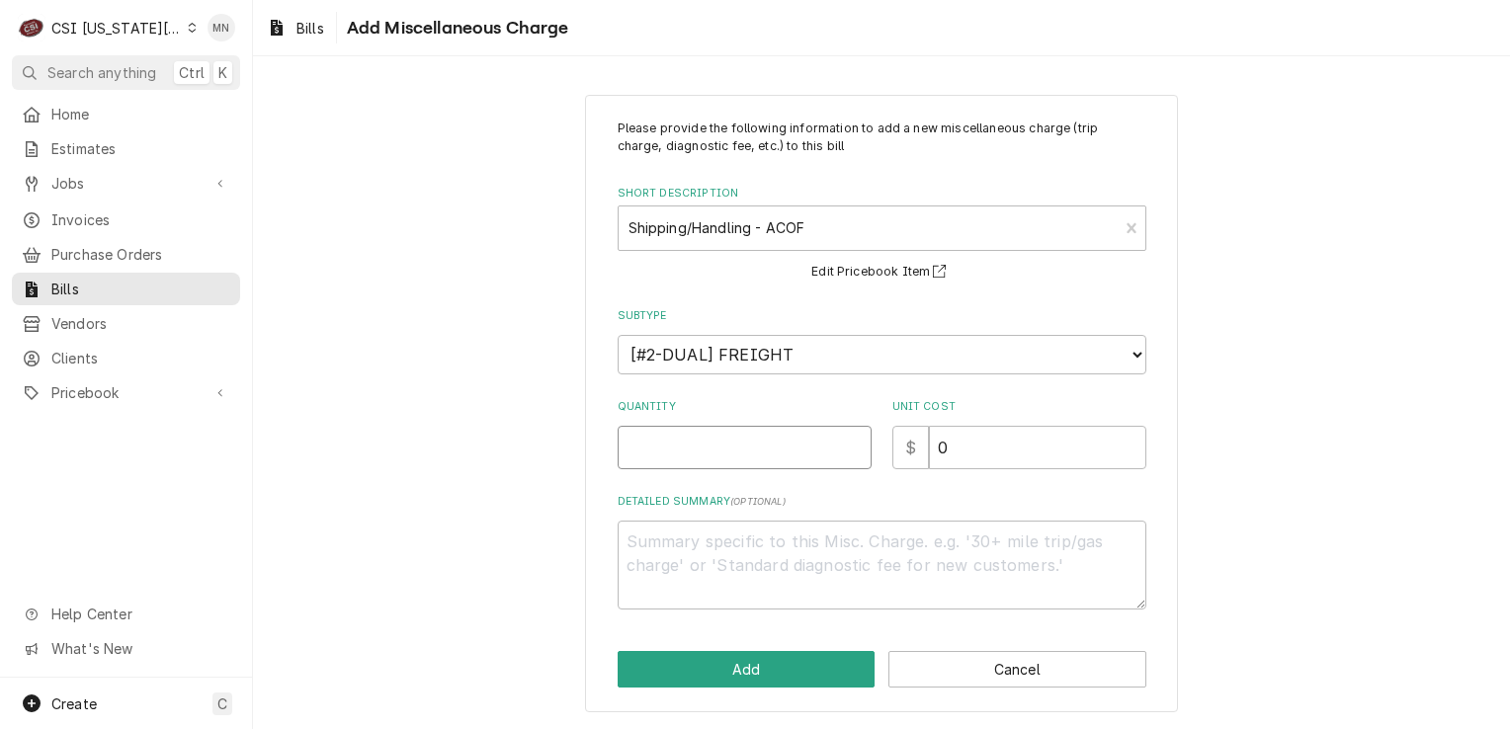
click at [696, 453] on input "Quantity" at bounding box center [745, 447] width 254 height 43
type textarea "x"
type input "1"
type textarea "x"
type input "5"
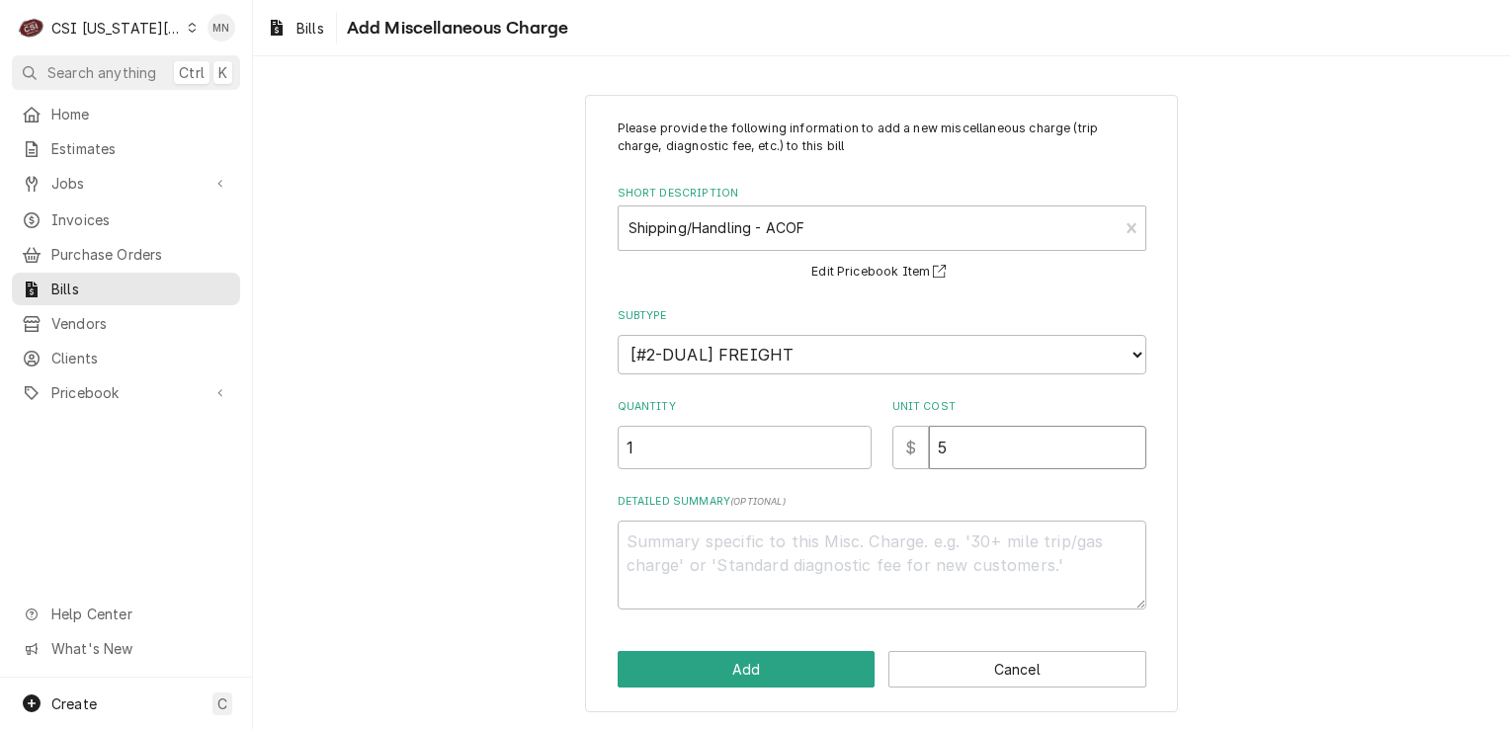
type textarea "x"
type input "51"
type textarea "x"
type input "51.0"
type textarea "x"
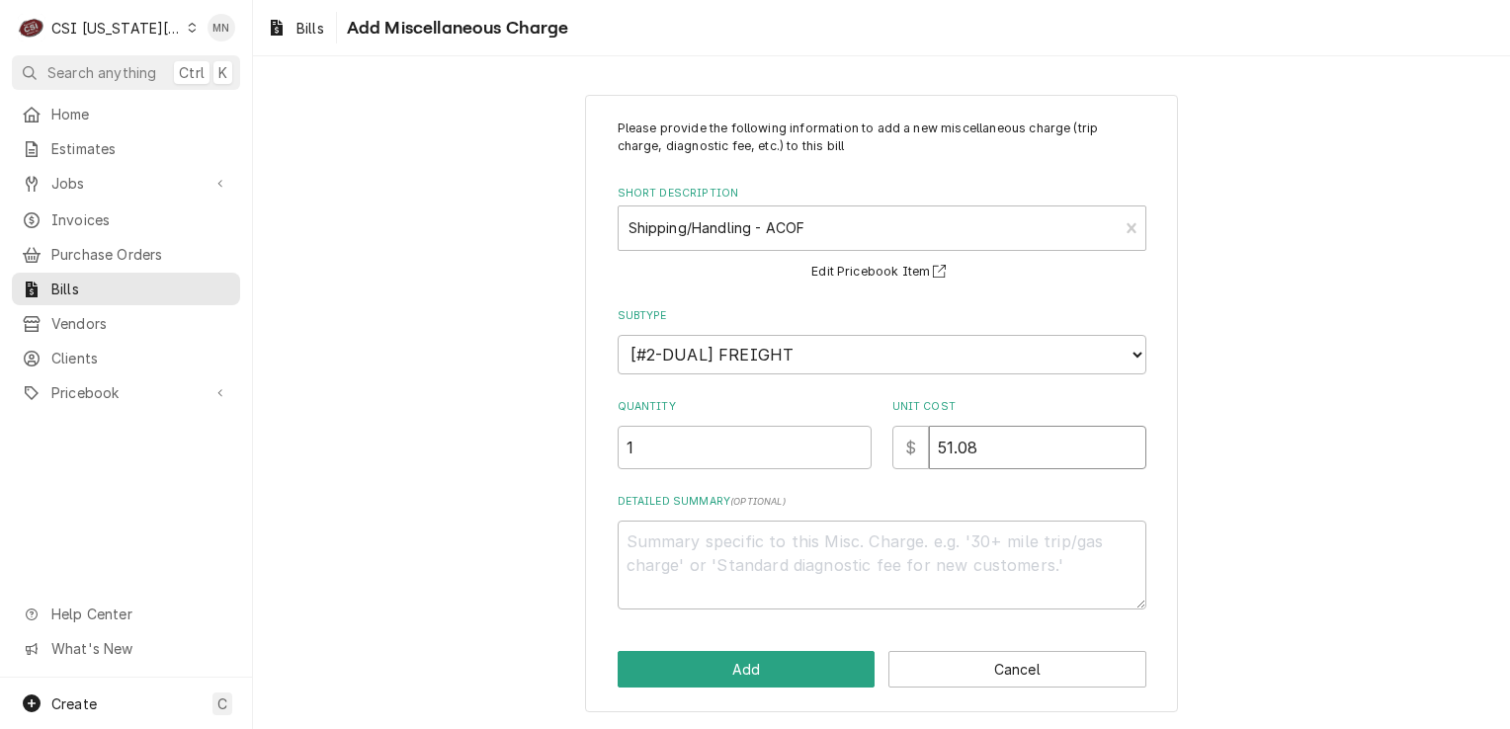
type input "51.08"
type textarea "x"
type textarea "P"
type textarea "x"
type textarea "Pa"
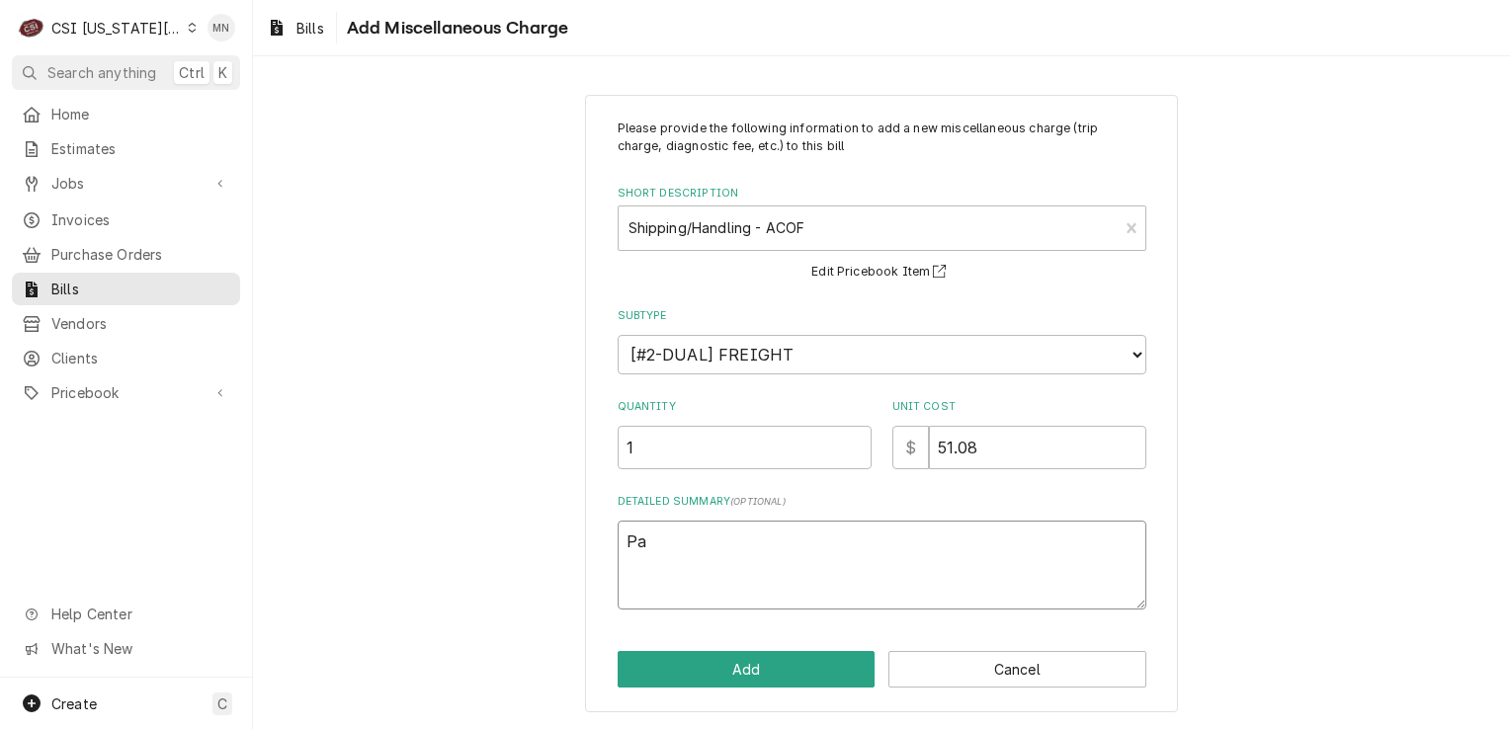
type textarea "x"
type textarea "Par"
type textarea "x"
type textarea "Part"
type textarea "x"
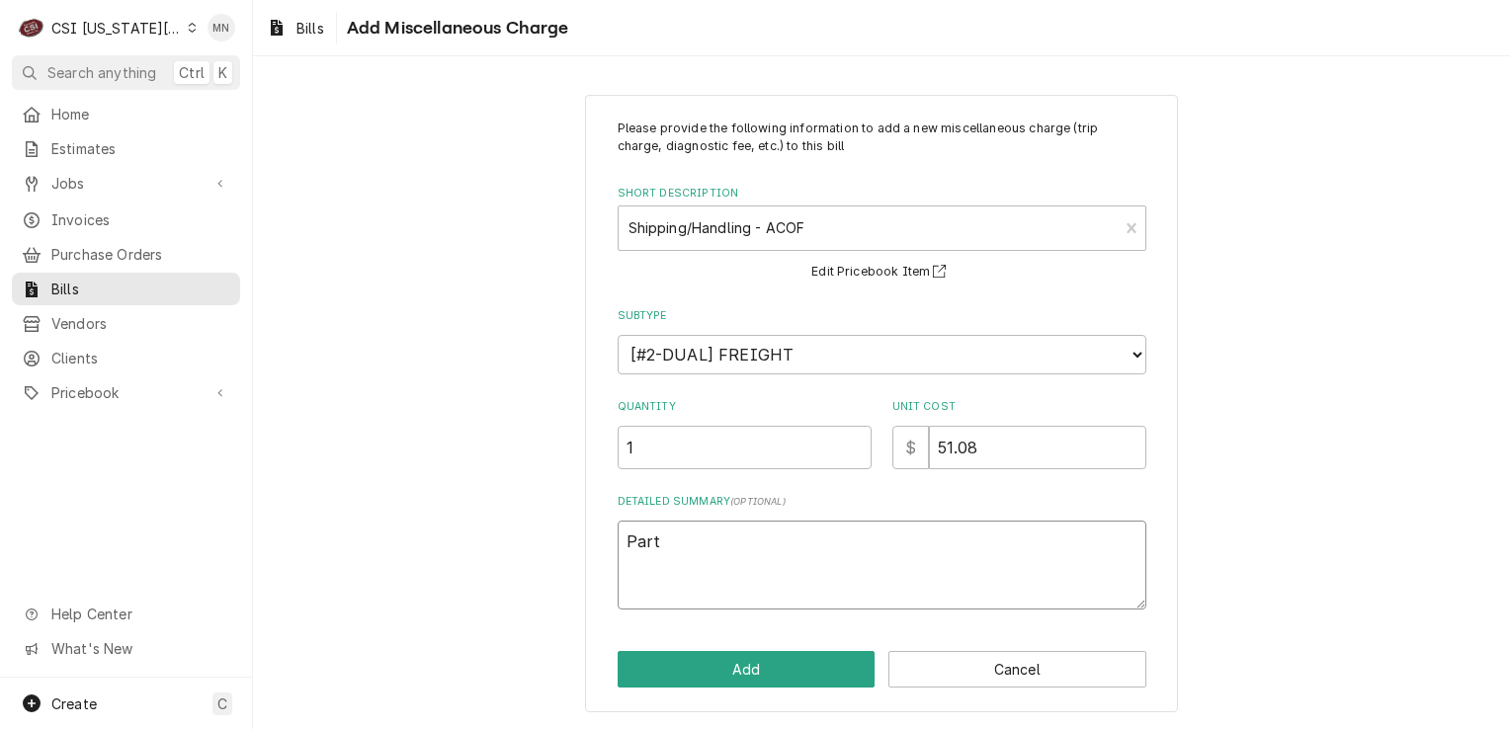
type textarea "Parts"
type textarea "x"
type textarea "Partst"
type textarea "x"
type textarea "Partsto"
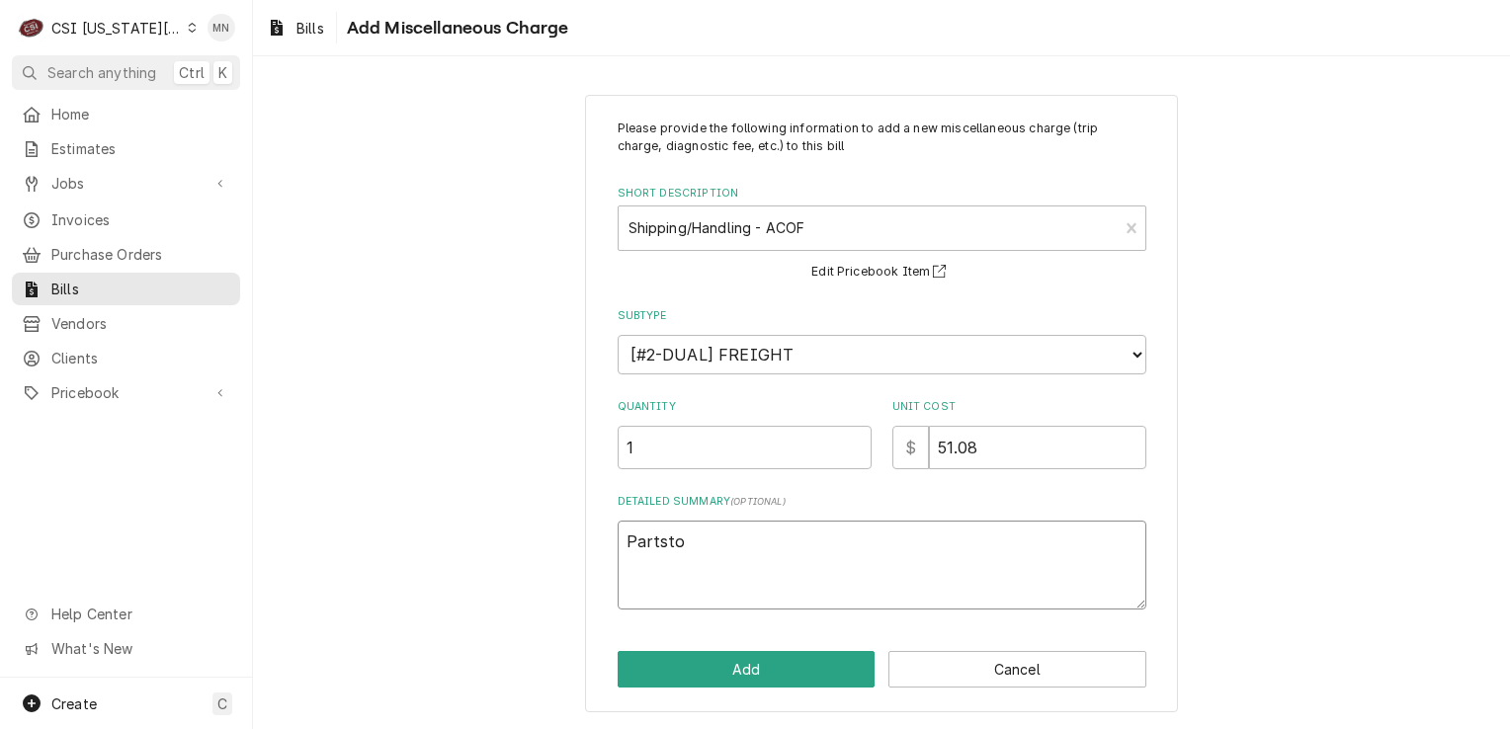
type textarea "x"
type textarea "Partstow"
type textarea "x"
type textarea "Partstown"
type textarea "x"
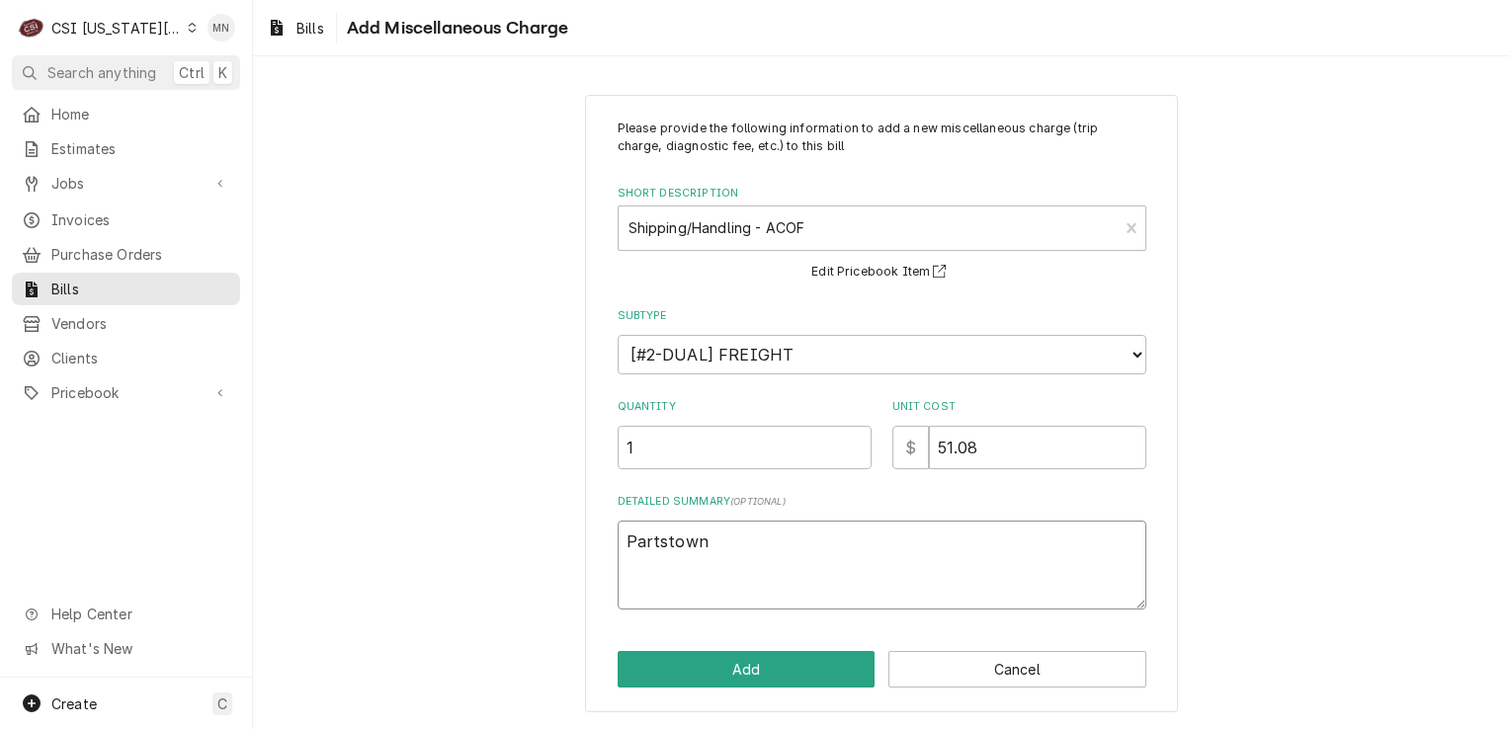
type textarea "Partstown"
type textarea "x"
type textarea "Partstown 2"
type textarea "x"
type textarea "Partstown 21"
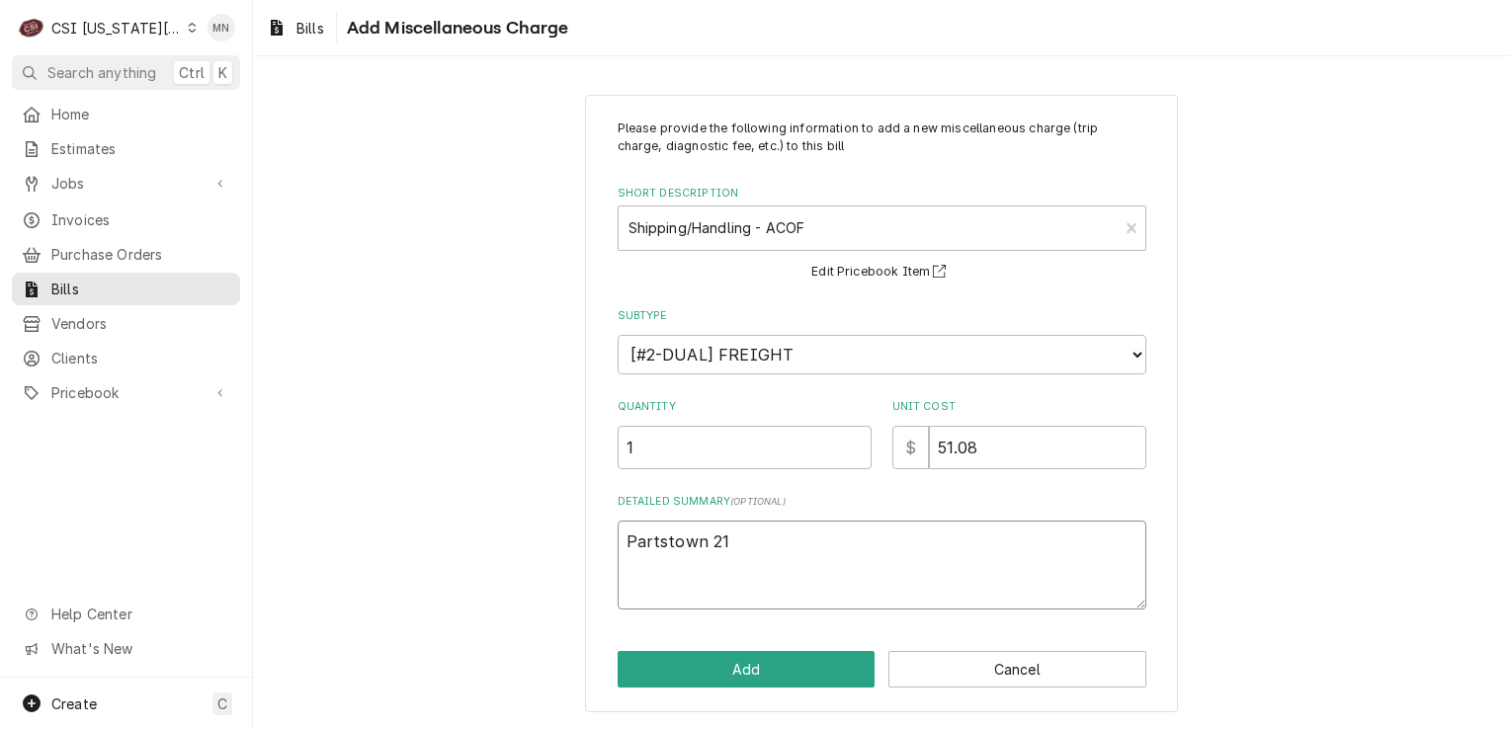
type textarea "x"
type textarea "Partstown 210"
type textarea "x"
type textarea "Partstown 2106"
type textarea "x"
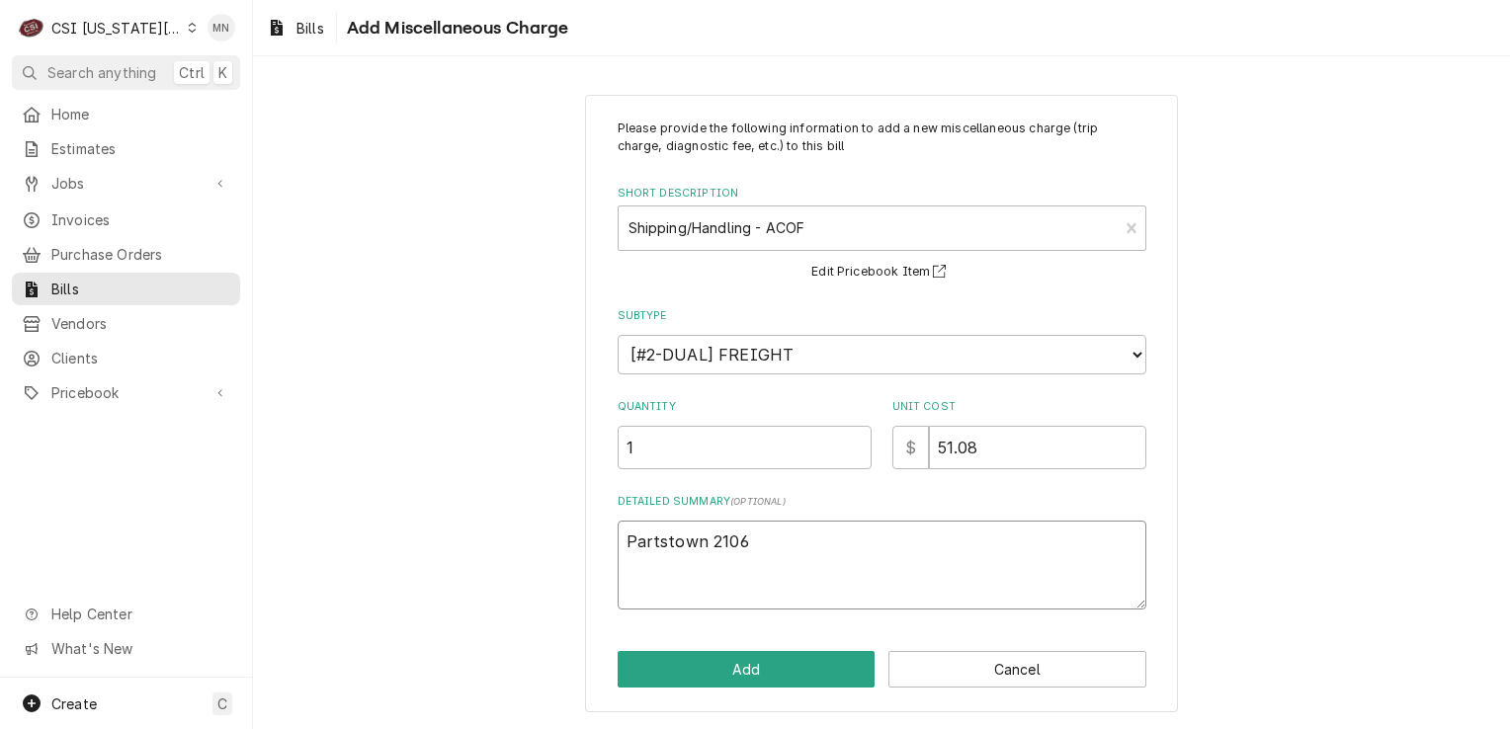
type textarea "Partstown 21068"
type textarea "x"
type textarea "Partstown 210682"
type textarea "x"
type textarea "Partstown 2106824"
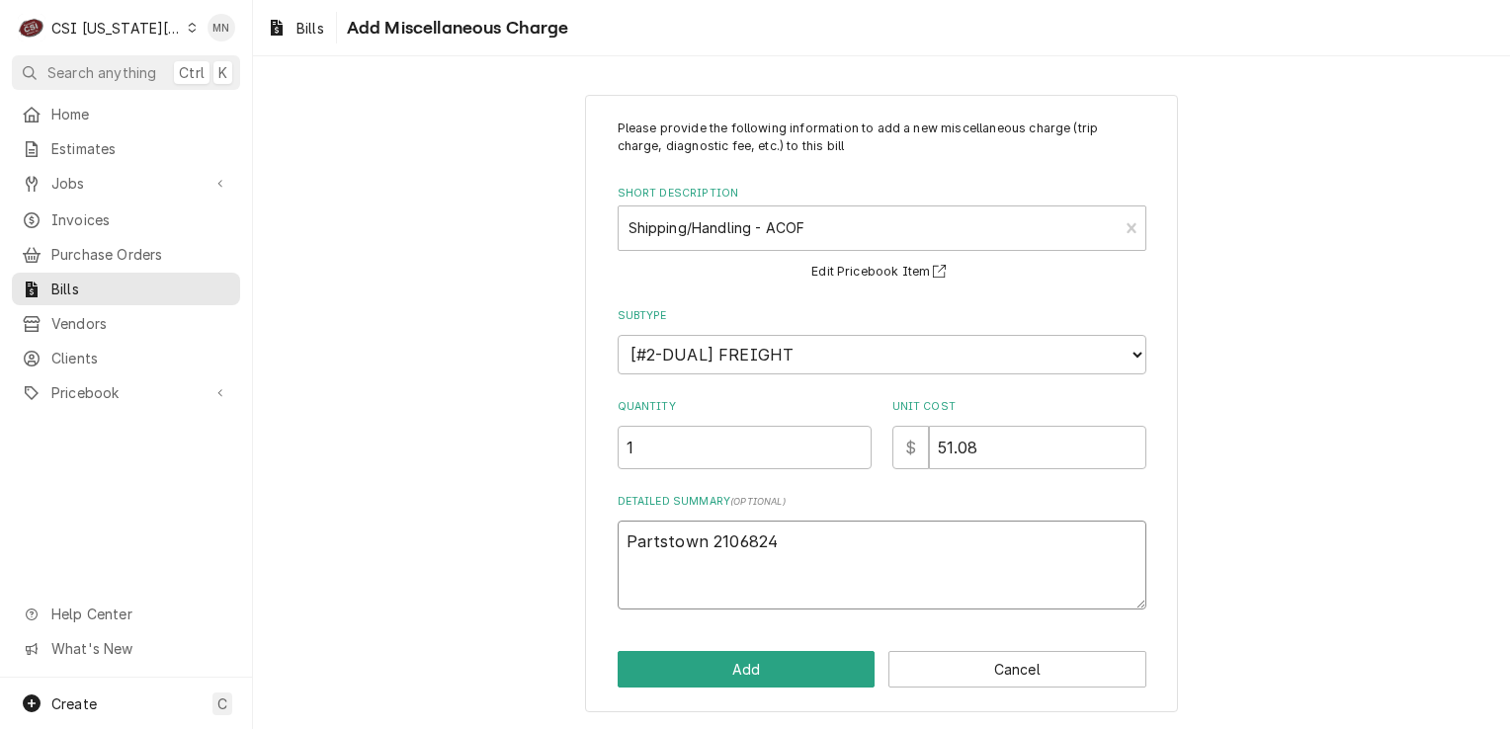
type textarea "x"
type textarea "Partstown 21068248"
type textarea "x"
type textarea "Partstown 210682488"
type textarea "x"
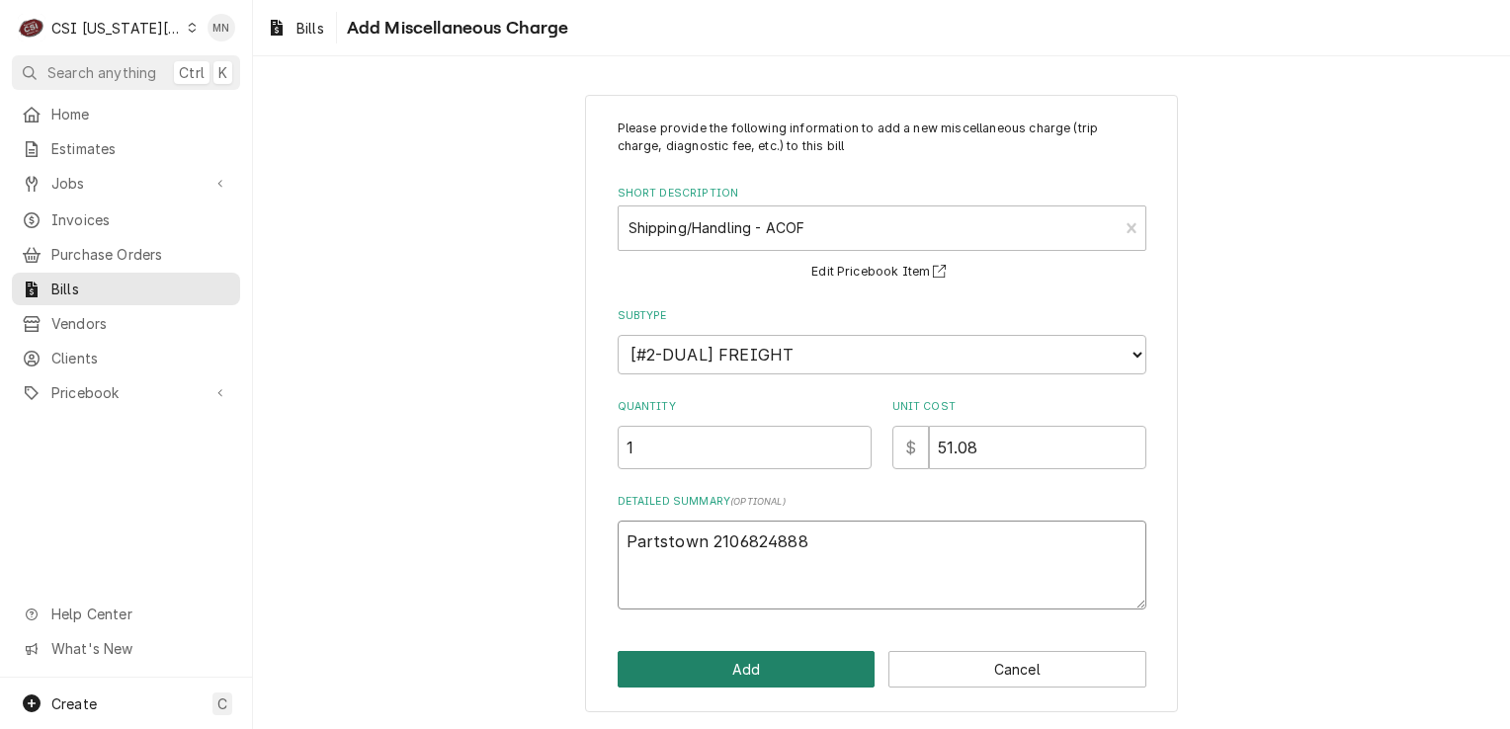
type textarea "Partstown 2106824888"
click at [775, 664] on button "Add" at bounding box center [747, 669] width 258 height 37
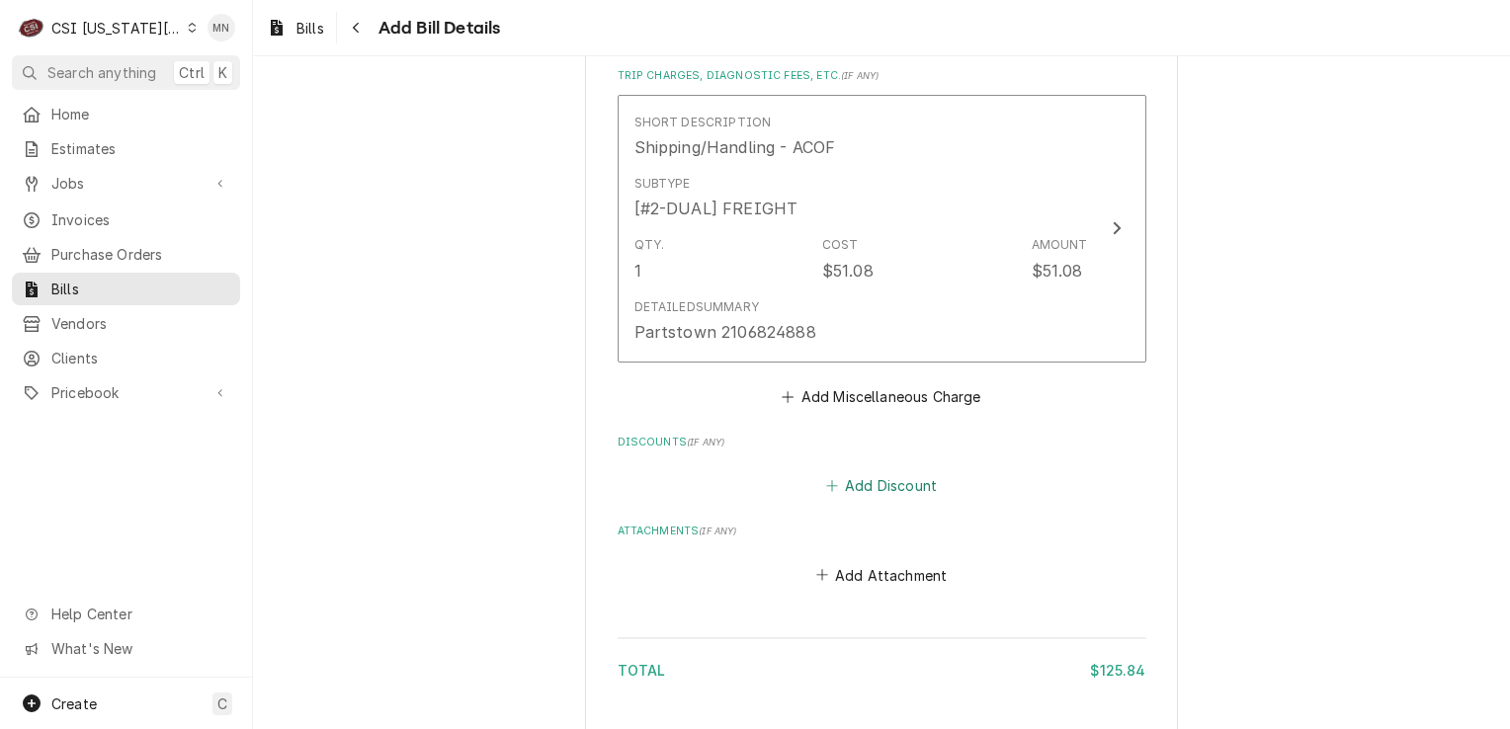
scroll to position [1752, 0]
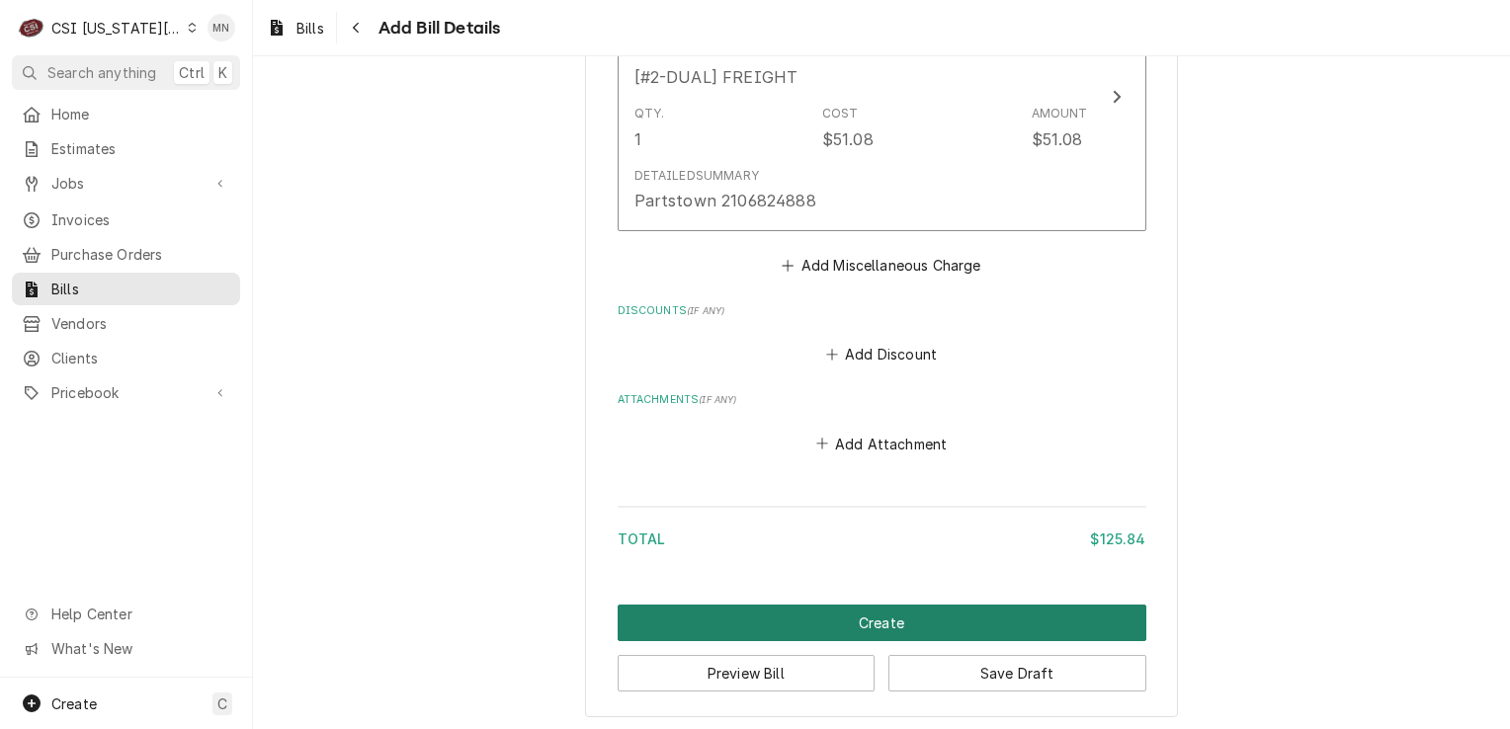
click at [875, 612] on button "Create" at bounding box center [882, 623] width 529 height 37
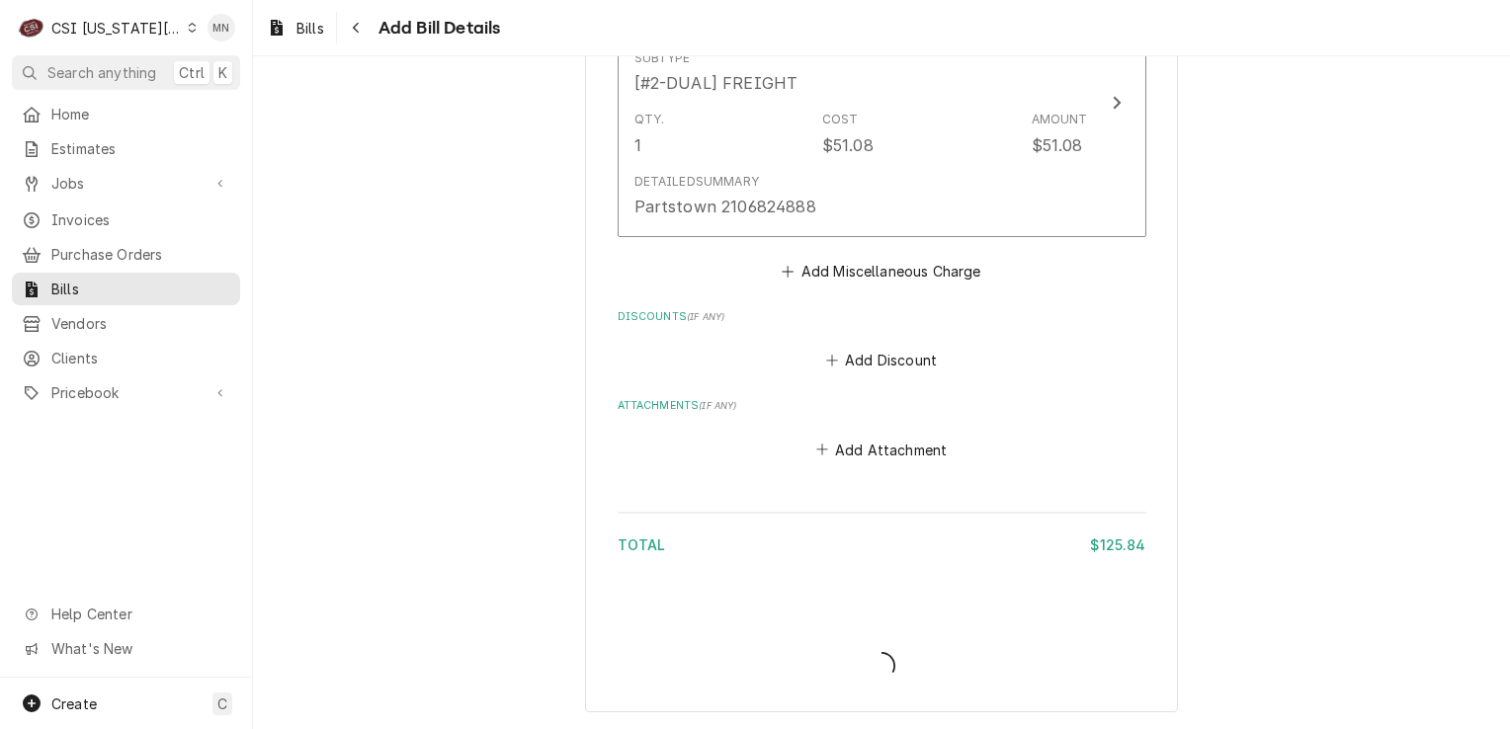
scroll to position [1741, 0]
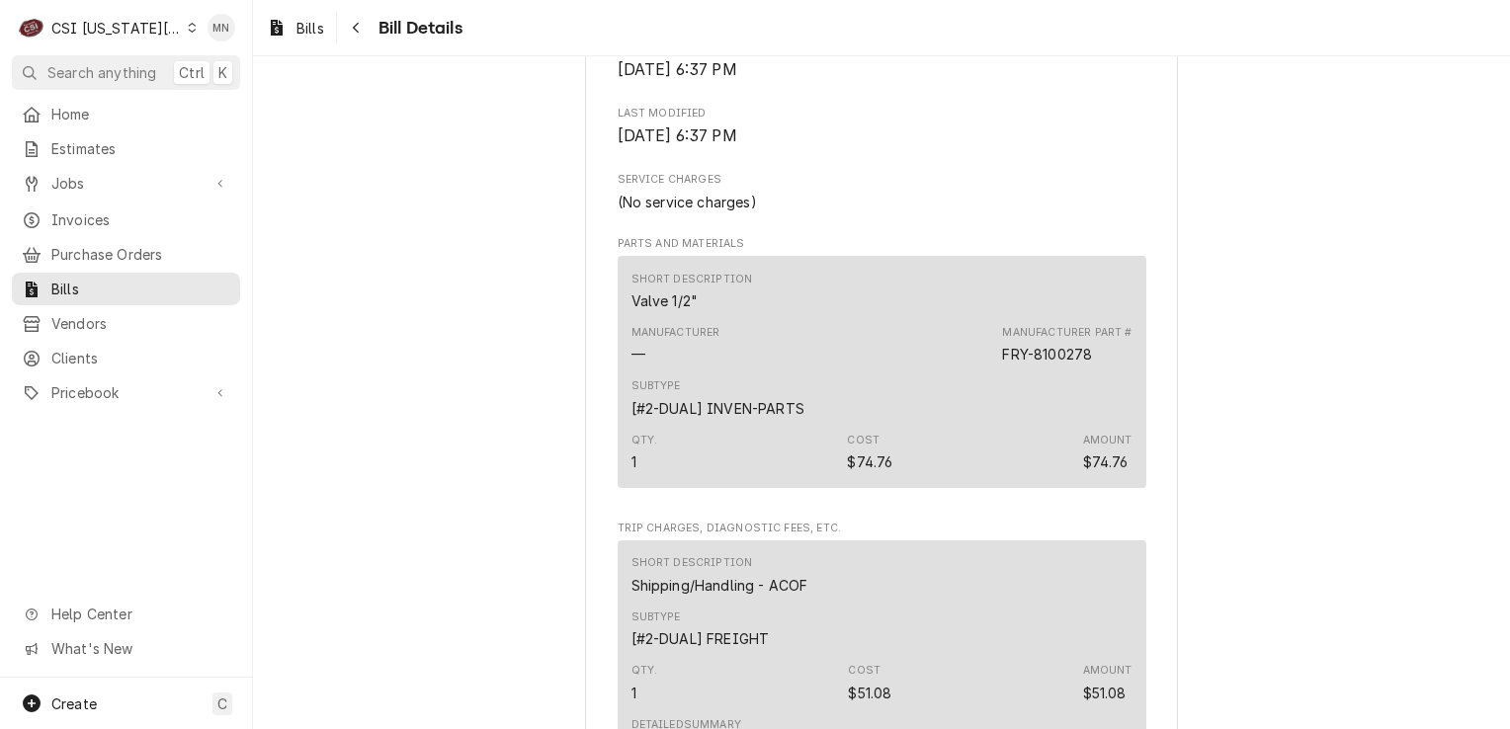
scroll to position [721, 0]
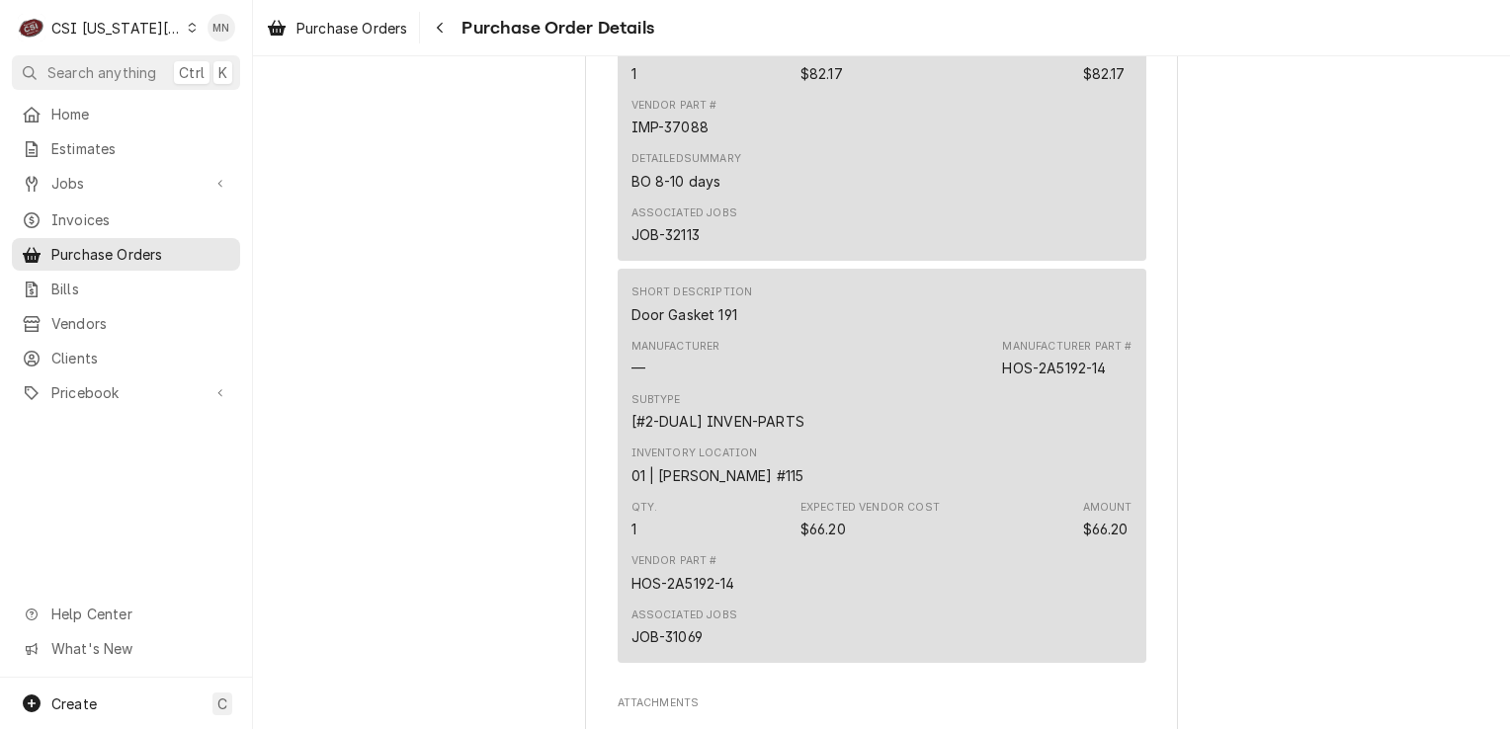
scroll to position [1977, 0]
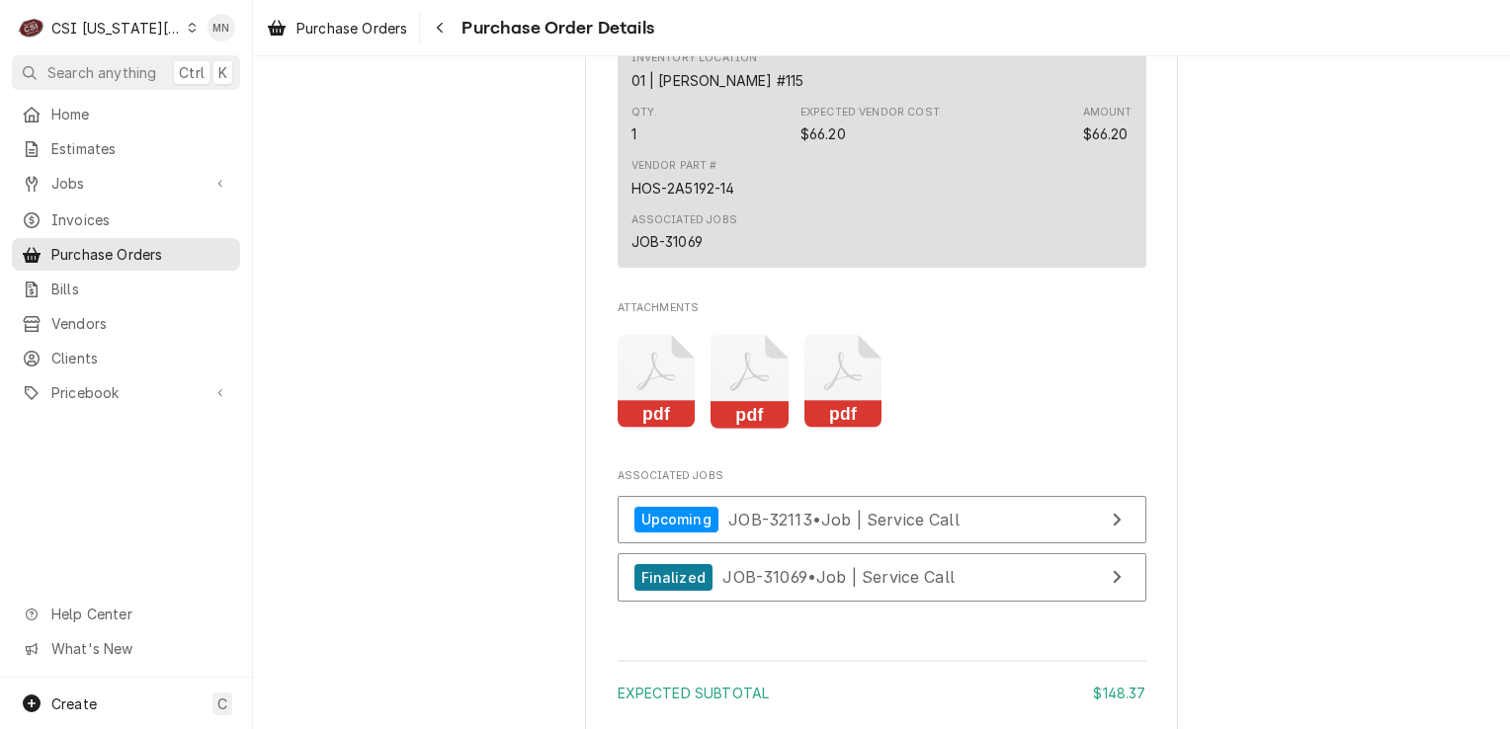
click at [820, 425] on icon "Attachments" at bounding box center [844, 382] width 78 height 94
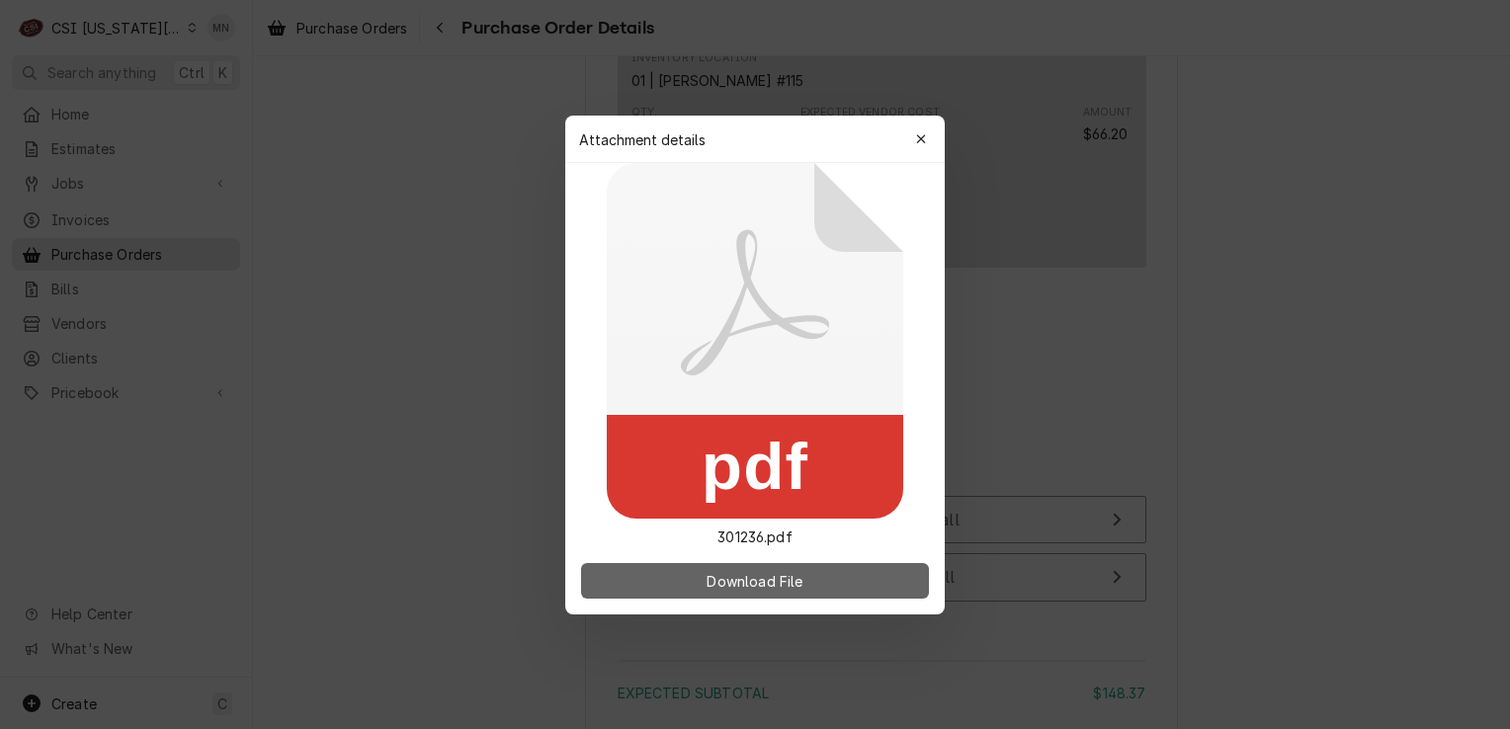
click at [782, 572] on span "Download File" at bounding box center [755, 580] width 104 height 21
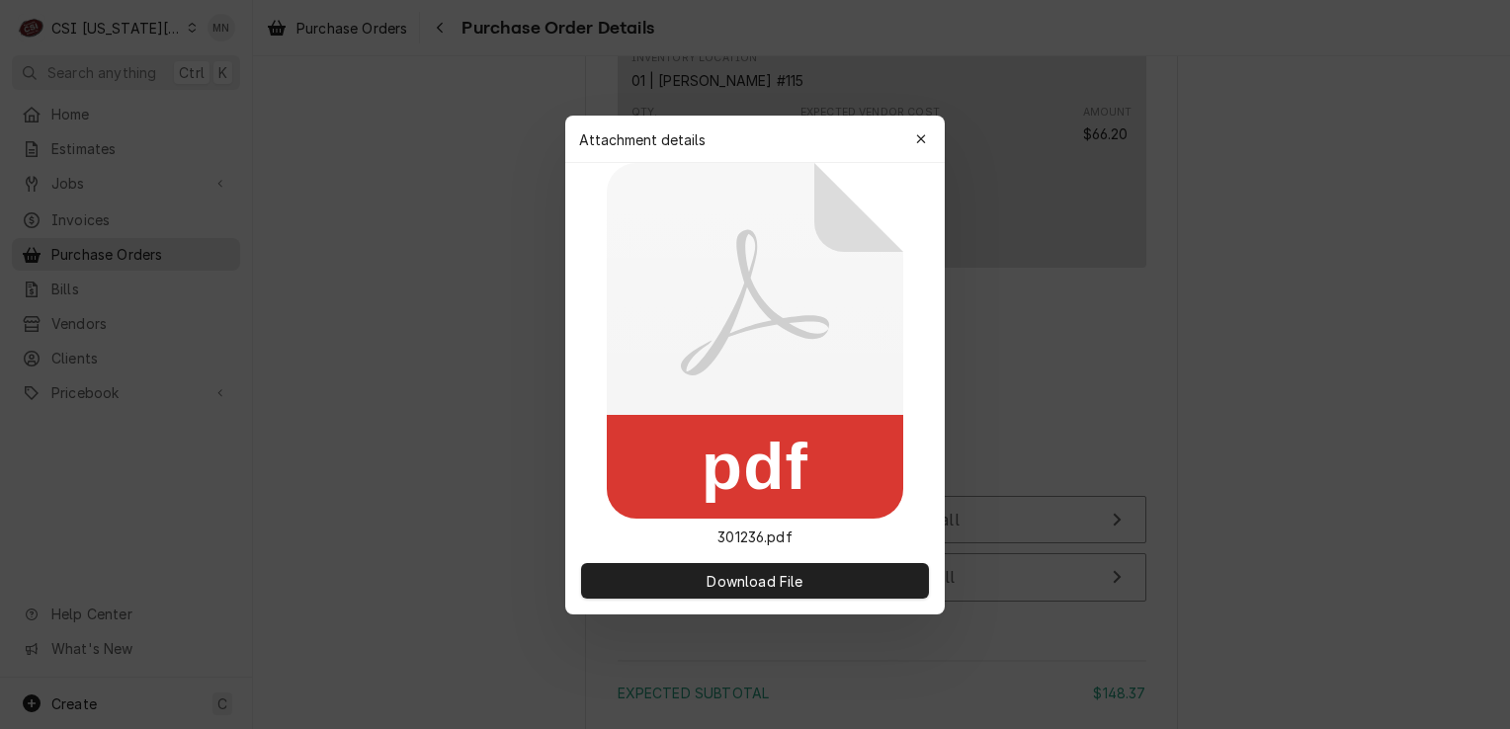
click at [1202, 381] on div at bounding box center [755, 364] width 1510 height 729
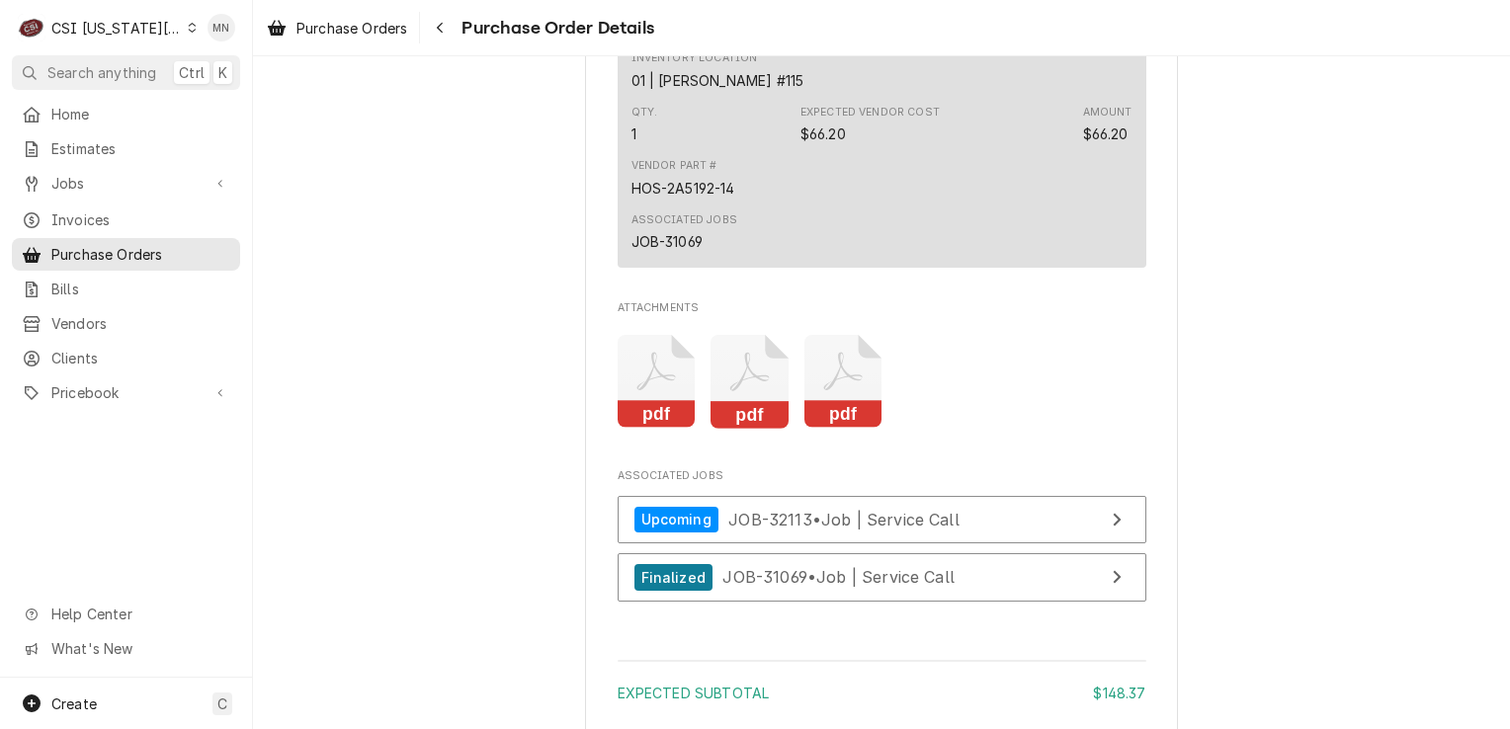
click at [737, 429] on icon "Attachments" at bounding box center [750, 382] width 78 height 94
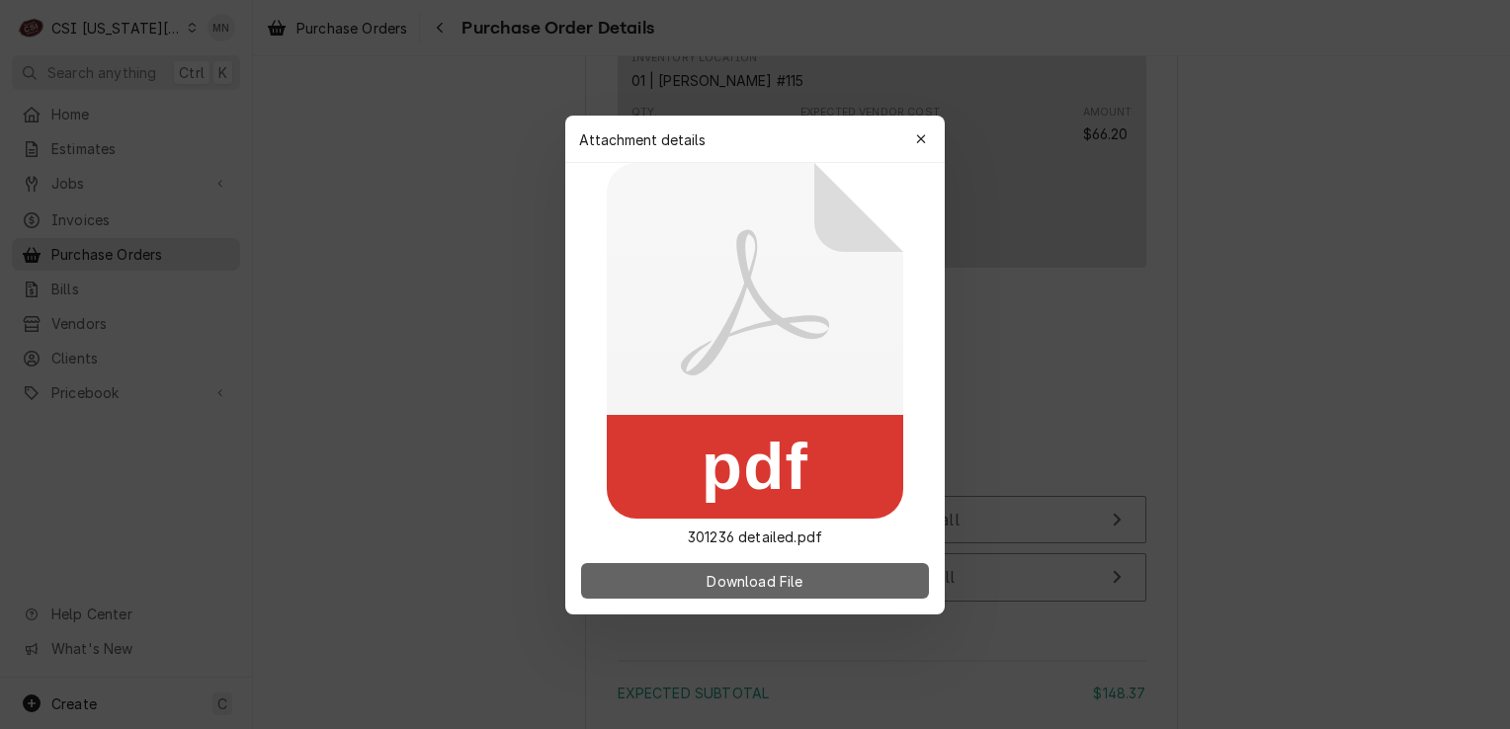
click at [766, 579] on span "Download File" at bounding box center [755, 580] width 104 height 21
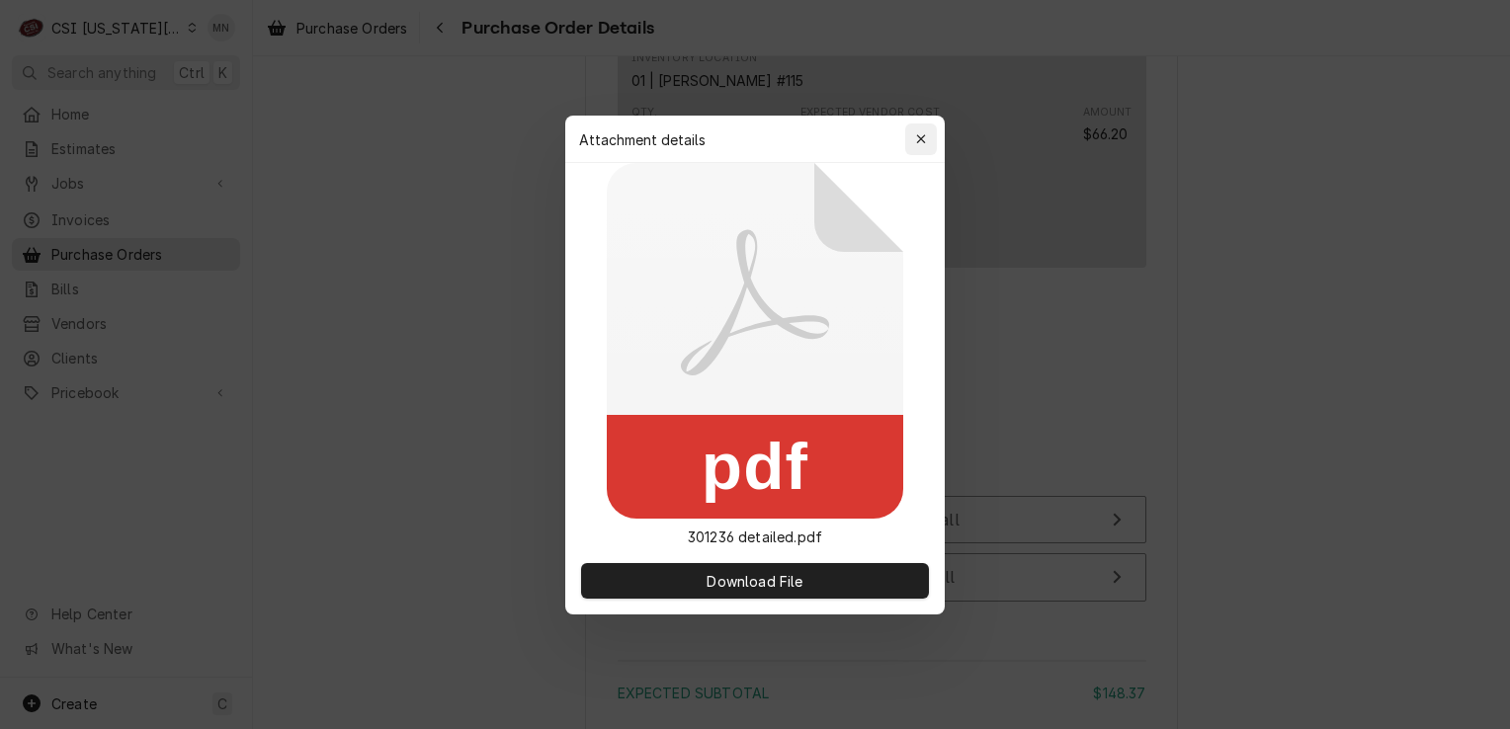
click at [930, 130] on button "button" at bounding box center [921, 140] width 32 height 32
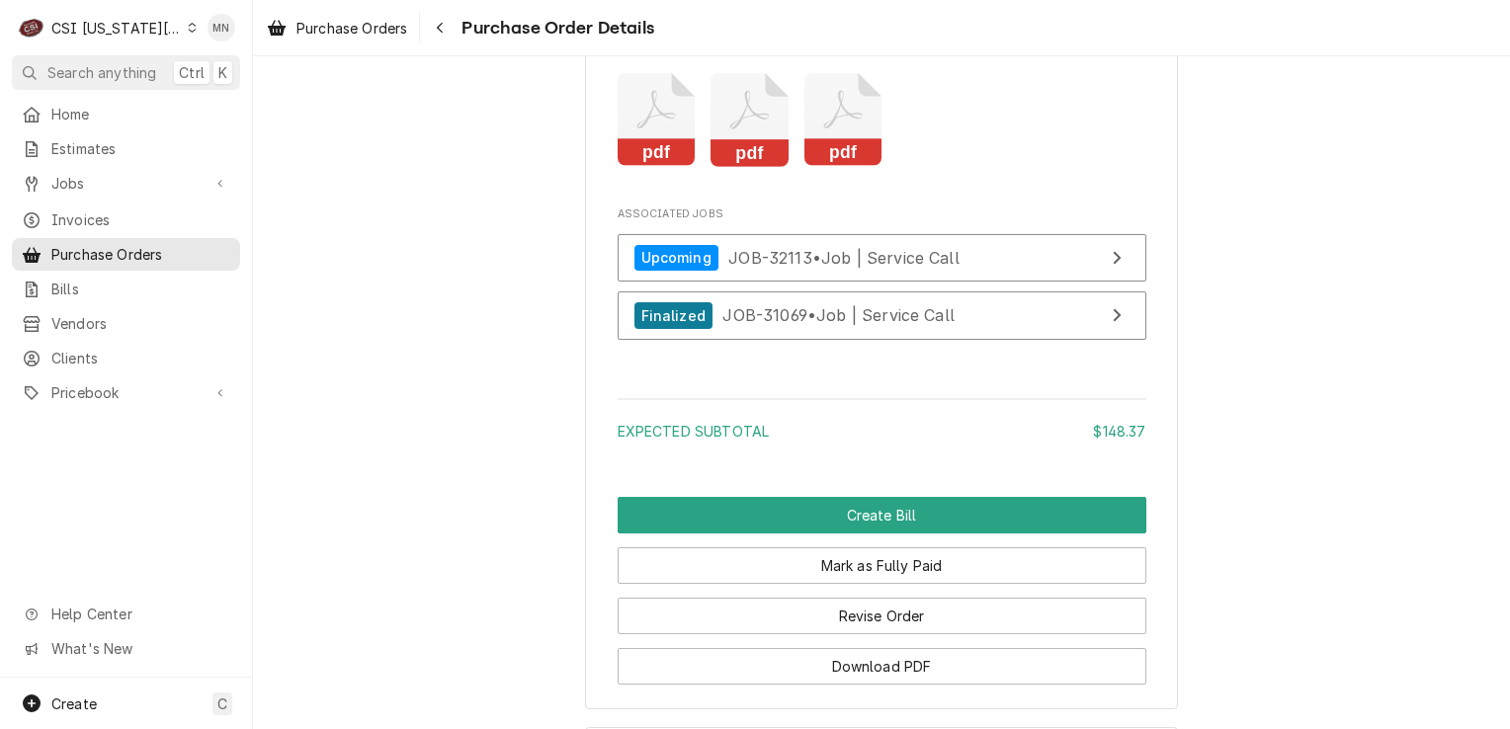
scroll to position [2273, 0]
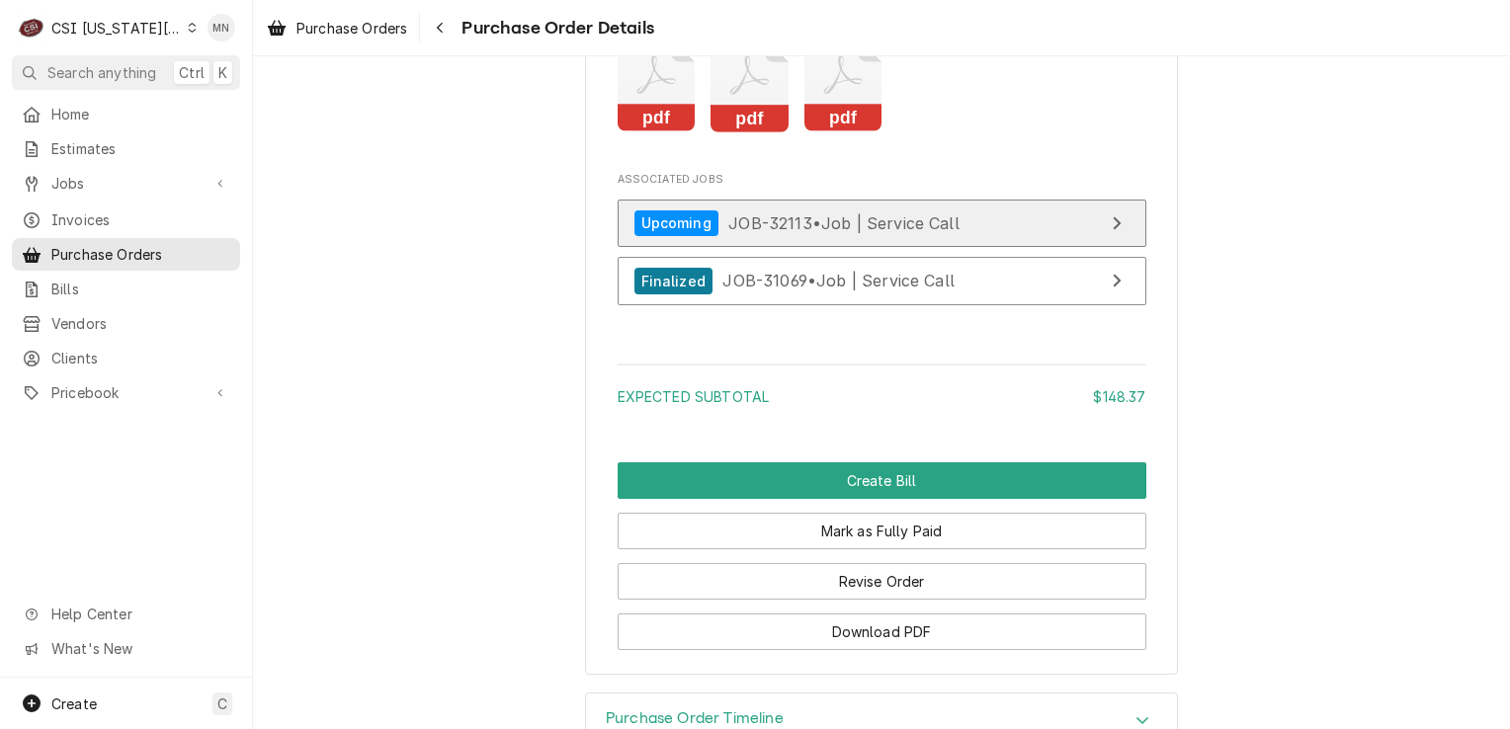
click at [894, 248] on link "Upcoming JOB-32113 • Job | Service Call" at bounding box center [882, 224] width 529 height 48
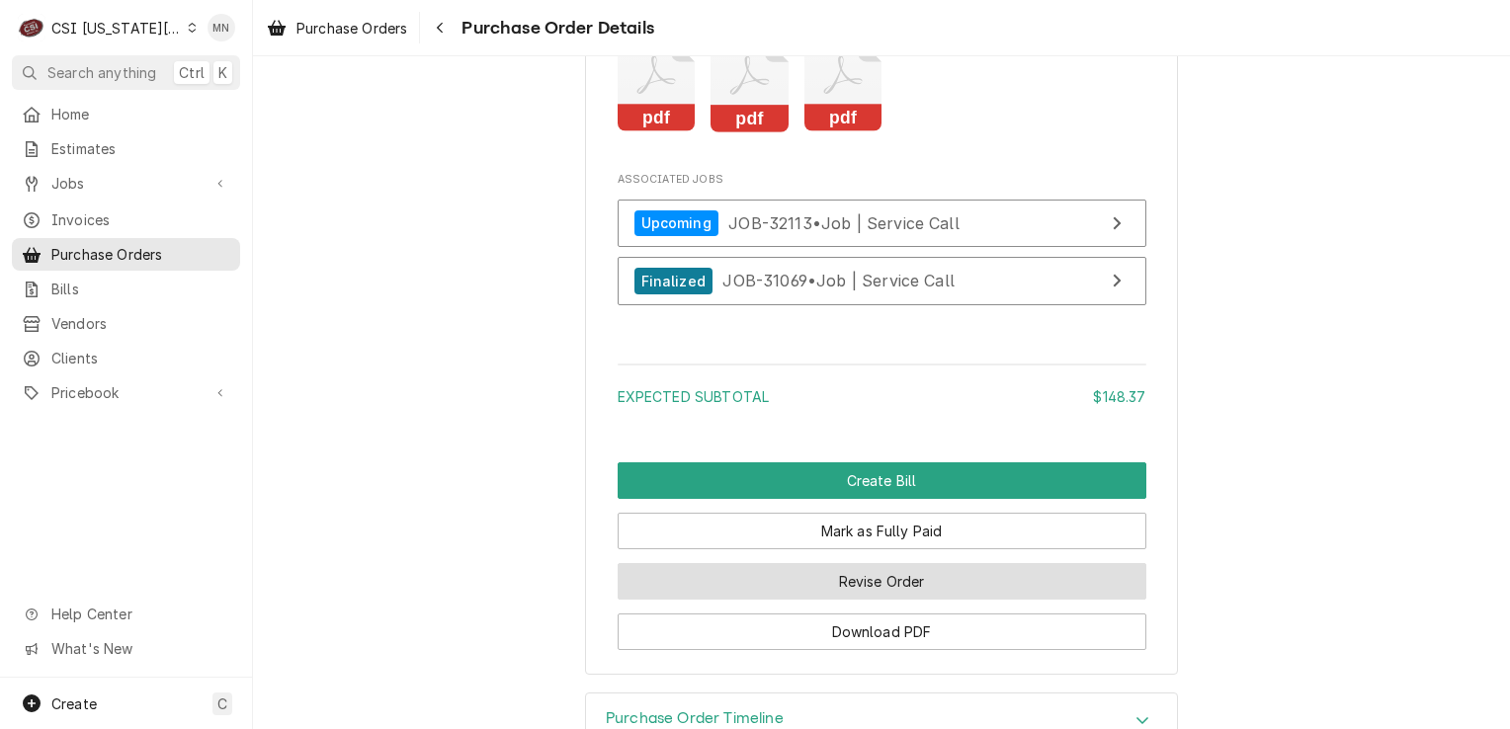
click at [894, 600] on button "Revise Order" at bounding box center [882, 581] width 529 height 37
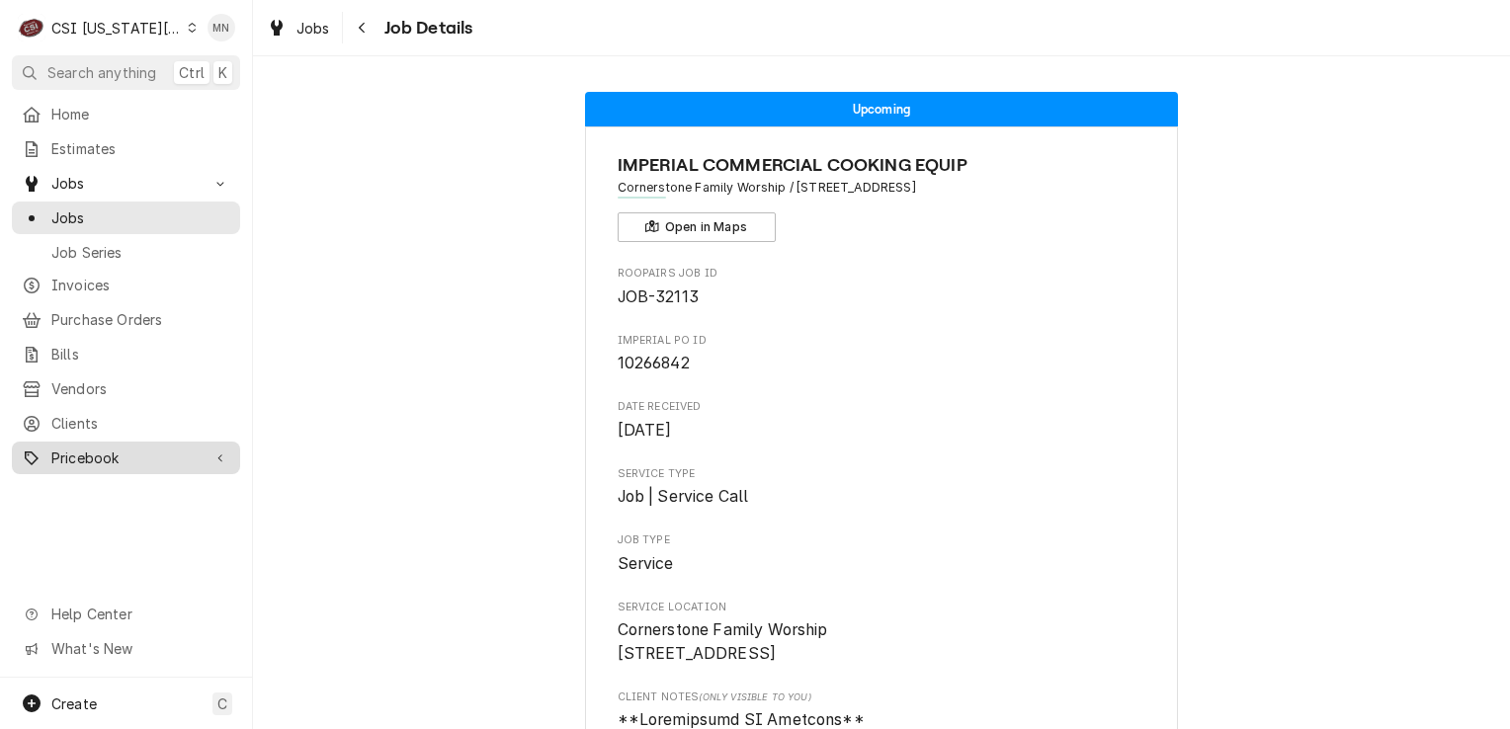
click at [95, 448] on span "Pricebook" at bounding box center [125, 458] width 149 height 21
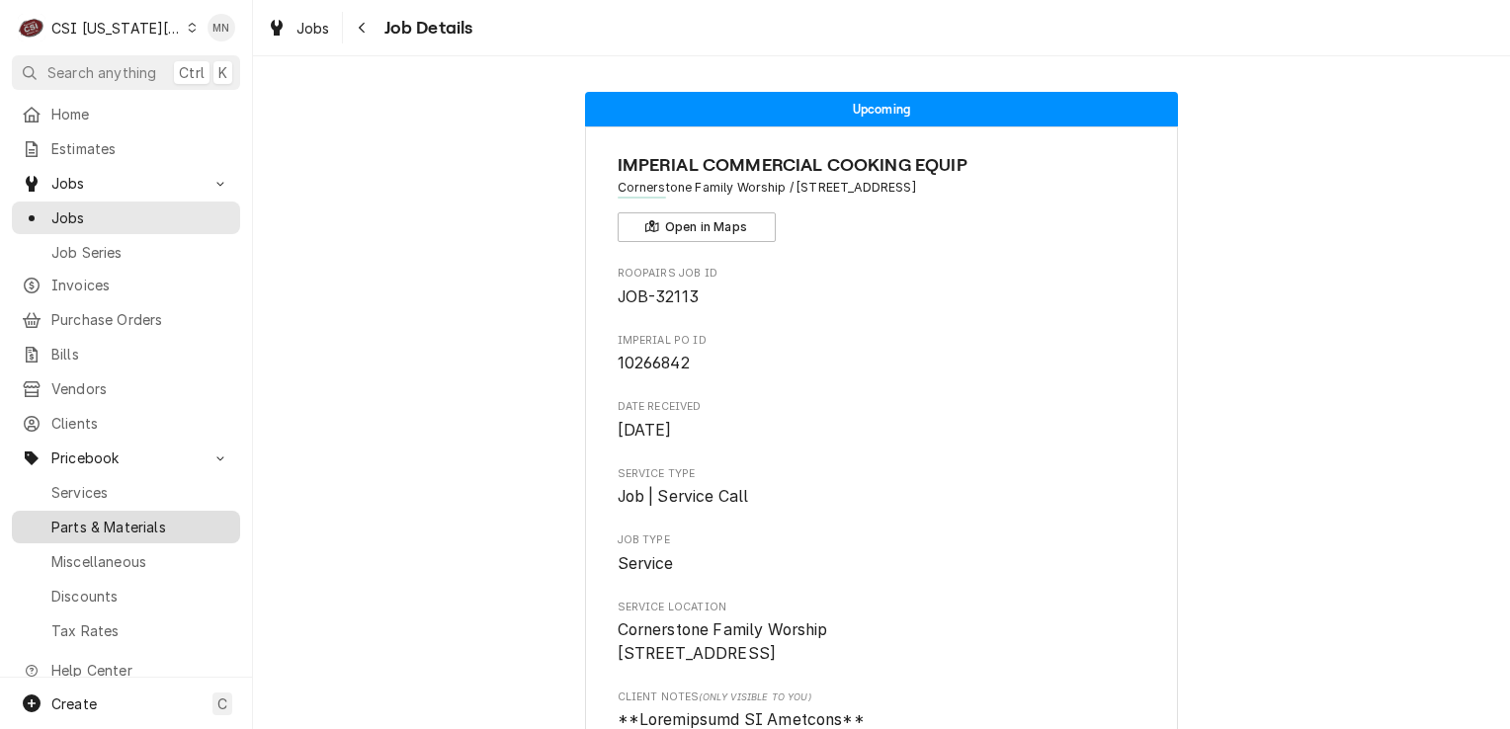
click at [115, 517] on span "Parts & Materials" at bounding box center [140, 527] width 179 height 21
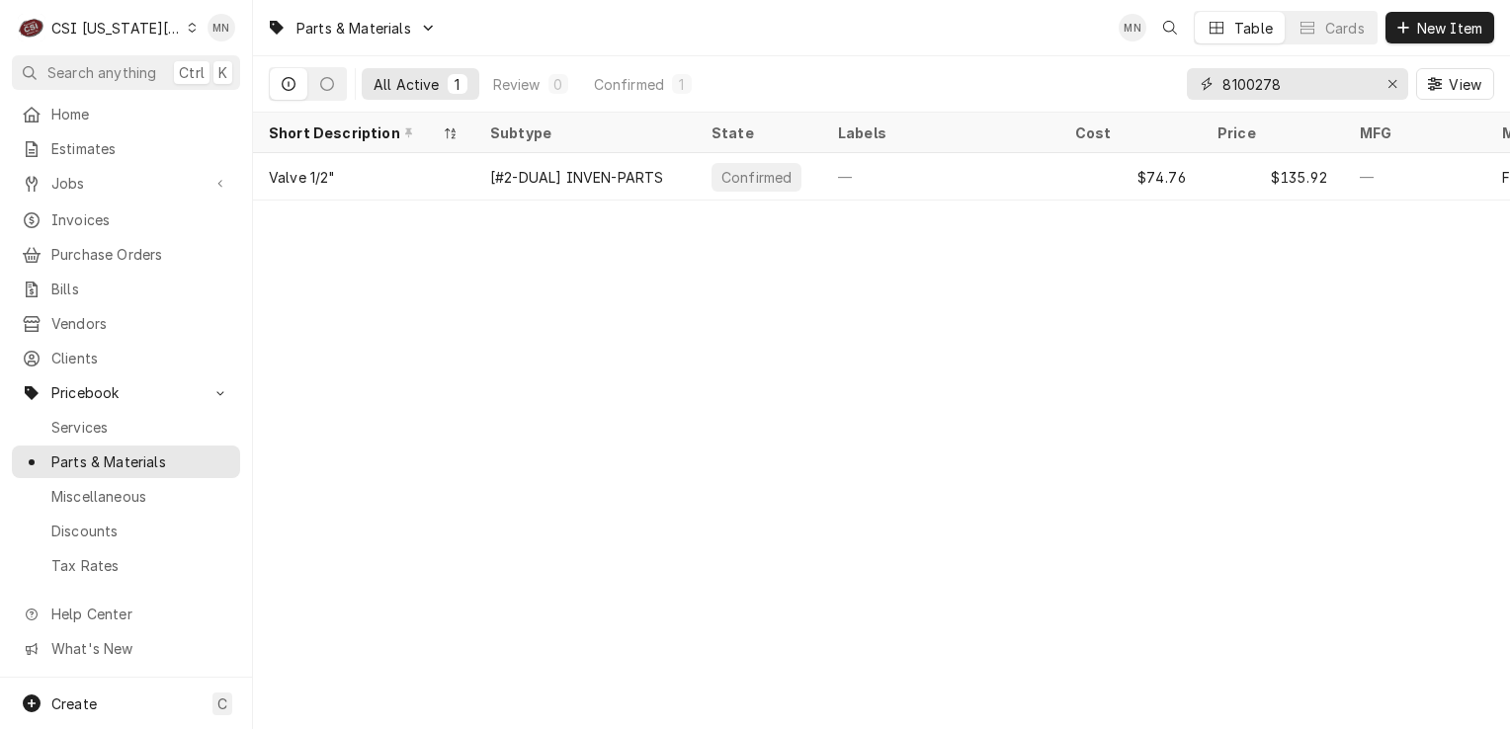
drag, startPoint x: 1289, startPoint y: 83, endPoint x: 1144, endPoint y: 86, distance: 145.3
click at [1147, 86] on div "All Active 1 Review 0 Confirmed 1 8100278 View" at bounding box center [882, 83] width 1226 height 55
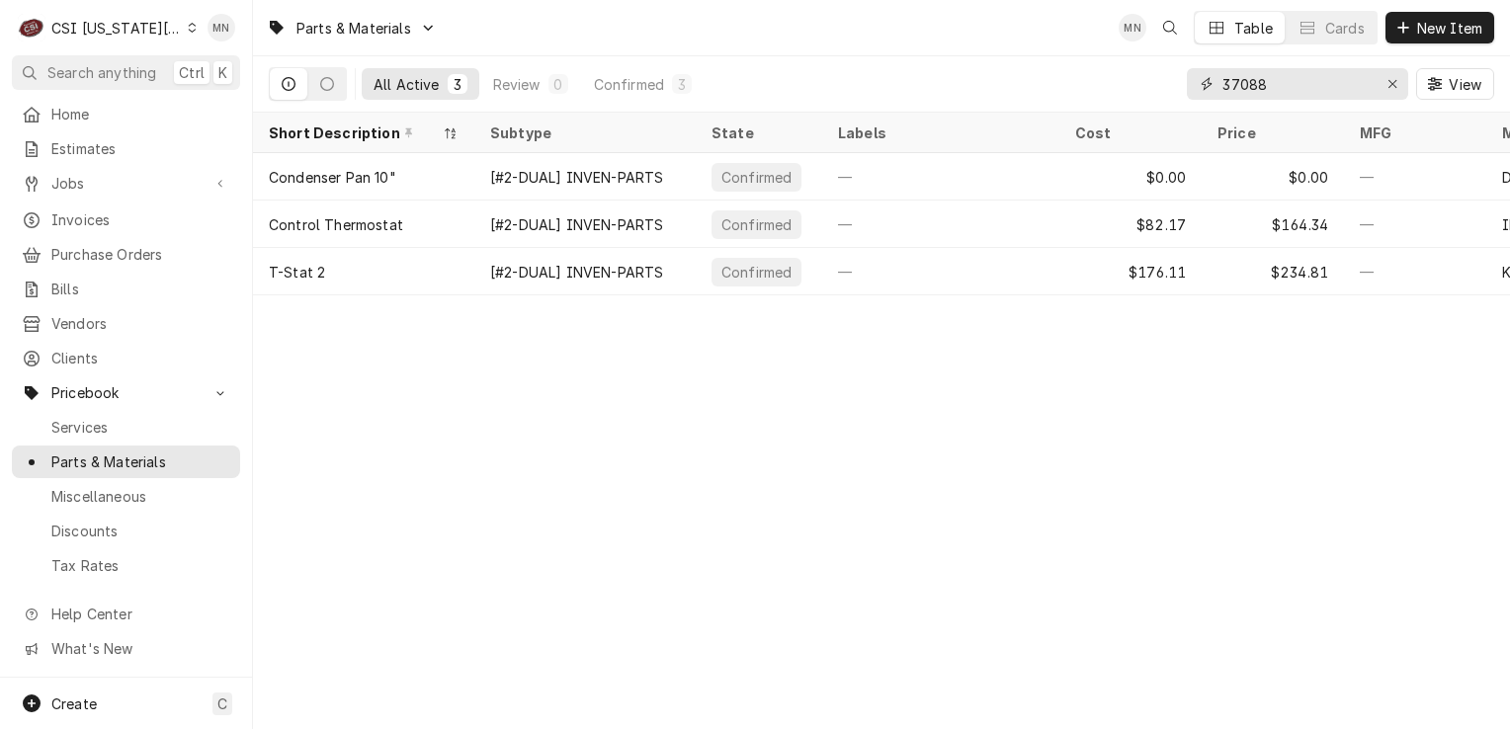
type input "37088"
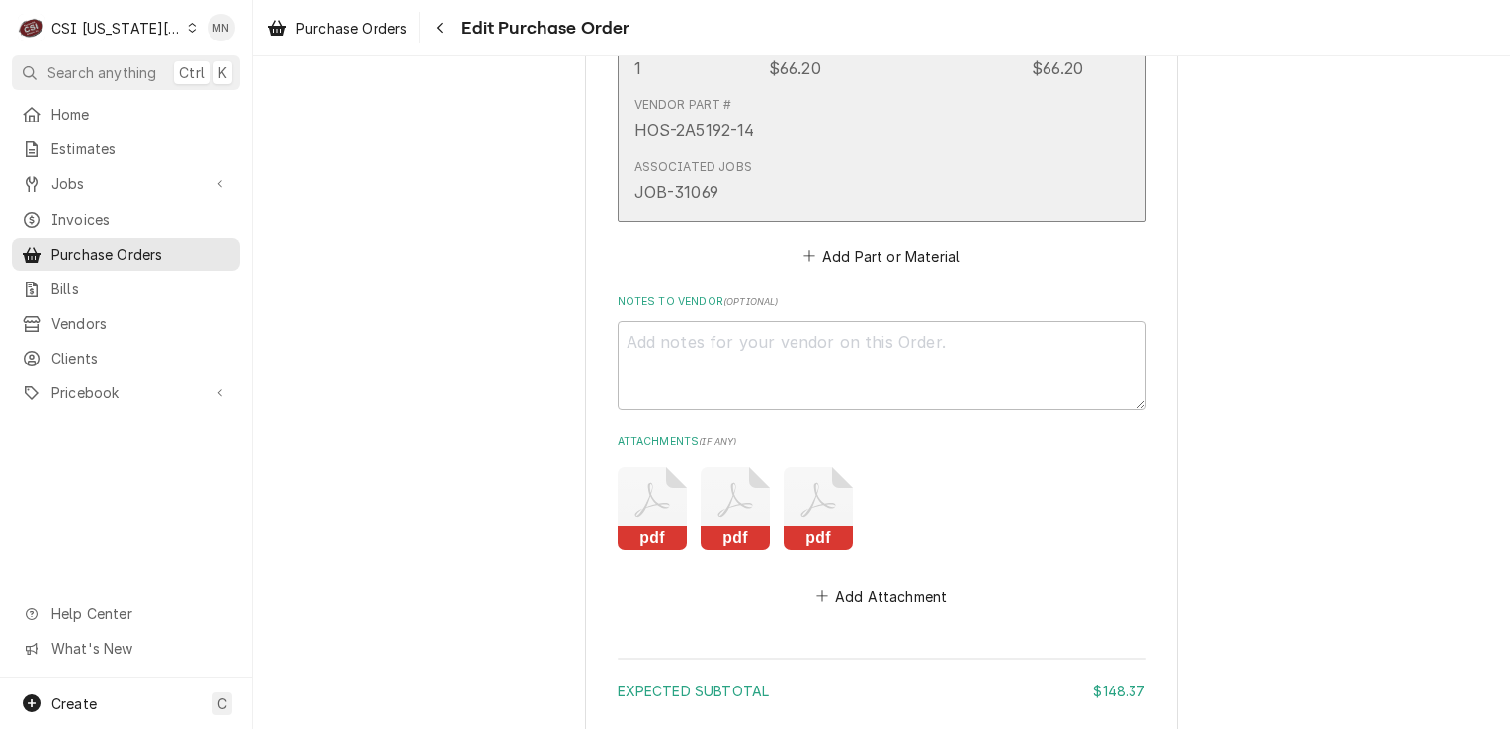
scroll to position [1680, 0]
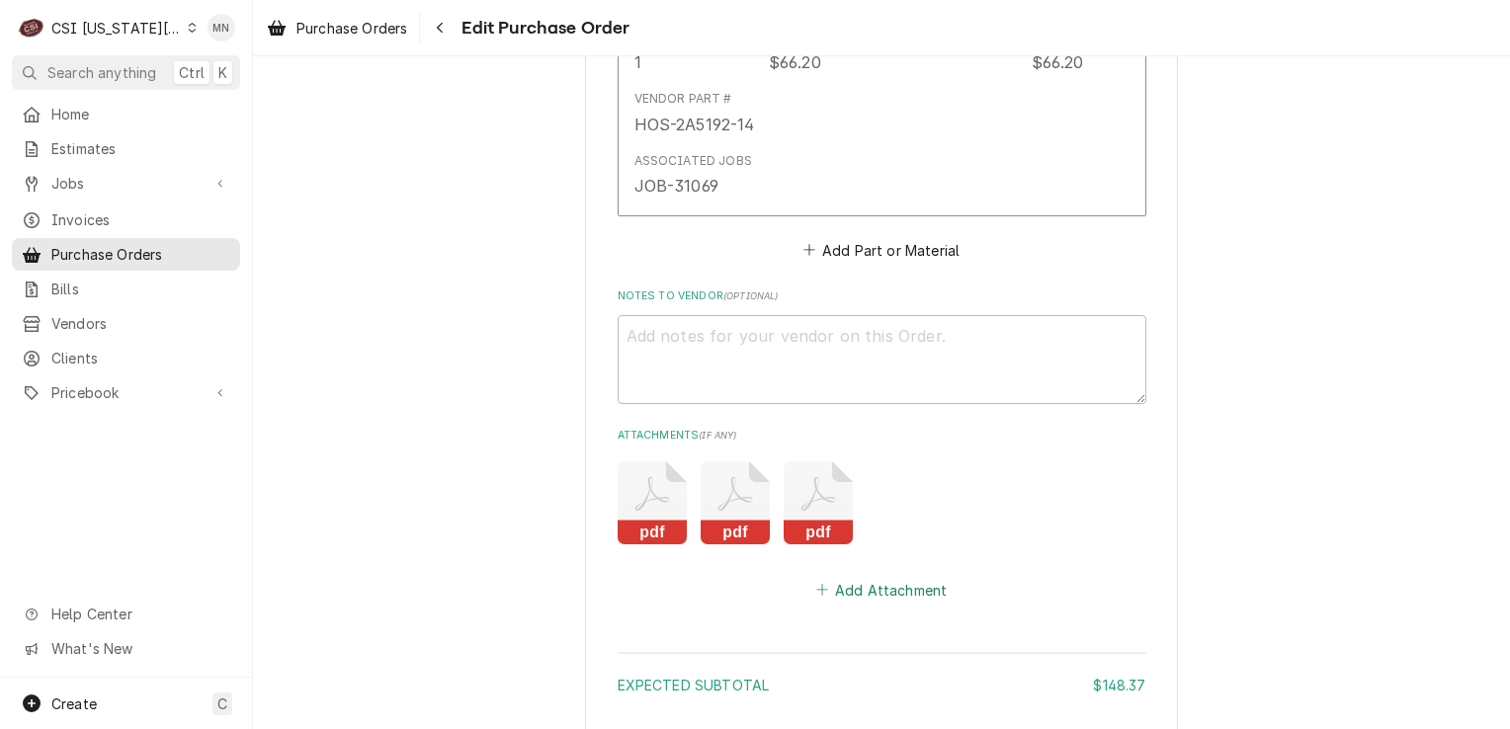
click at [883, 580] on button "Add Attachment" at bounding box center [882, 590] width 138 height 28
type textarea "x"
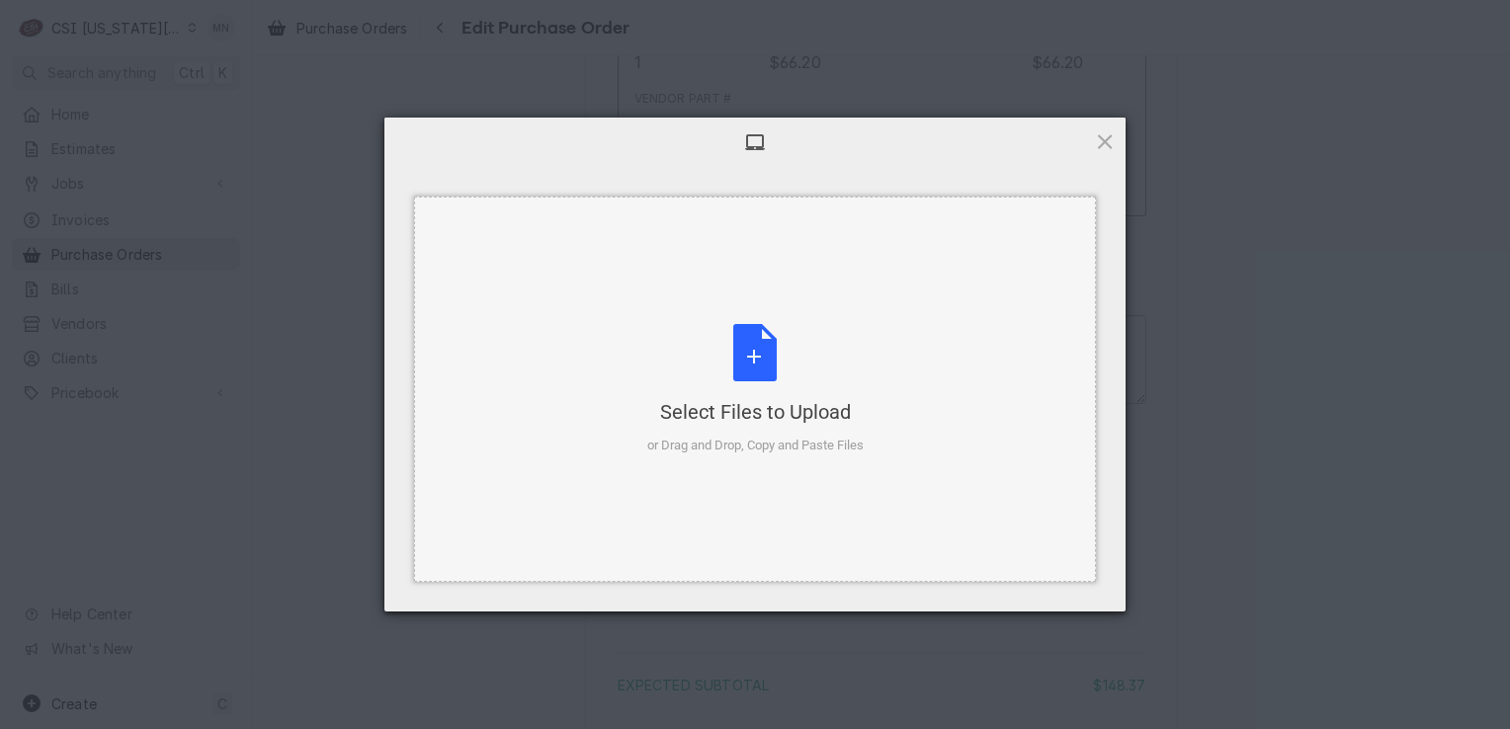
click at [761, 413] on div "Select Files to Upload" at bounding box center [755, 412] width 216 height 28
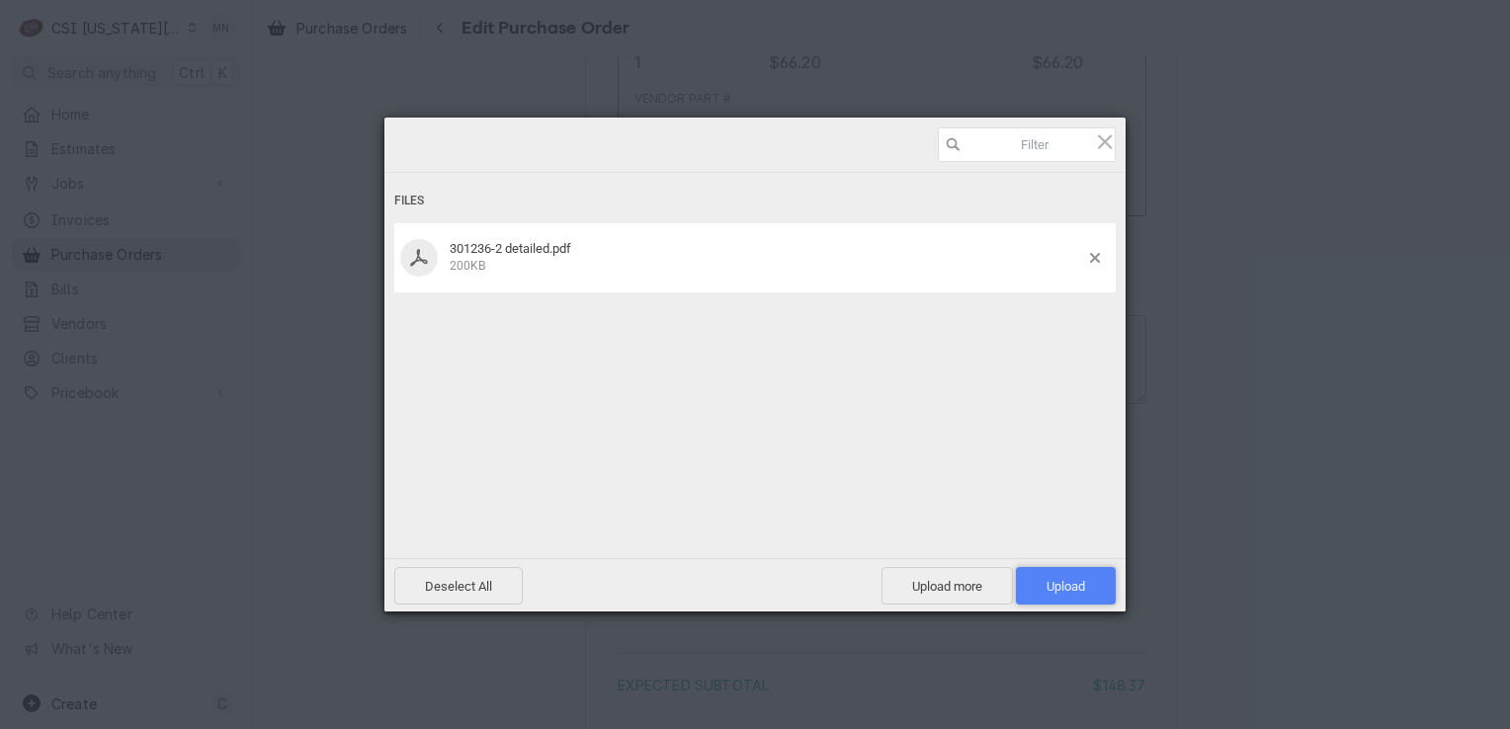
click at [1047, 583] on span "Upload 1" at bounding box center [1066, 586] width 39 height 15
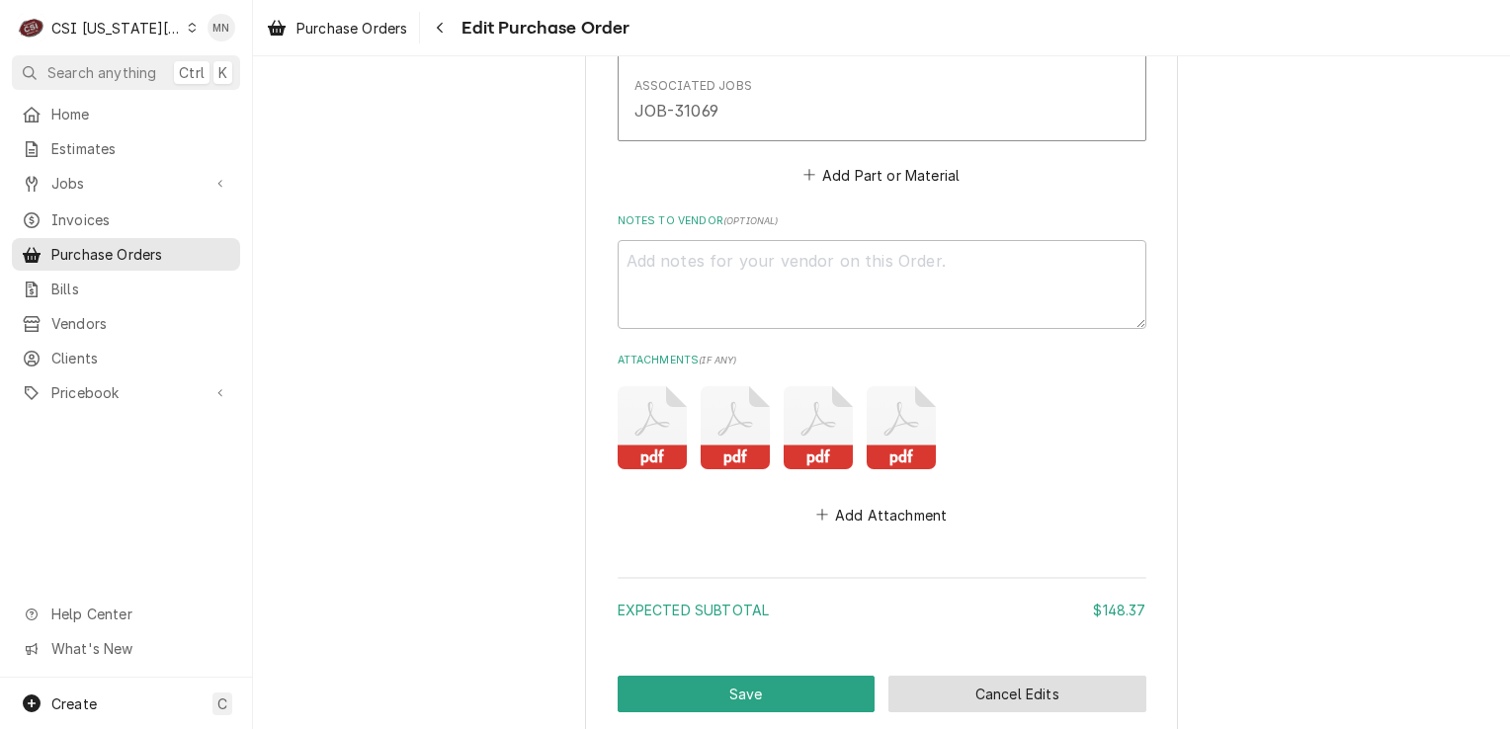
scroll to position [1867, 0]
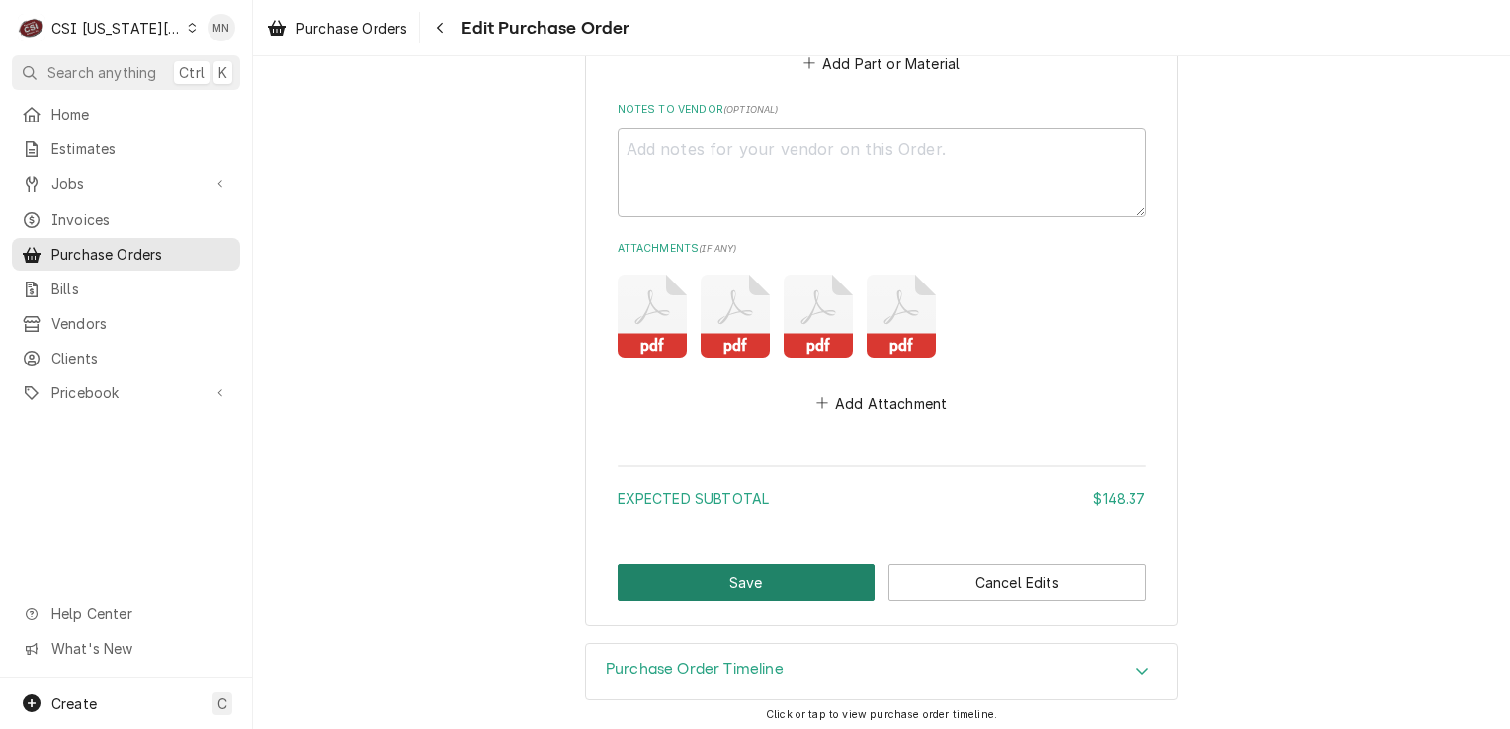
click at [775, 581] on button "Save" at bounding box center [747, 582] width 258 height 37
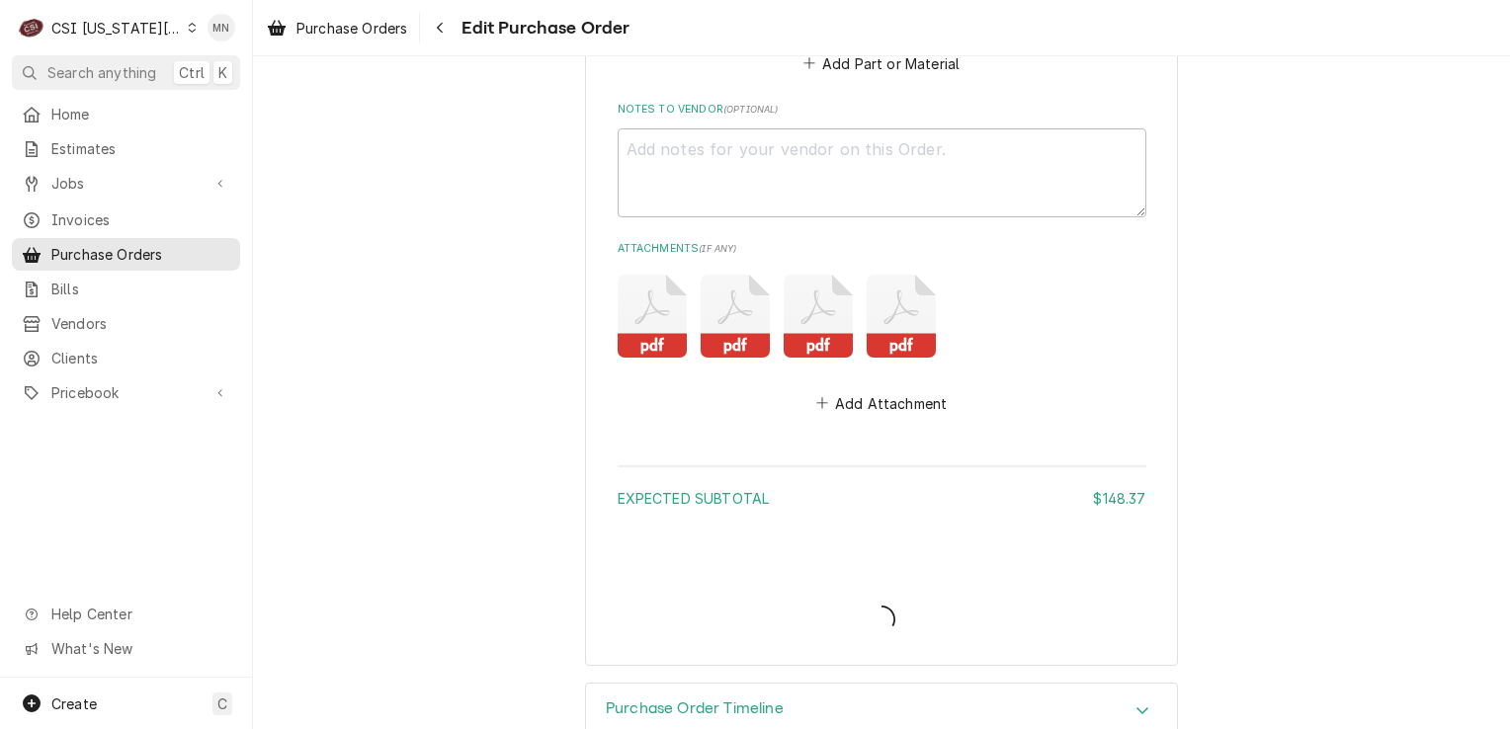
type textarea "x"
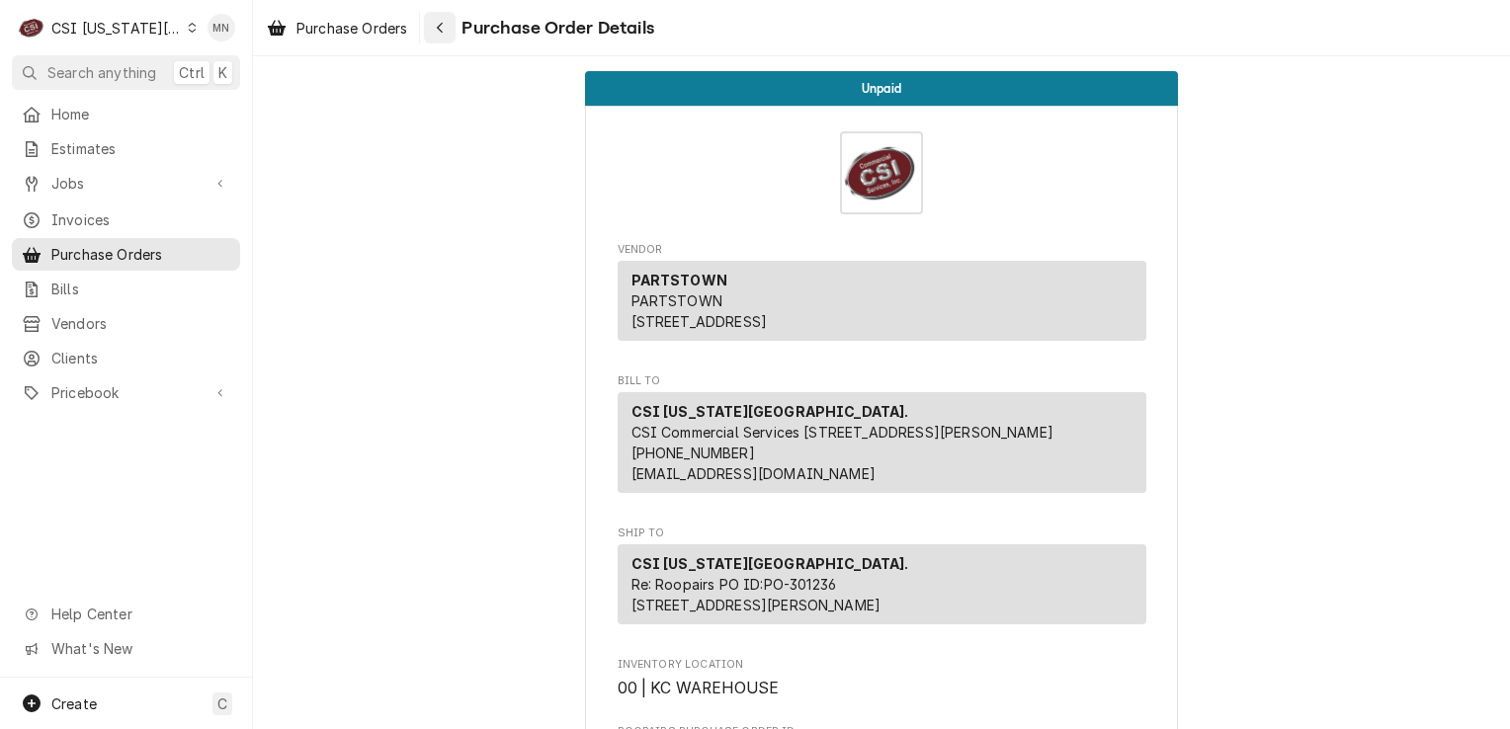
click at [437, 28] on div "Navigate back" at bounding box center [440, 28] width 20 height 20
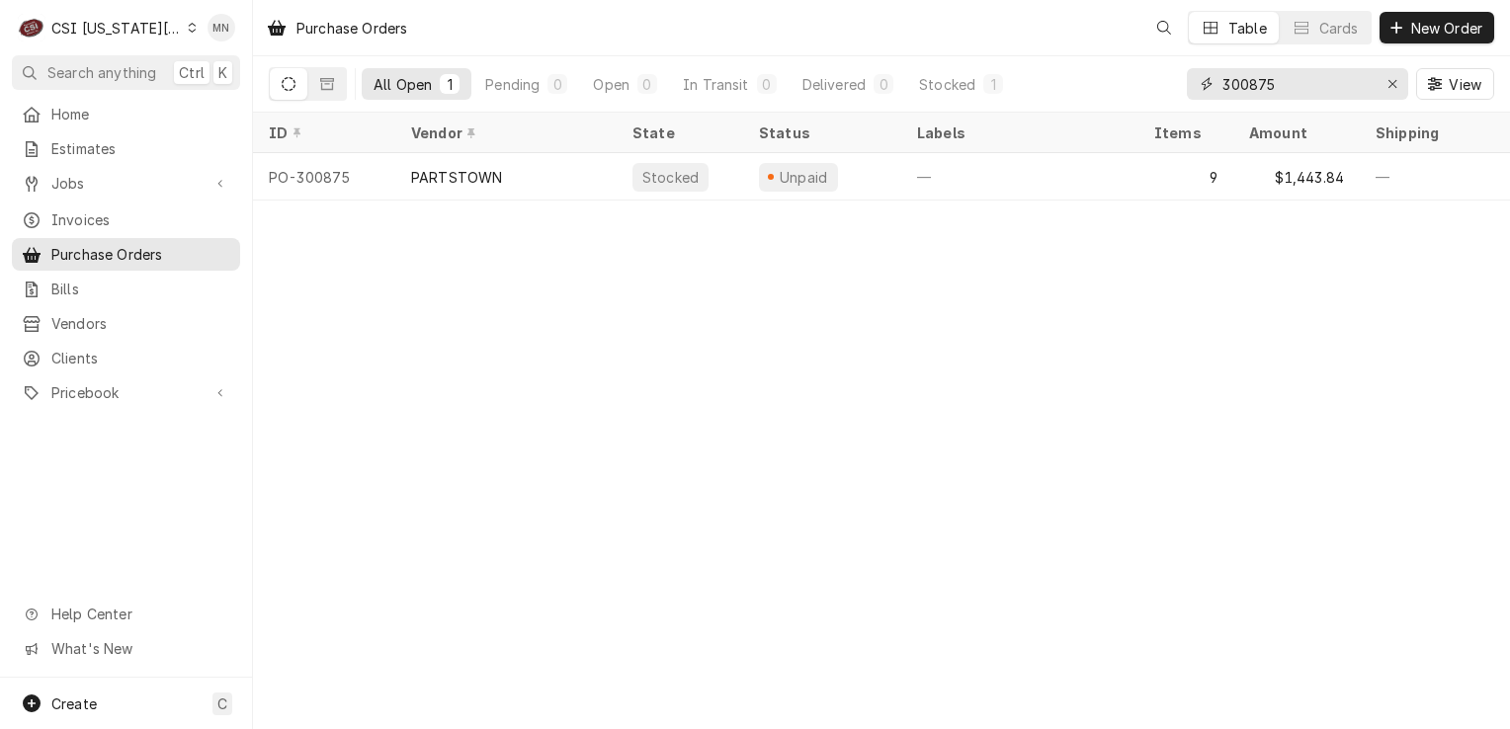
drag, startPoint x: 1298, startPoint y: 93, endPoint x: 1070, endPoint y: 98, distance: 228.4
click at [1070, 98] on div "All Open 1 Pending 0 Open 0 In Transit 0 Delivered 0 Stocked 1 300875 View" at bounding box center [882, 83] width 1226 height 55
type input "301468"
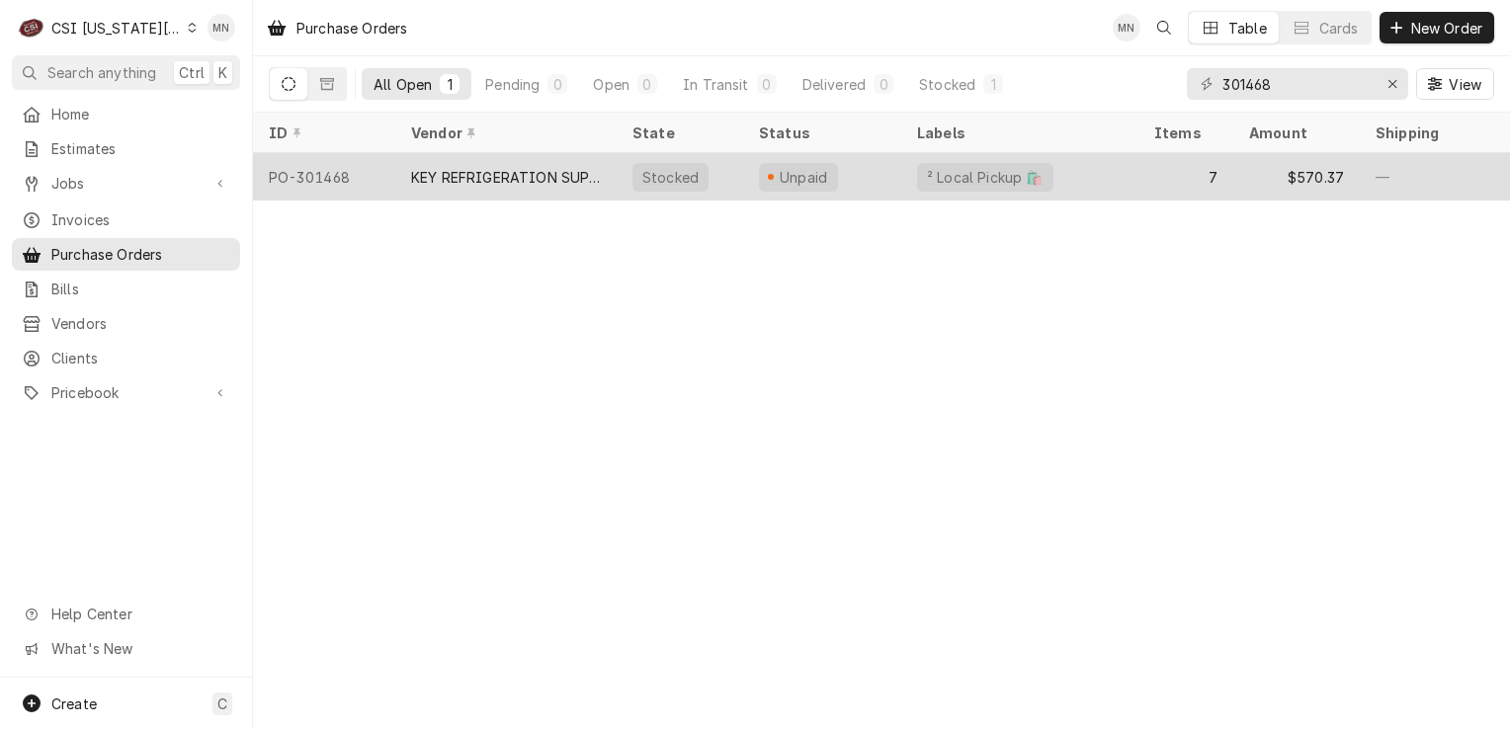
click at [531, 181] on div "KEY REFRIGERATION SUPPLY" at bounding box center [506, 177] width 190 height 21
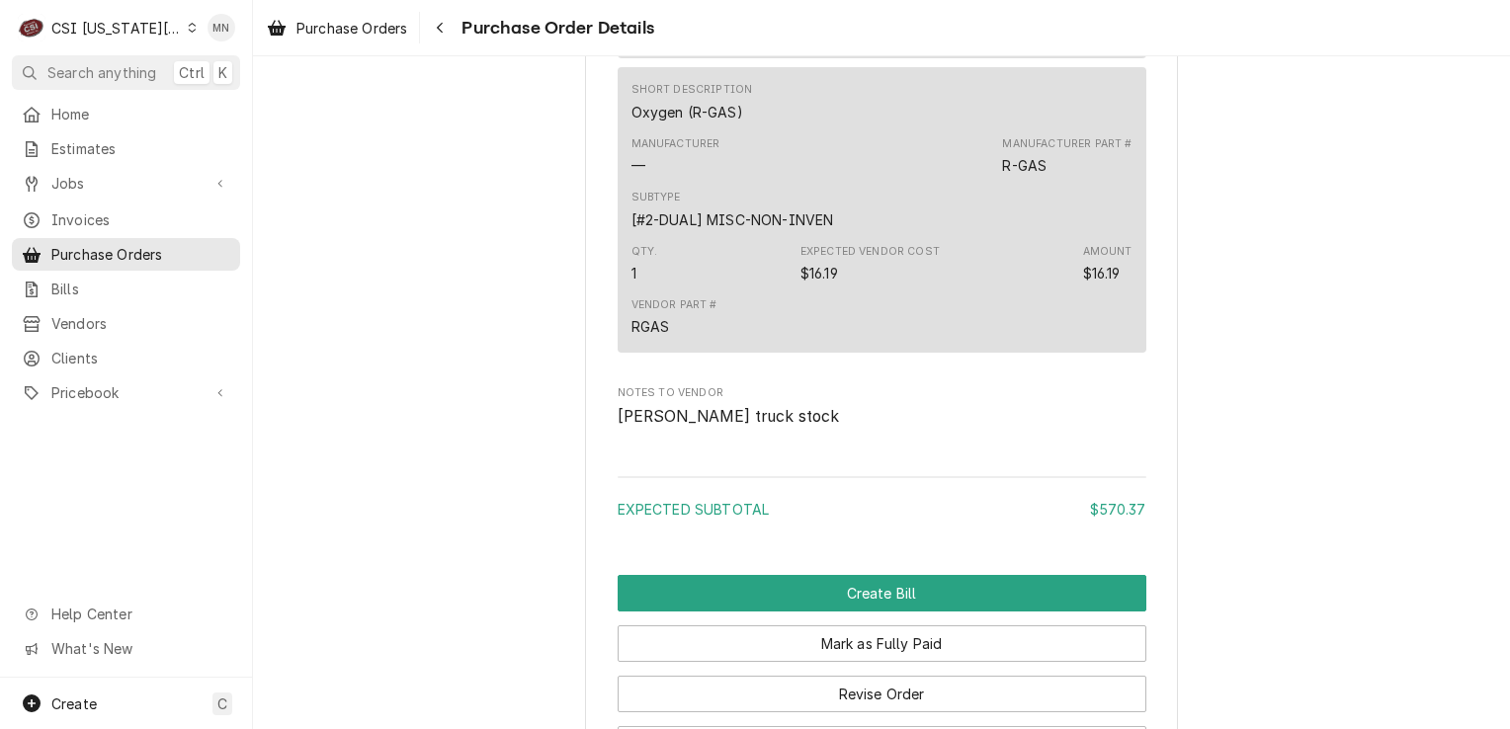
scroll to position [3689, 0]
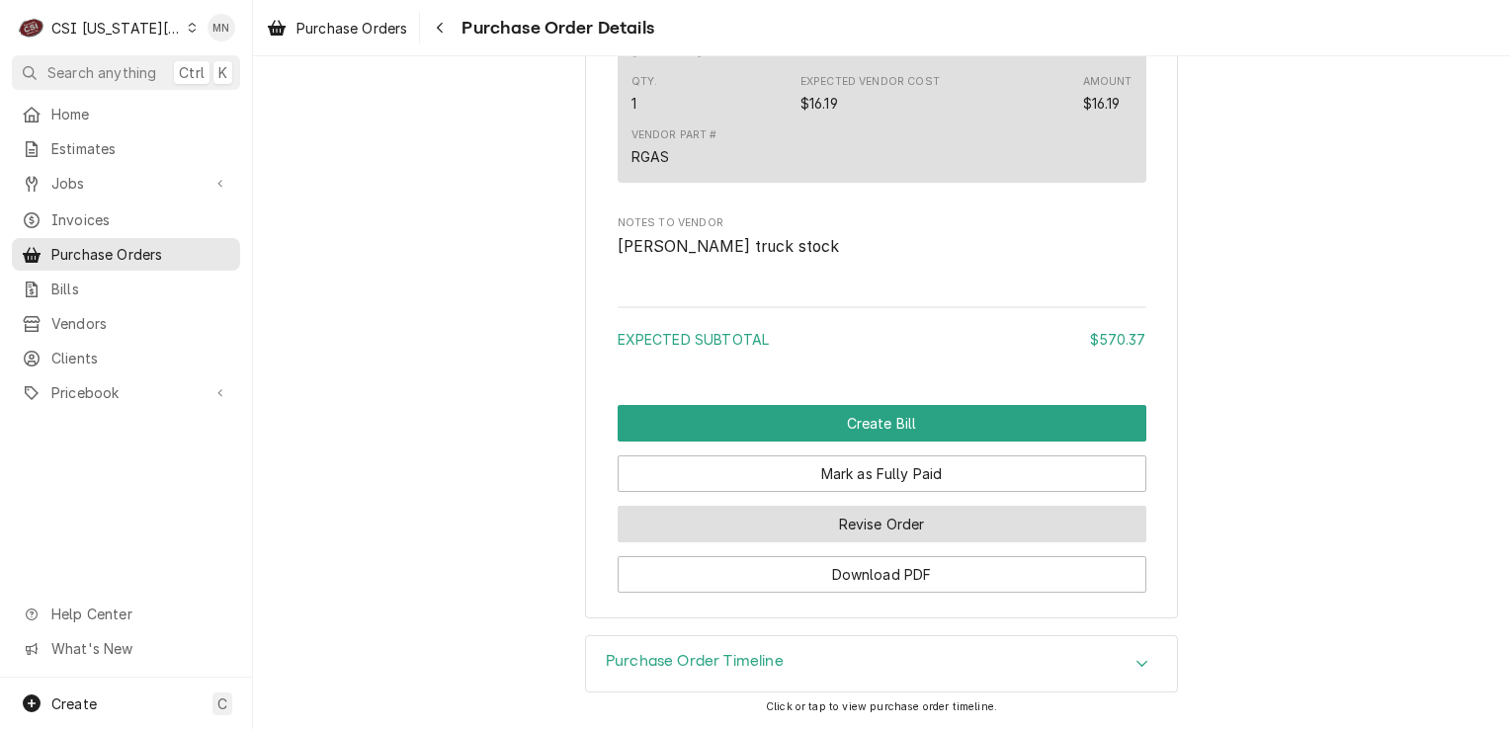
click at [936, 533] on button "Revise Order" at bounding box center [882, 524] width 529 height 37
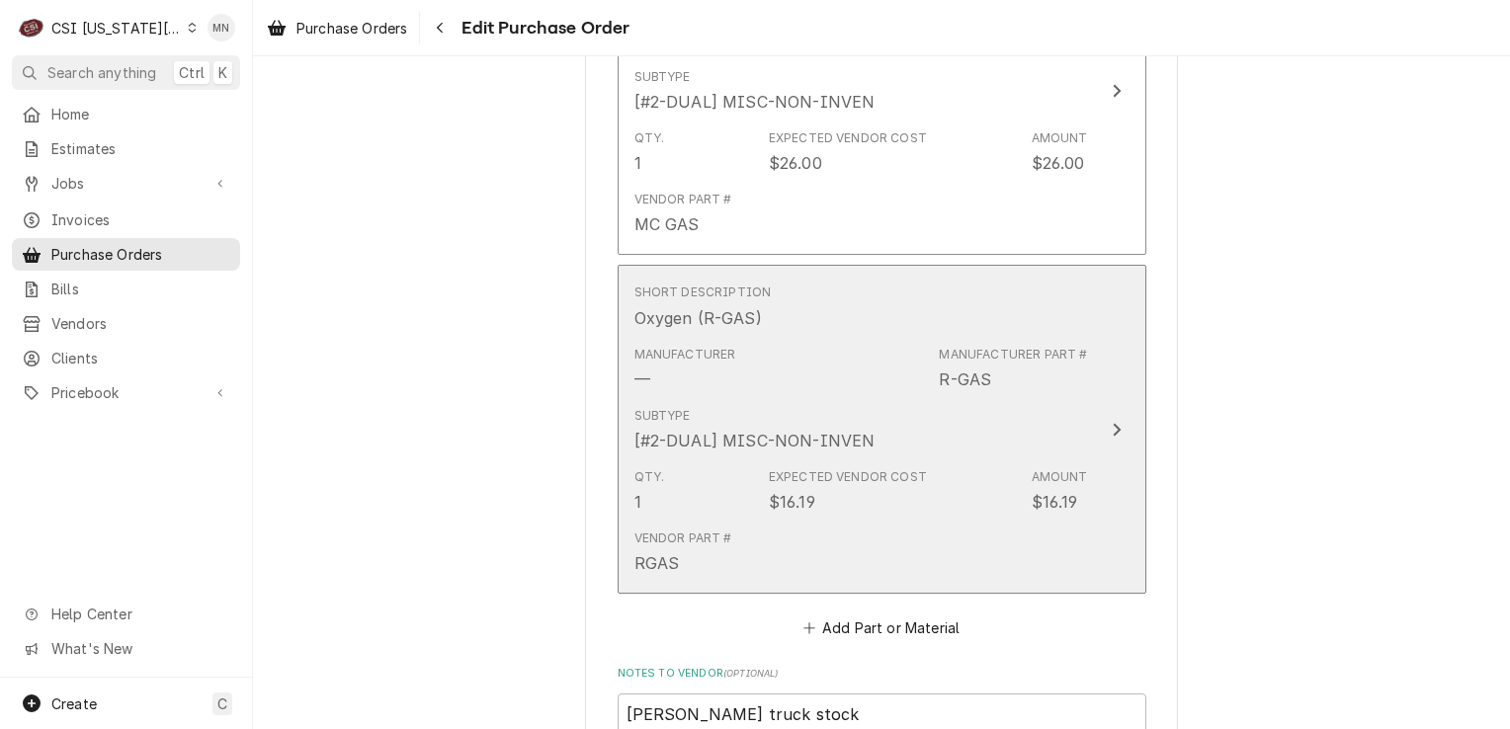
scroll to position [3517, 0]
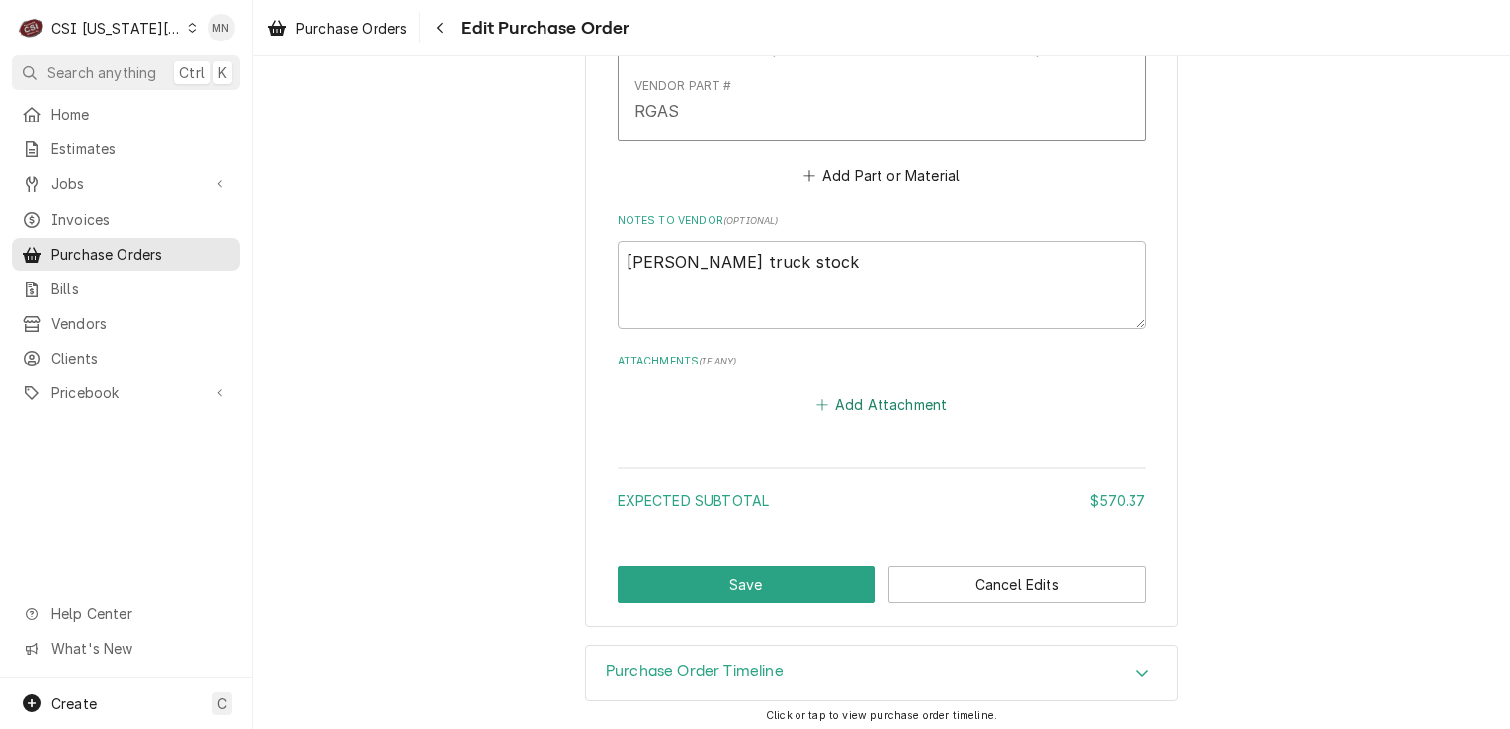
click at [869, 397] on button "Add Attachment" at bounding box center [882, 405] width 138 height 28
type textarea "x"
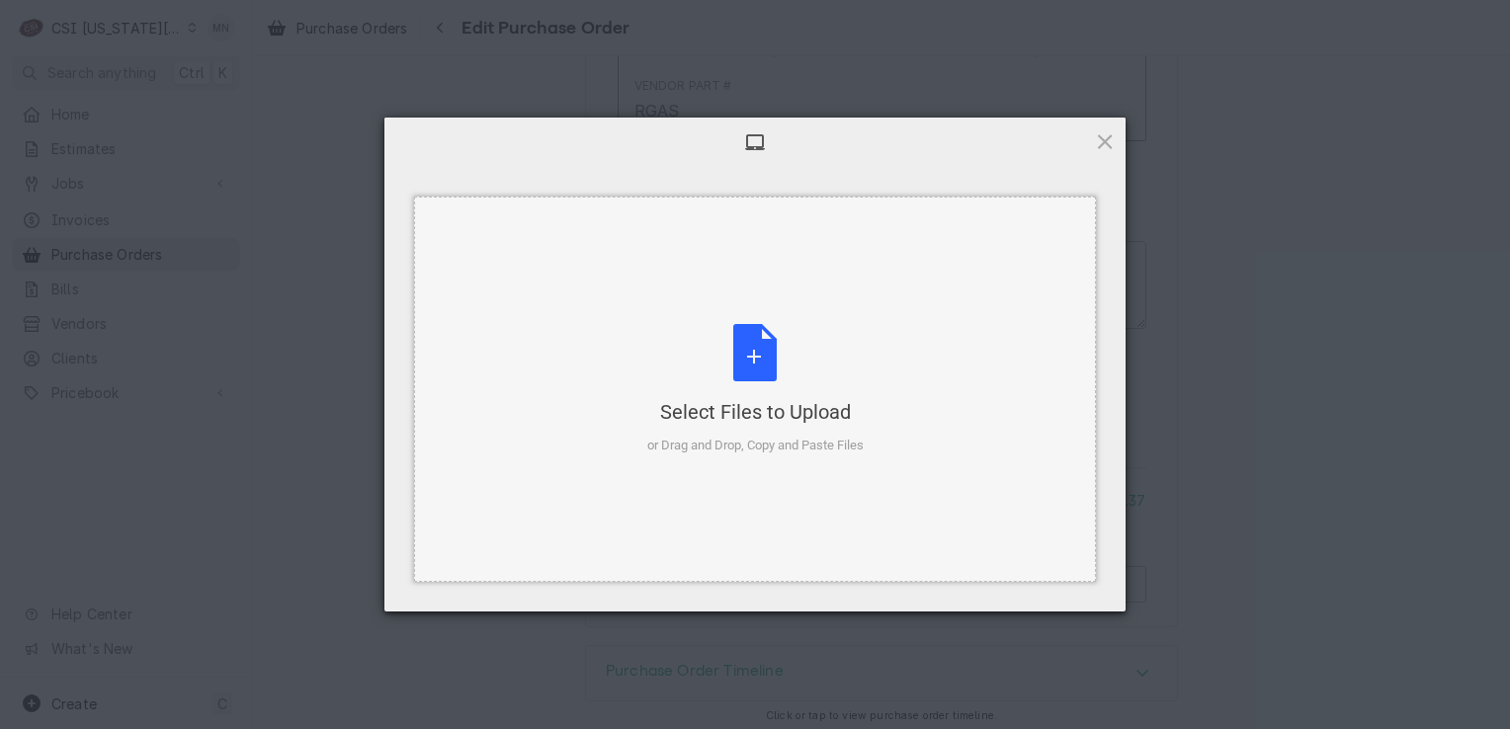
click at [742, 377] on div "Select Files to Upload or Drag and Drop, Copy and Paste Files" at bounding box center [755, 389] width 216 height 131
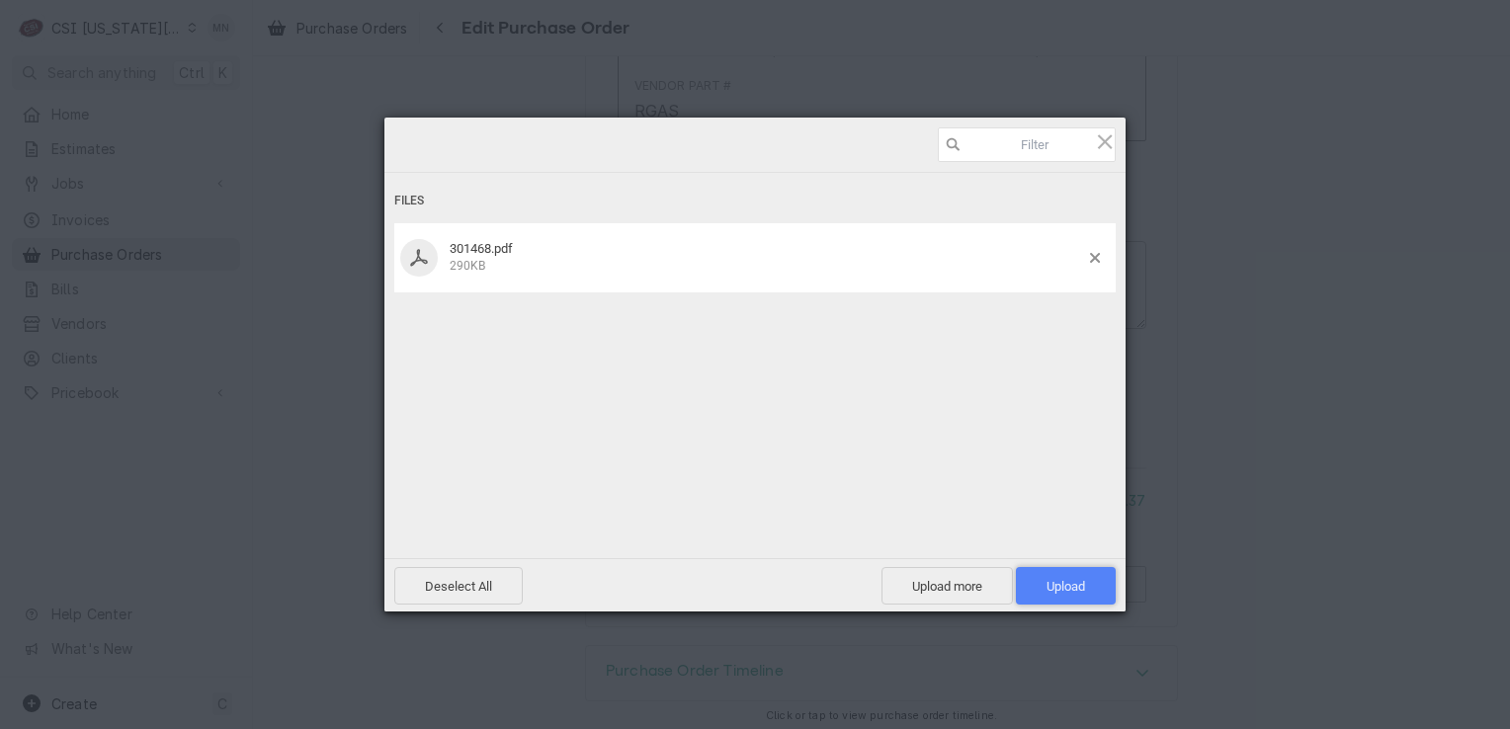
click at [1065, 587] on span "Upload 1" at bounding box center [1066, 586] width 39 height 15
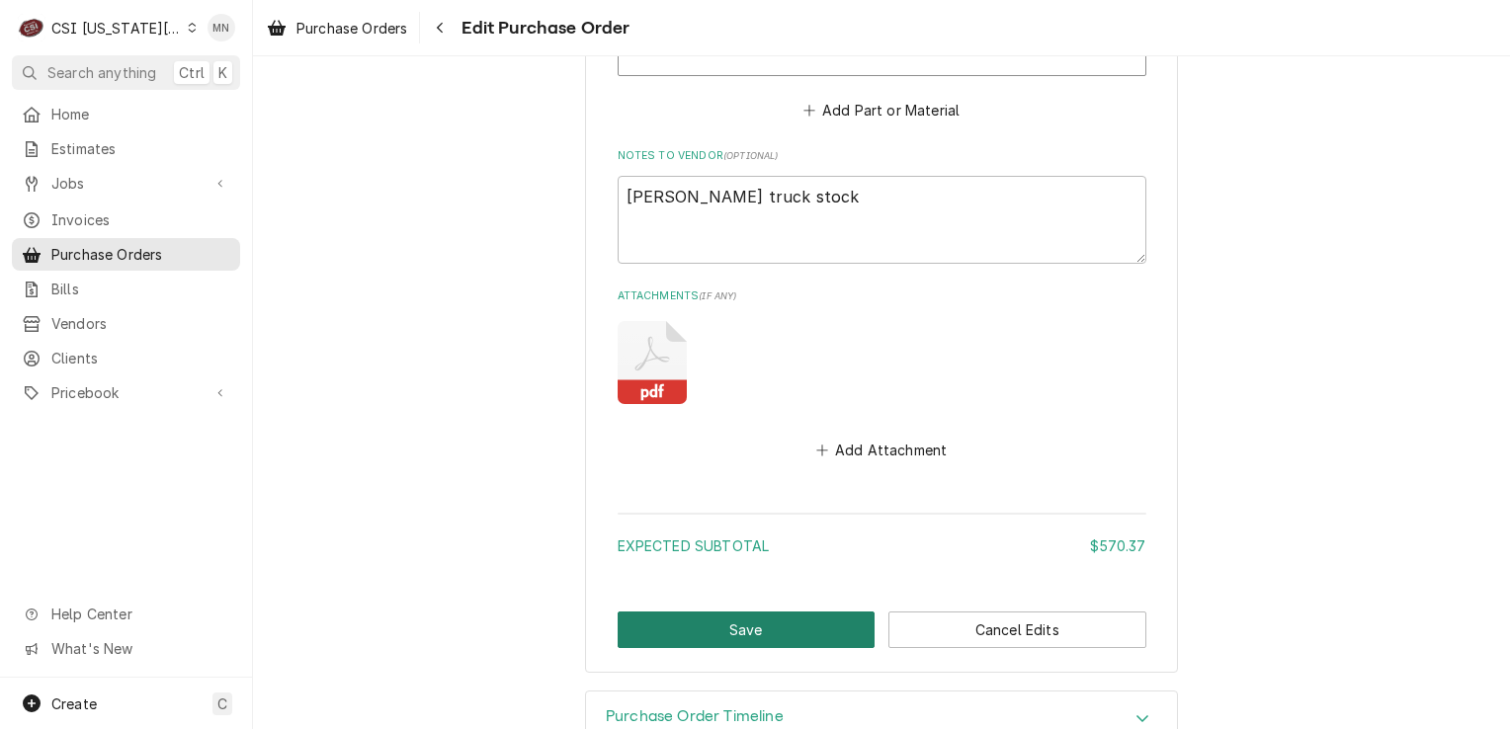
scroll to position [3616, 0]
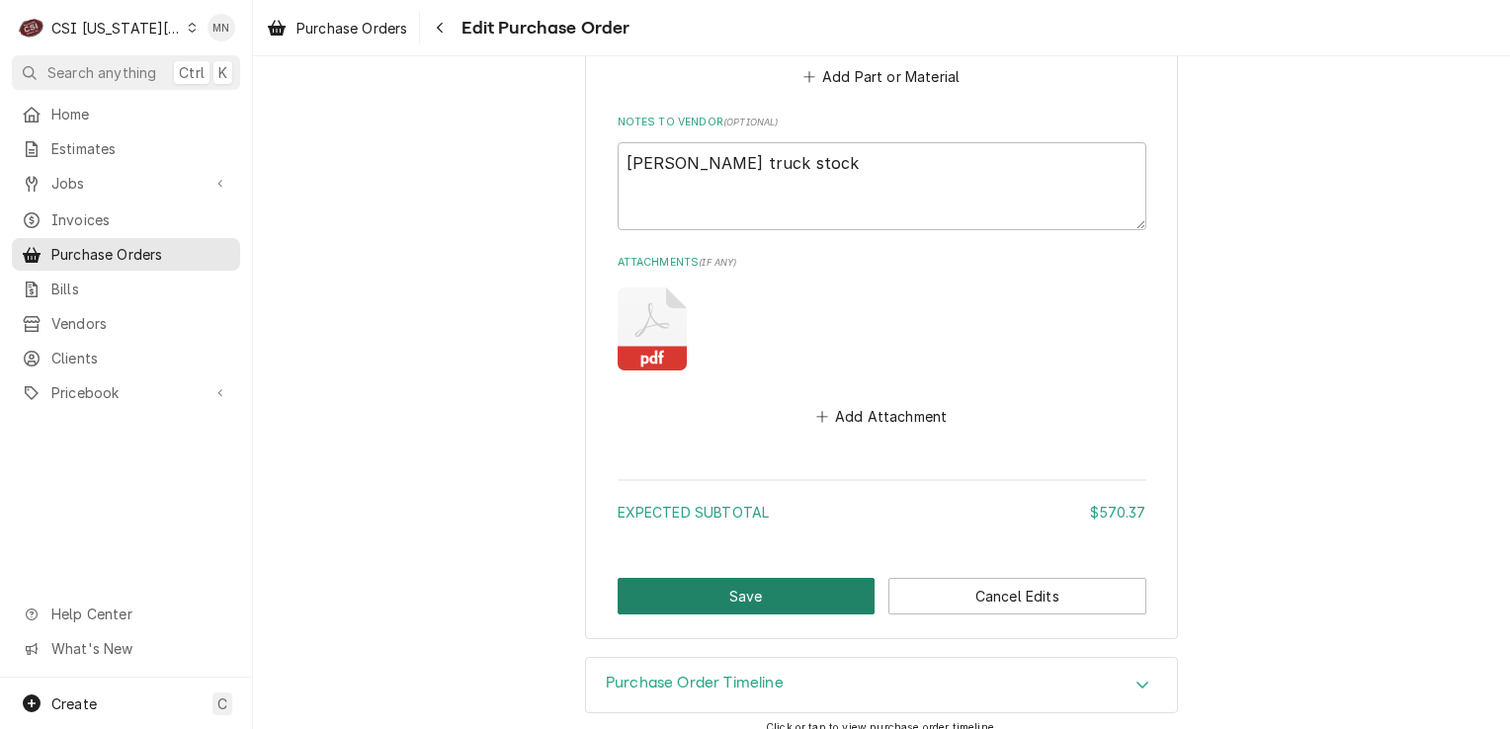
click at [728, 581] on button "Save" at bounding box center [747, 596] width 258 height 37
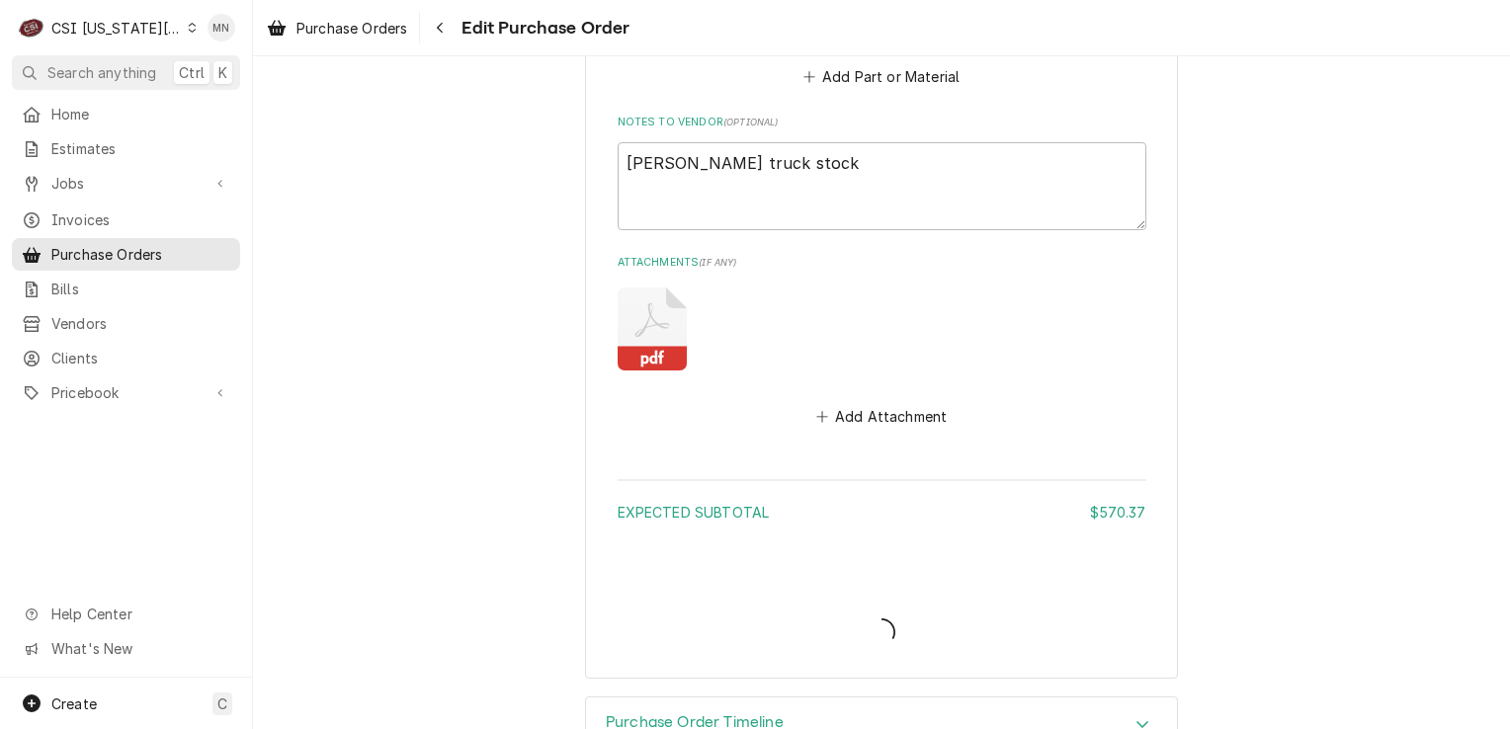
type textarea "x"
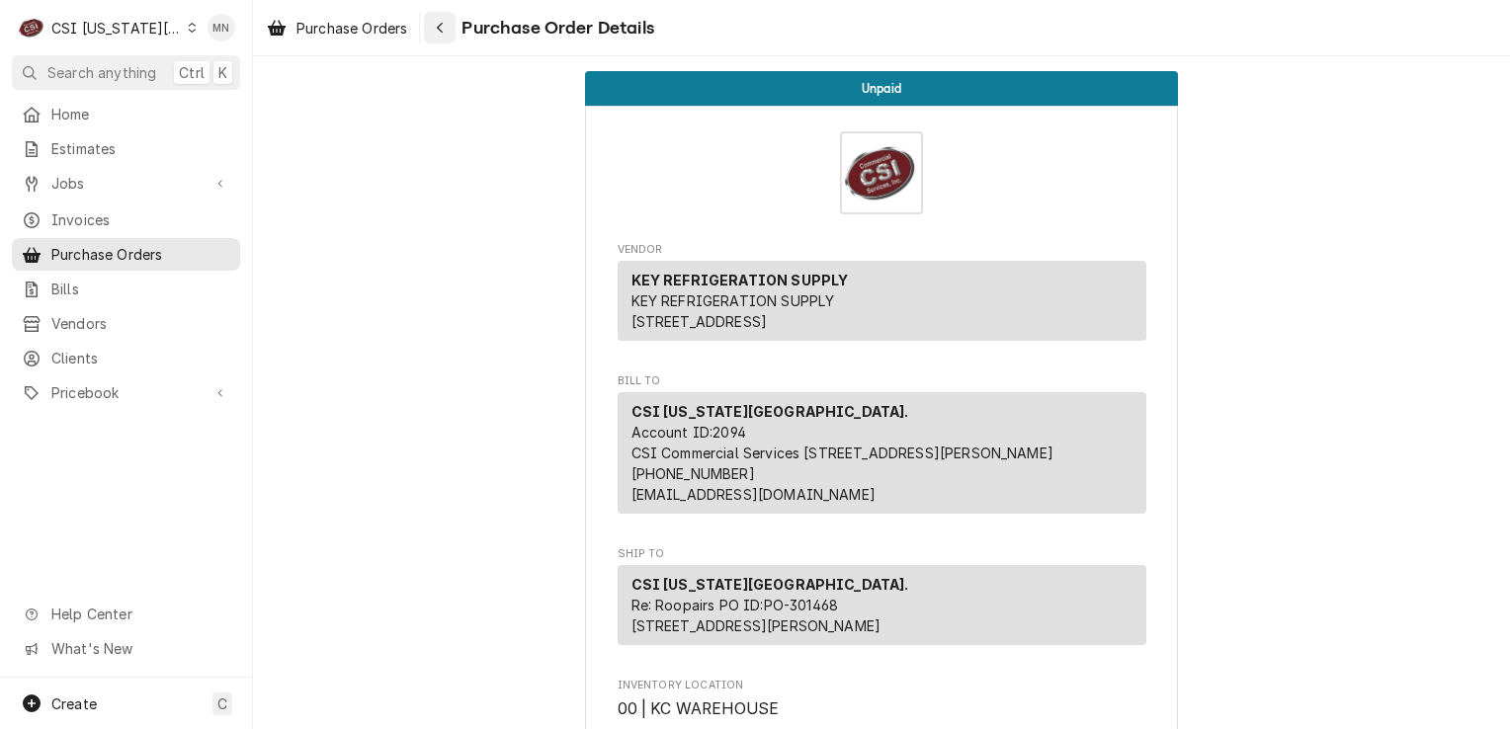
click at [450, 30] on div "Navigate back" at bounding box center [440, 28] width 20 height 20
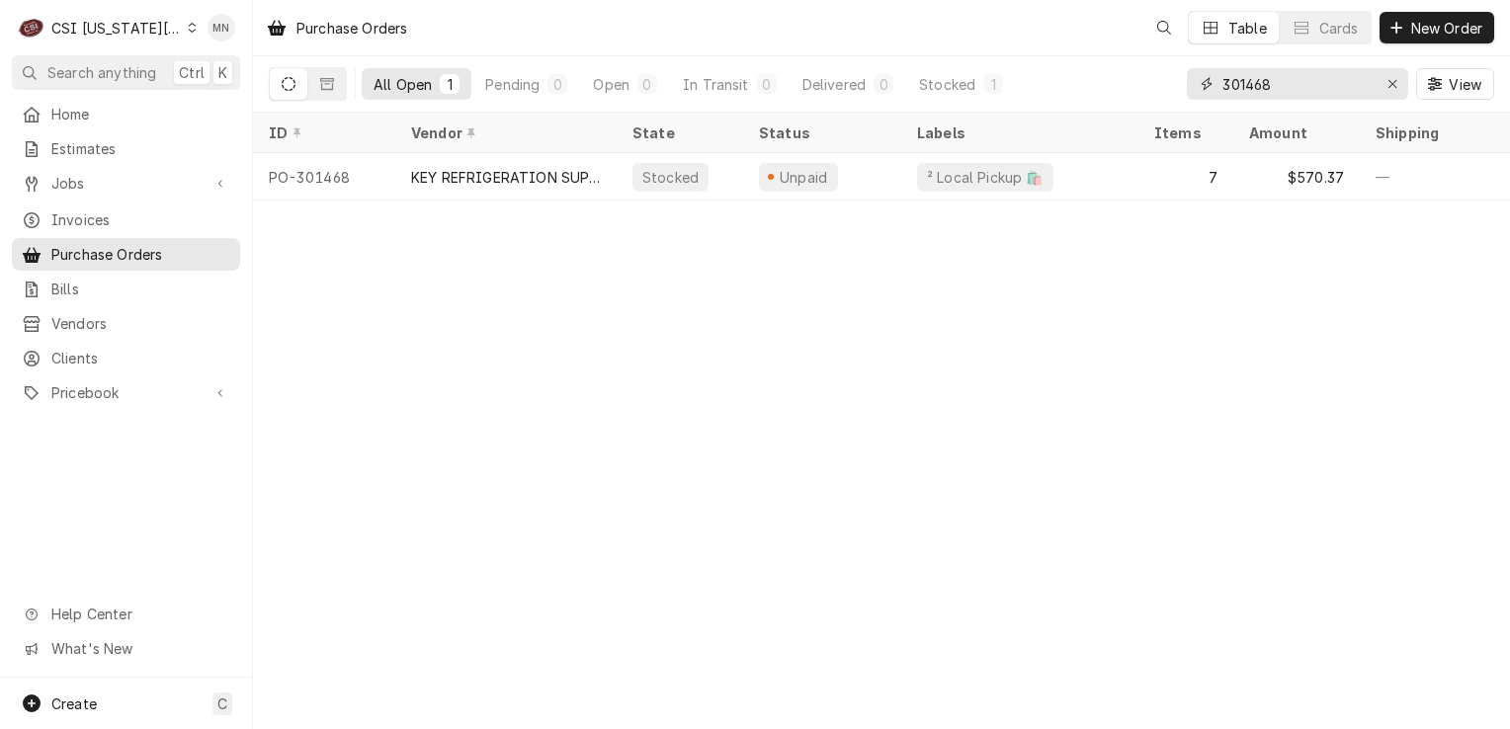
drag, startPoint x: 1274, startPoint y: 76, endPoint x: 1265, endPoint y: 71, distance: 10.2
click at [1273, 77] on input "301468" at bounding box center [1297, 84] width 148 height 32
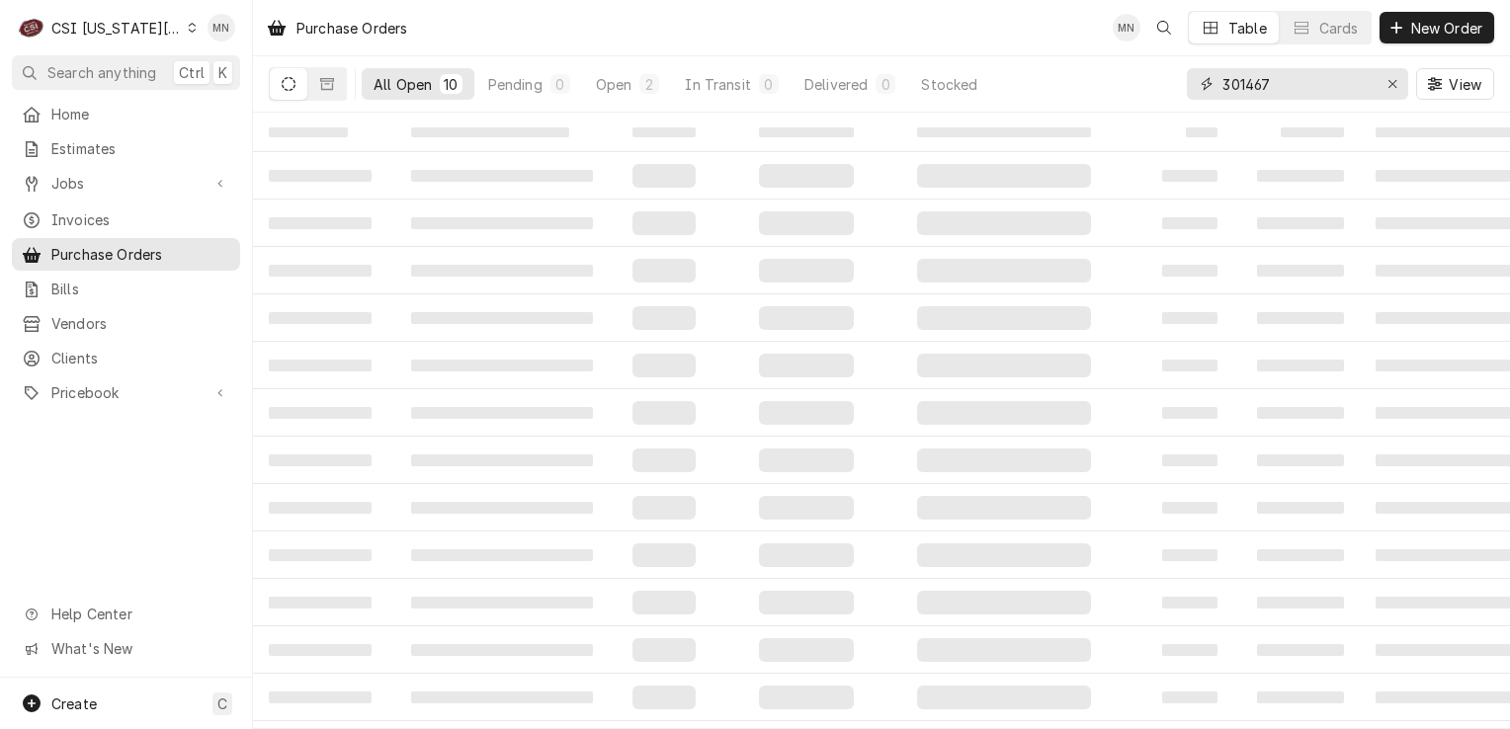
type input "301467"
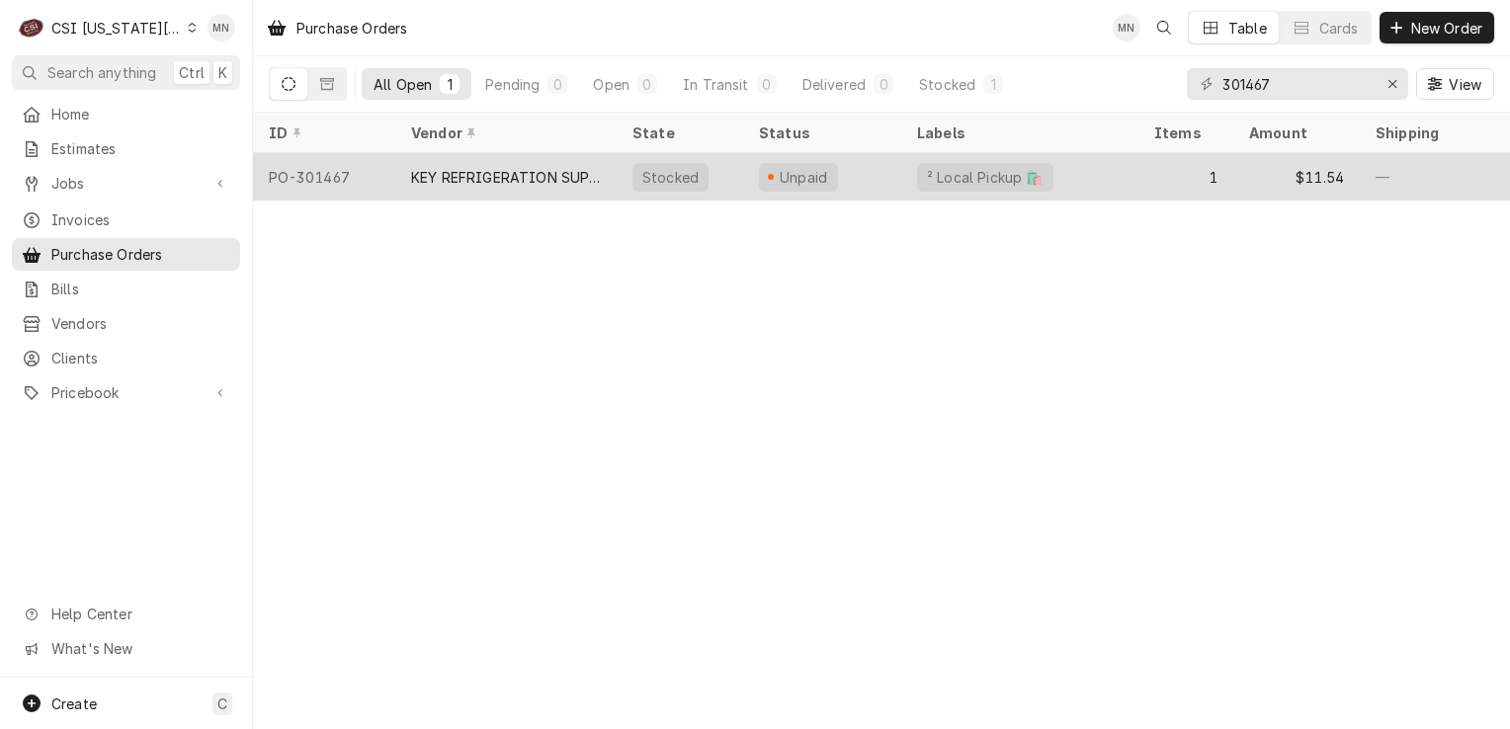
click at [540, 180] on div "KEY REFRIGERATION SUPPLY" at bounding box center [506, 177] width 190 height 21
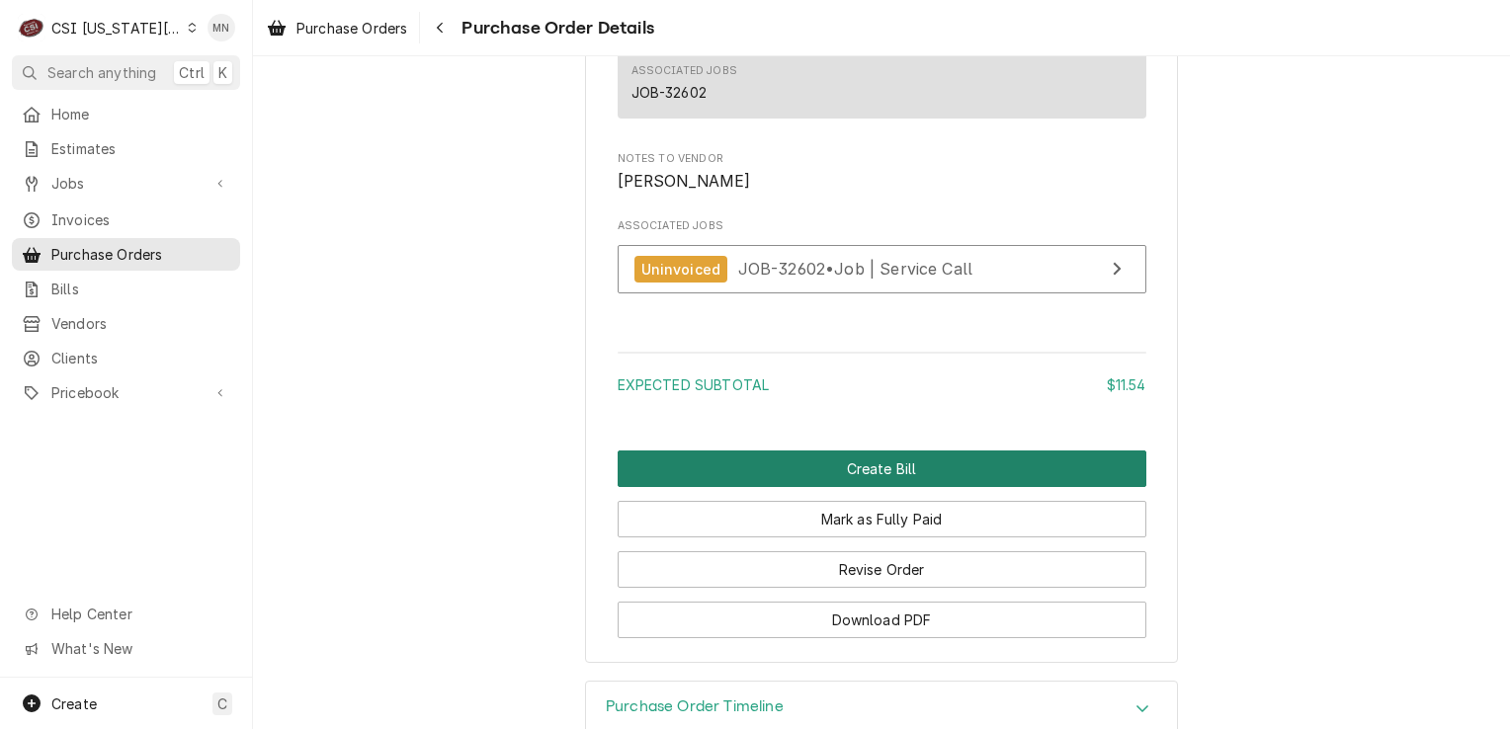
scroll to position [1866, 0]
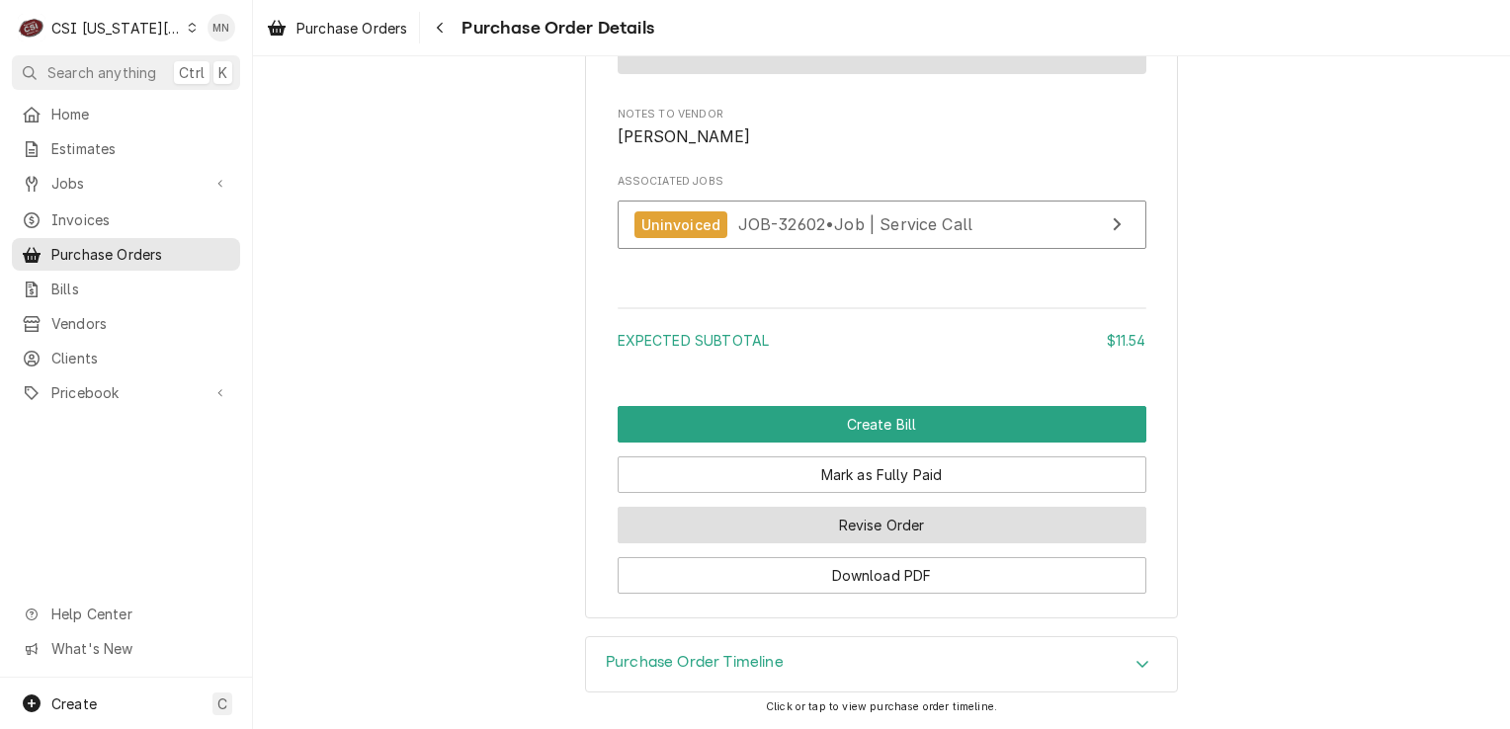
click at [916, 520] on button "Revise Order" at bounding box center [882, 525] width 529 height 37
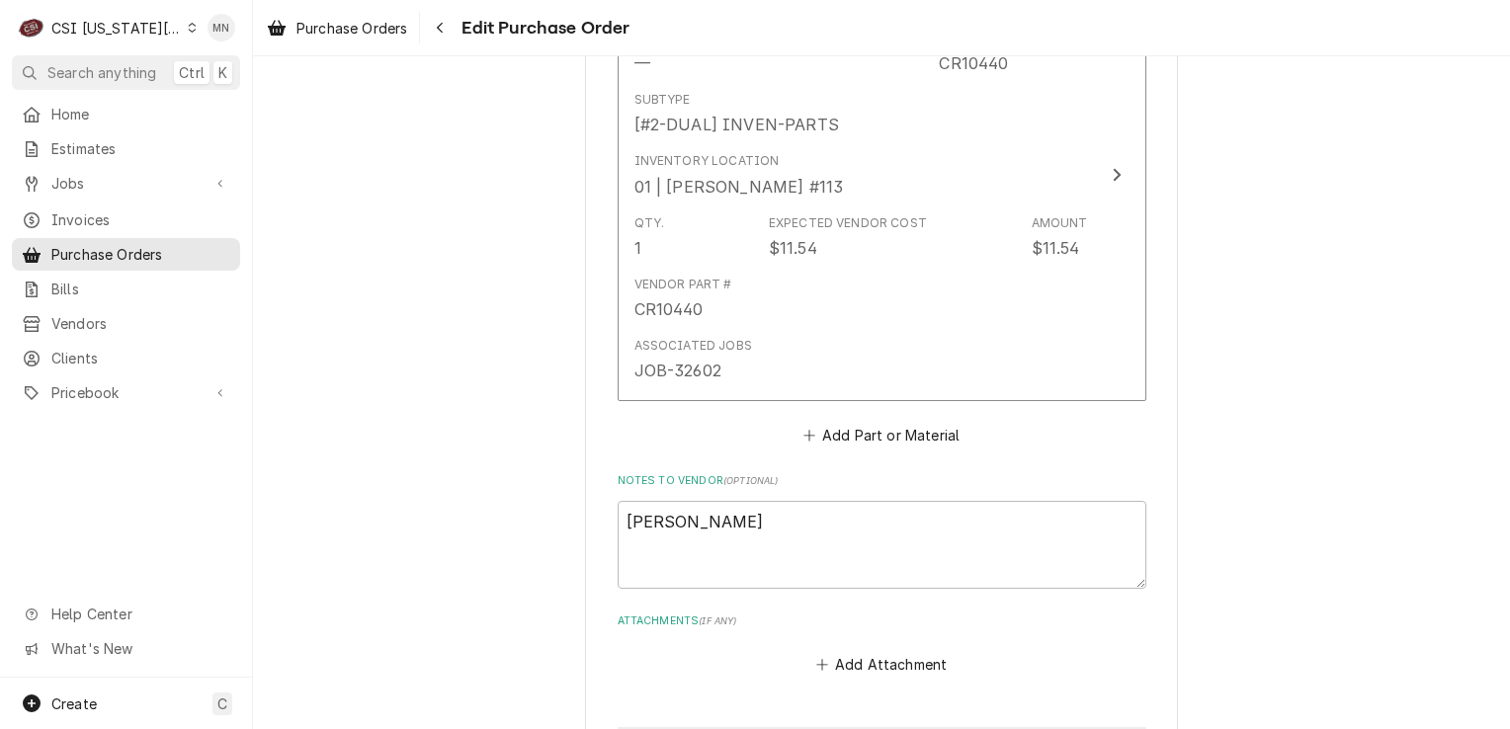
scroll to position [1087, 0]
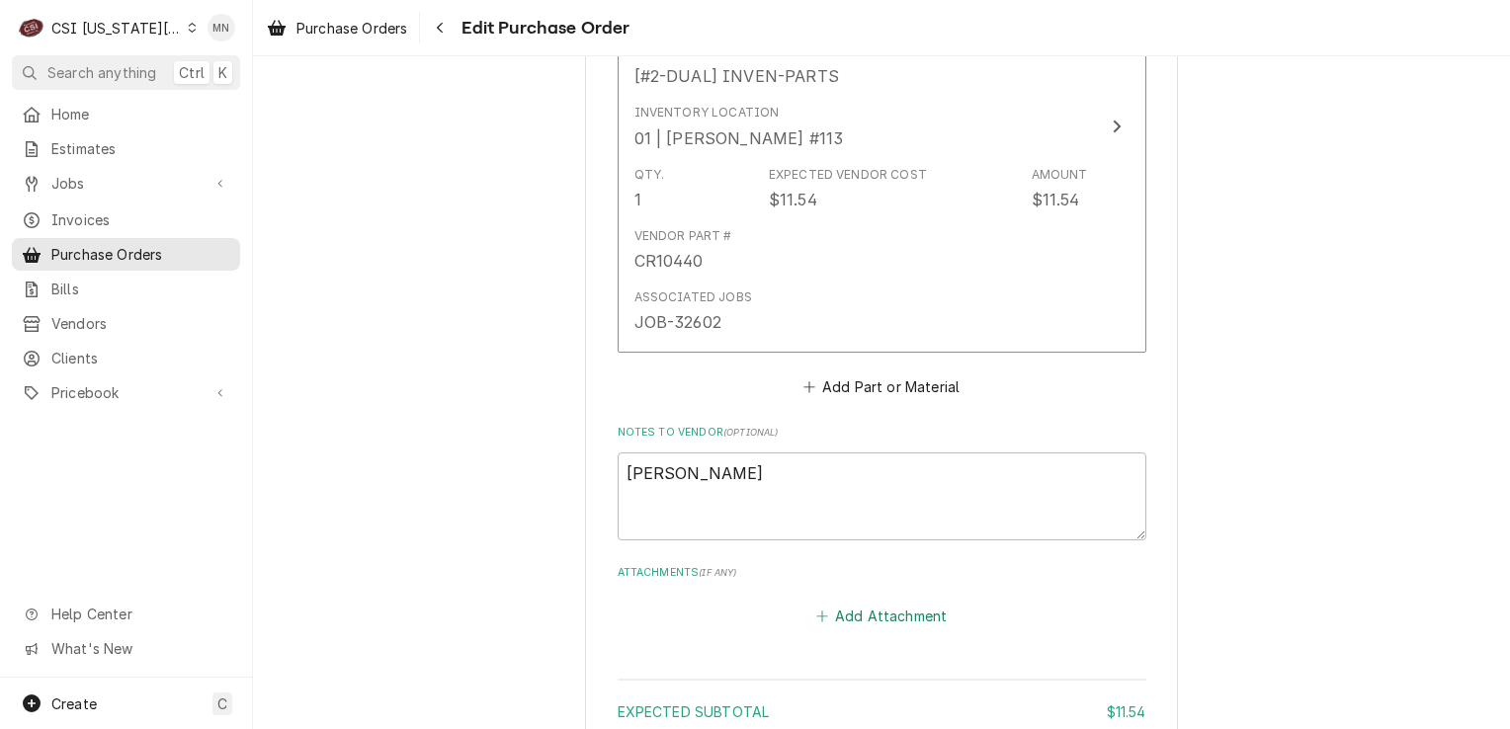
click at [869, 610] on button "Add Attachment" at bounding box center [882, 617] width 138 height 28
type textarea "x"
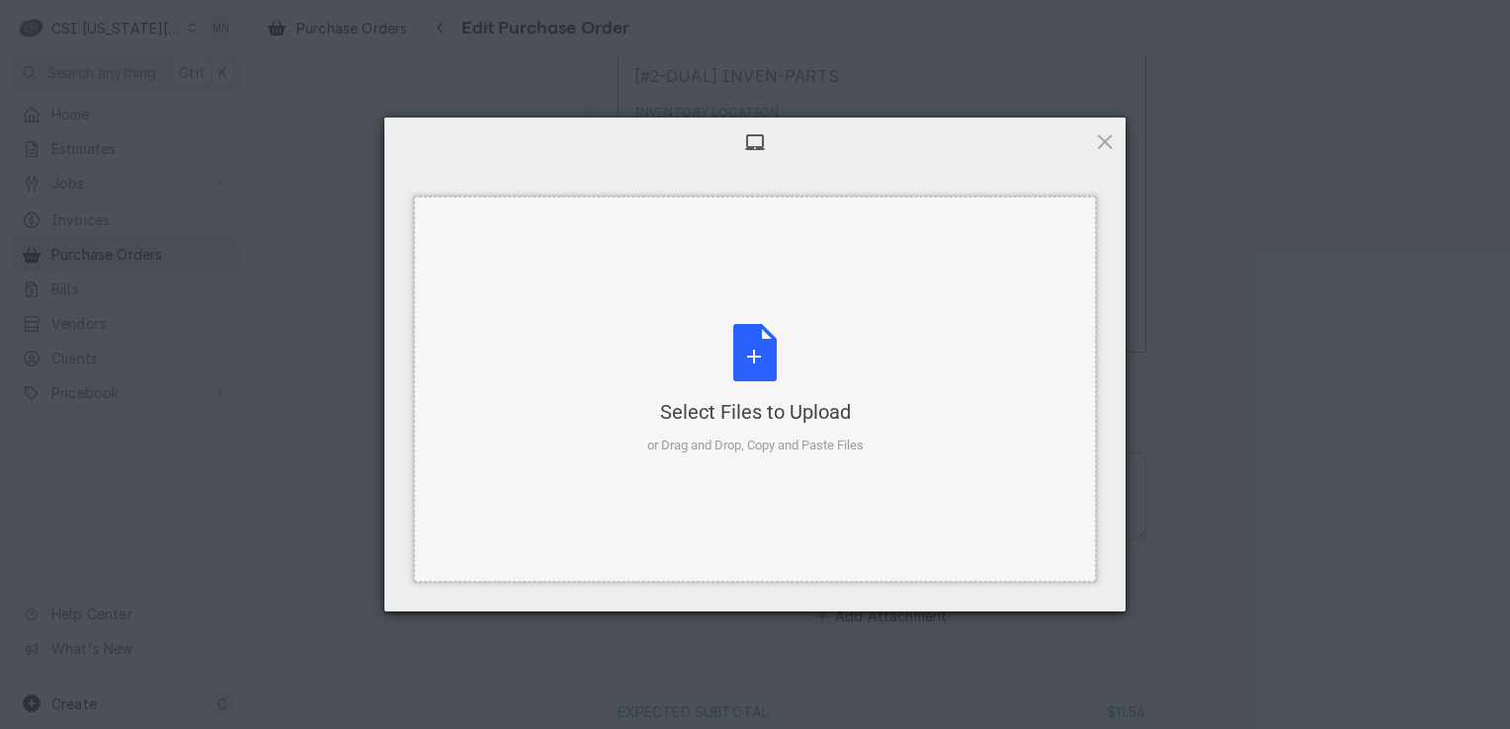
click at [741, 378] on div "Select Files to Upload or Drag and Drop, Copy and Paste Files" at bounding box center [755, 389] width 216 height 131
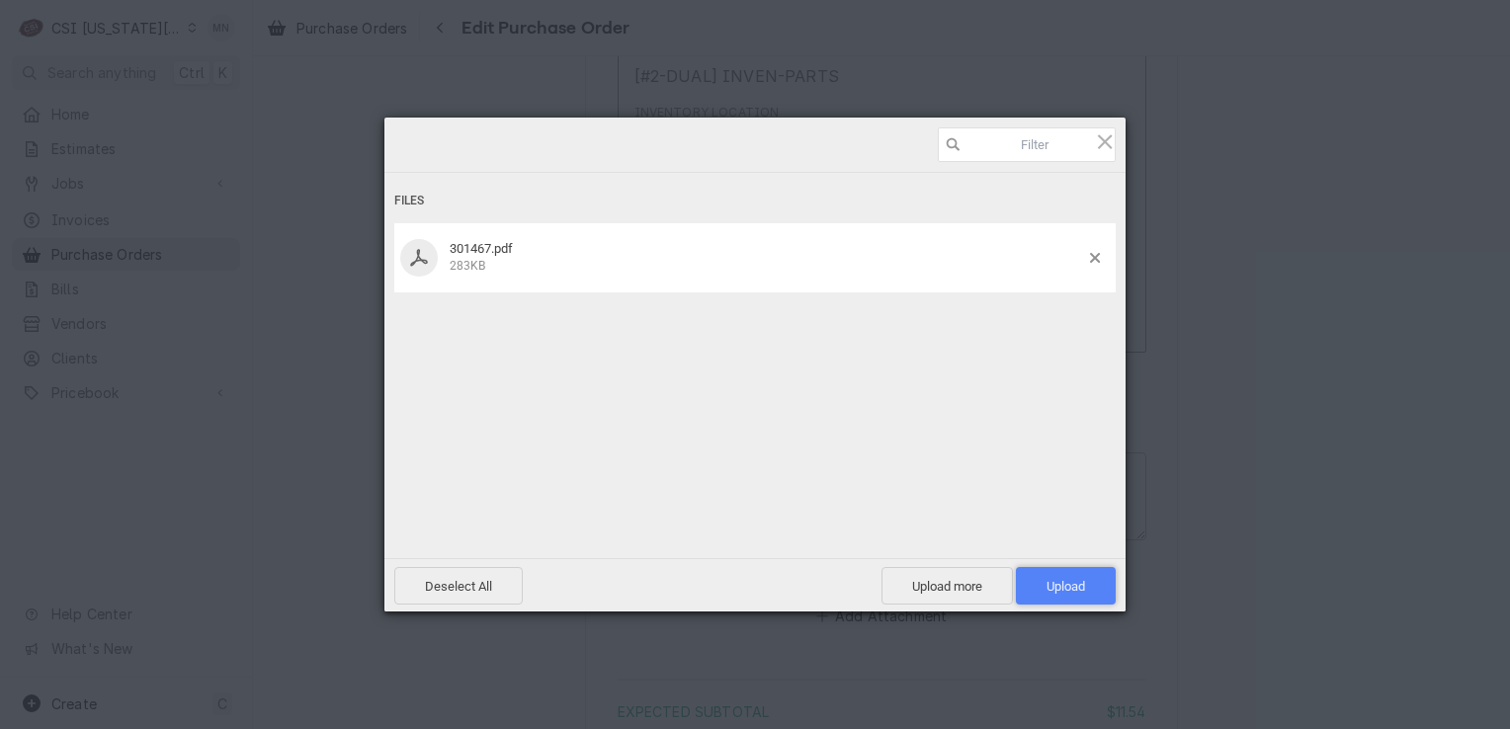
click at [1072, 581] on span "Upload 1" at bounding box center [1066, 586] width 39 height 15
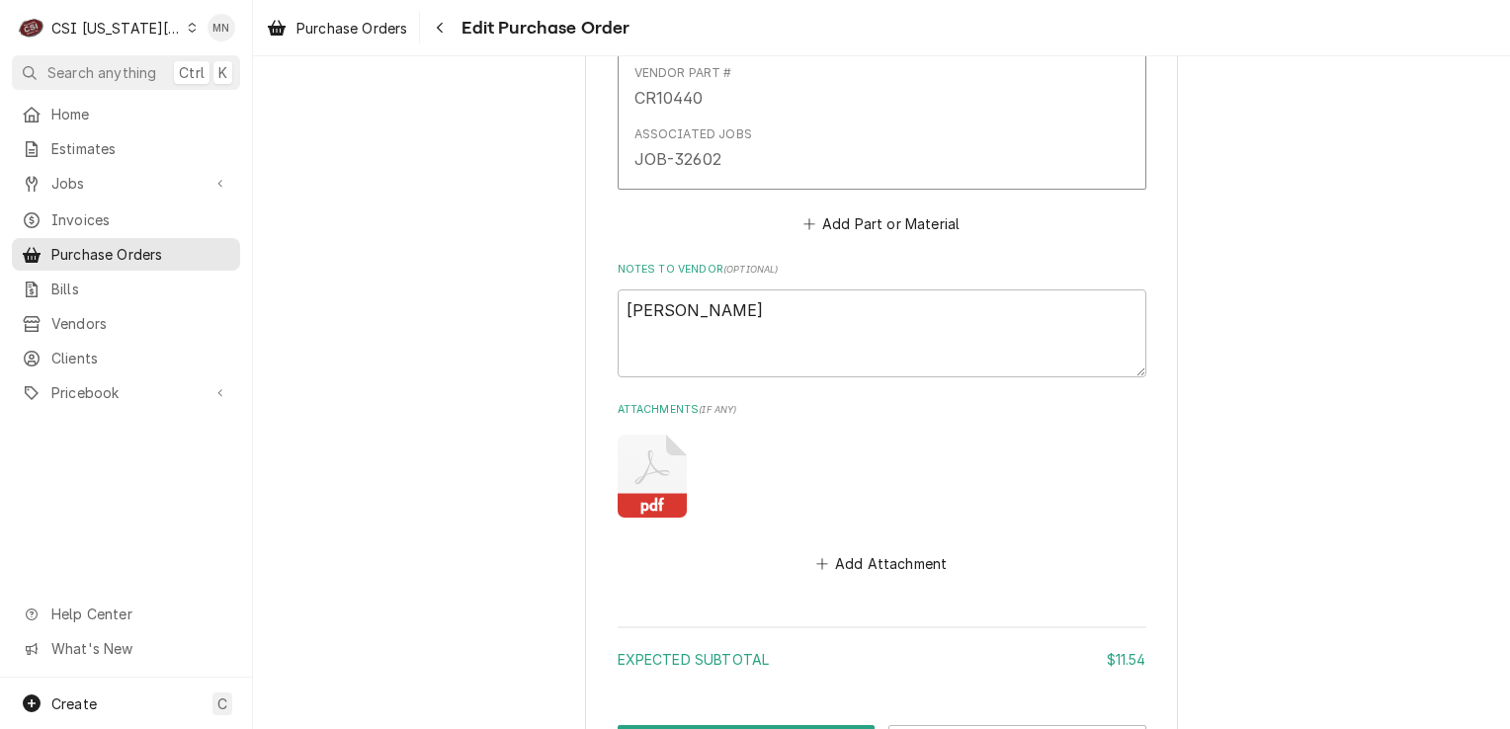
scroll to position [1412, 0]
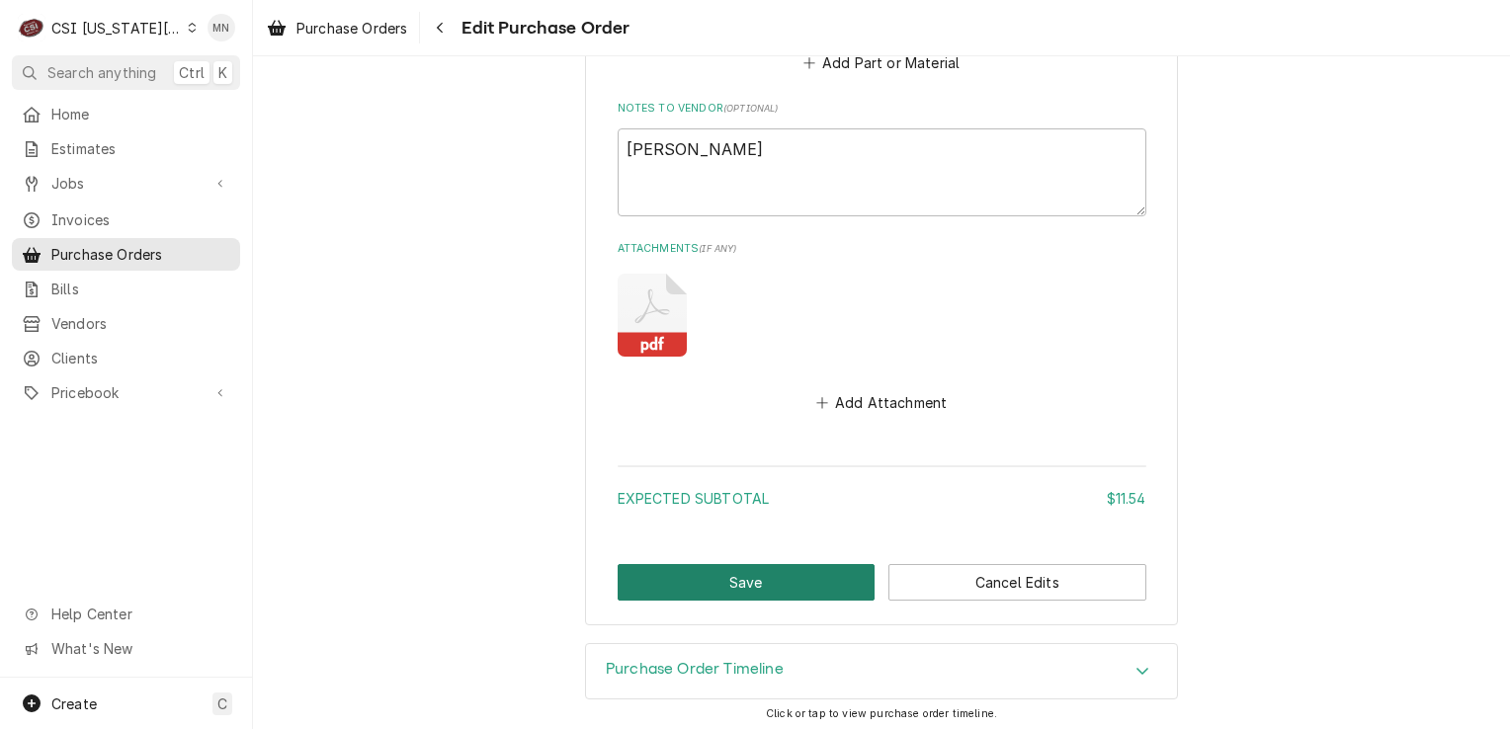
click at [778, 567] on button "Save" at bounding box center [747, 582] width 258 height 37
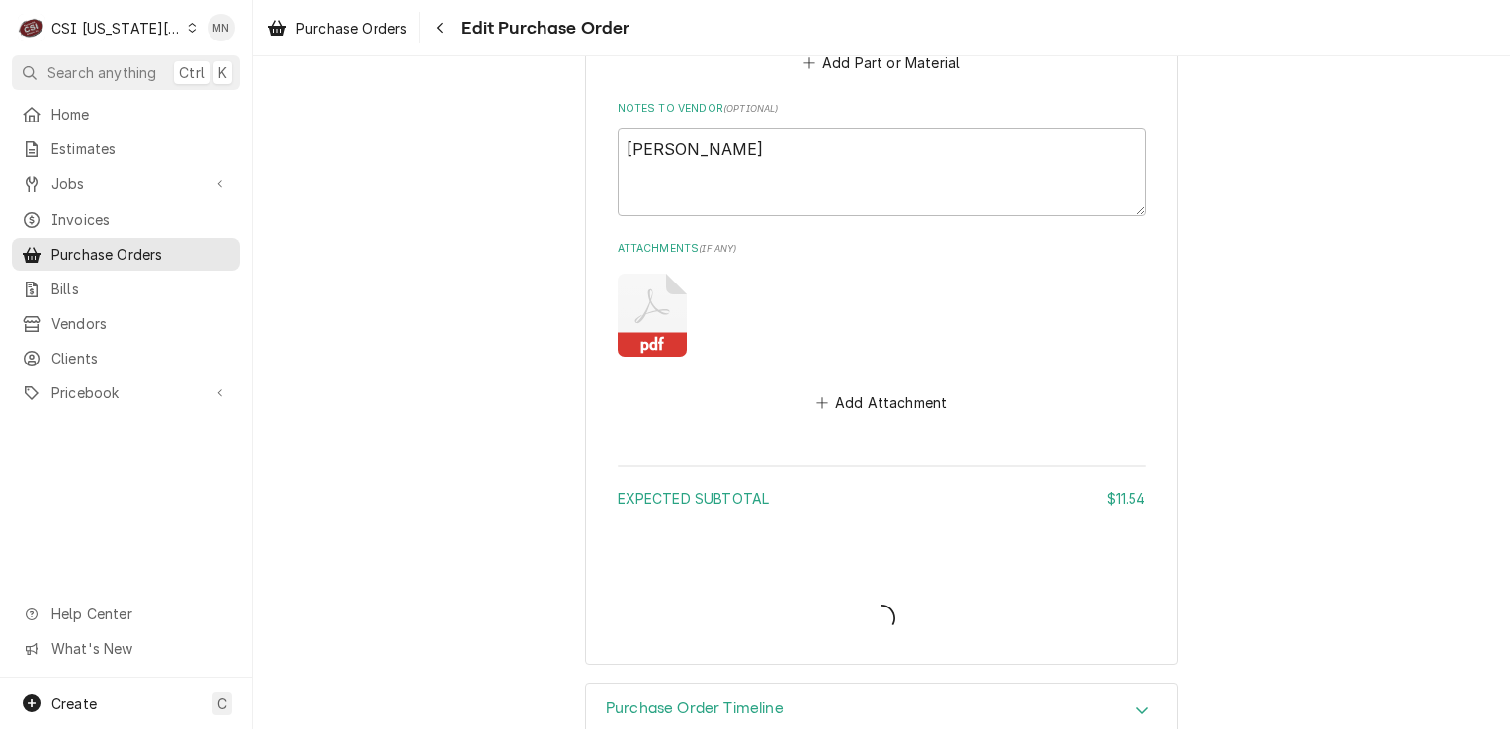
type textarea "x"
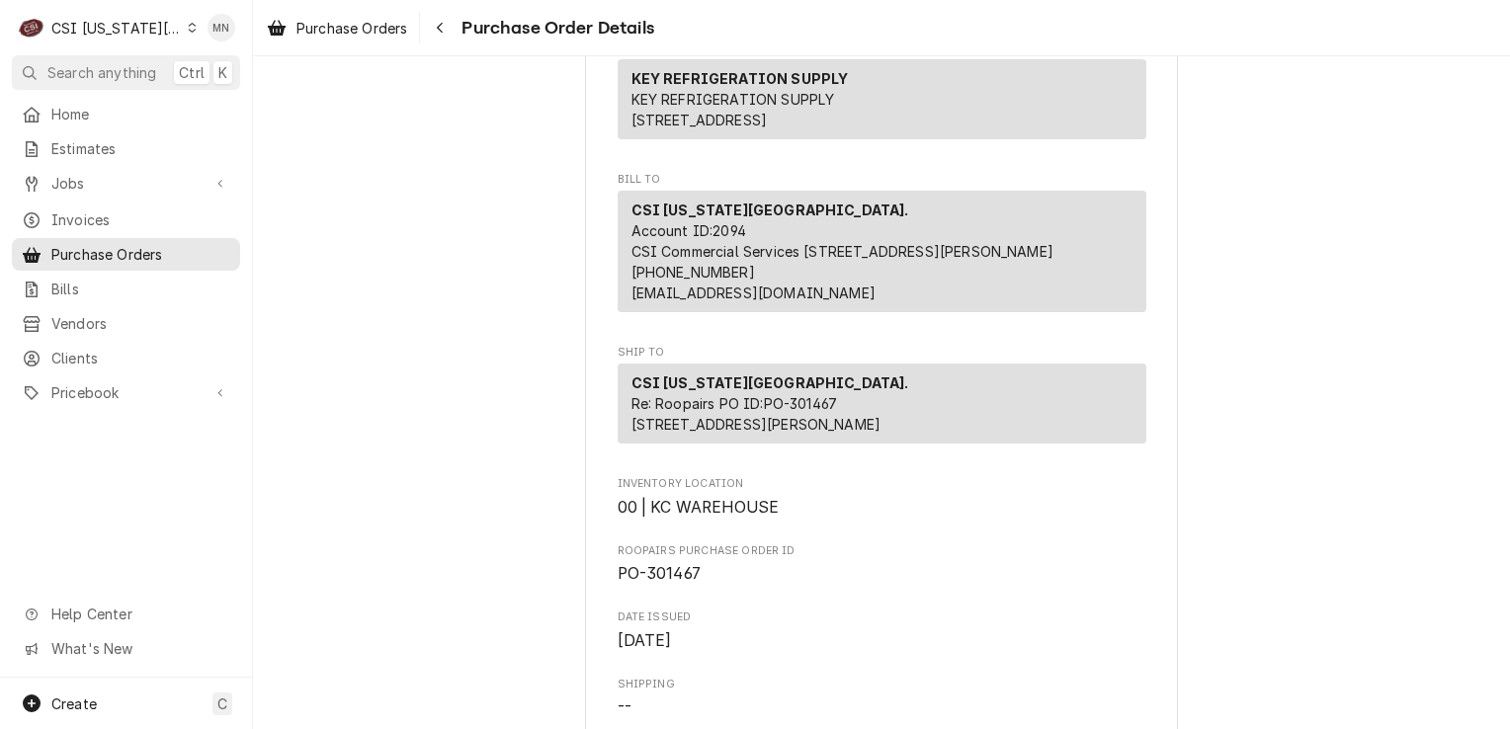
scroll to position [297, 0]
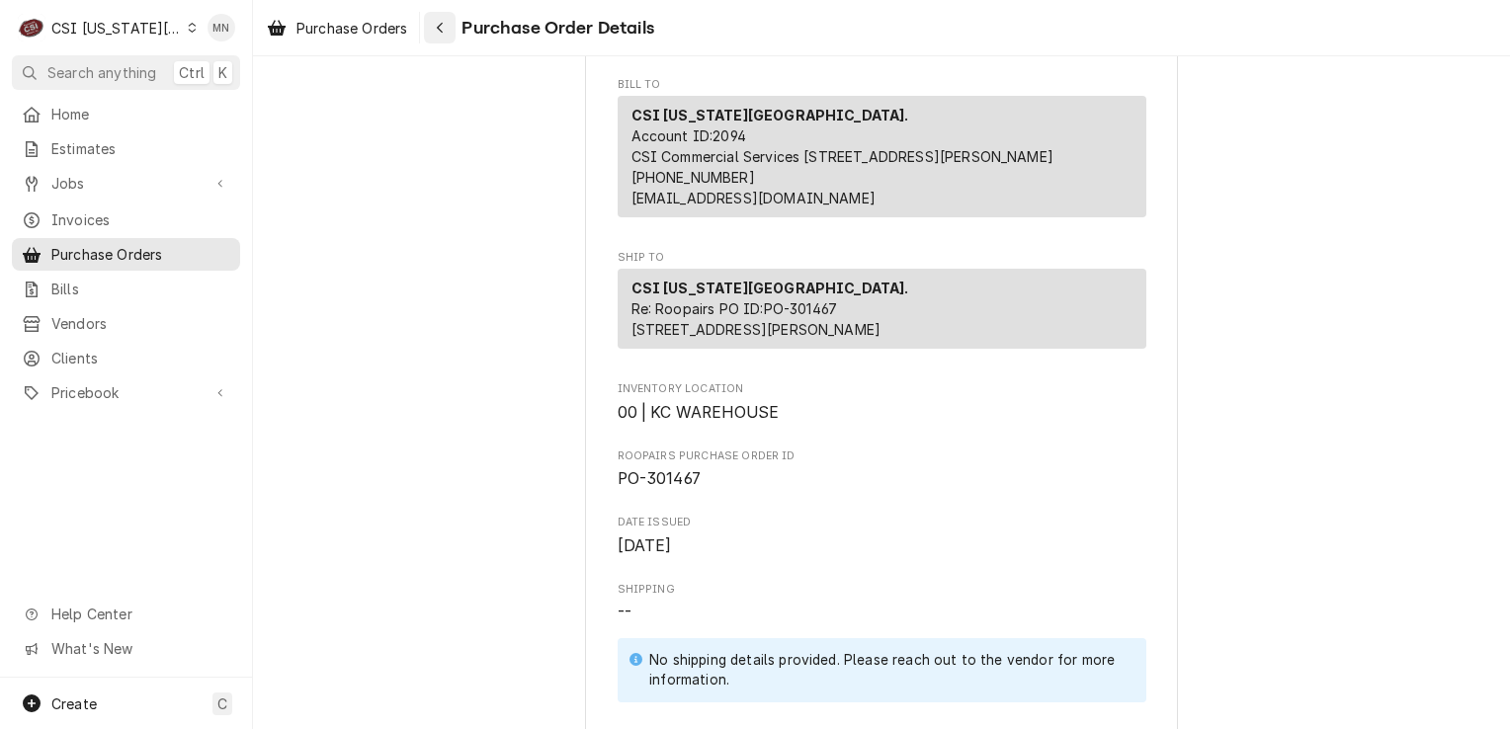
click at [439, 35] on div "Navigate back" at bounding box center [440, 28] width 20 height 20
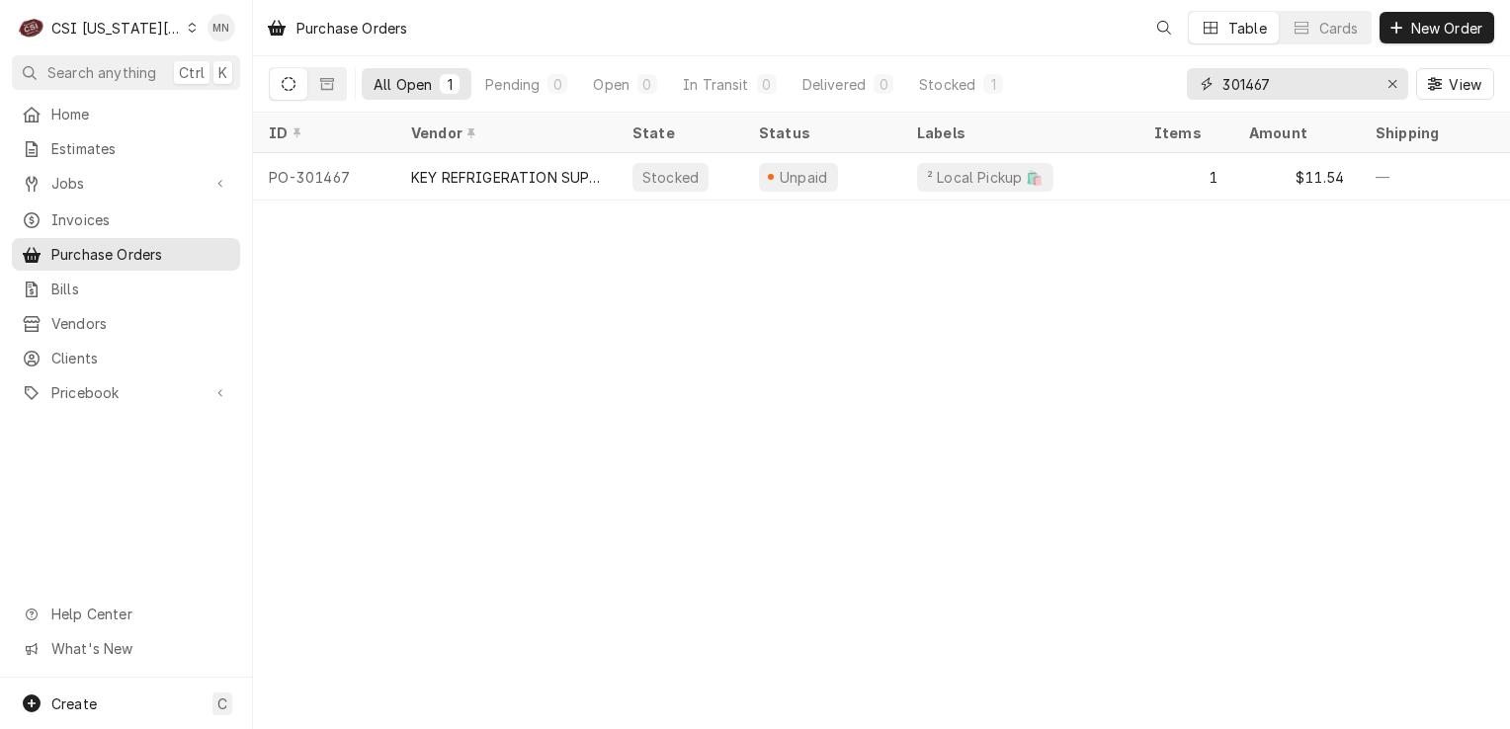
drag, startPoint x: 1283, startPoint y: 80, endPoint x: 1038, endPoint y: 80, distance: 245.1
click at [1039, 89] on div "All Open 1 Pending 0 Open 0 In Transit 0 Delivered 0 Stocked 1 301467 View" at bounding box center [882, 83] width 1226 height 55
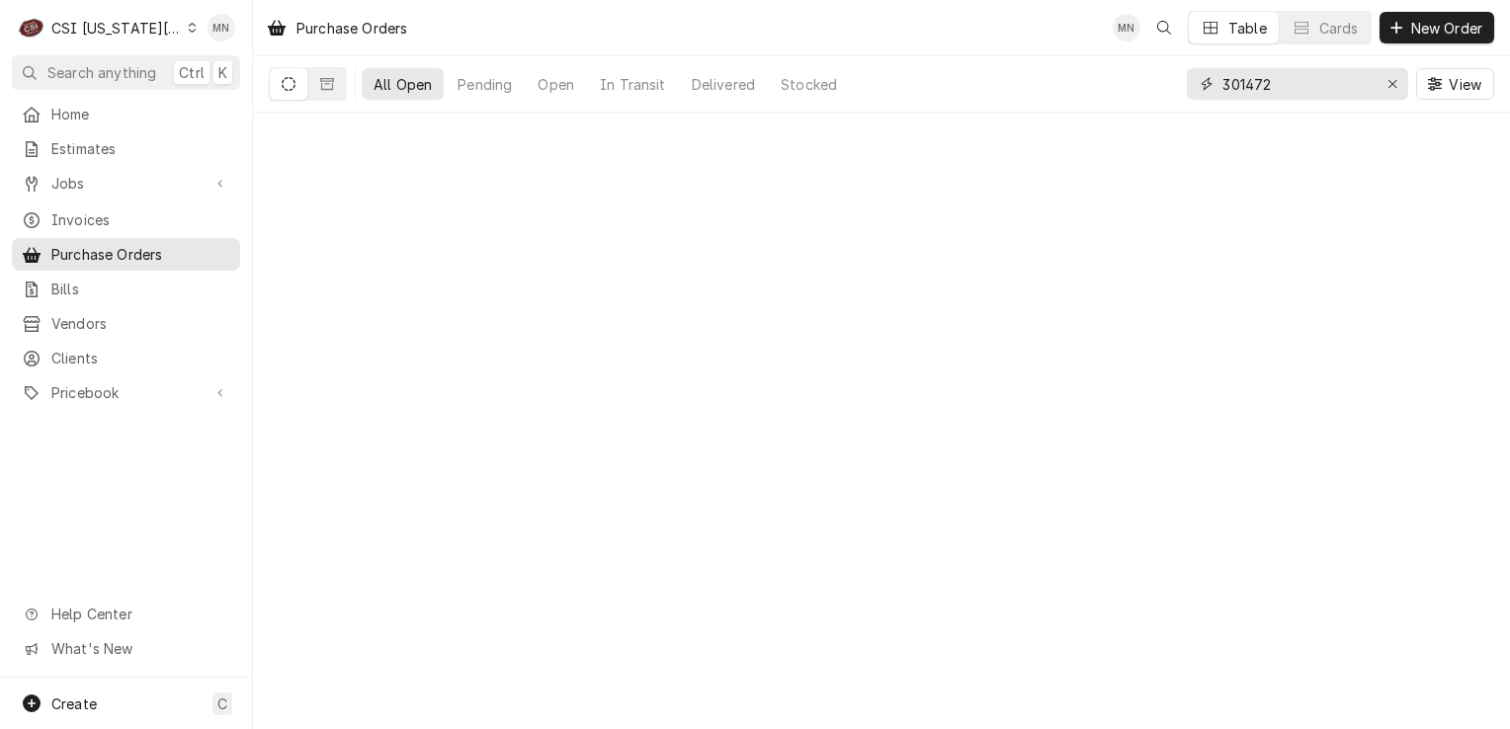
type input "301472"
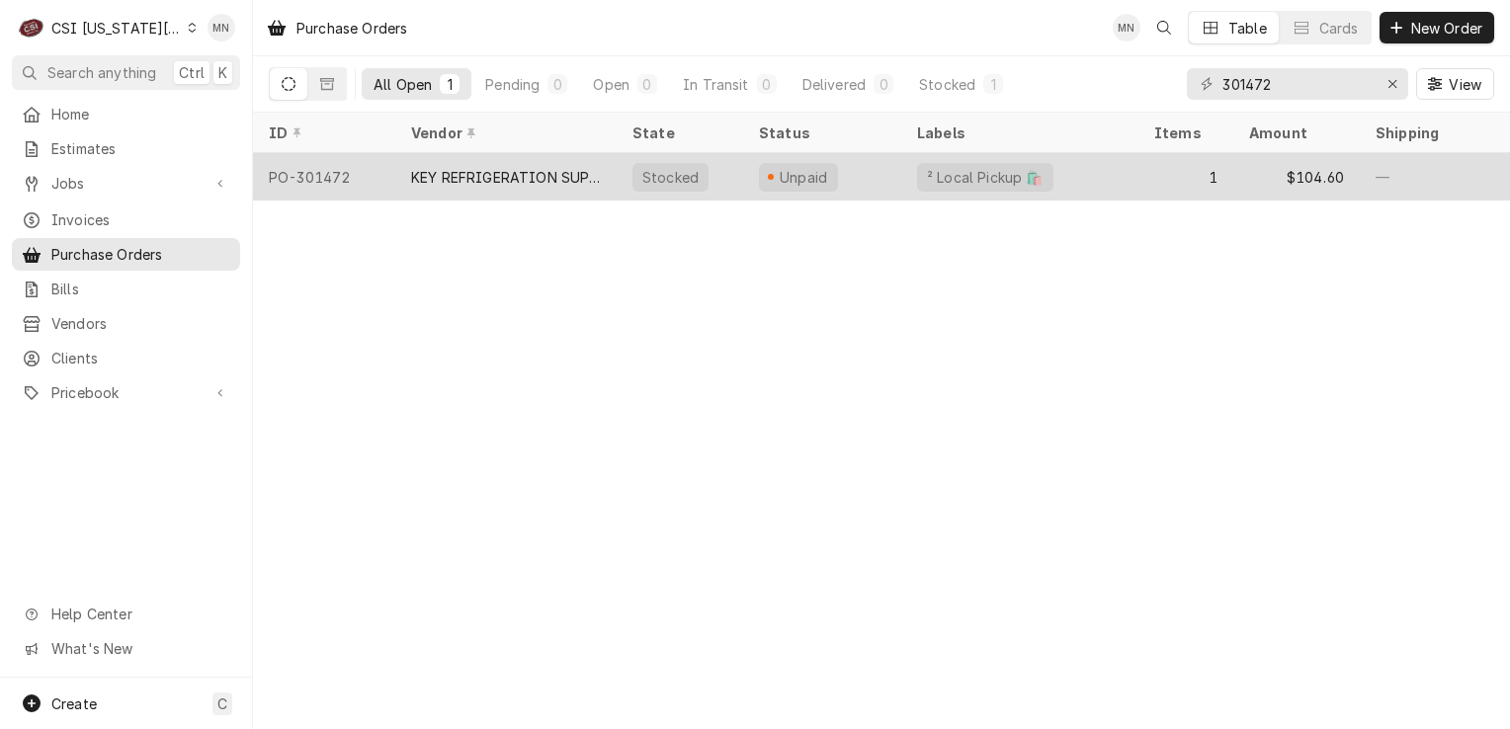
click at [580, 175] on div "KEY REFRIGERATION SUPPLY" at bounding box center [506, 177] width 190 height 21
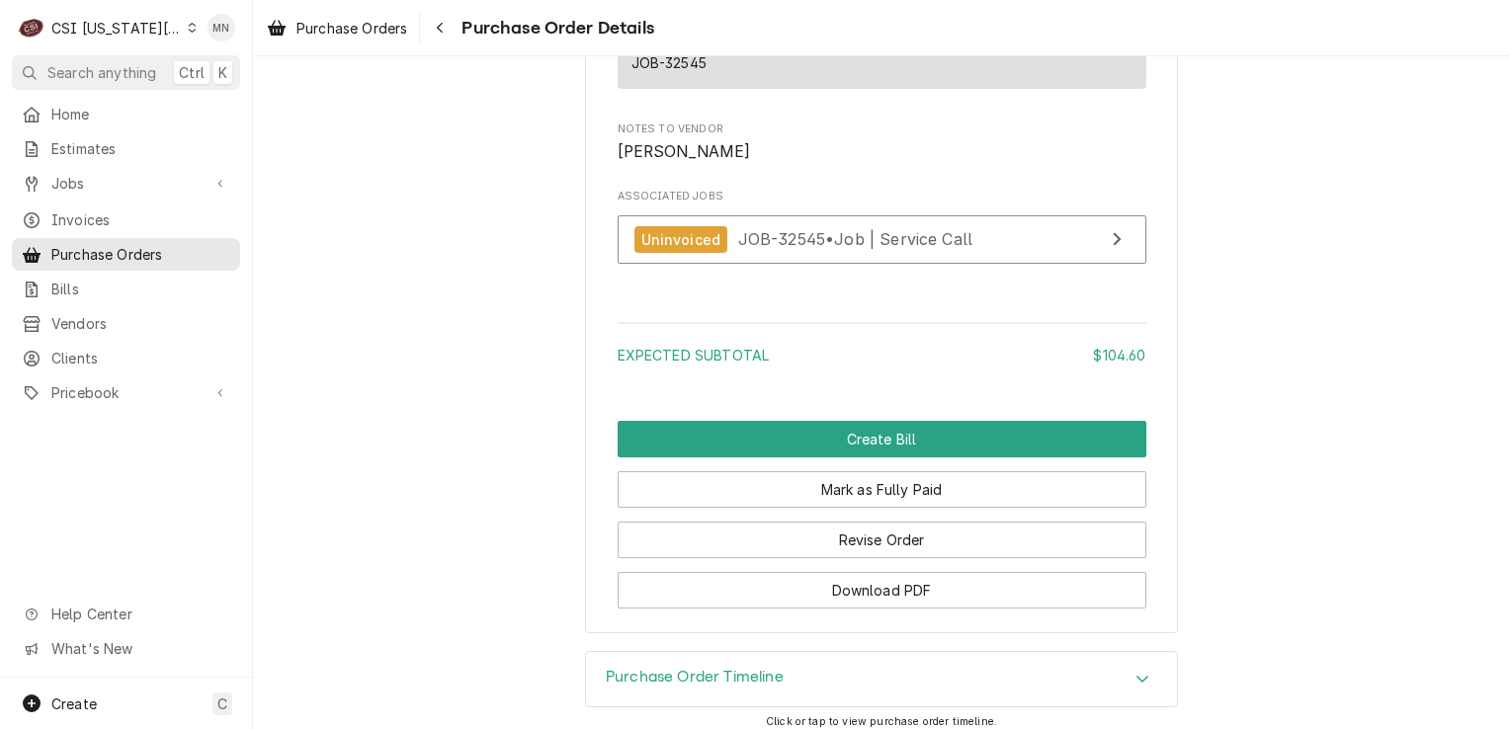
scroll to position [1866, 0]
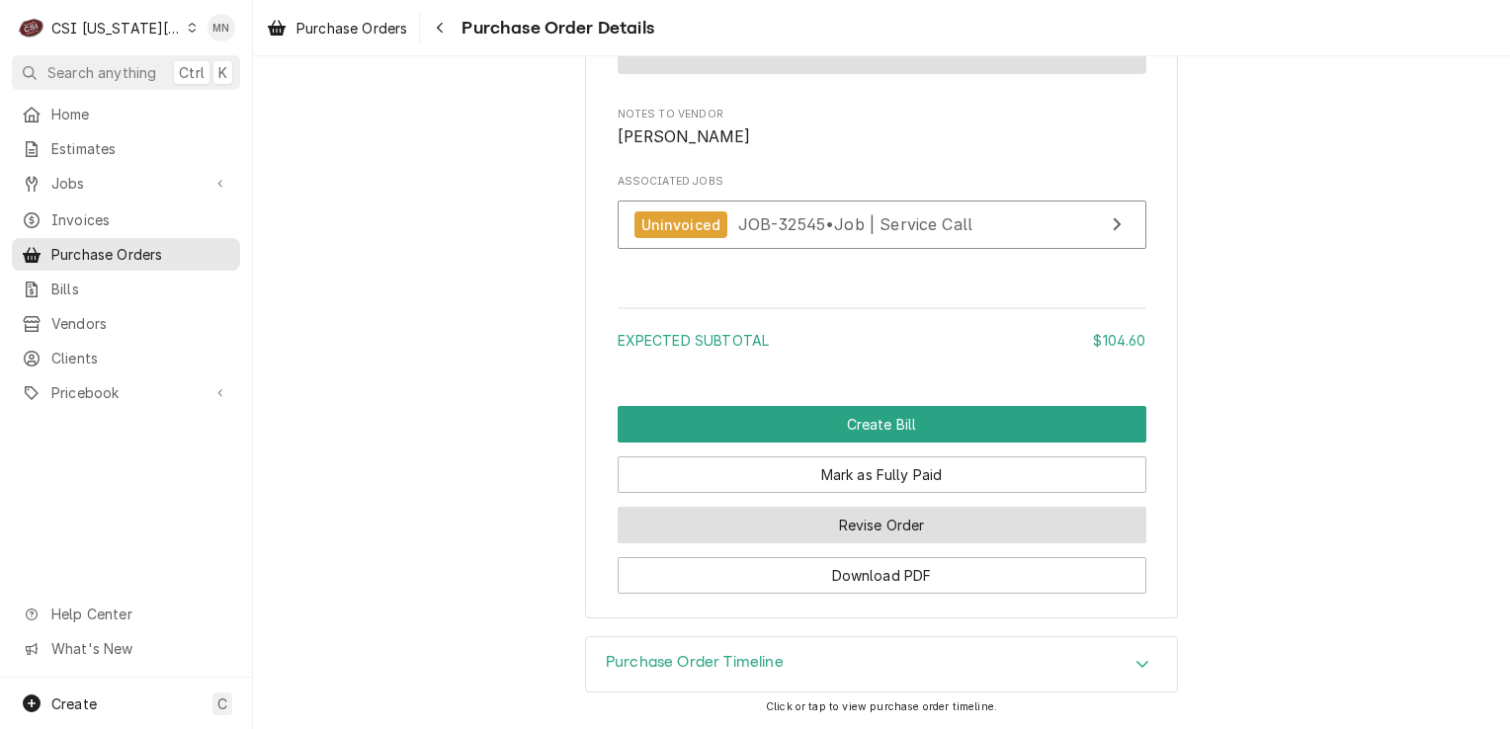
click at [916, 514] on button "Revise Order" at bounding box center [882, 525] width 529 height 37
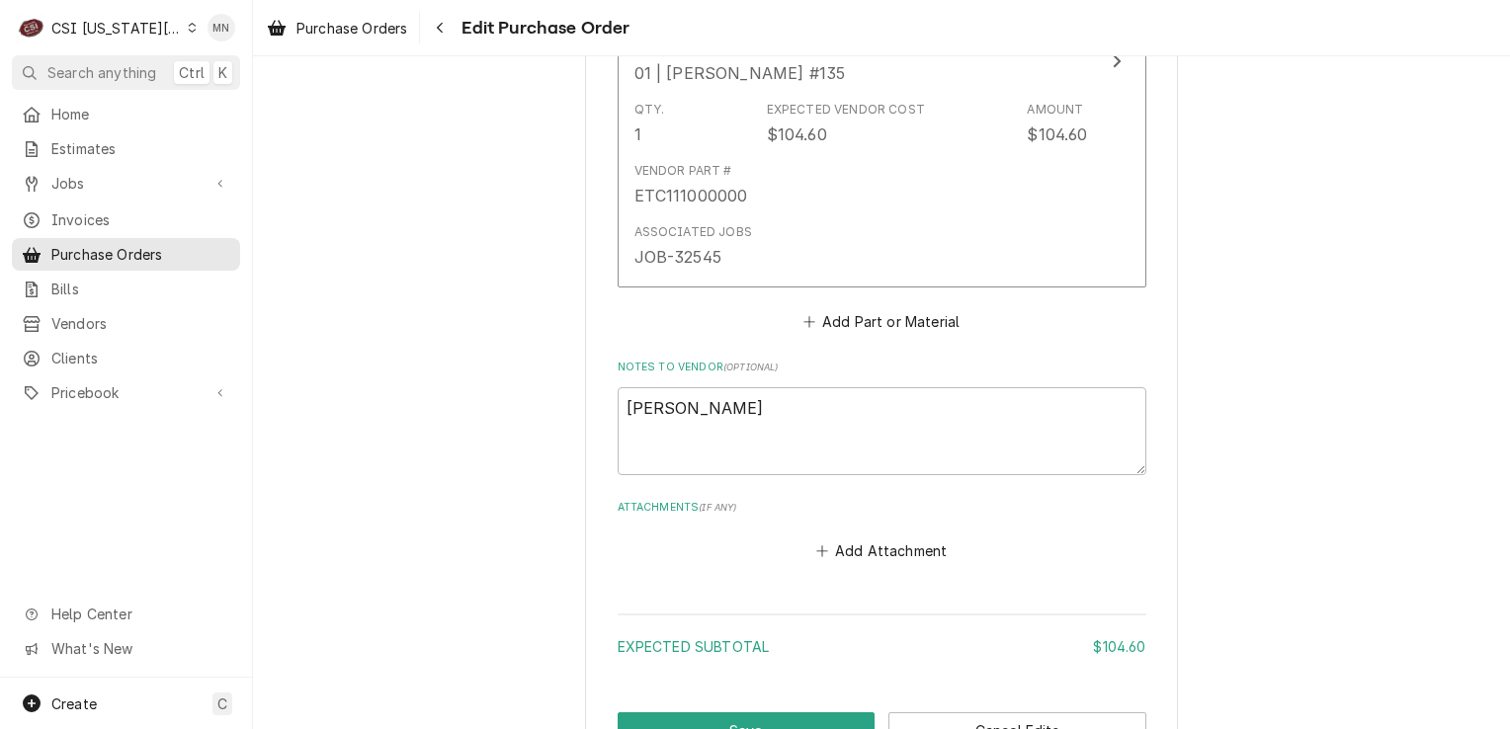
scroll to position [1301, 0]
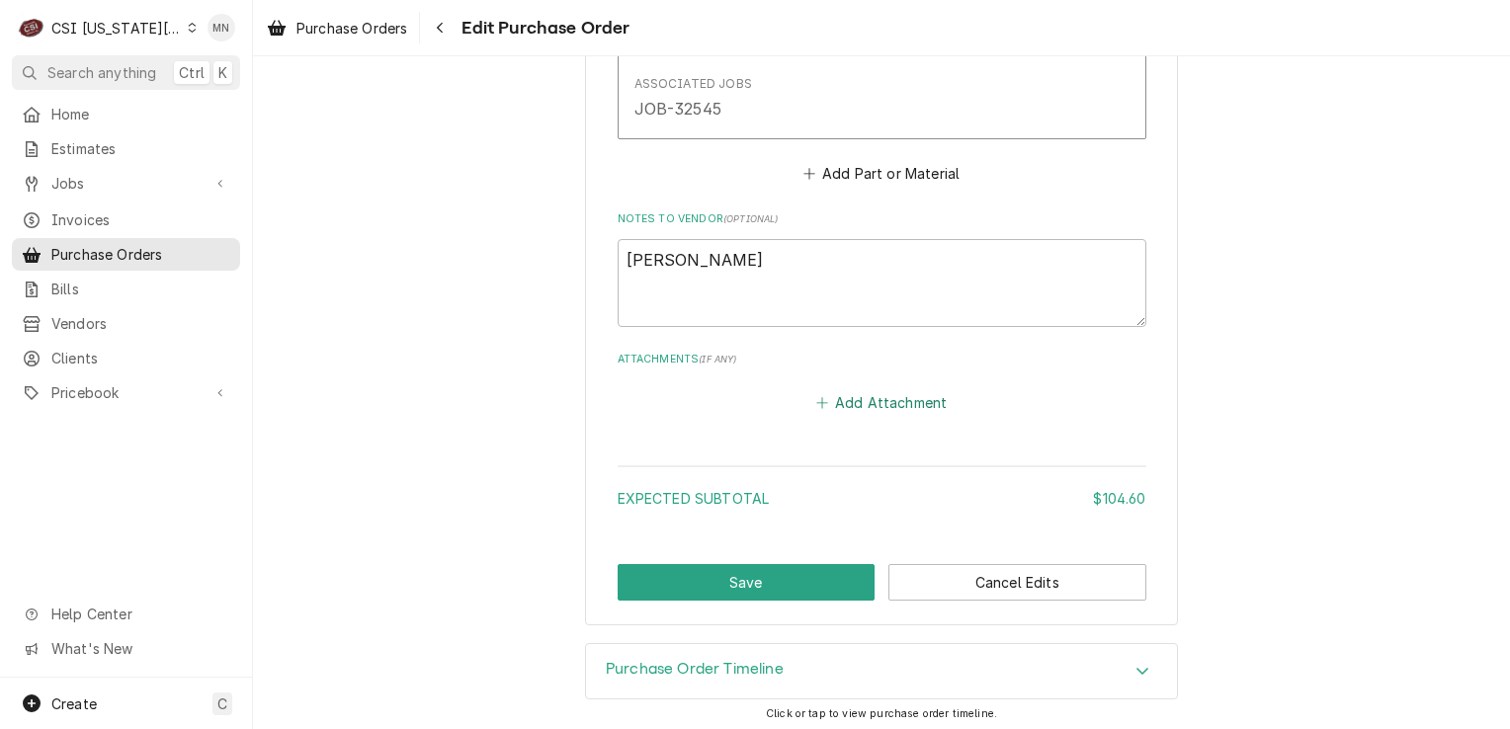
click at [853, 405] on button "Add Attachment" at bounding box center [882, 403] width 138 height 28
type textarea "x"
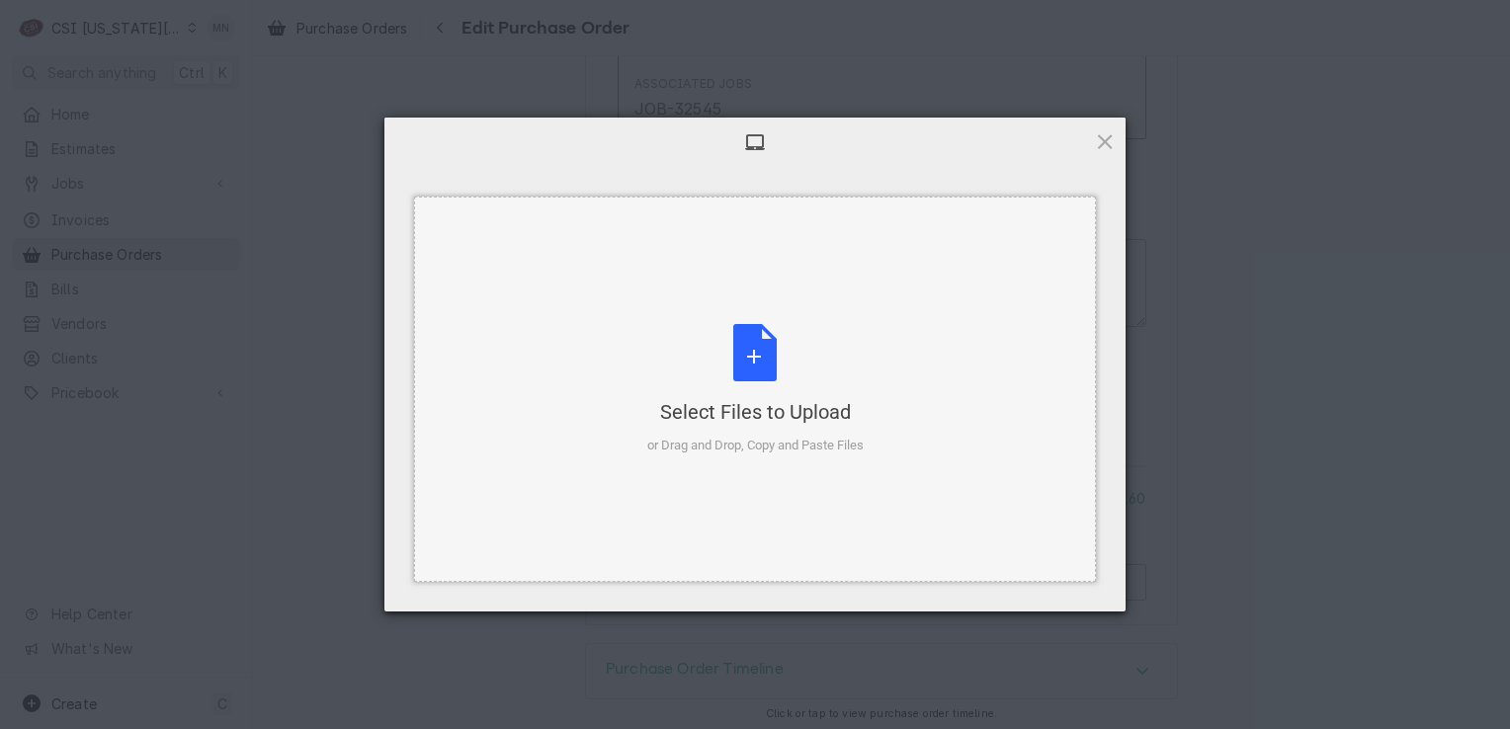
click at [783, 401] on div "Select Files to Upload" at bounding box center [755, 412] width 216 height 28
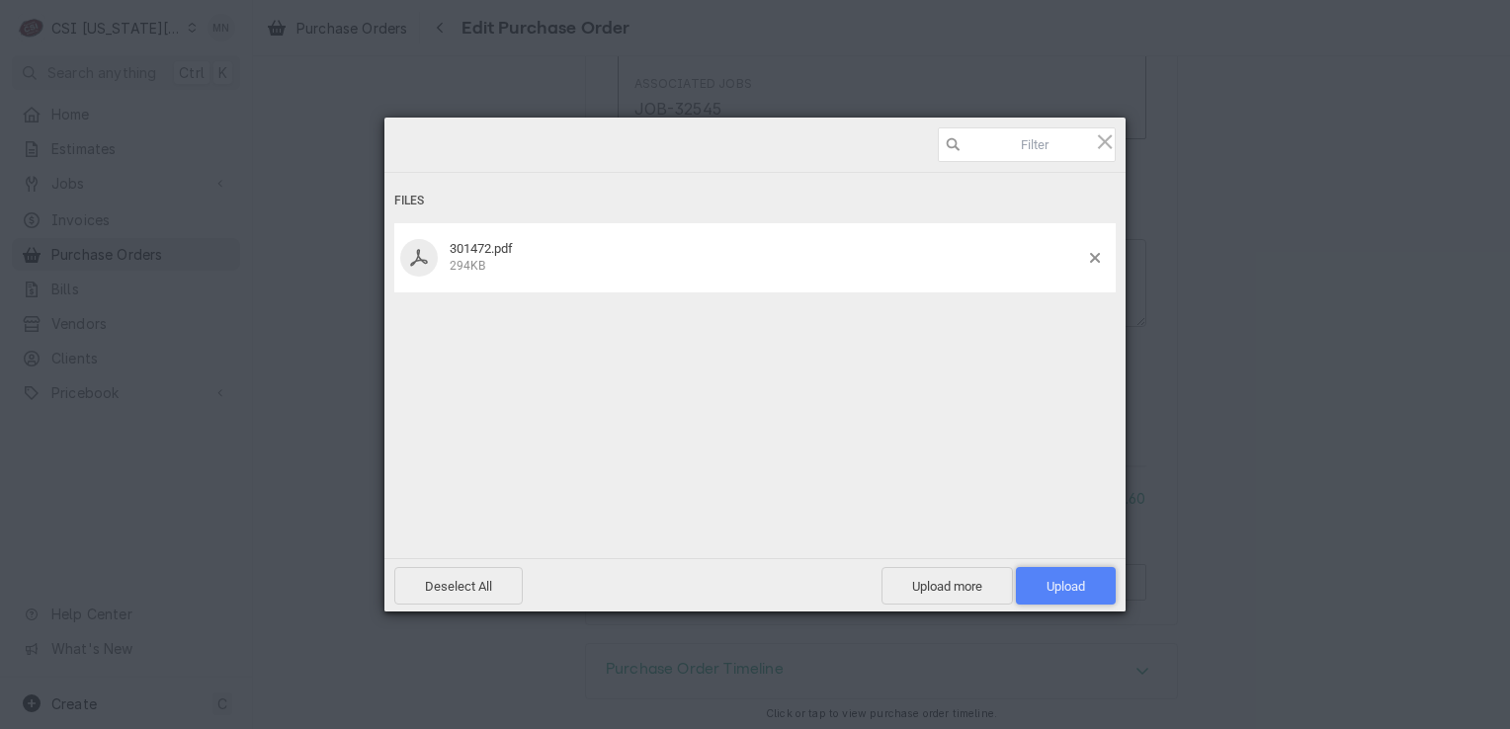
click at [1067, 582] on span "Upload 1" at bounding box center [1066, 586] width 39 height 15
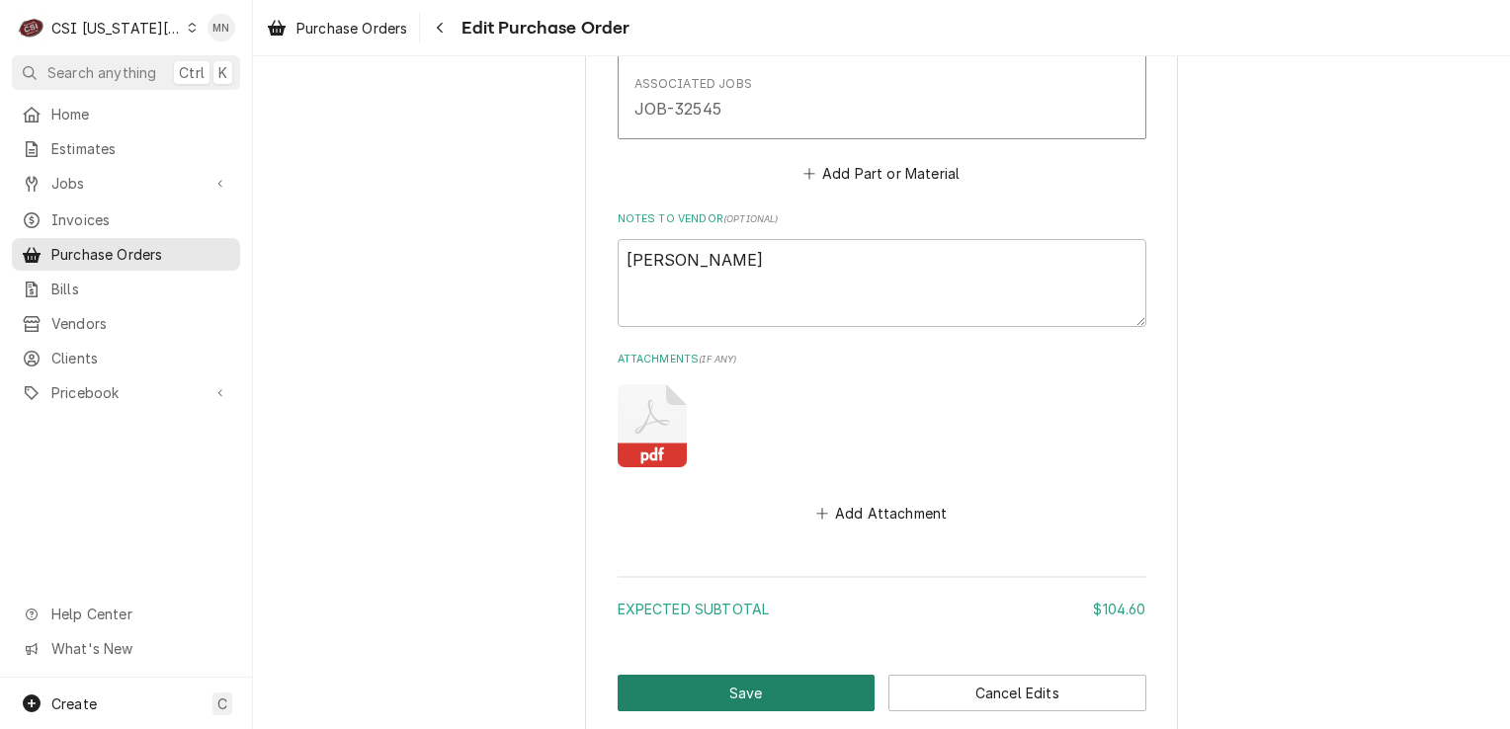
click at [779, 676] on button "Save" at bounding box center [747, 693] width 258 height 37
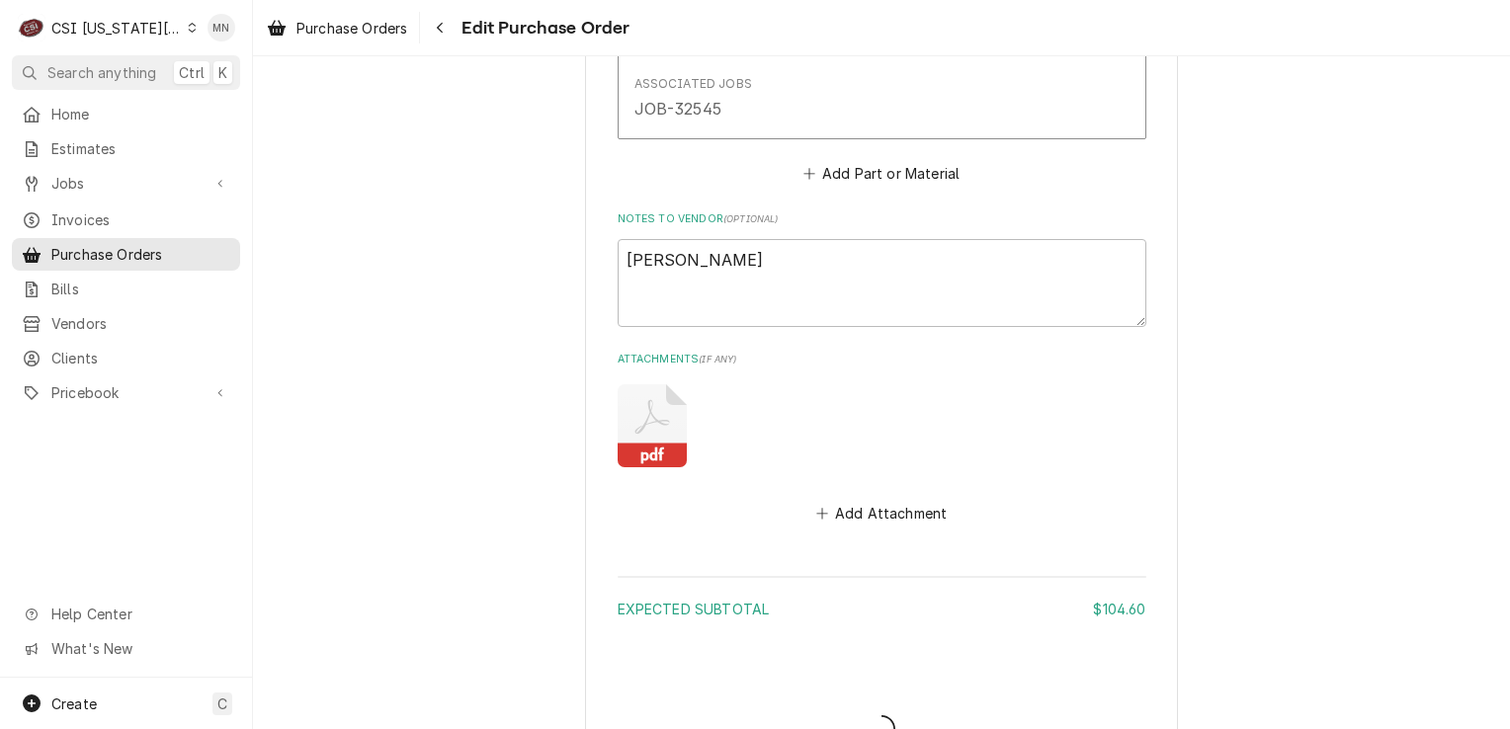
type textarea "x"
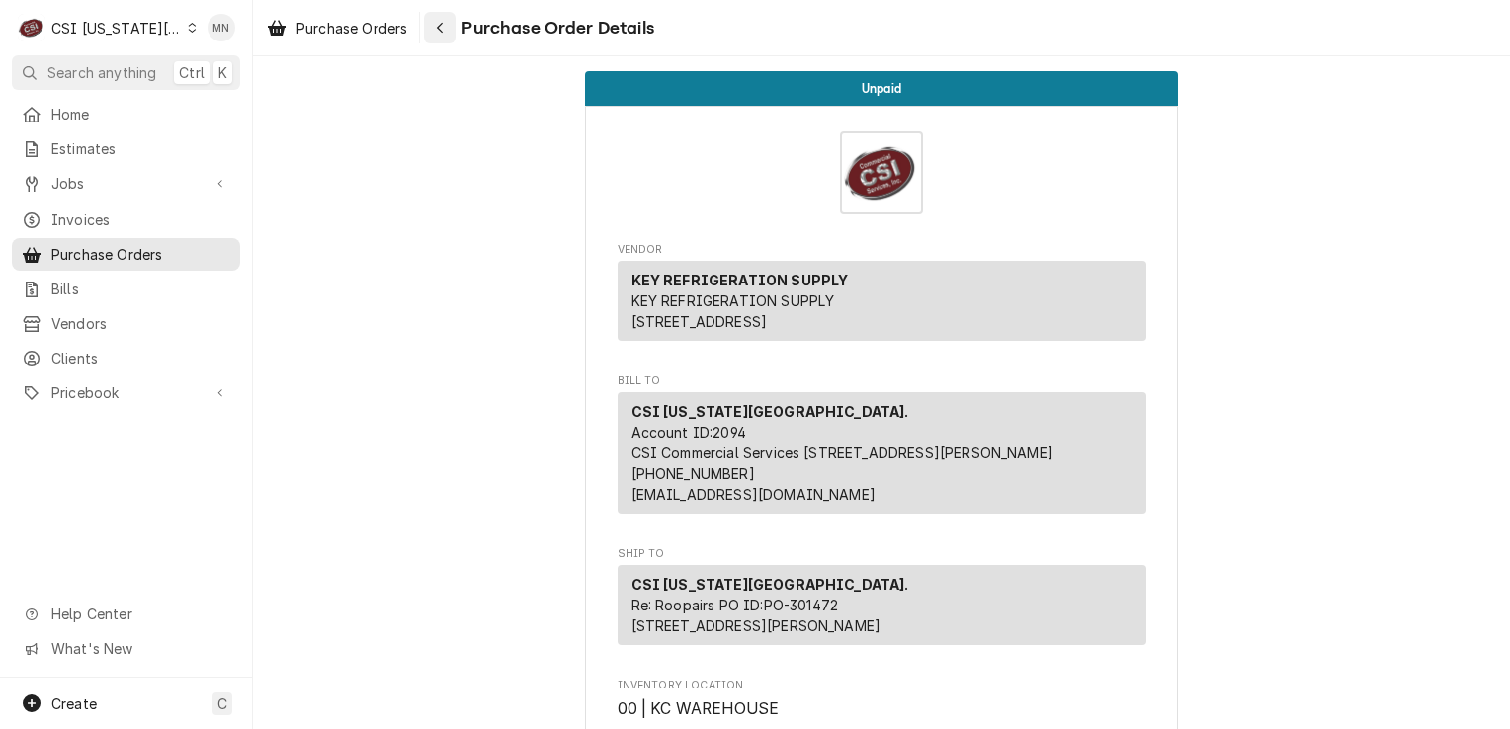
click at [449, 32] on div "Navigate back" at bounding box center [440, 28] width 20 height 20
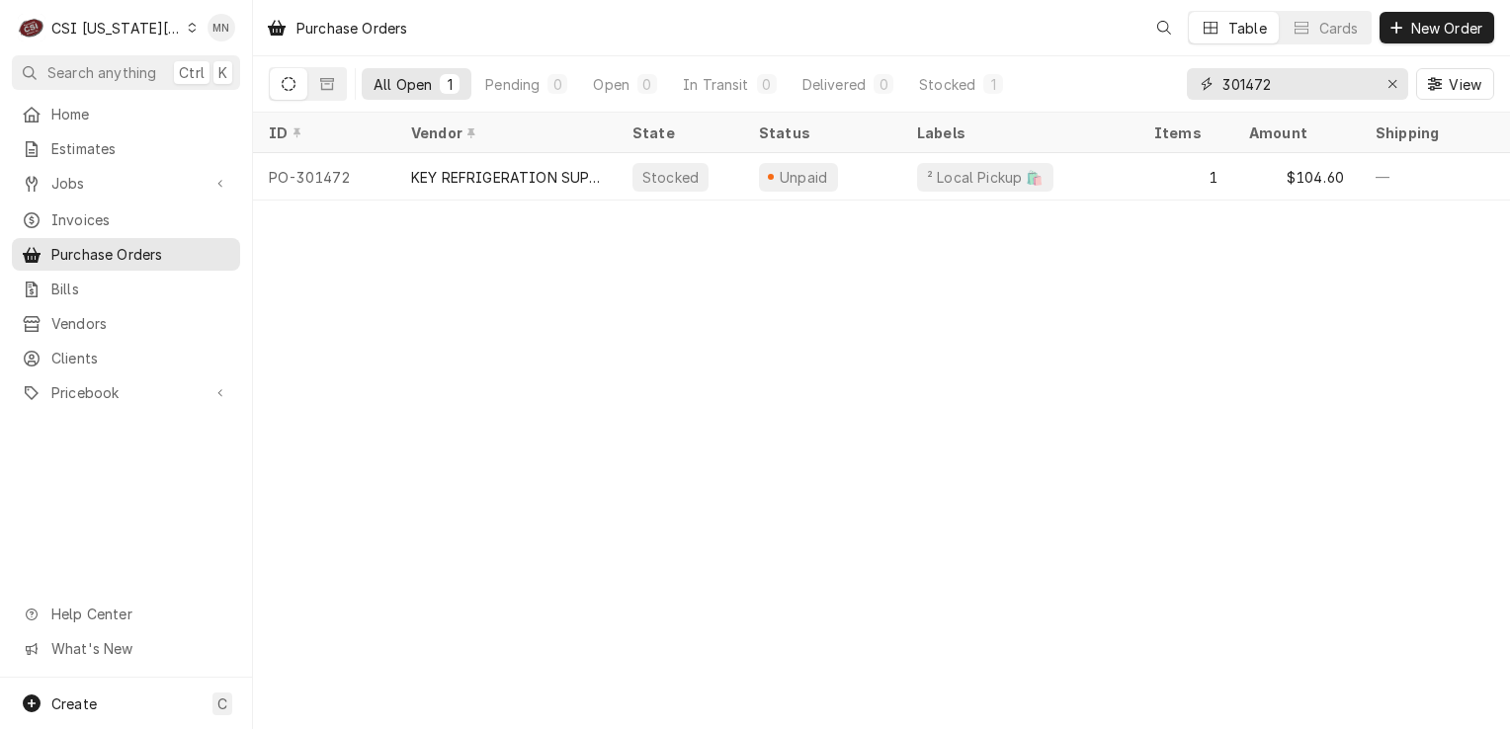
drag, startPoint x: 1274, startPoint y: 88, endPoint x: 1183, endPoint y: 96, distance: 91.3
click at [1183, 96] on div "All Open 1 Pending 0 Open 0 In Transit 0 Delivered 0 Stocked 1 301472 View" at bounding box center [882, 83] width 1226 height 55
type input "301466"
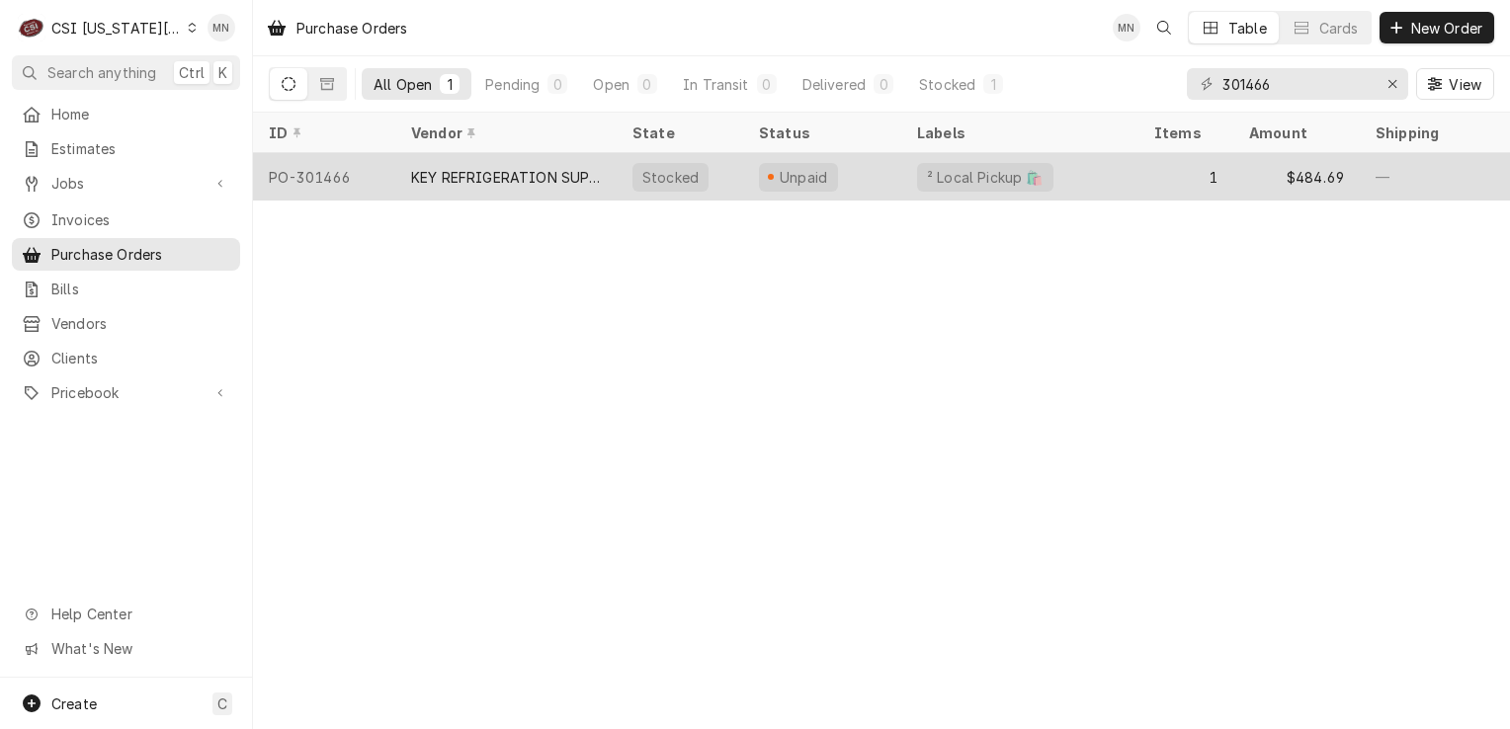
click at [580, 188] on div "KEY REFRIGERATION SUPPLY" at bounding box center [505, 176] width 221 height 47
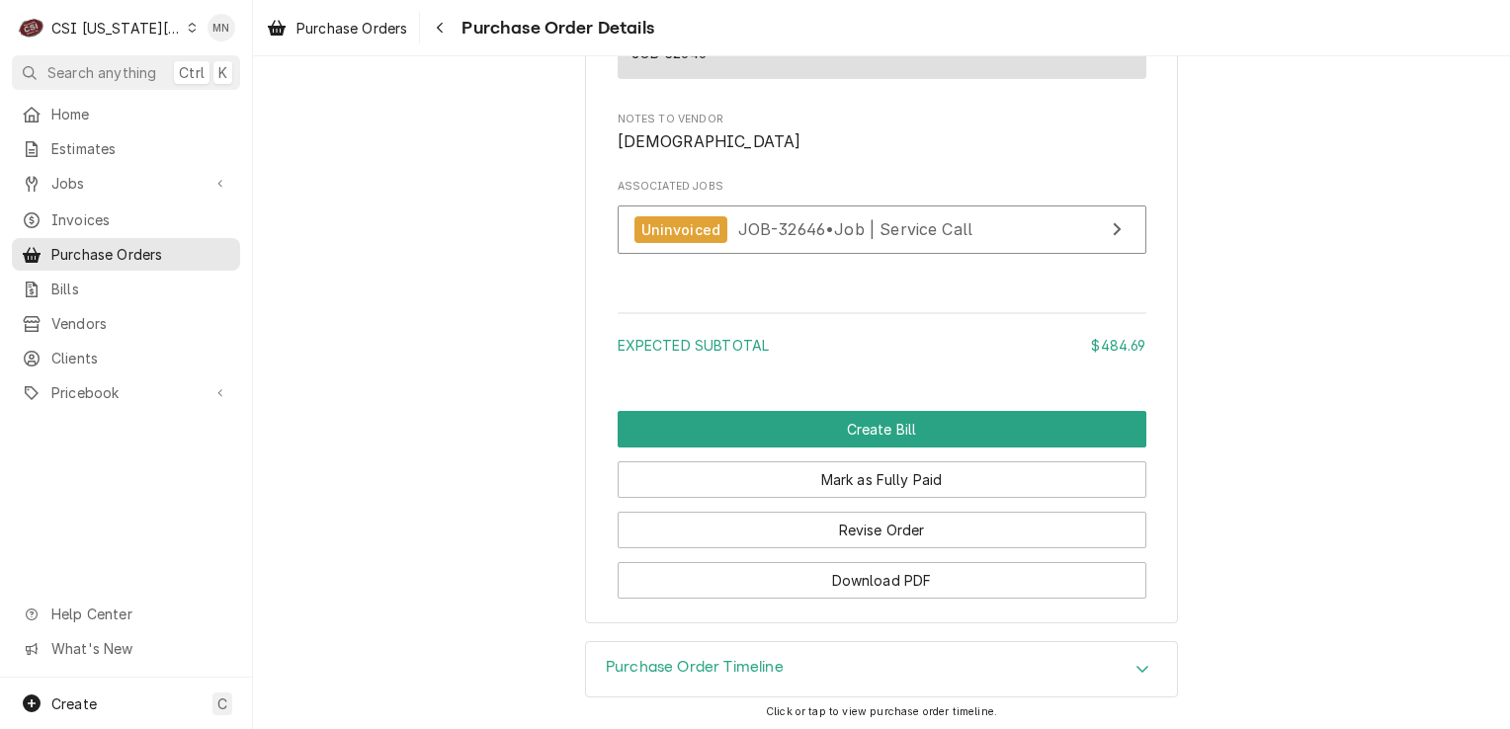
scroll to position [1866, 0]
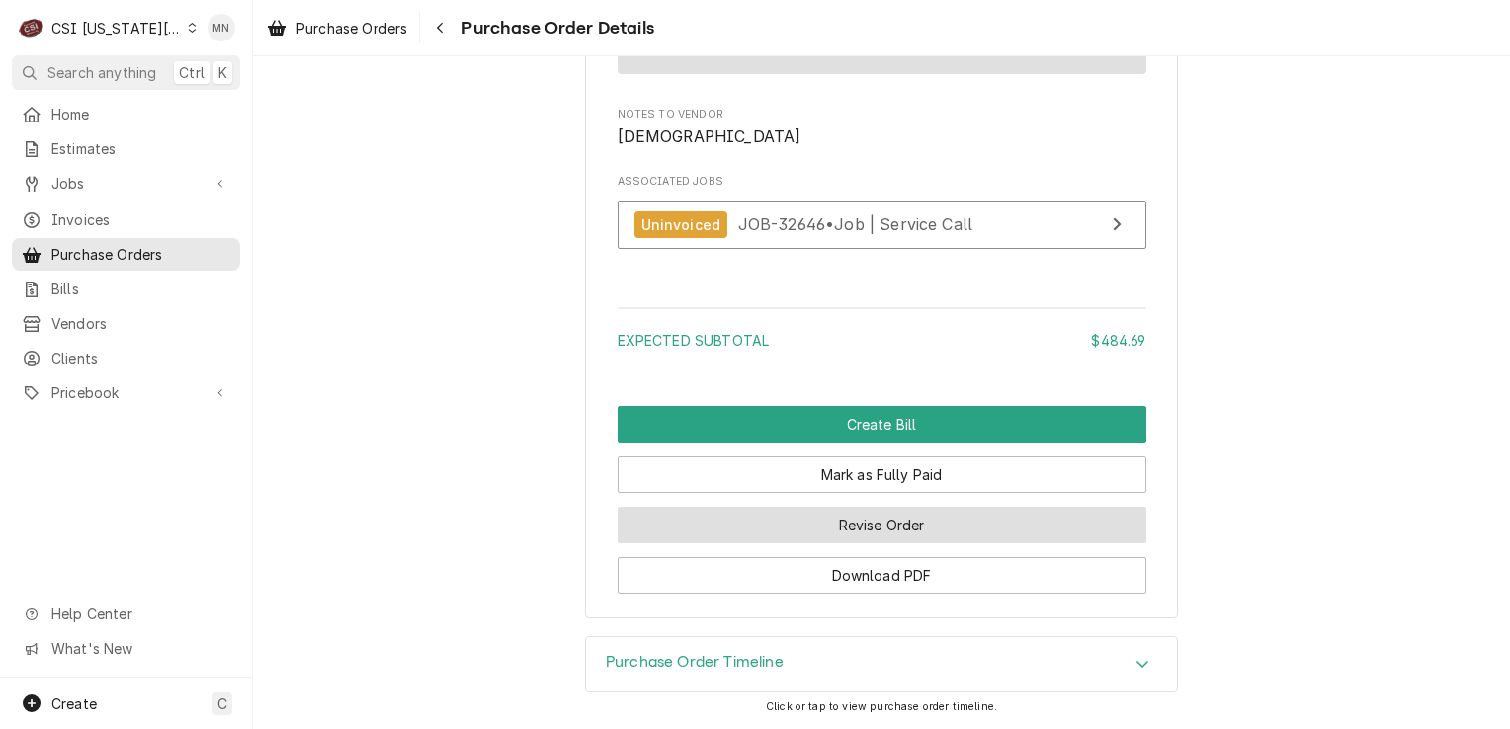
click at [787, 524] on button "Revise Order" at bounding box center [882, 525] width 529 height 37
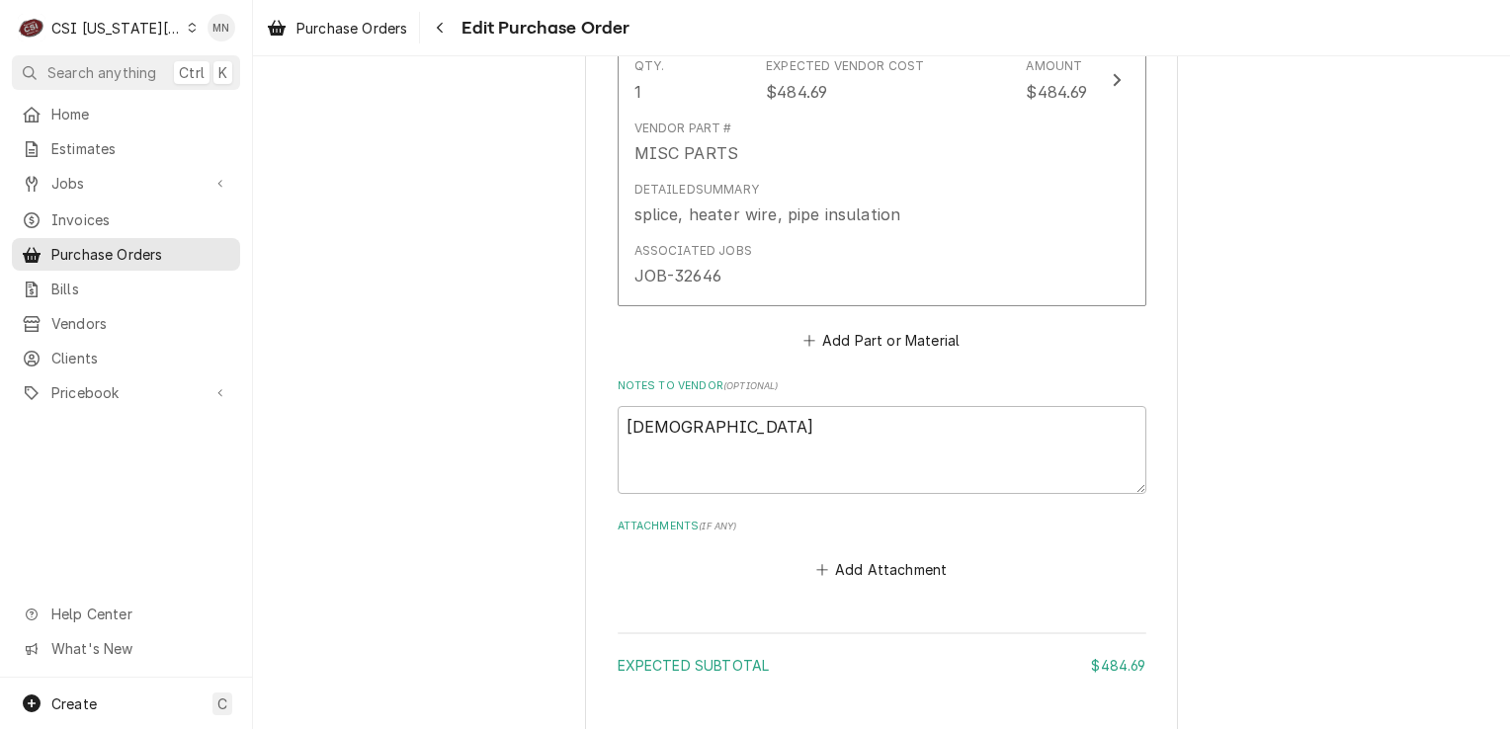
scroll to position [1285, 0]
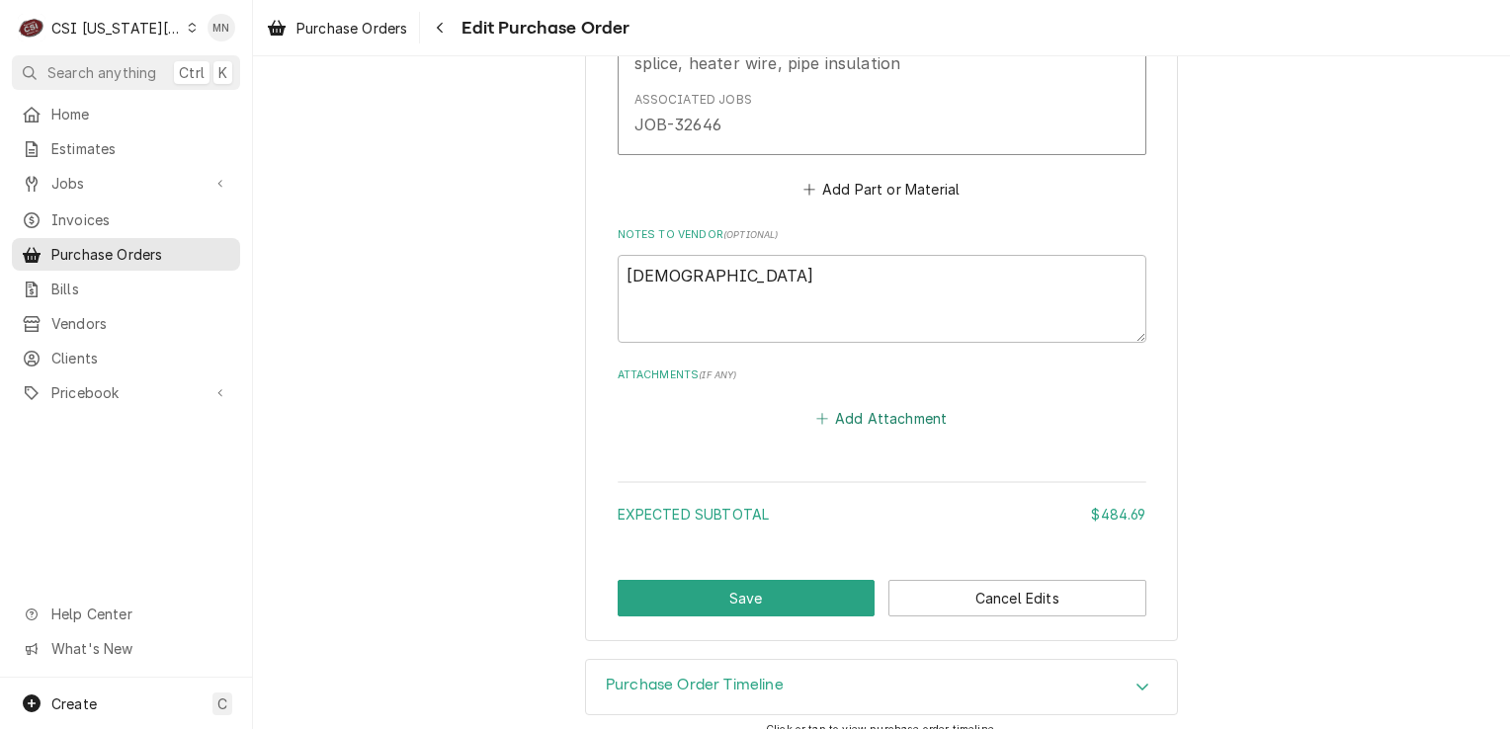
click at [851, 421] on button "Add Attachment" at bounding box center [882, 419] width 138 height 28
type textarea "x"
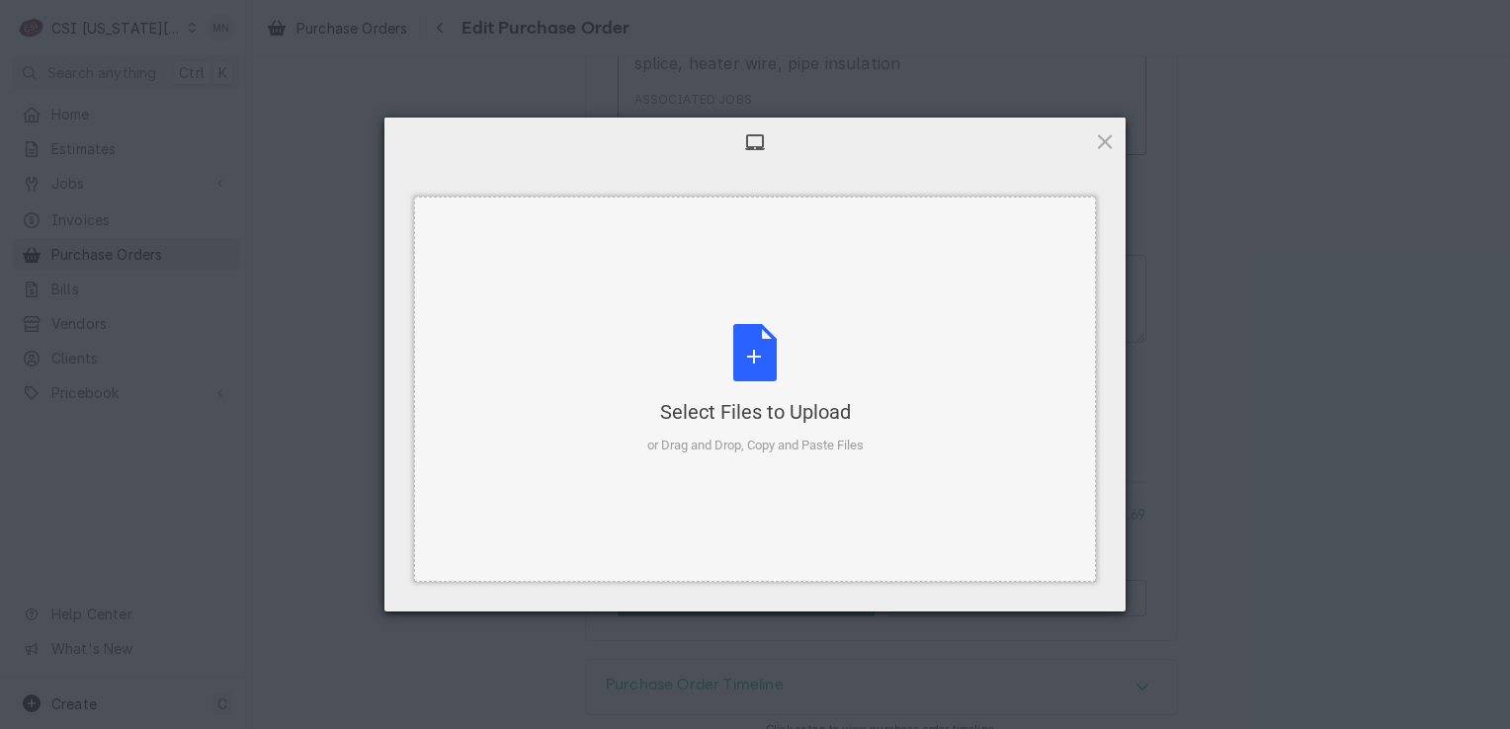
click at [765, 395] on div "Select Files to Upload or Drag and Drop, Copy and Paste Files" at bounding box center [755, 389] width 216 height 131
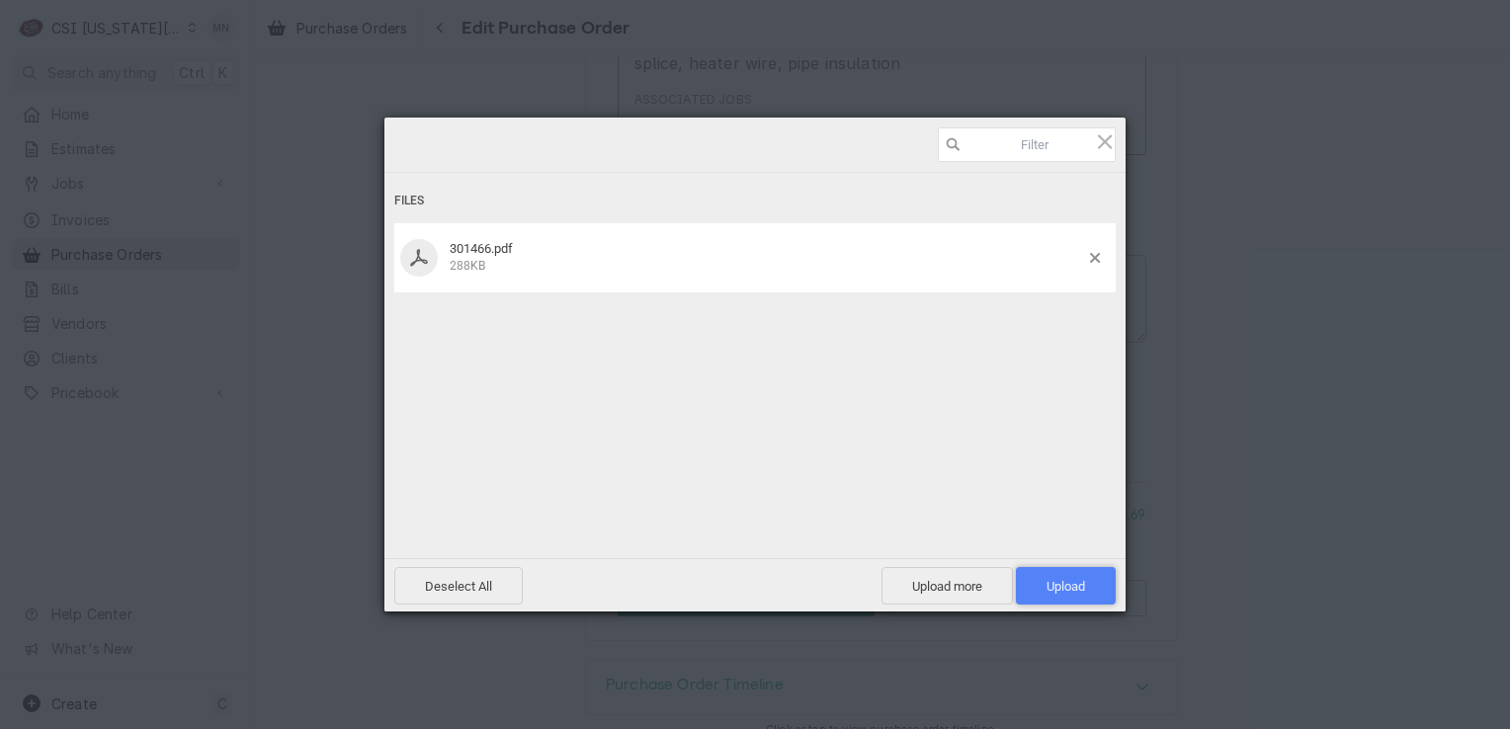
click at [1036, 583] on span "Upload 1" at bounding box center [1066, 586] width 100 height 38
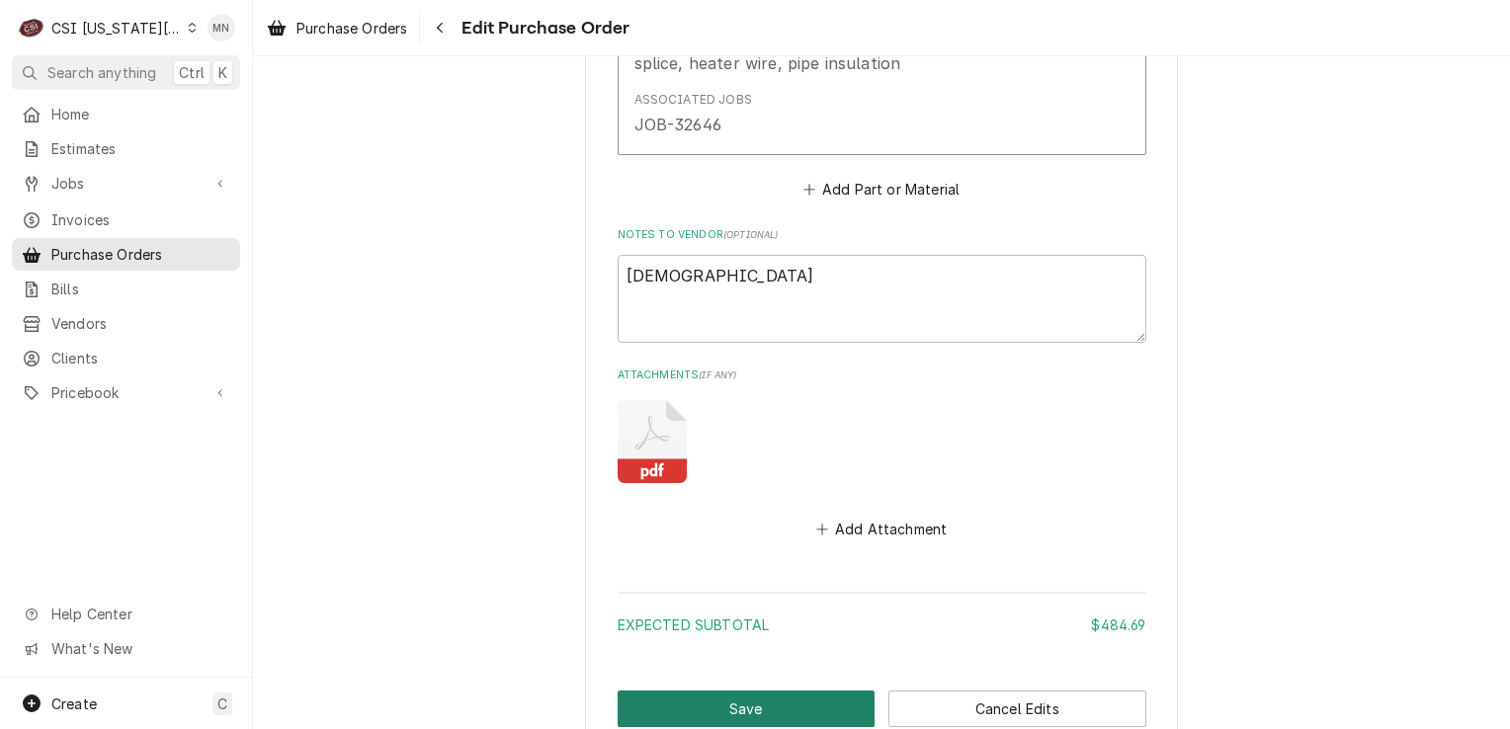
click at [720, 698] on button "Save" at bounding box center [747, 709] width 258 height 37
type textarea "x"
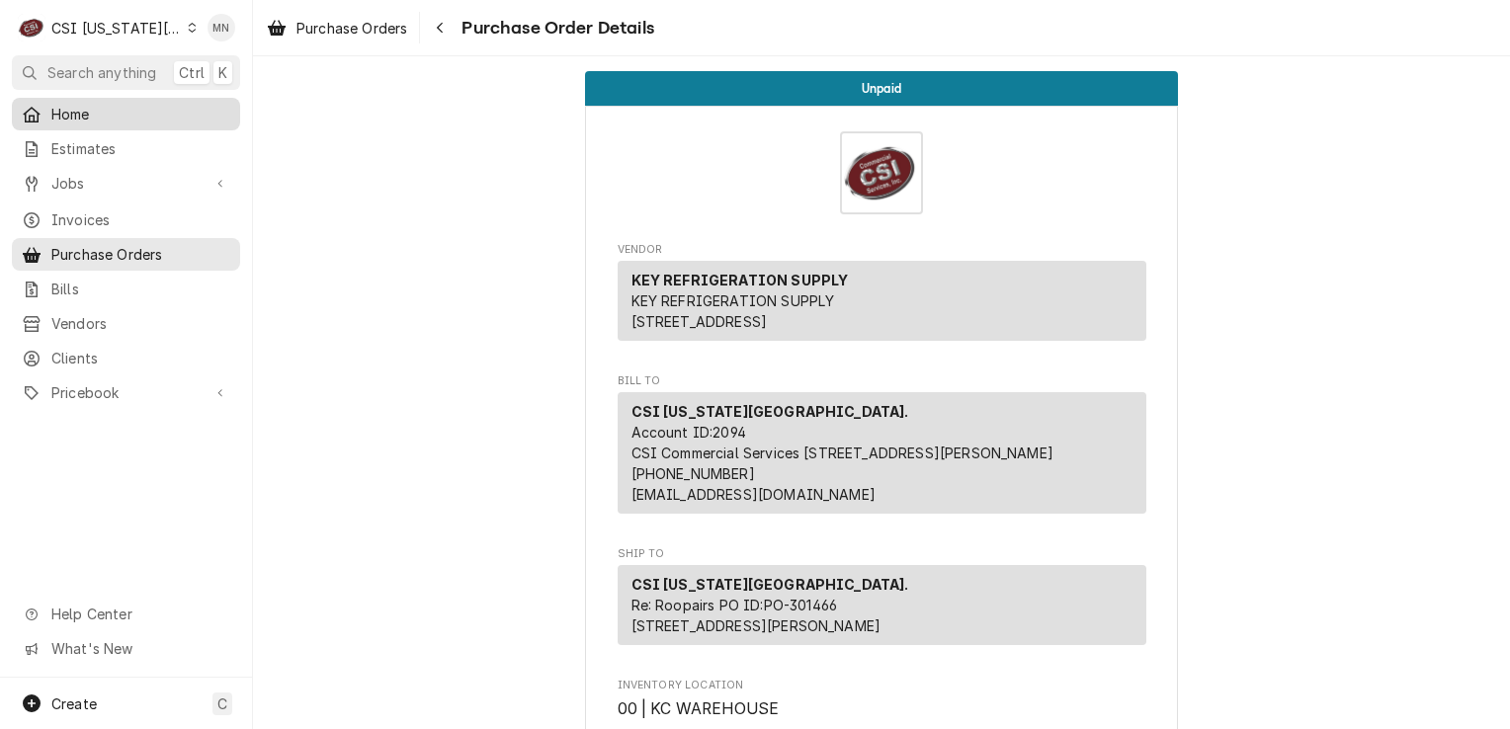
click at [70, 115] on span "Home" at bounding box center [140, 114] width 179 height 21
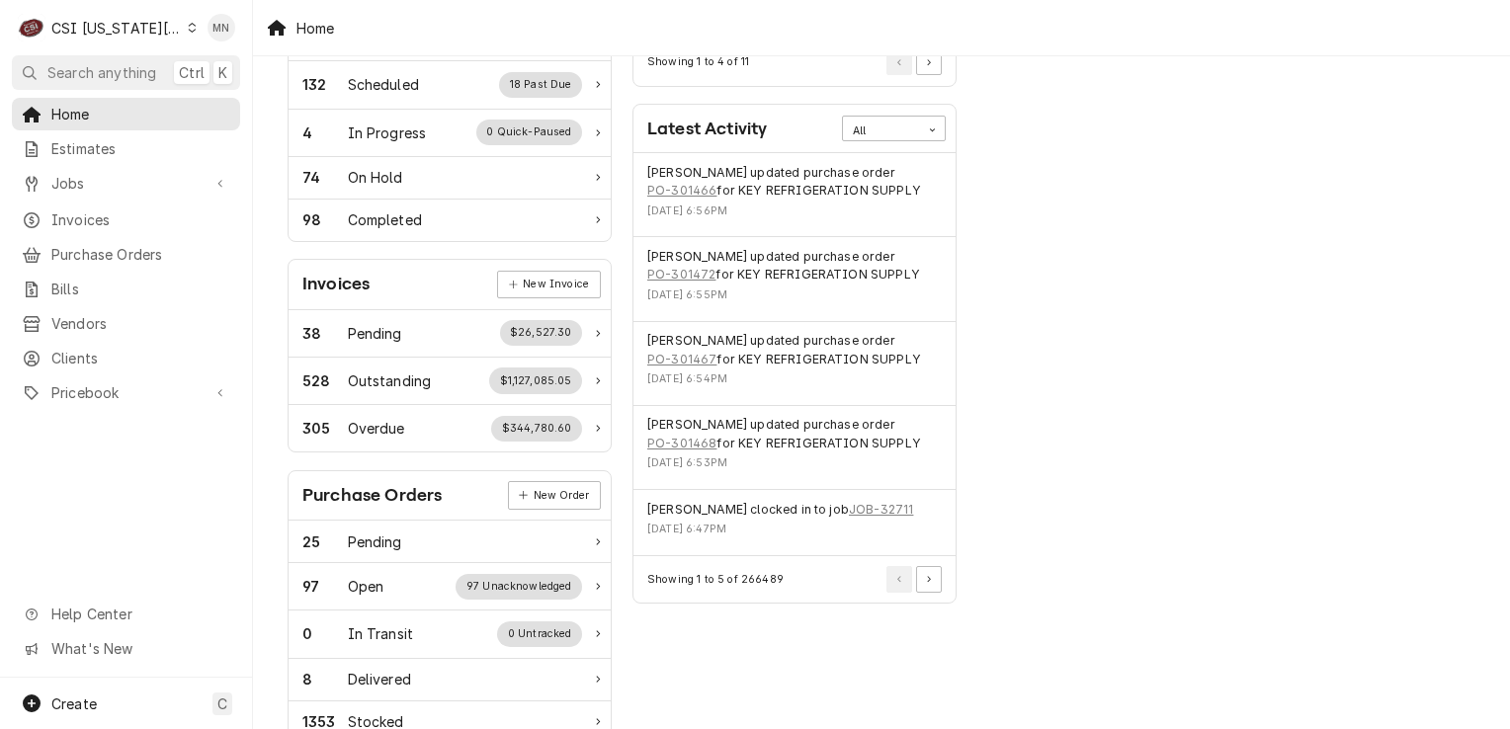
scroll to position [395, 0]
